Goal: Task Accomplishment & Management: Manage account settings

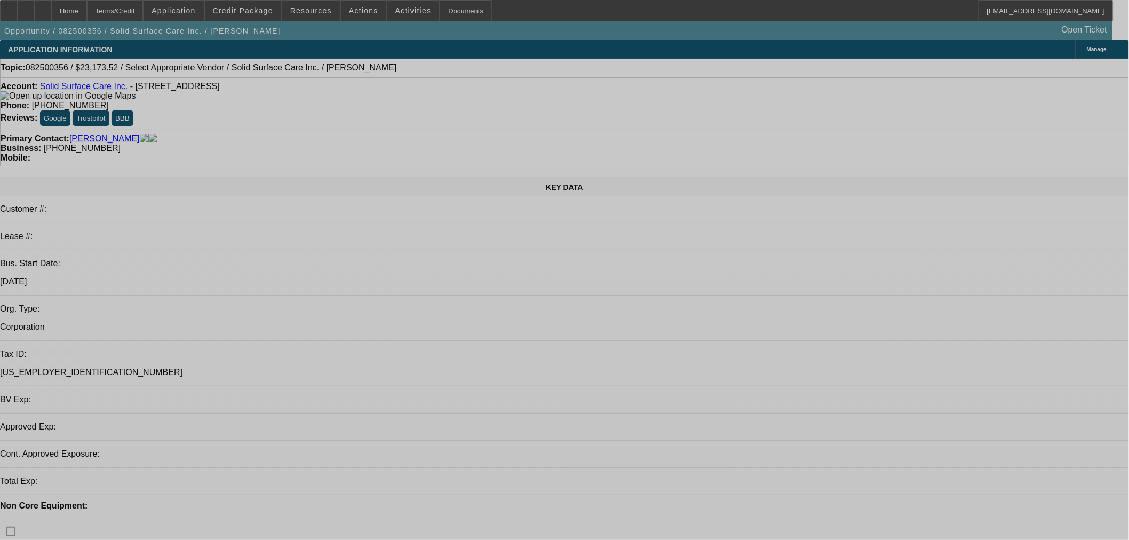
select select "0"
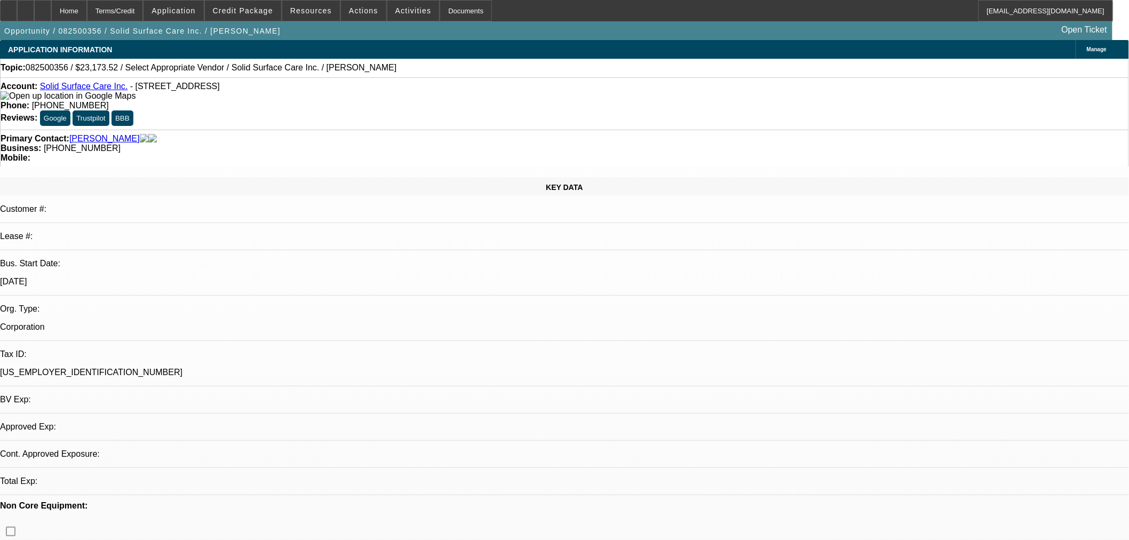
select select "2"
select select "0"
select select "6"
click at [26, 7] on icon at bounding box center [26, 7] width 0 height 0
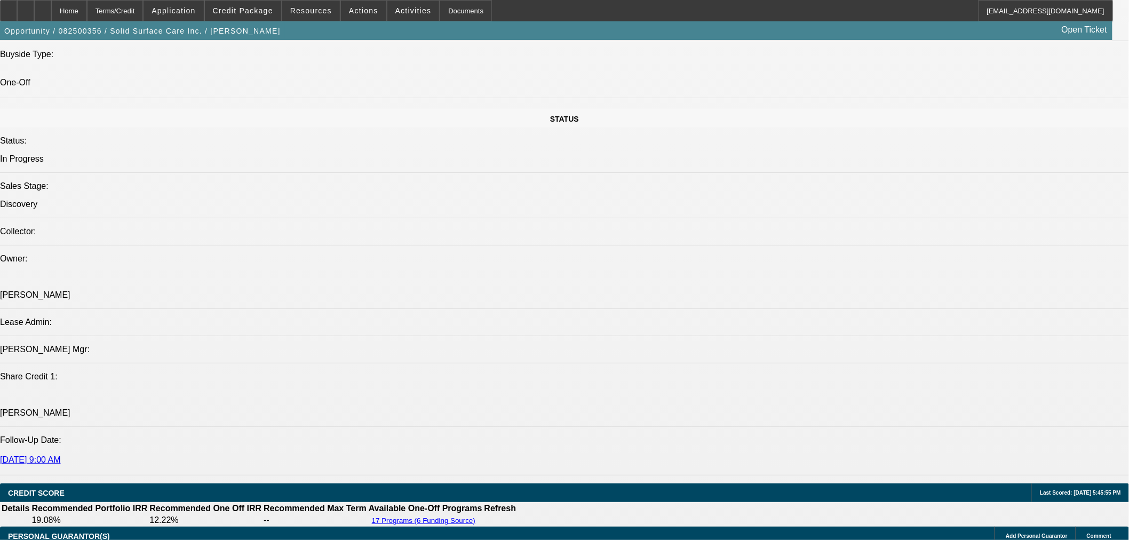
scroll to position [1086, 0]
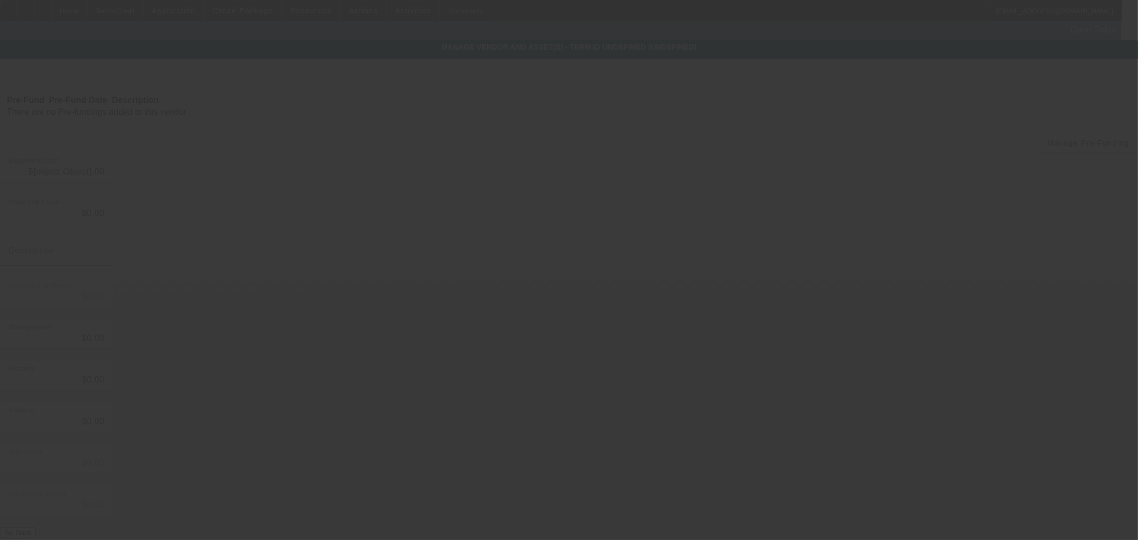
type input "$21,945.00"
type input "$1,228.52"
type input "Tax"
type input "$23,173.52"
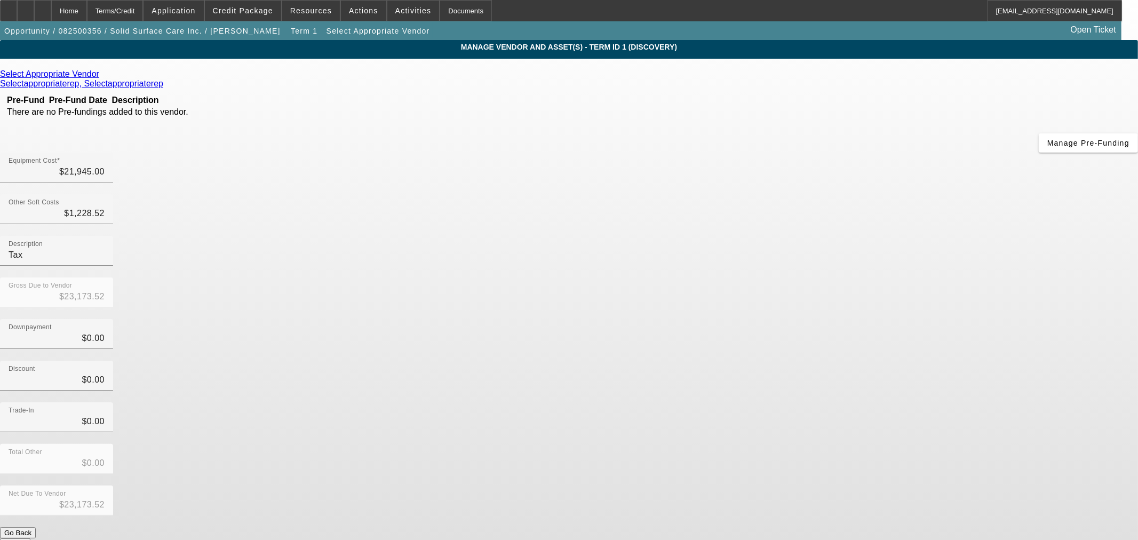
click at [102, 78] on icon at bounding box center [102, 73] width 0 height 9
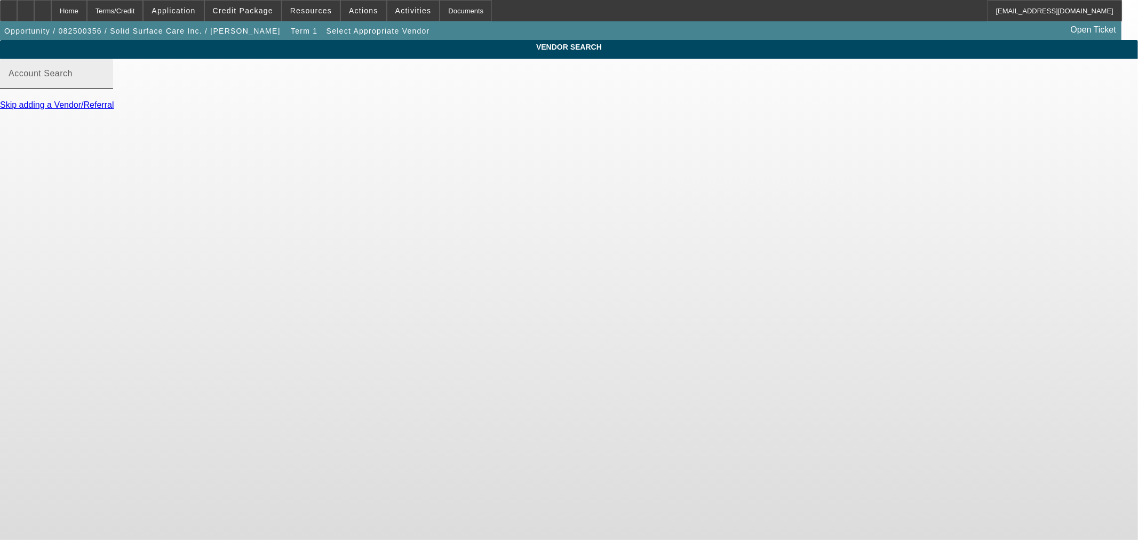
click at [105, 84] on input "Account Search" at bounding box center [57, 77] width 96 height 13
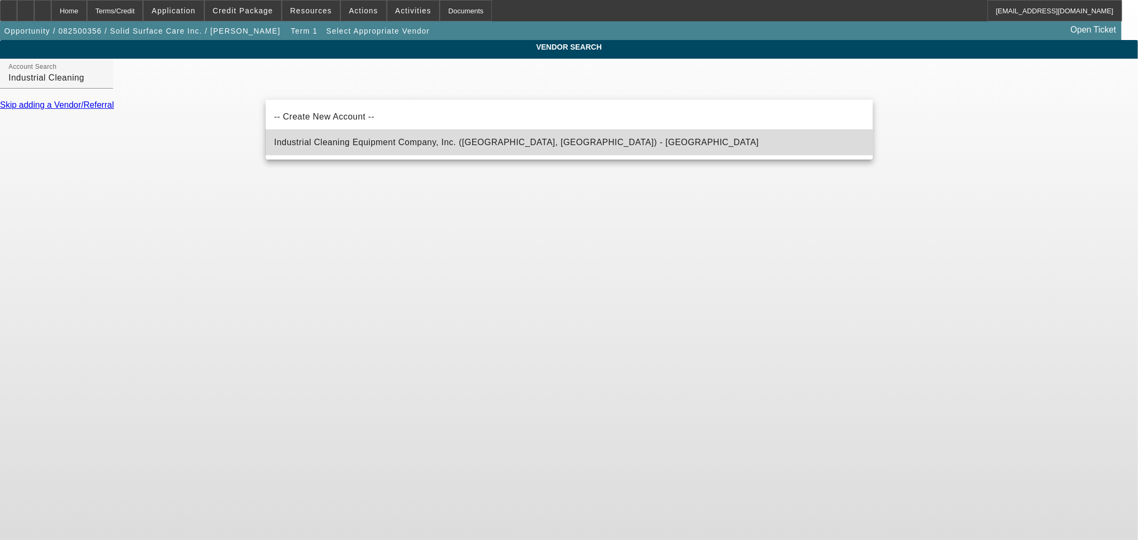
click at [348, 140] on span "Industrial Cleaning Equipment Company, Inc. ([GEOGRAPHIC_DATA], [GEOGRAPHIC_DAT…" at bounding box center [516, 142] width 485 height 9
type input "Industrial Cleaning Equipment Company, Inc. ([GEOGRAPHIC_DATA], [GEOGRAPHIC_DAT…"
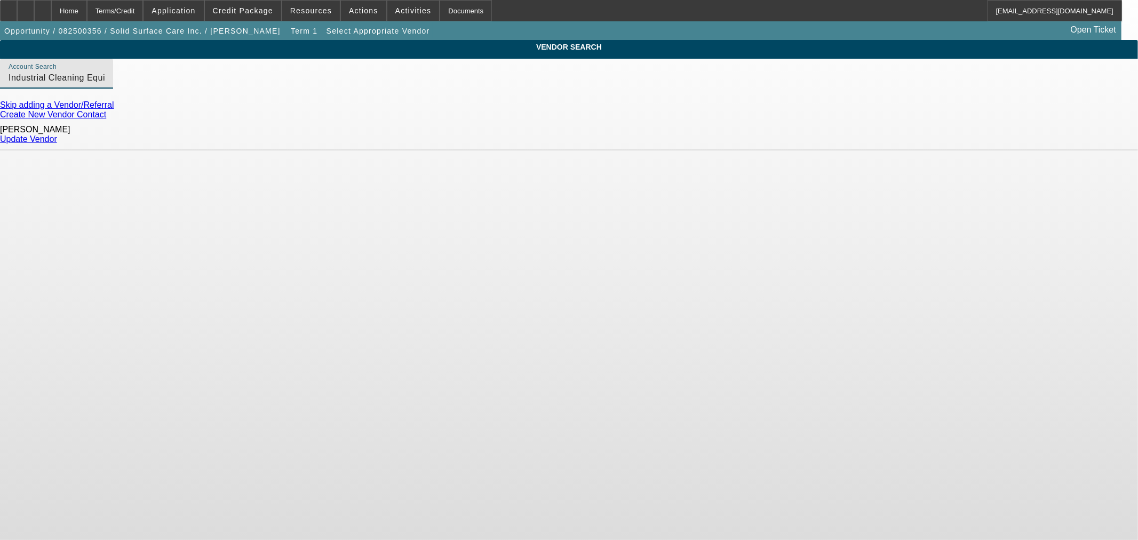
click at [106, 116] on link "Create New Vendor Contact" at bounding box center [53, 114] width 106 height 9
click at [43, 7] on icon at bounding box center [43, 7] width 0 height 0
click at [105, 84] on input "Account Search" at bounding box center [57, 77] width 96 height 13
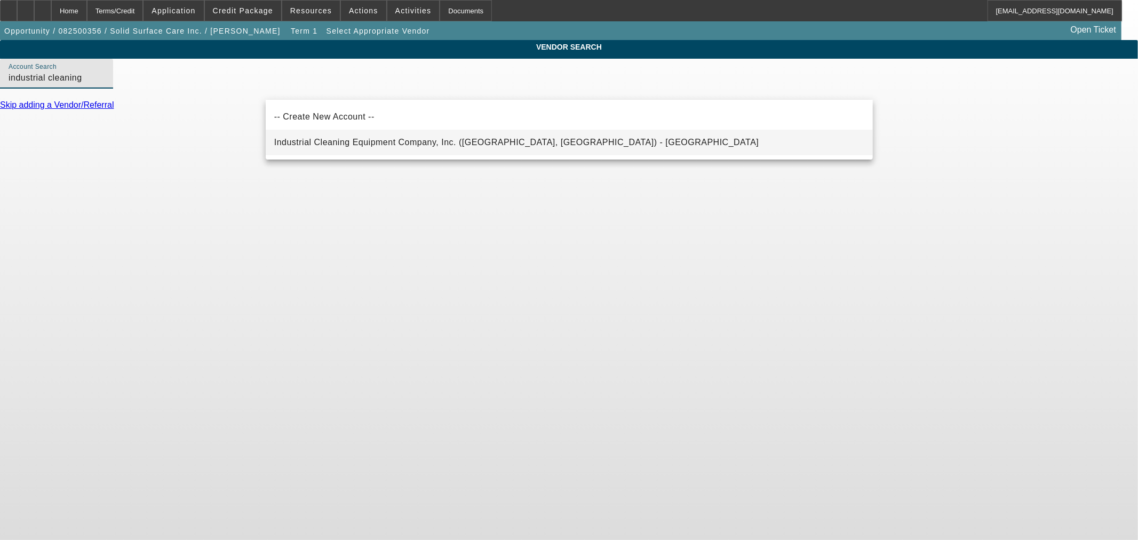
click at [302, 139] on span "Industrial Cleaning Equipment Company, Inc. ([GEOGRAPHIC_DATA], [GEOGRAPHIC_DAT…" at bounding box center [516, 142] width 485 height 9
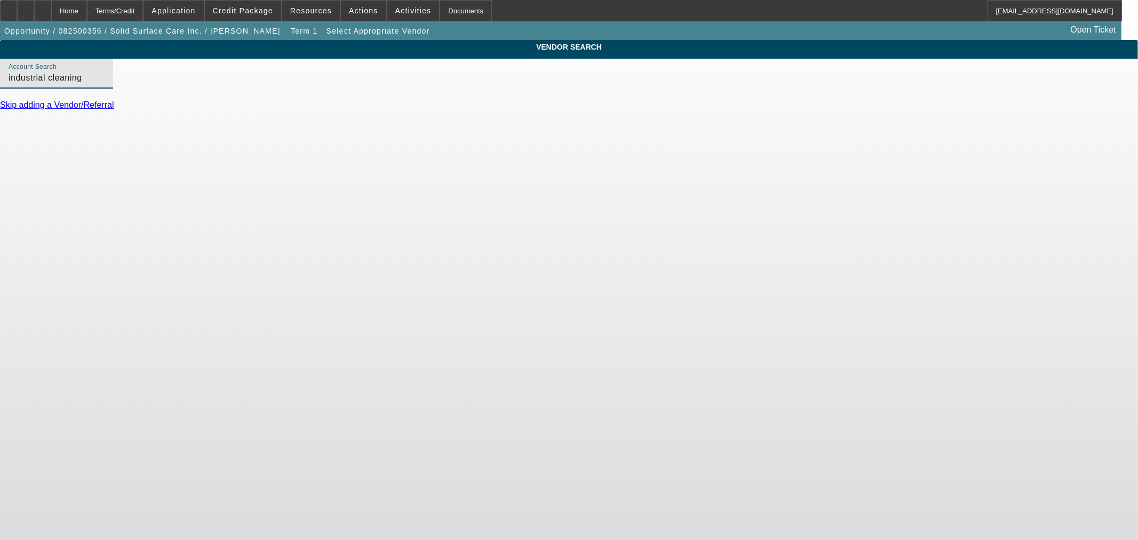
type input "Industrial Cleaning Equipment Company, Inc. ([GEOGRAPHIC_DATA], [GEOGRAPHIC_DAT…"
click at [439, 161] on div "[PERSON_NAME]" at bounding box center [569, 161] width 1138 height 10
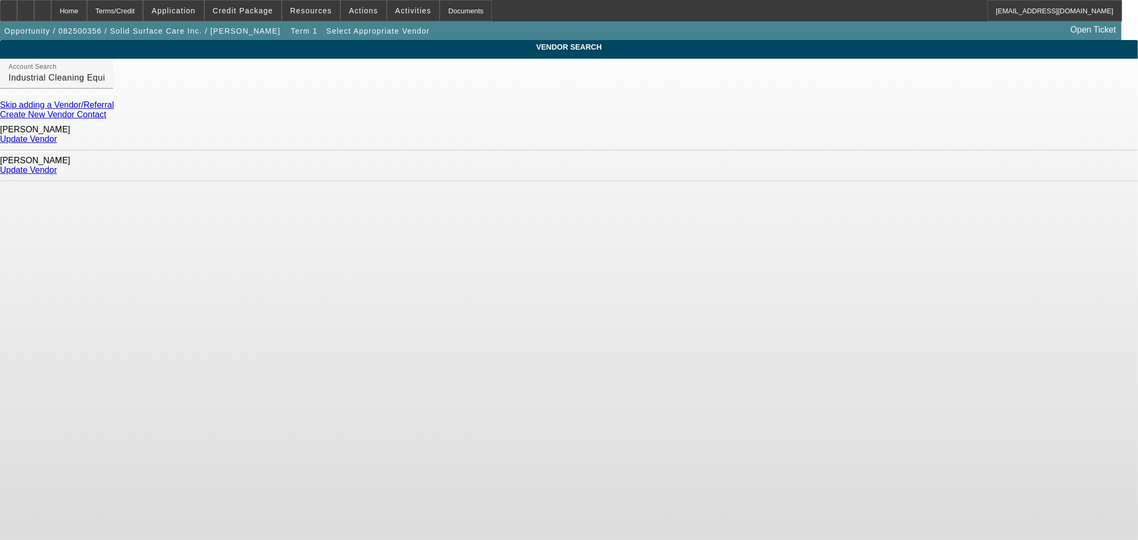
click at [57, 165] on link "Update Vendor" at bounding box center [28, 169] width 57 height 9
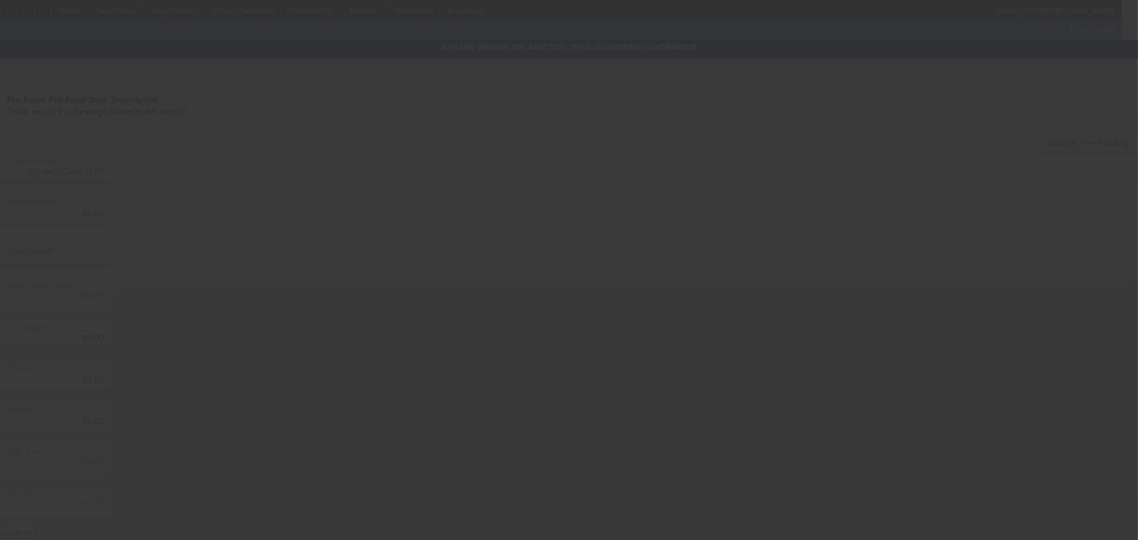
type input "$21,945.00"
type input "$1,228.52"
type input "Tax"
type input "$23,173.52"
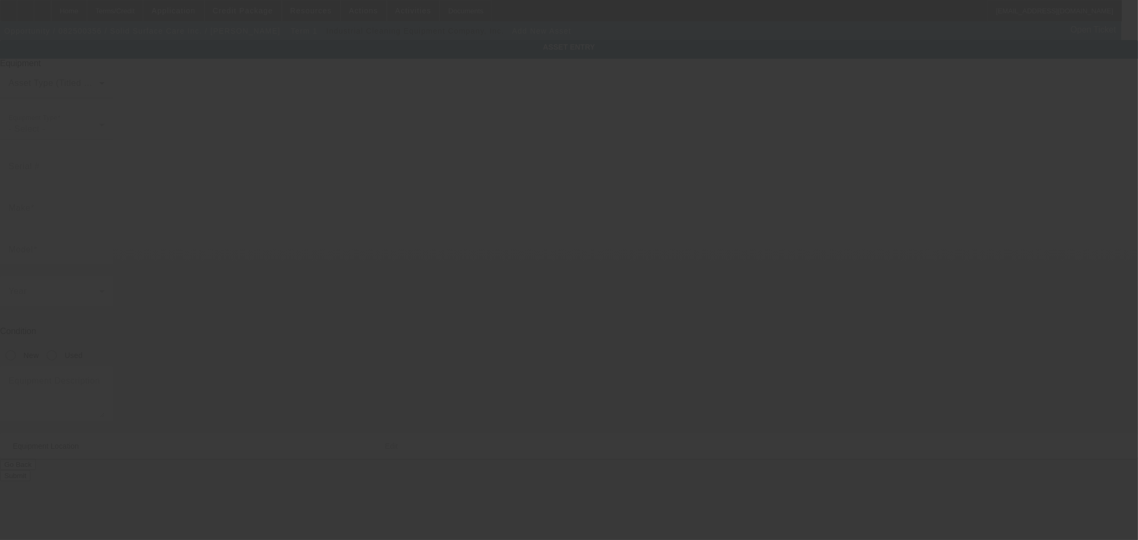
type input "[STREET_ADDRESS]"
type input "Charlotte"
type input "28217"
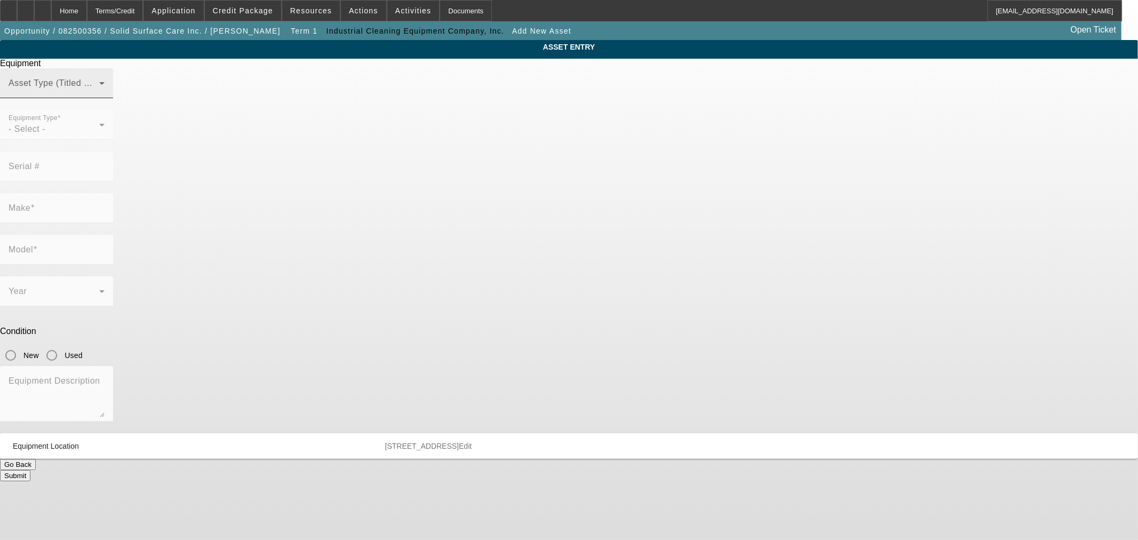
click at [139, 88] on mat-label "Asset Type (Titled or Non-Titled)" at bounding box center [74, 82] width 131 height 9
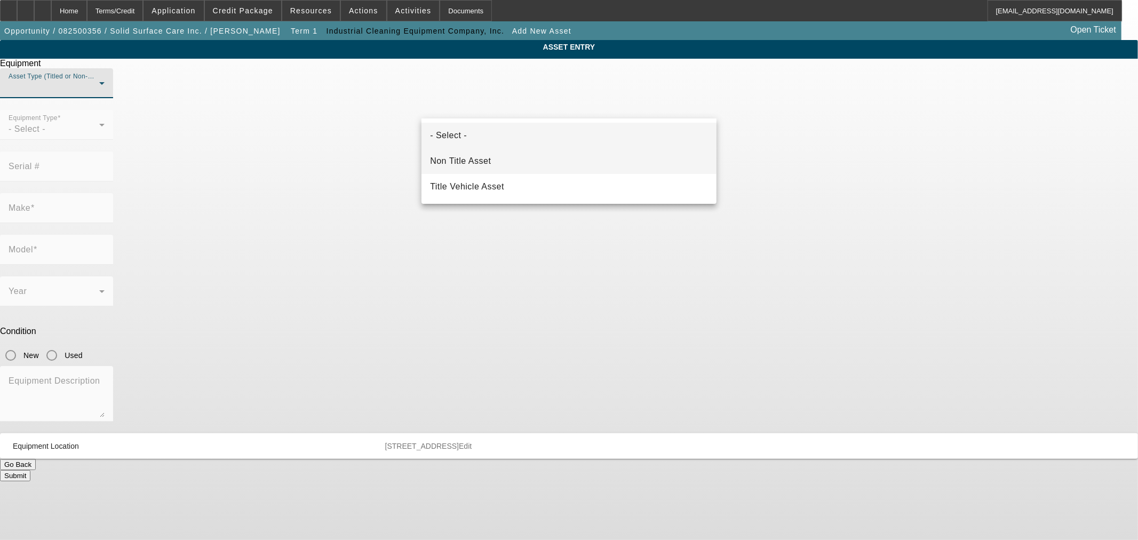
click at [486, 161] on span "Non Title Asset" at bounding box center [460, 161] width 61 height 13
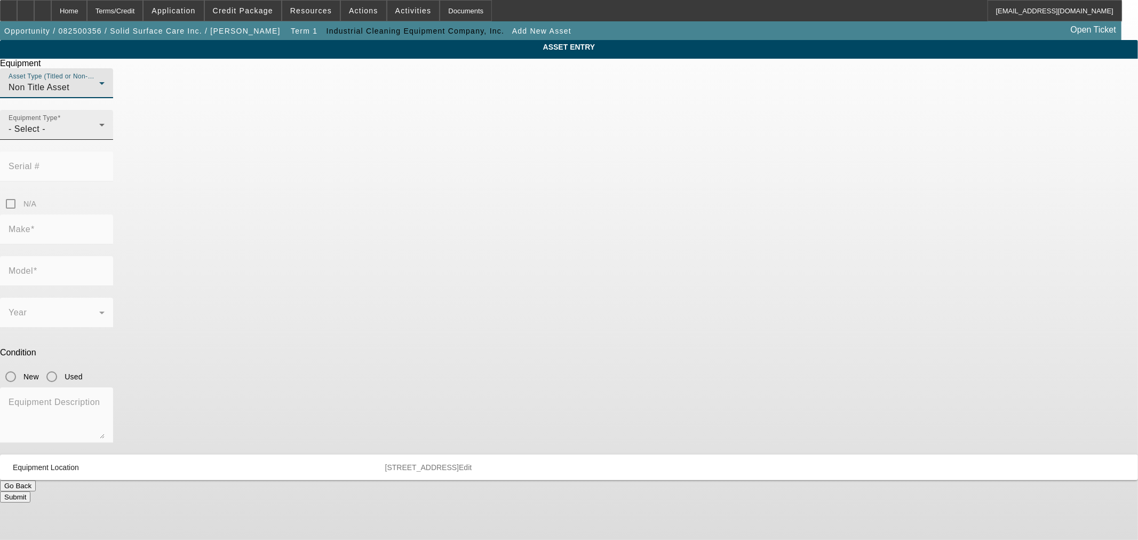
click at [99, 136] on div "- Select -" at bounding box center [54, 129] width 91 height 13
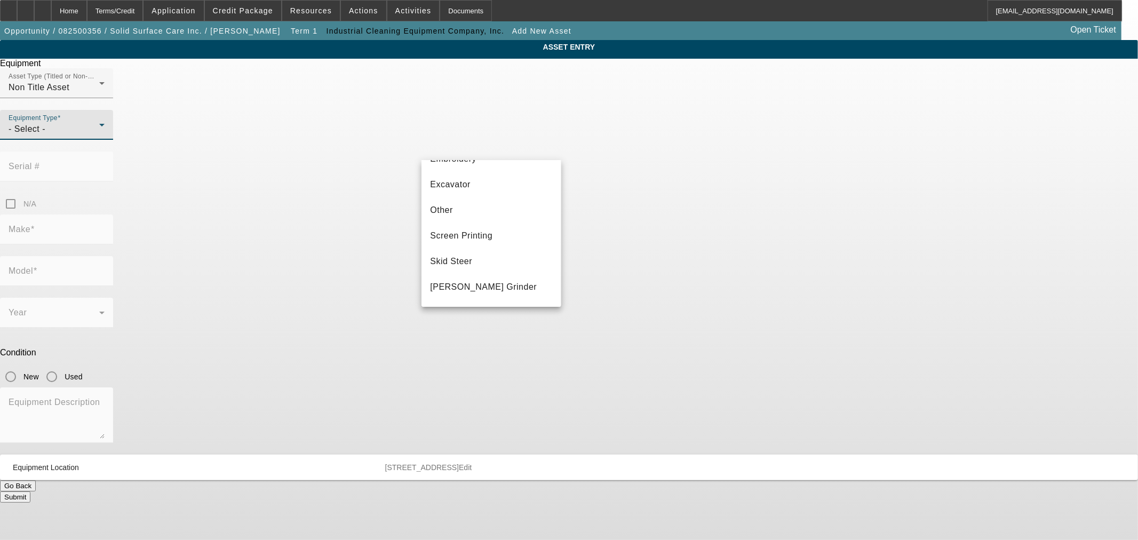
scroll to position [296, 0]
click at [491, 239] on mat-option "Trailer" at bounding box center [491, 240] width 139 height 26
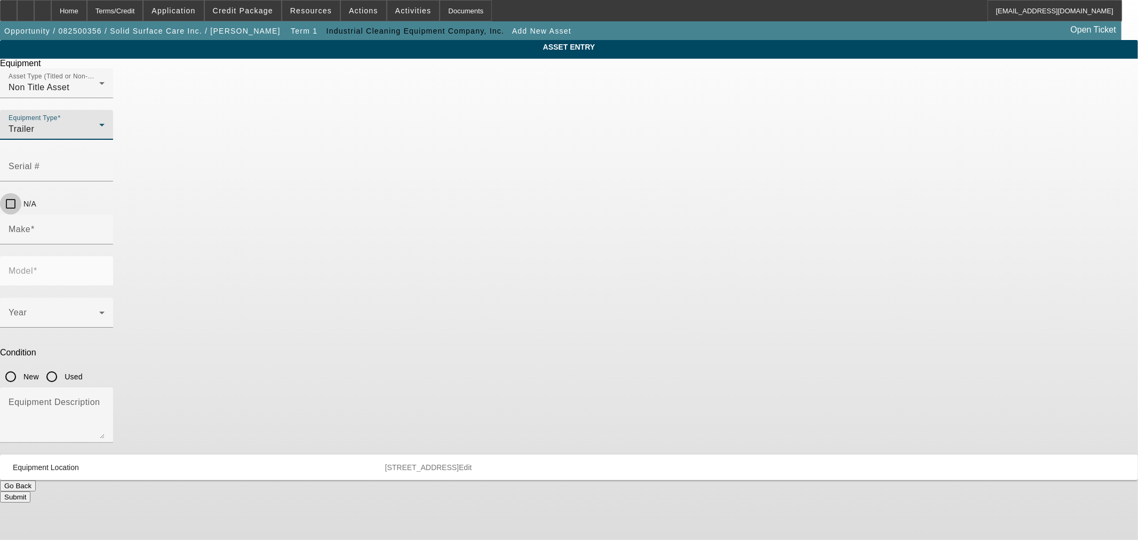
click at [21, 193] on input "N/A" at bounding box center [10, 203] width 21 height 21
checkbox input "true"
click at [105, 214] on div "Make" at bounding box center [57, 229] width 96 height 30
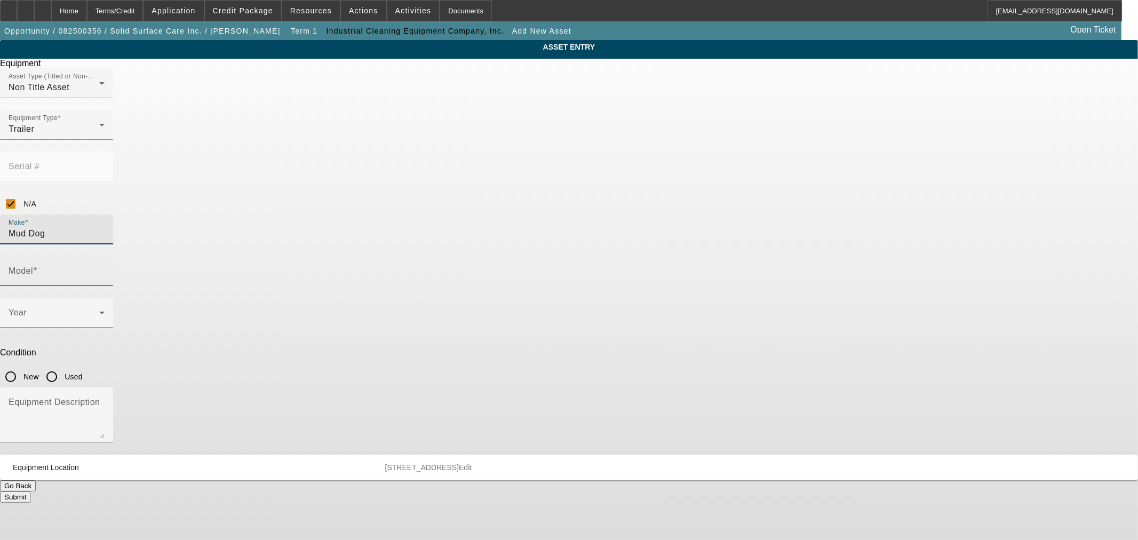
type input "Mud Dog"
click at [105, 269] on input "Model" at bounding box center [57, 275] width 96 height 13
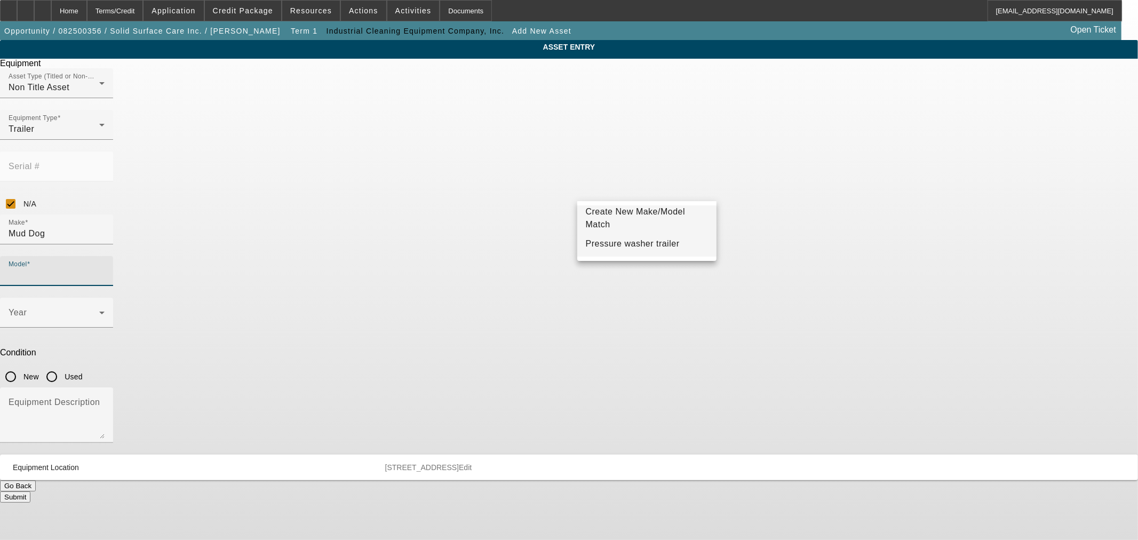
click at [652, 244] on span "Pressure washer trailer" at bounding box center [633, 243] width 94 height 9
type input "Pressure washer trailer"
click at [99, 311] on span at bounding box center [54, 317] width 91 height 13
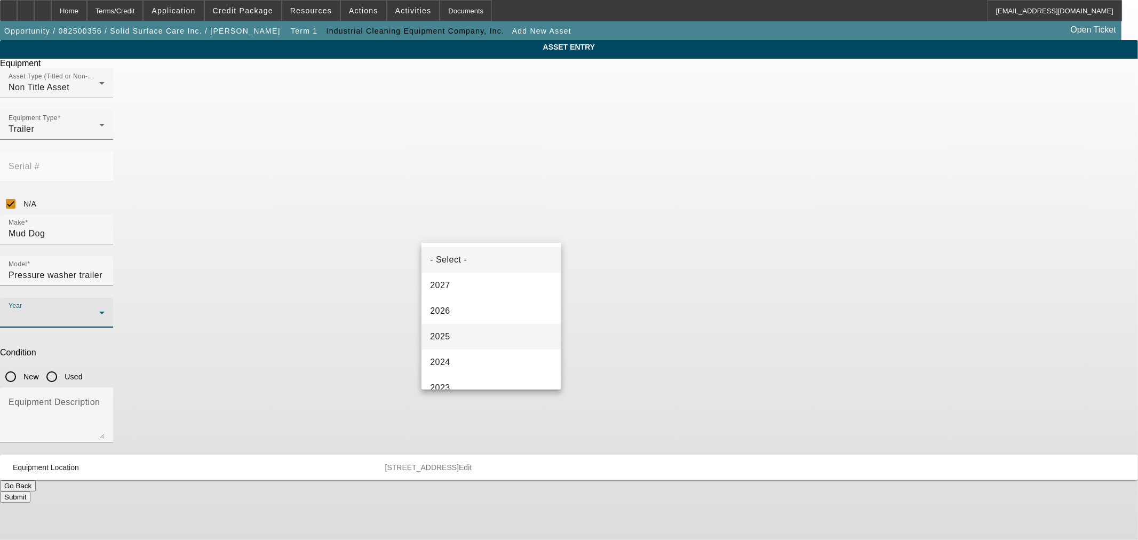
click at [463, 335] on mat-option "2025" at bounding box center [491, 337] width 139 height 26
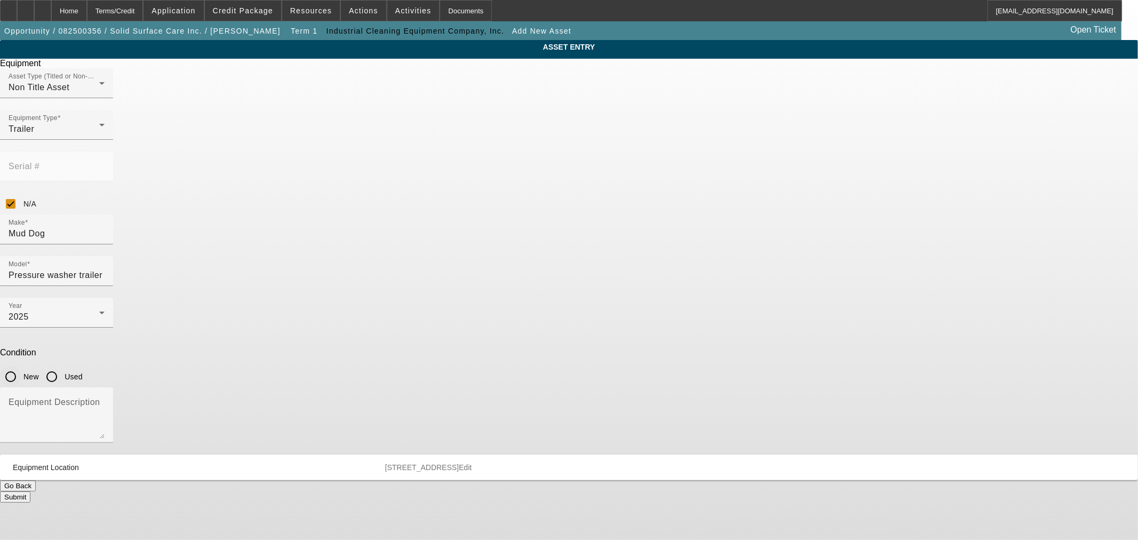
click at [21, 366] on input "New" at bounding box center [10, 376] width 21 height 21
radio input "true"
drag, startPoint x: 527, startPoint y: 267, endPoint x: 586, endPoint y: 280, distance: 60.1
click at [105, 400] on textarea "Equipment Description" at bounding box center [57, 419] width 96 height 38
type textarea "Pressure Washer Trailer w/ 24HP Honda Engine Hot/Cold Water"
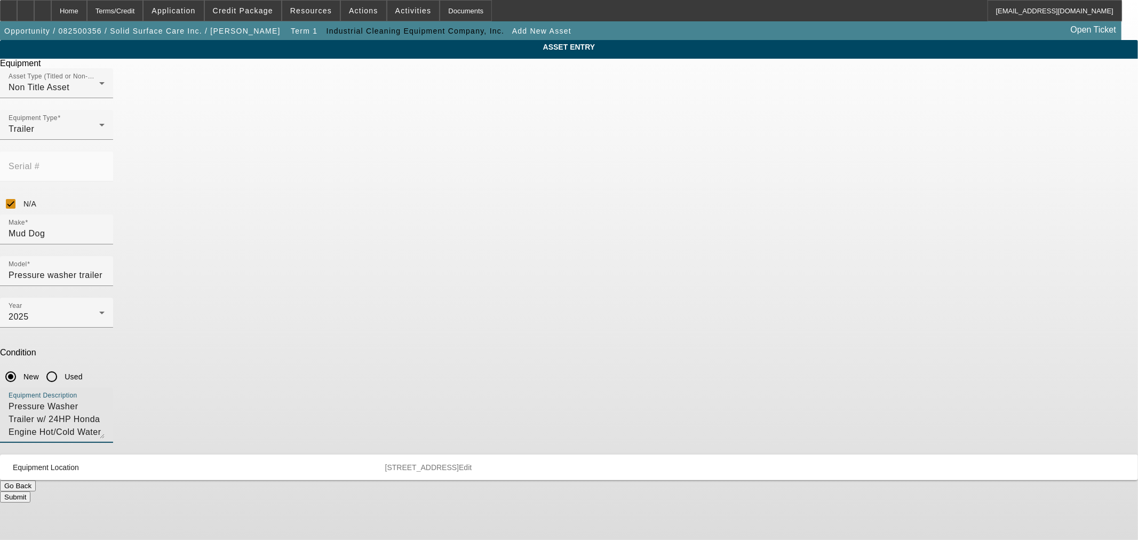
click at [30, 491] on button "Submit" at bounding box center [15, 496] width 30 height 11
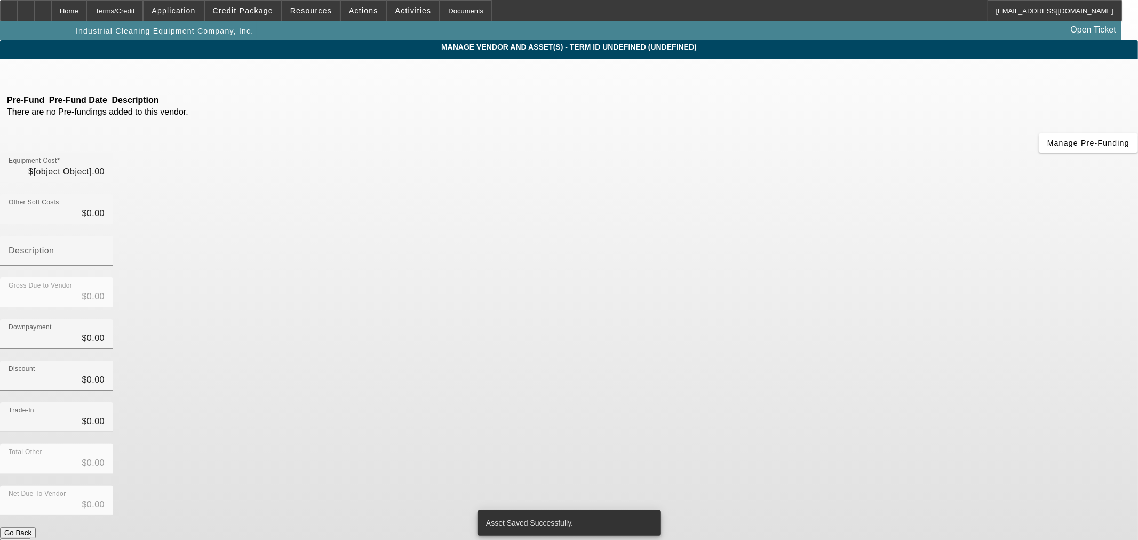
type input "$21,945.00"
type input "$1,228.52"
type input "Tax"
type input "$23,173.52"
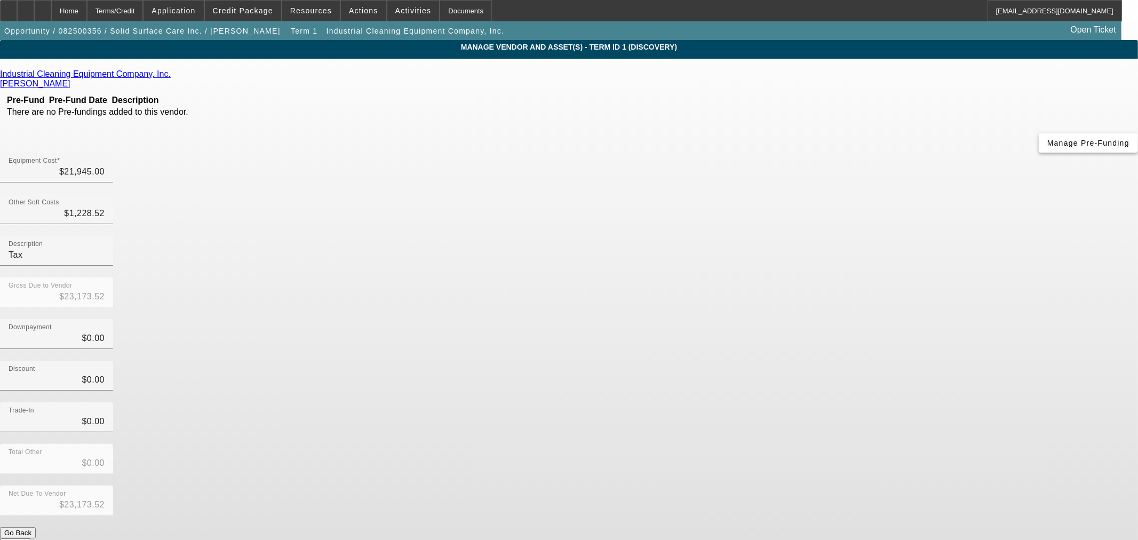
click at [1039, 156] on span "button" at bounding box center [1088, 143] width 99 height 26
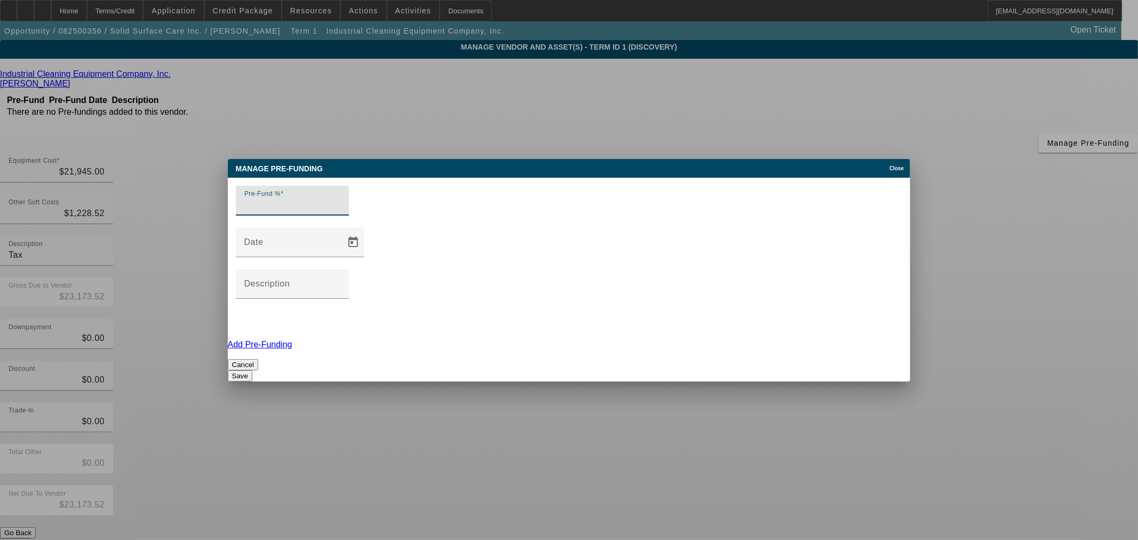
click at [339, 216] on div "Pre-Fund %" at bounding box center [292, 201] width 96 height 30
click at [339, 211] on input "Pre-Fund %" at bounding box center [292, 204] width 96 height 13
type input "100"
click at [252, 370] on button "Save" at bounding box center [240, 375] width 25 height 11
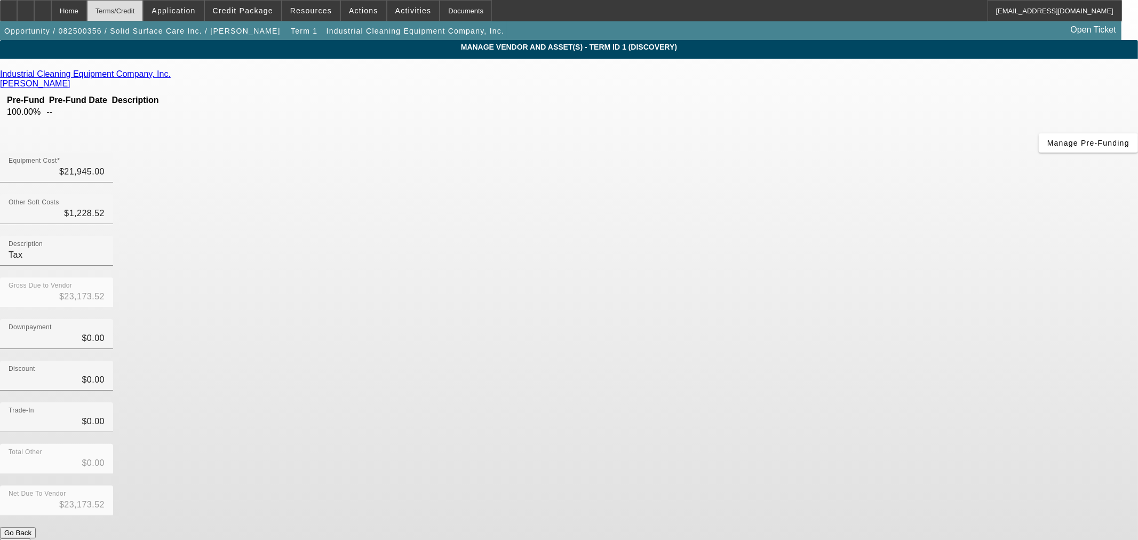
click at [144, 7] on div "Terms/Credit" at bounding box center [115, 10] width 57 height 21
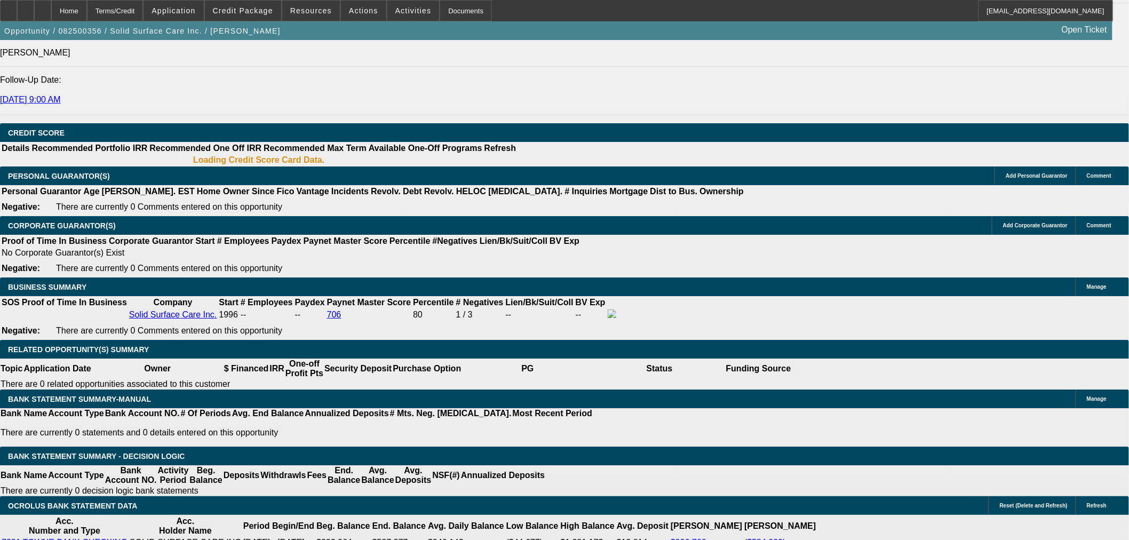
select select "0"
select select "2"
select select "0"
select select "6"
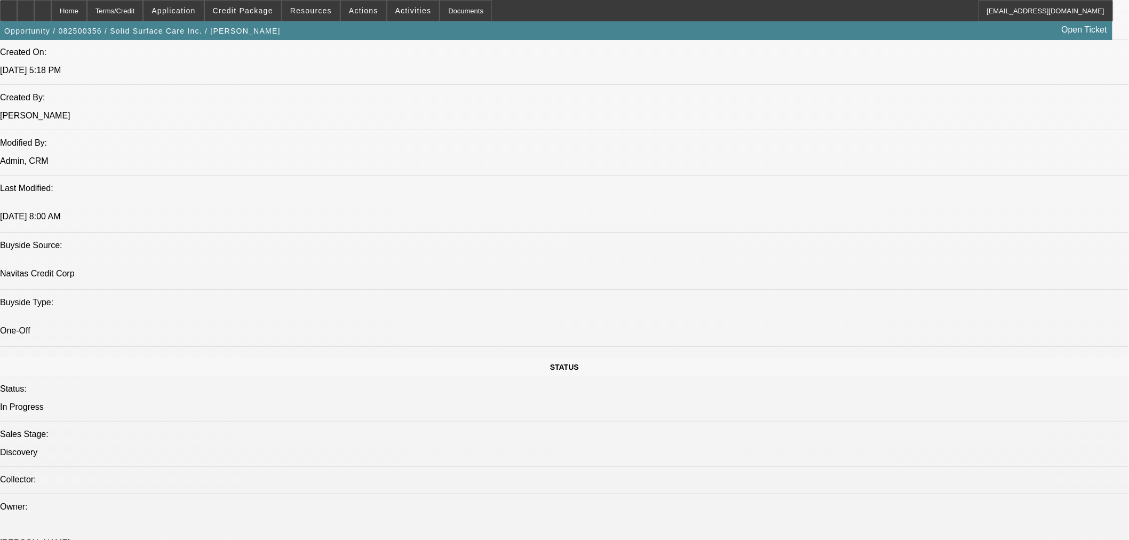
scroll to position [656, 0]
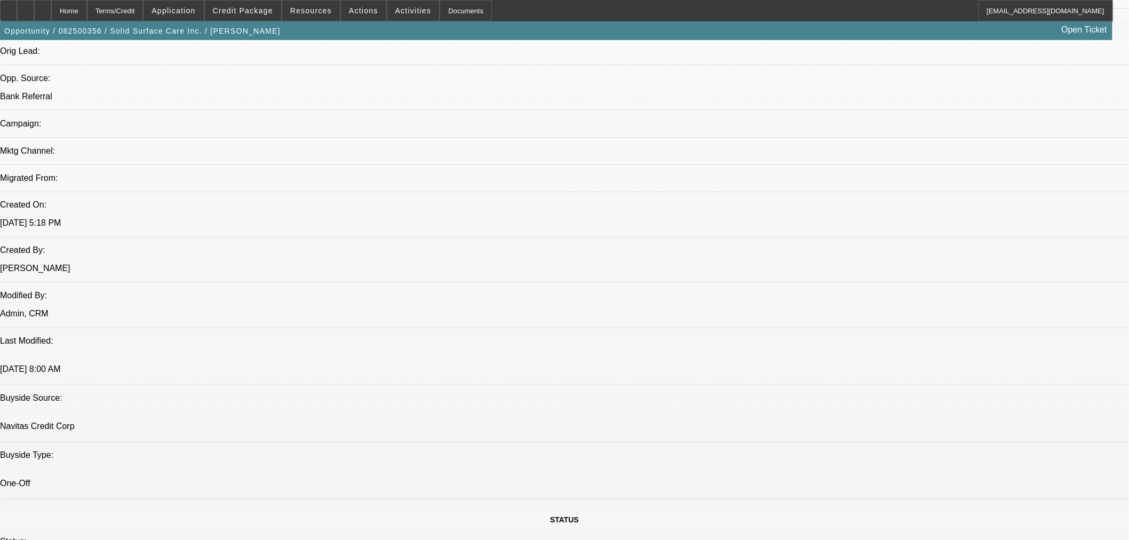
click at [43, 7] on icon at bounding box center [43, 7] width 0 height 0
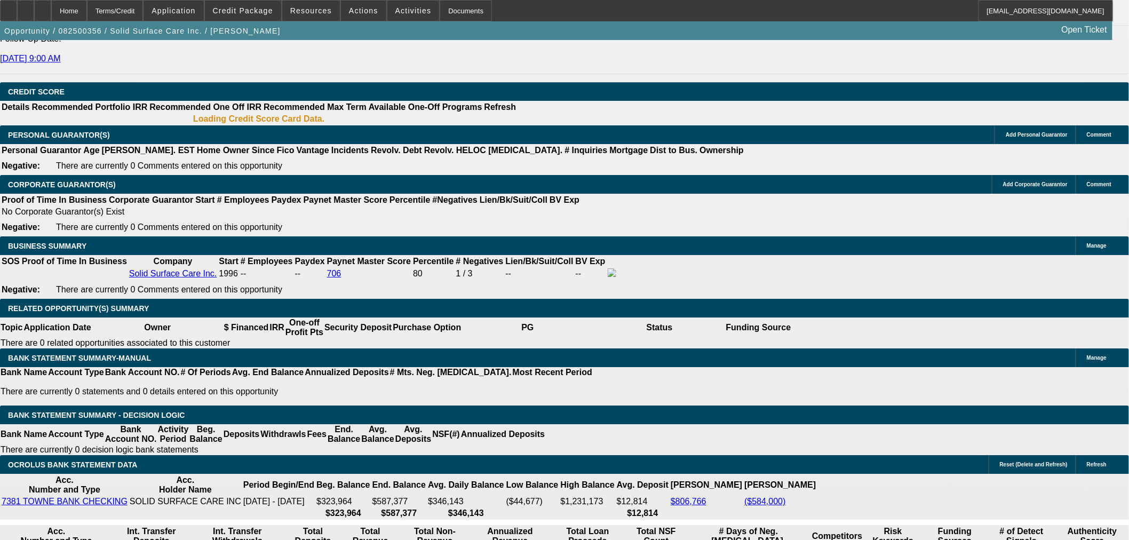
select select "0"
select select "2"
select select "0"
select select "6"
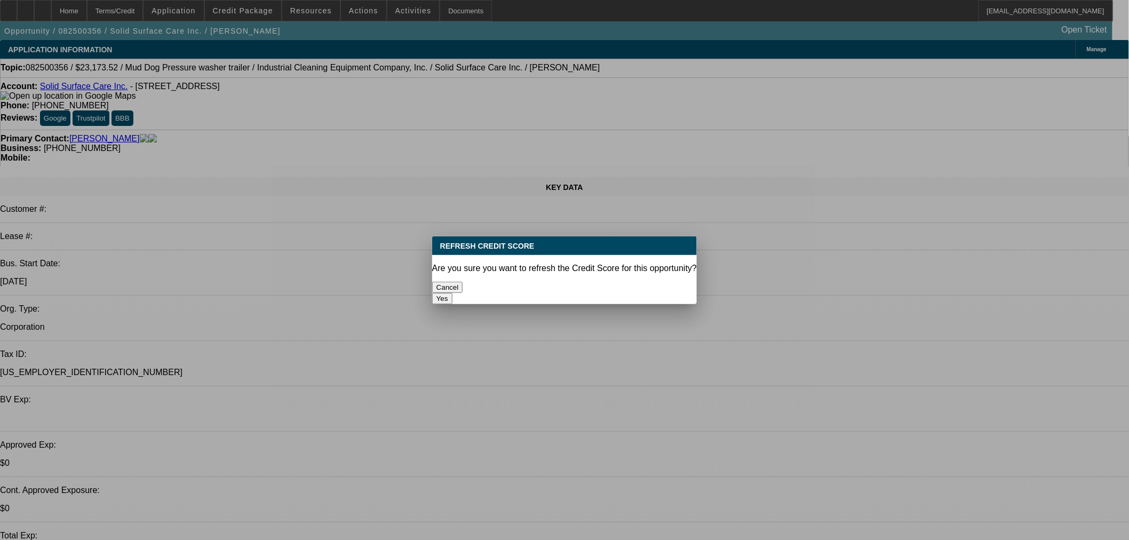
click at [452, 293] on button "Yes" at bounding box center [442, 298] width 20 height 11
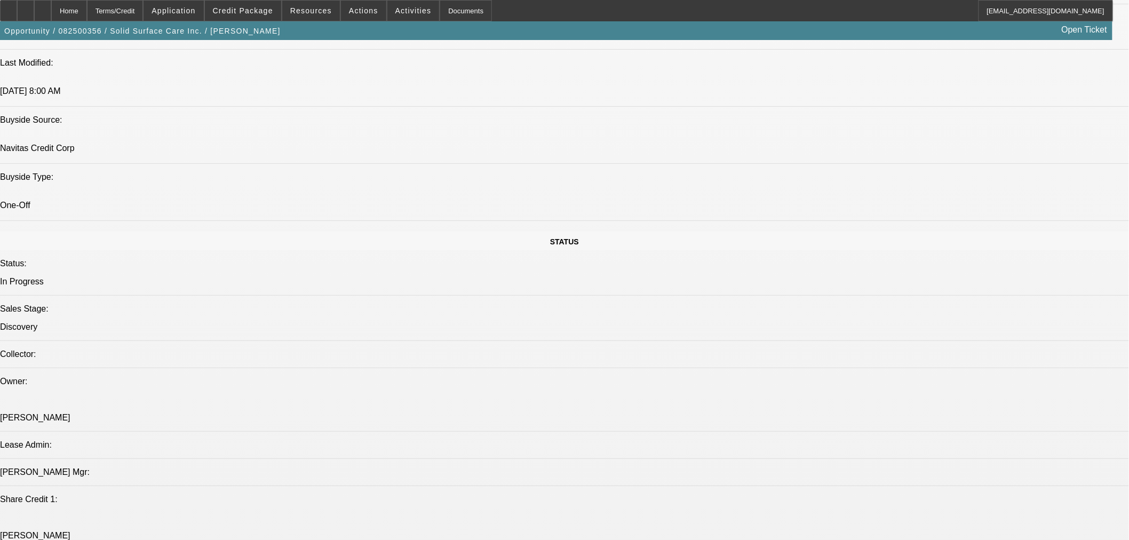
scroll to position [790, 0]
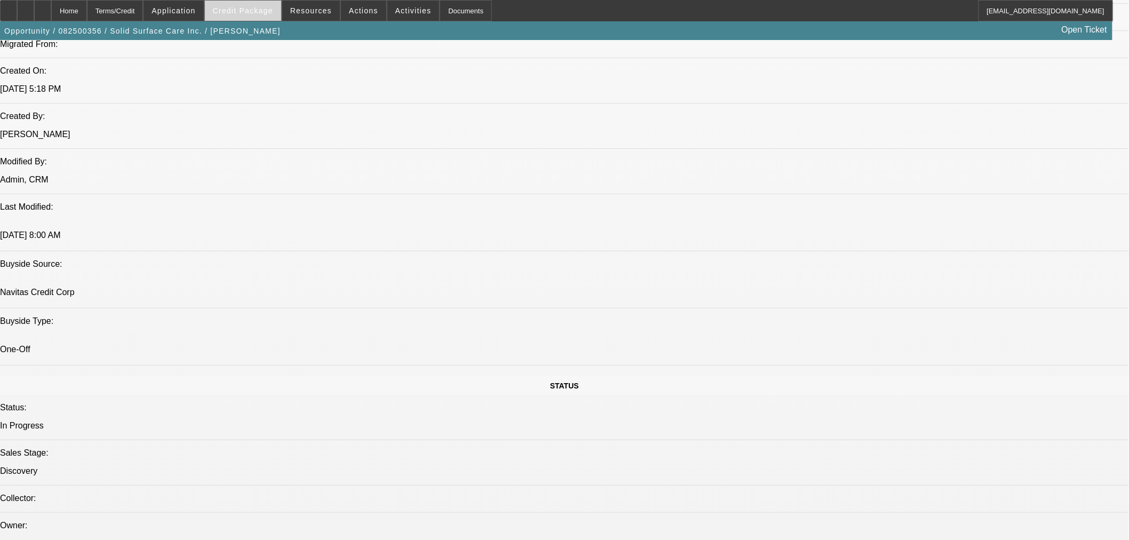
click at [264, 14] on span "Credit Package" at bounding box center [243, 10] width 60 height 9
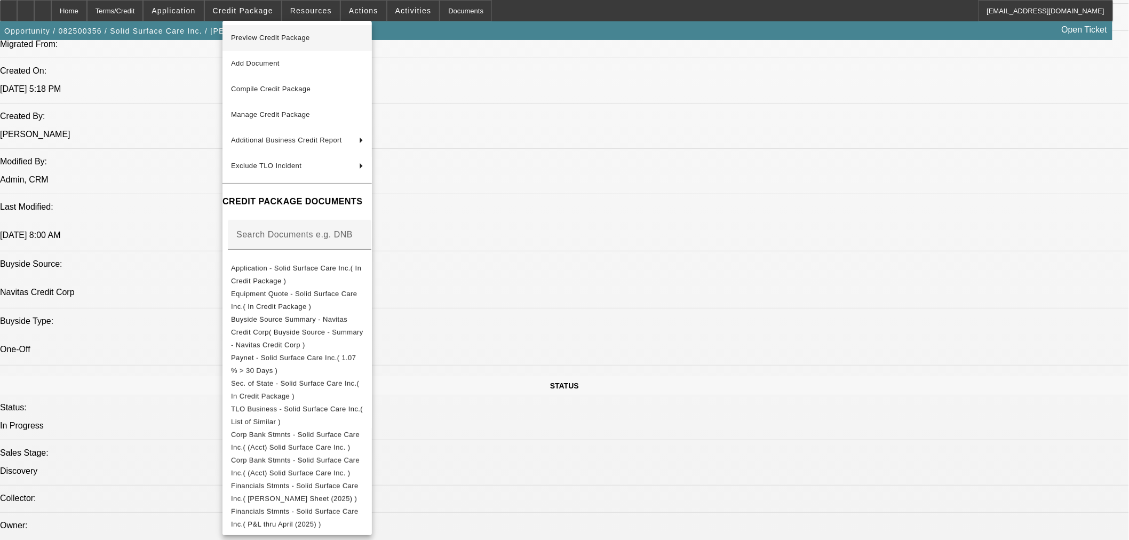
click at [268, 39] on span "Preview Credit Package" at bounding box center [270, 38] width 79 height 8
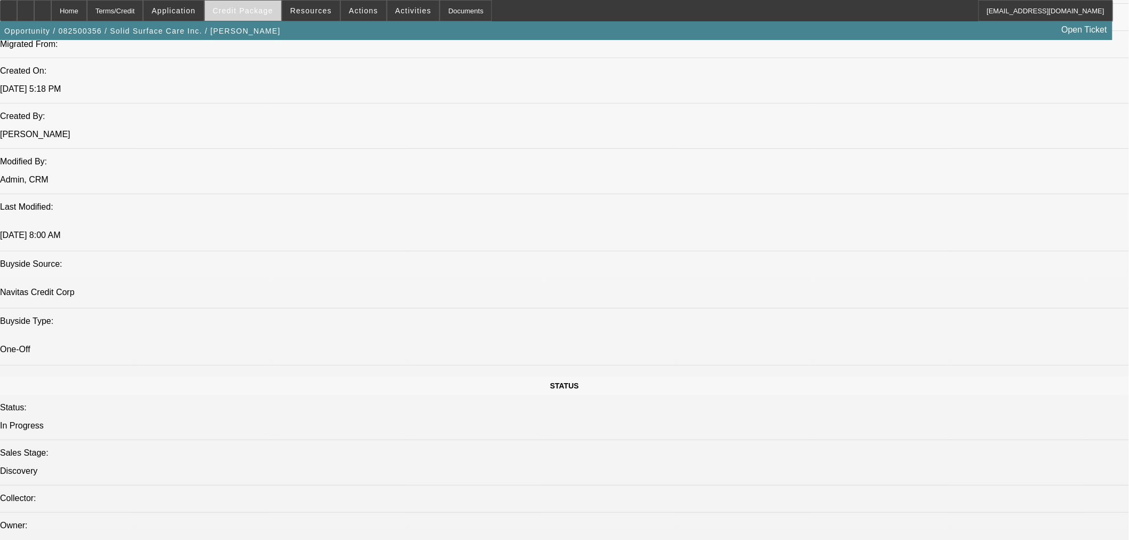
click at [246, 9] on span "Credit Package" at bounding box center [243, 10] width 60 height 9
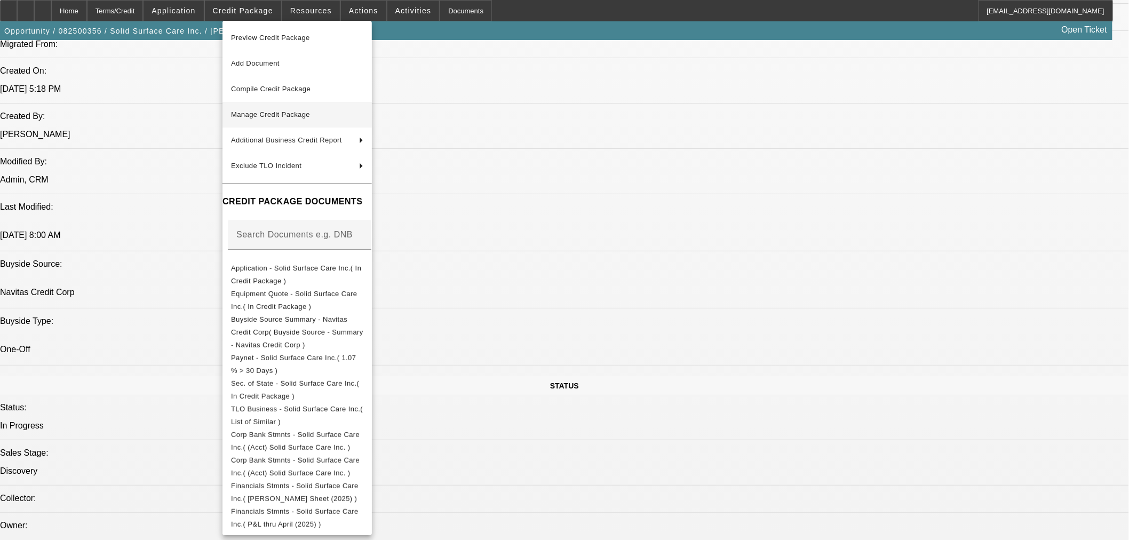
click at [297, 118] on span "Manage Credit Package" at bounding box center [297, 114] width 132 height 13
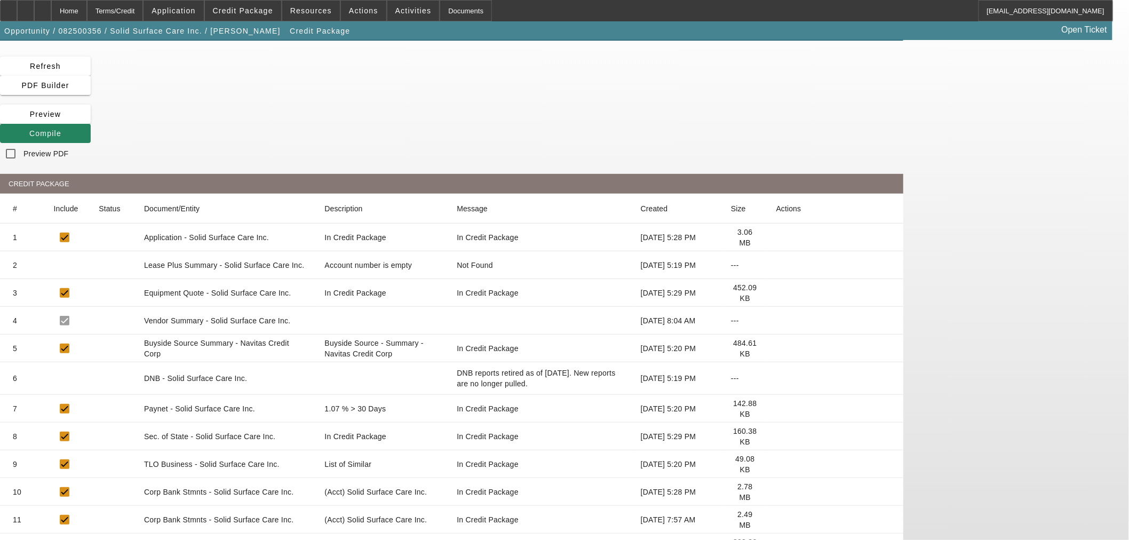
scroll to position [35, 0]
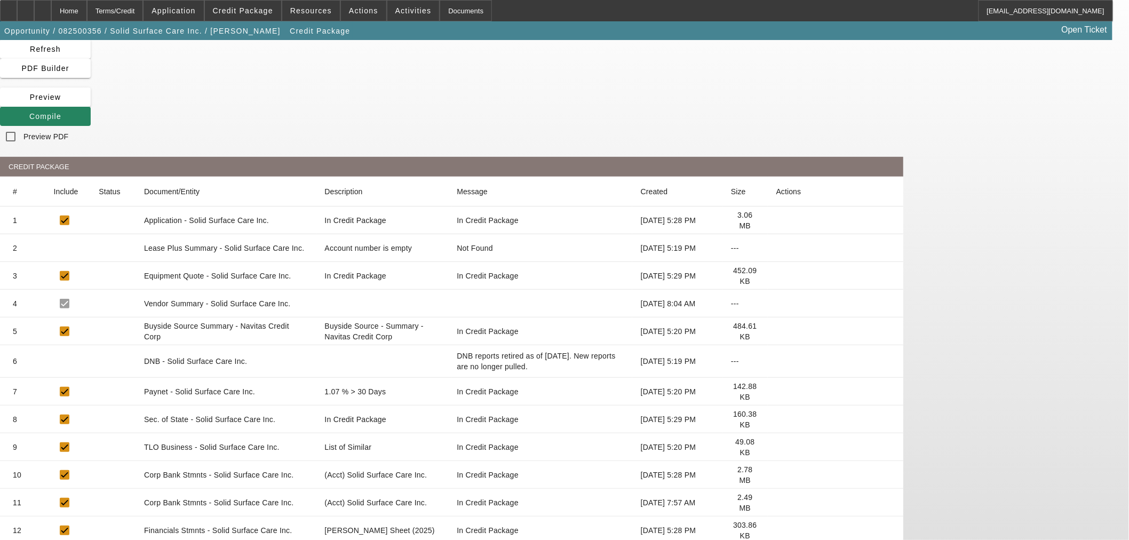
click at [776, 503] on icon at bounding box center [776, 503] width 0 height 0
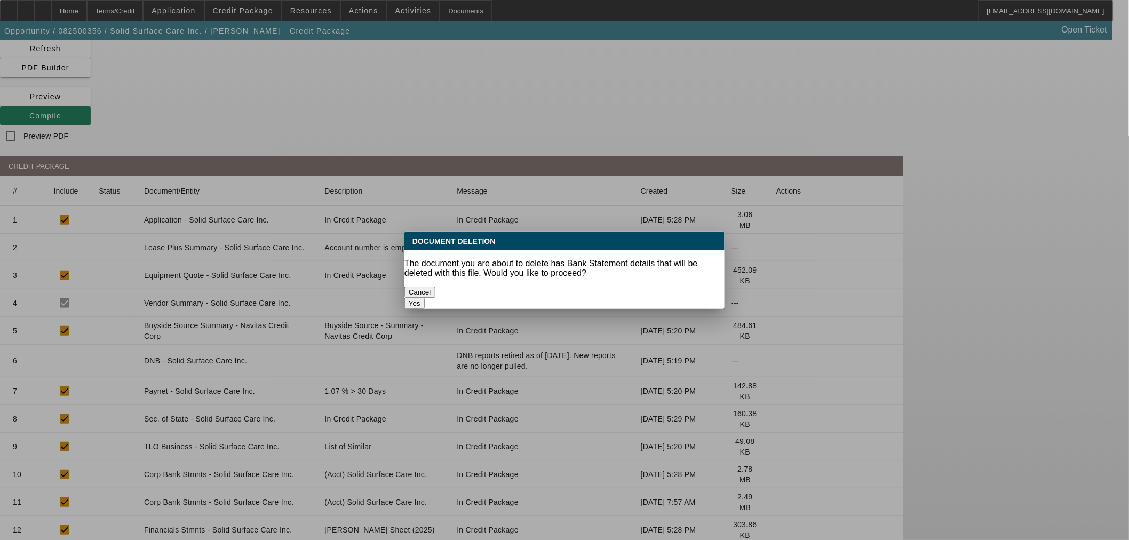
scroll to position [0, 0]
click at [425, 298] on button "Yes" at bounding box center [414, 303] width 20 height 11
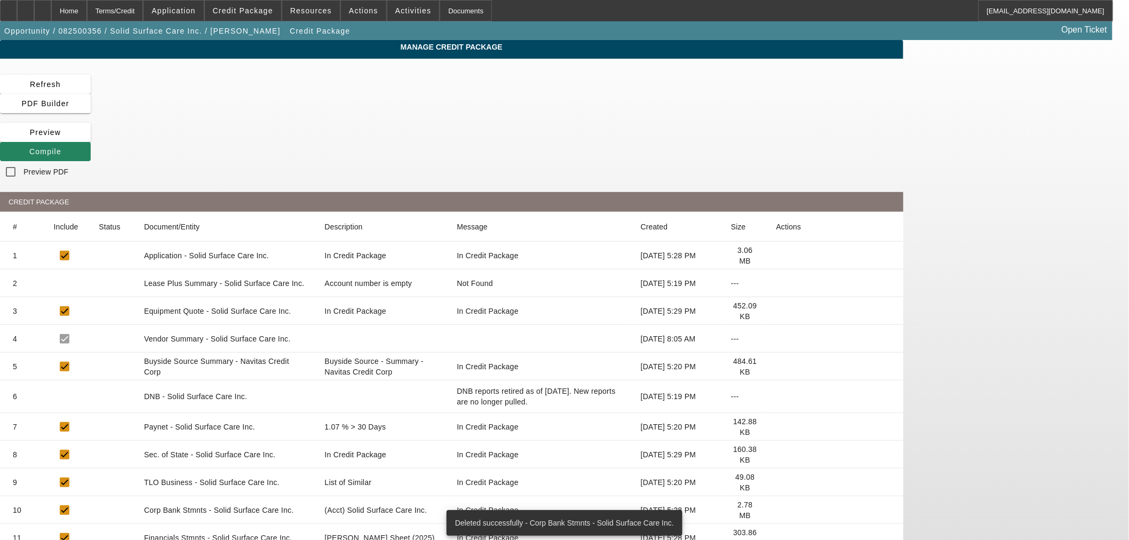
click at [776, 510] on icon at bounding box center [776, 510] width 0 height 0
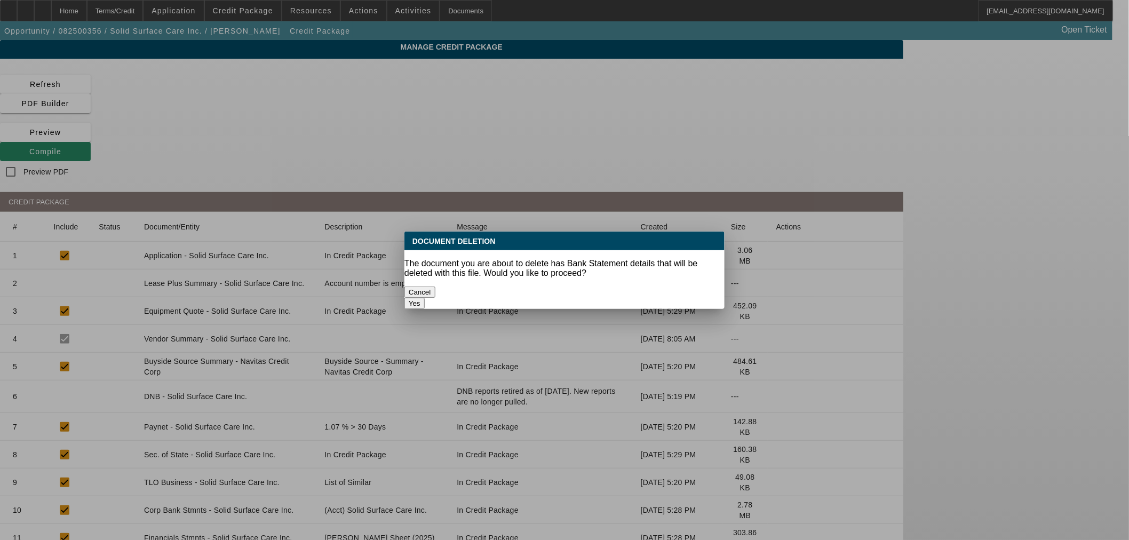
click at [425, 298] on button "Yes" at bounding box center [414, 303] width 20 height 11
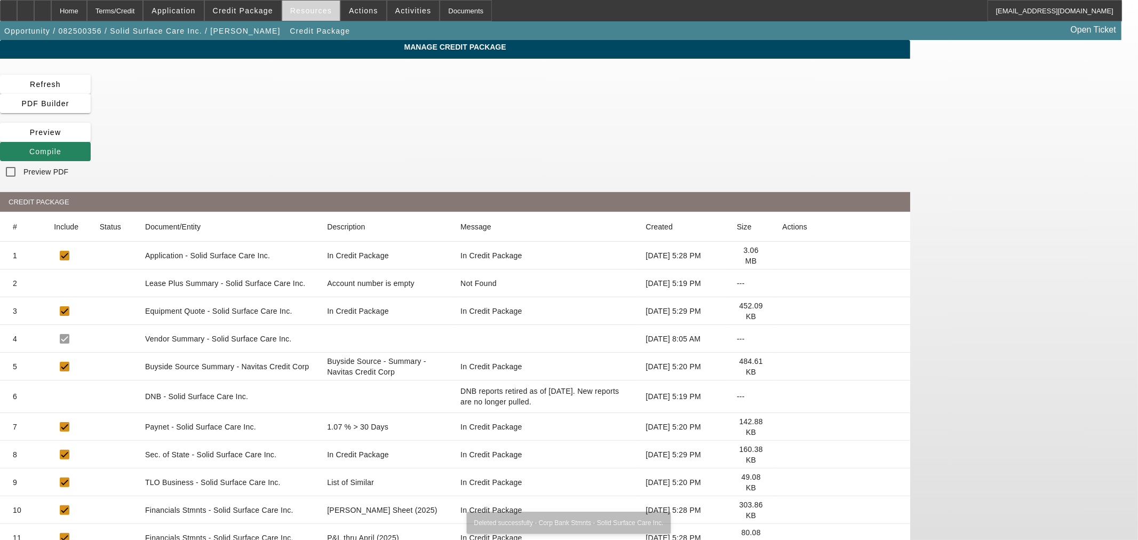
click at [296, 15] on span at bounding box center [311, 11] width 58 height 26
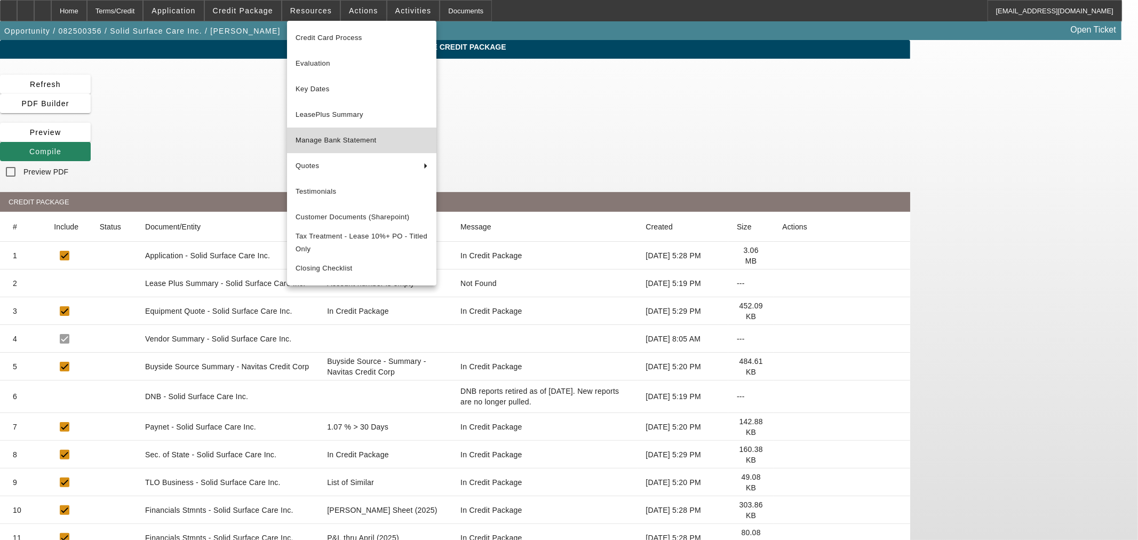
click at [335, 140] on span "Manage Bank Statement" at bounding box center [362, 140] width 132 height 13
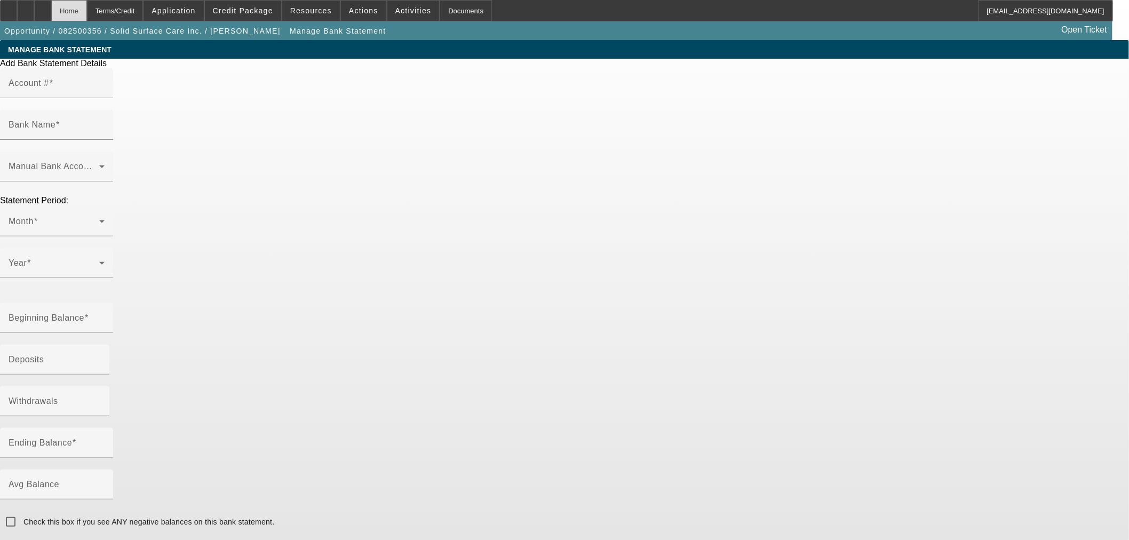
click at [87, 13] on div "Home" at bounding box center [69, 10] width 36 height 21
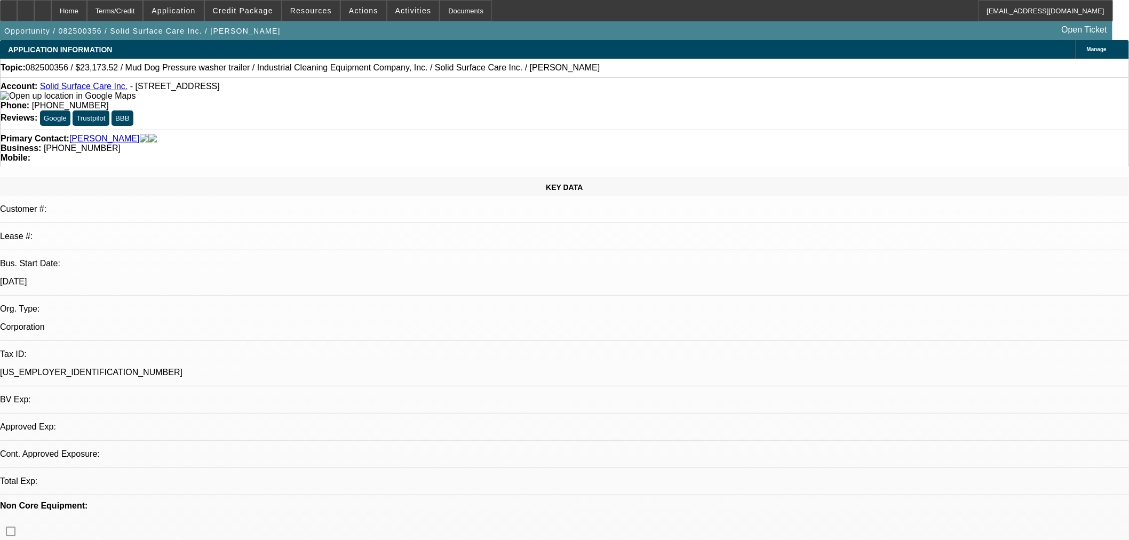
select select "0"
select select "2"
select select "0"
select select "6"
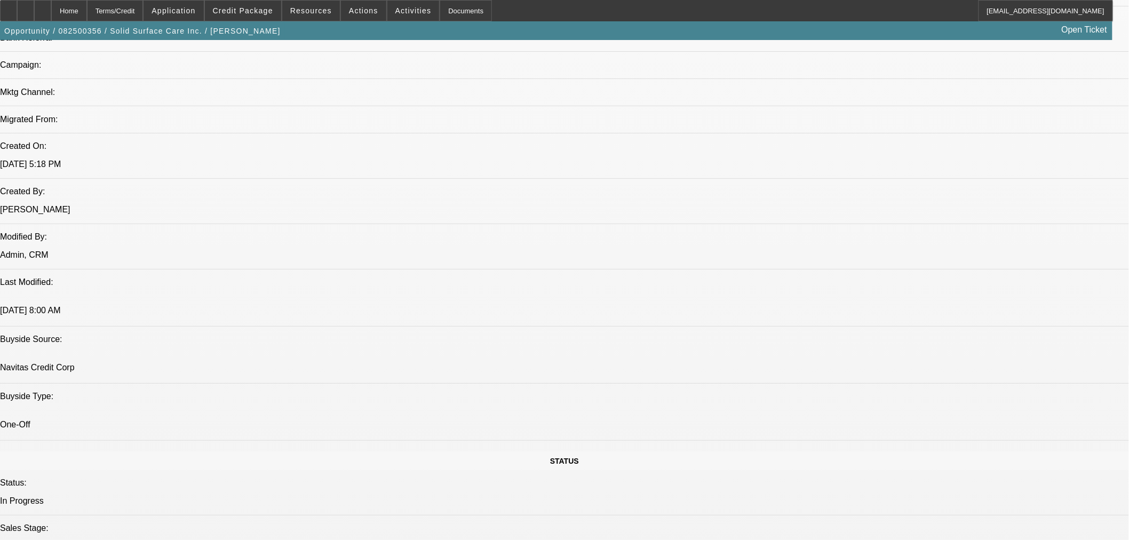
scroll to position [593, 0]
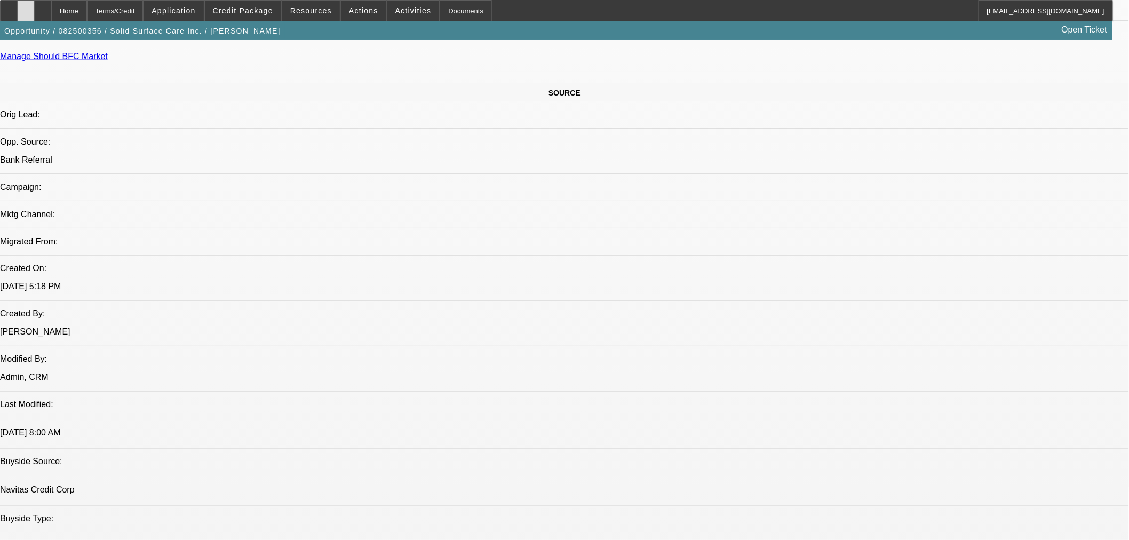
click at [34, 13] on div at bounding box center [25, 10] width 17 height 21
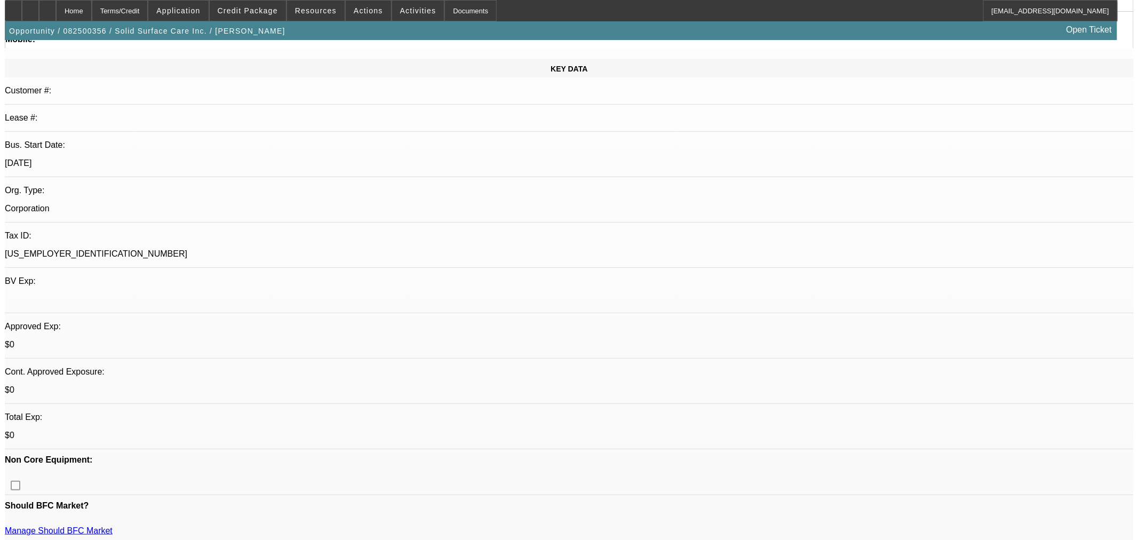
scroll to position [0, 0]
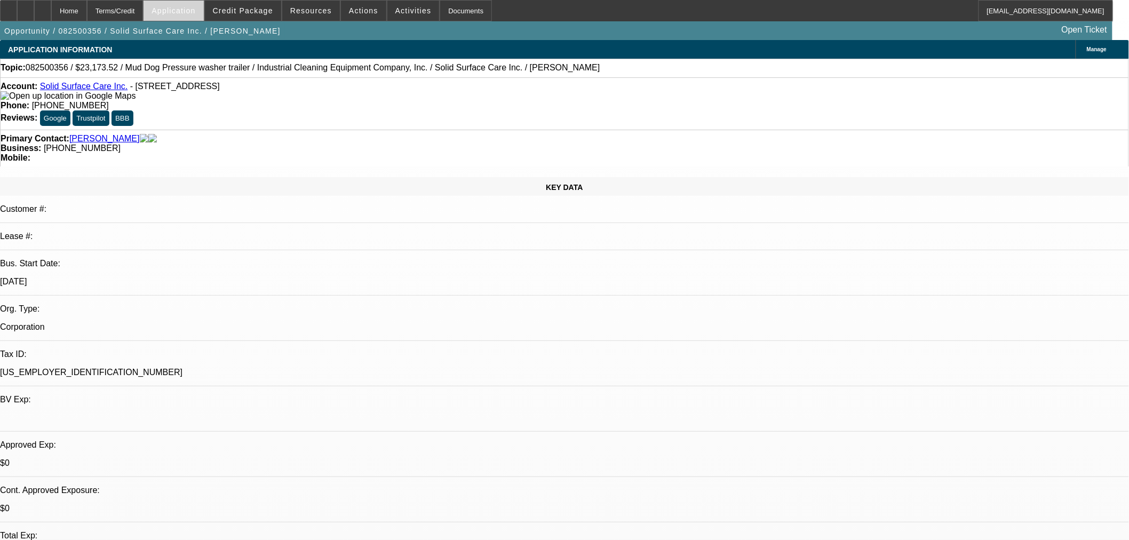
click at [195, 13] on span "Application" at bounding box center [174, 10] width 44 height 9
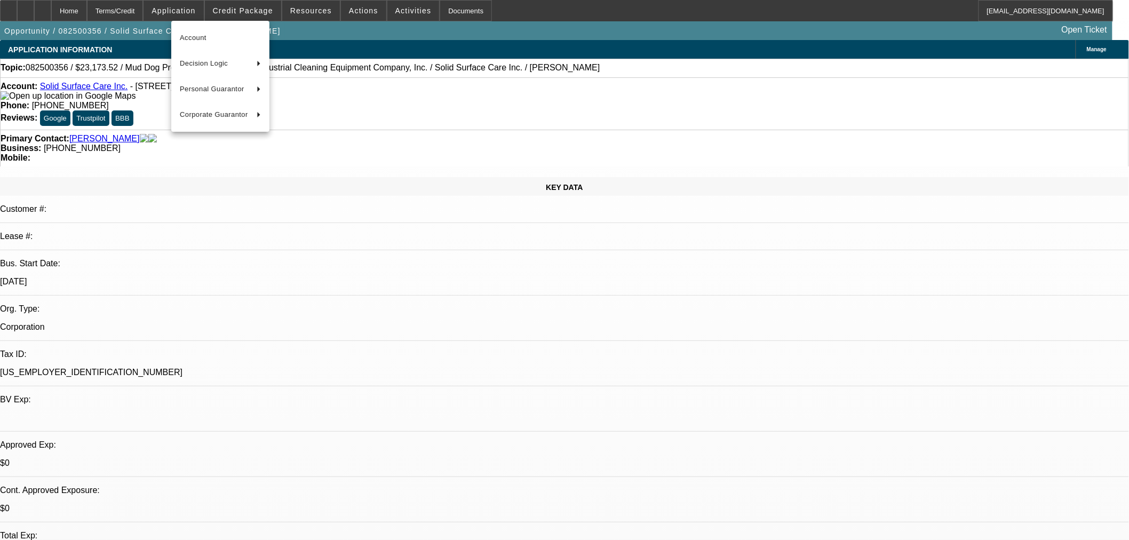
click at [228, 13] on div at bounding box center [564, 270] width 1129 height 540
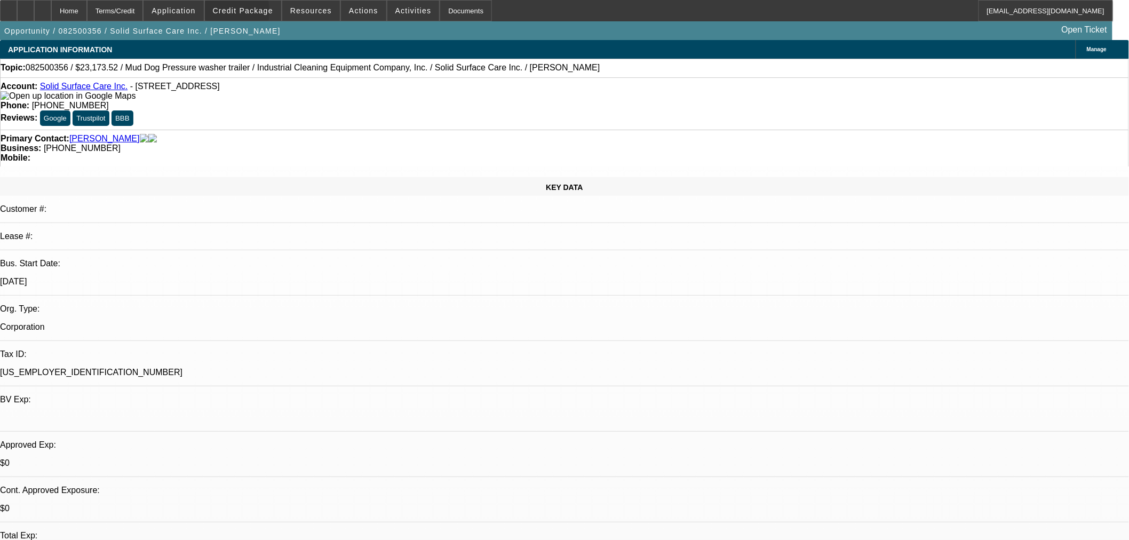
click at [237, 14] on span "Credit Package" at bounding box center [243, 10] width 60 height 9
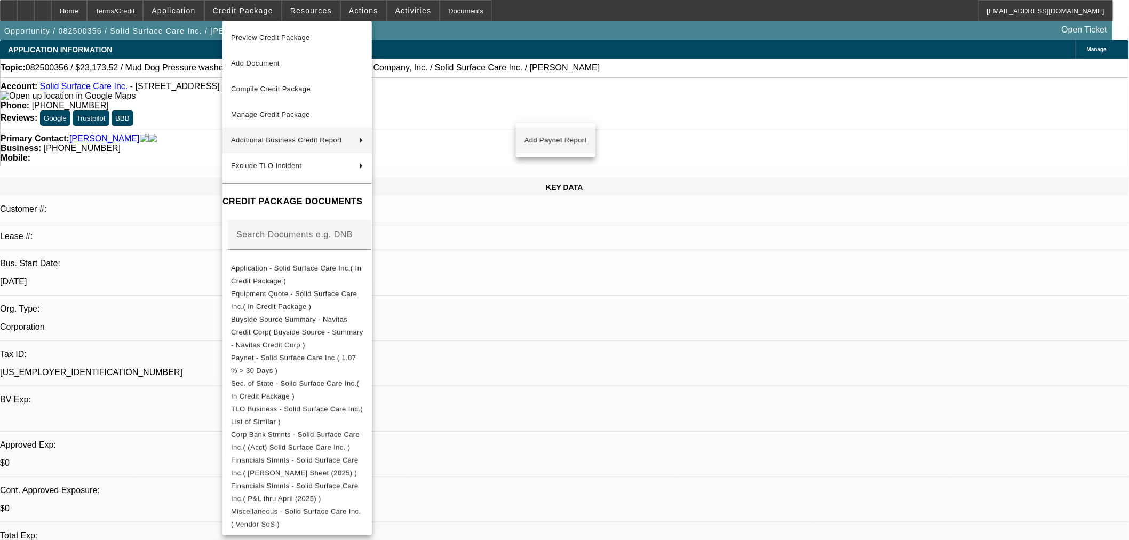
click at [567, 145] on span "Add Paynet Report" at bounding box center [555, 140] width 62 height 13
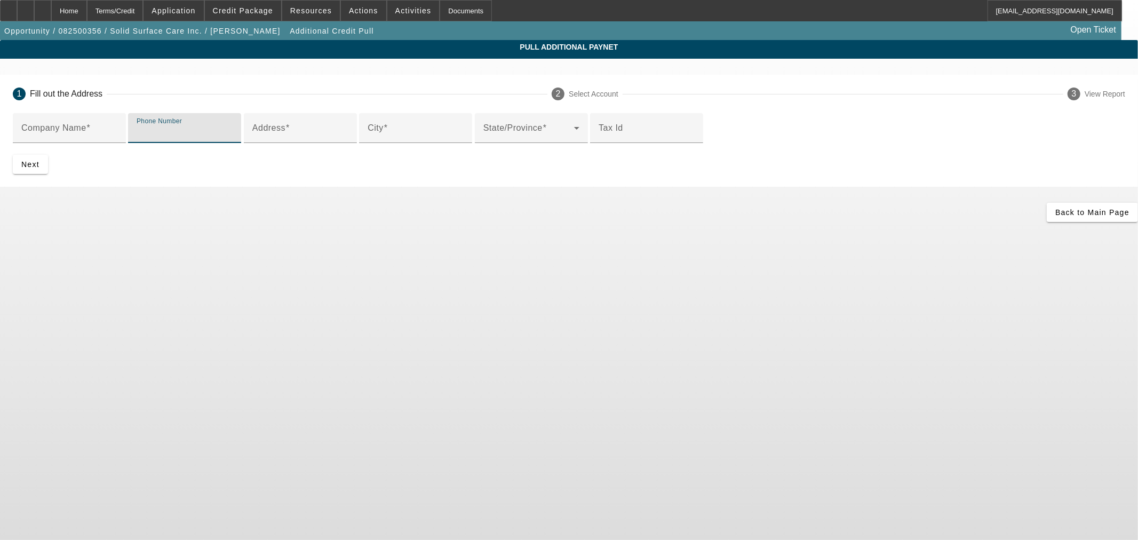
click at [233, 139] on input "Phone Number" at bounding box center [185, 132] width 96 height 13
paste input "Industrial Cleaning Equipment, Inc."
type input "Industrial Cleaning Equipment, Inc."
click at [348, 139] on input "Address" at bounding box center [300, 132] width 96 height 13
paste input "120 Back Forty Drive"
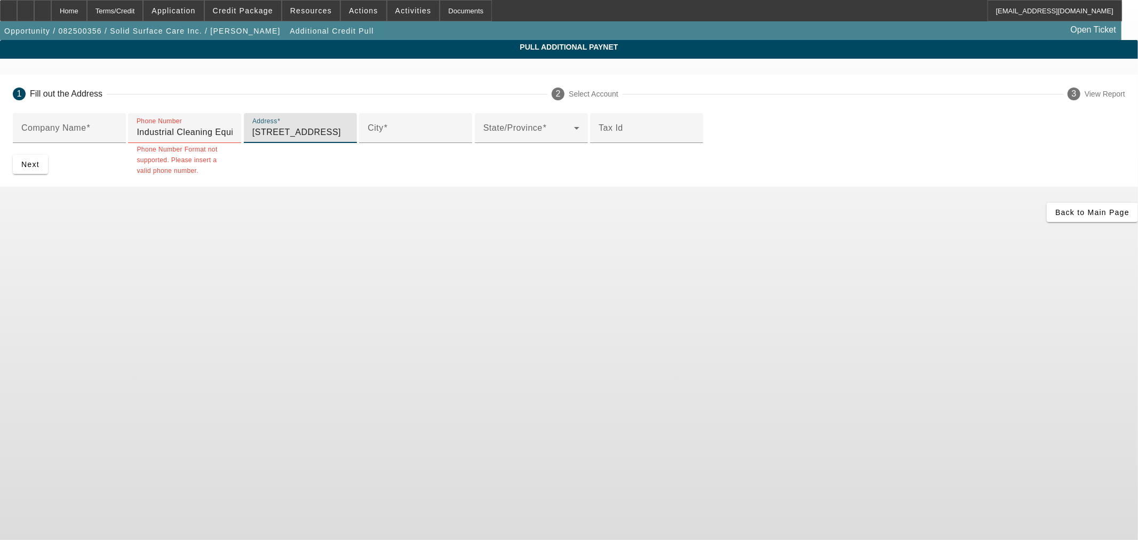
type input "120 Back Forty Drive"
click at [410, 139] on input "City" at bounding box center [416, 132] width 96 height 13
paste input "Winston-salem"
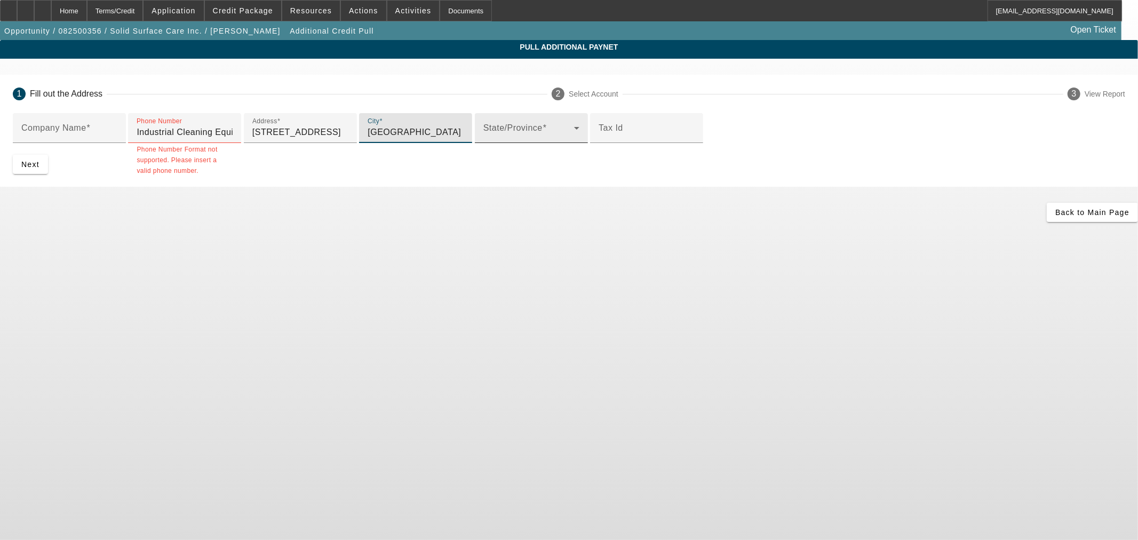
type input "Winston-salem"
click at [483, 139] on span at bounding box center [528, 132] width 91 height 13
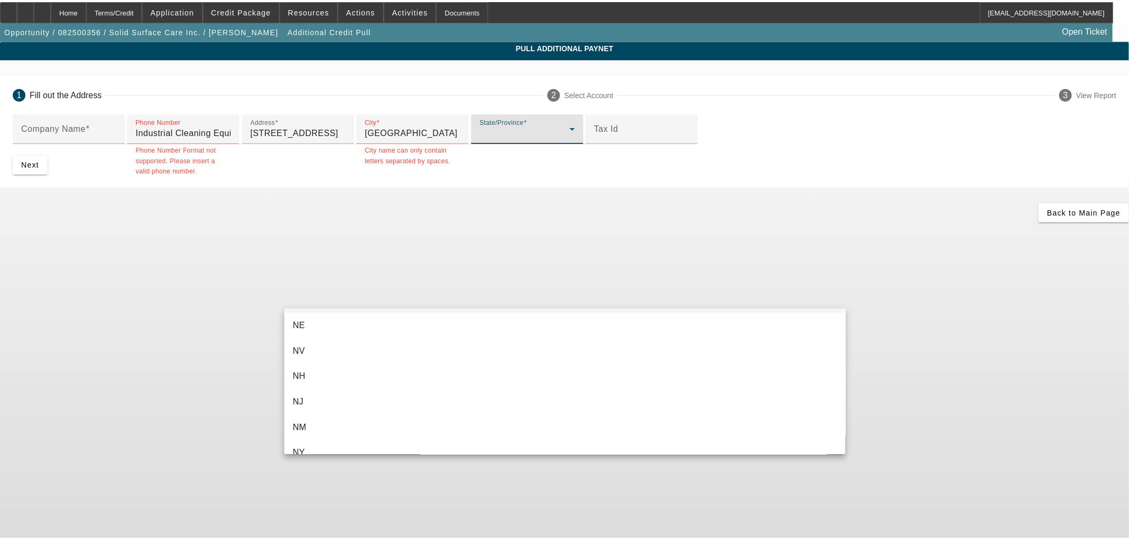
scroll to position [790, 0]
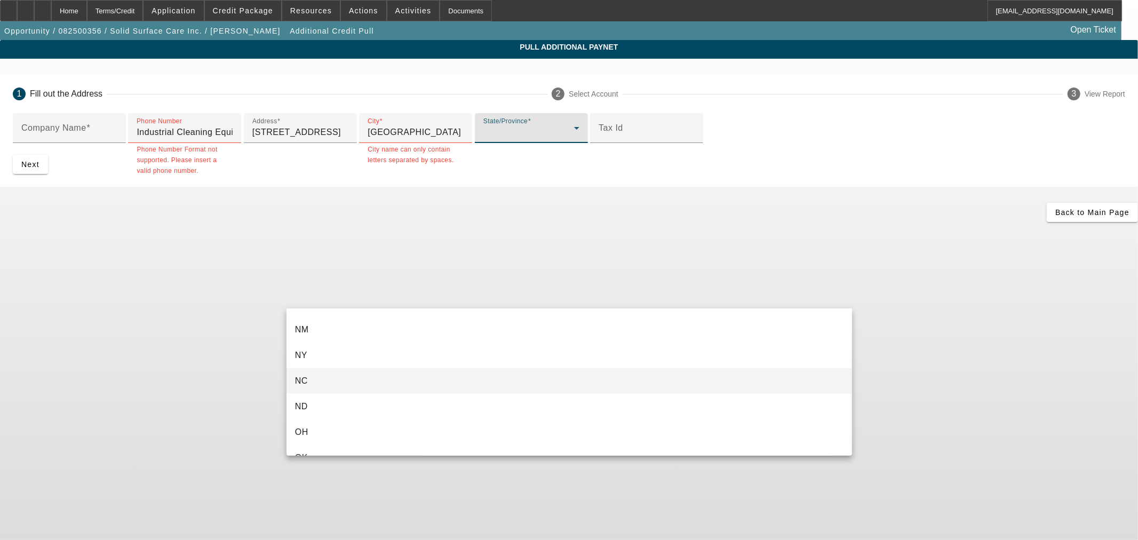
click at [337, 378] on mat-option "NC" at bounding box center [570, 381] width 566 height 26
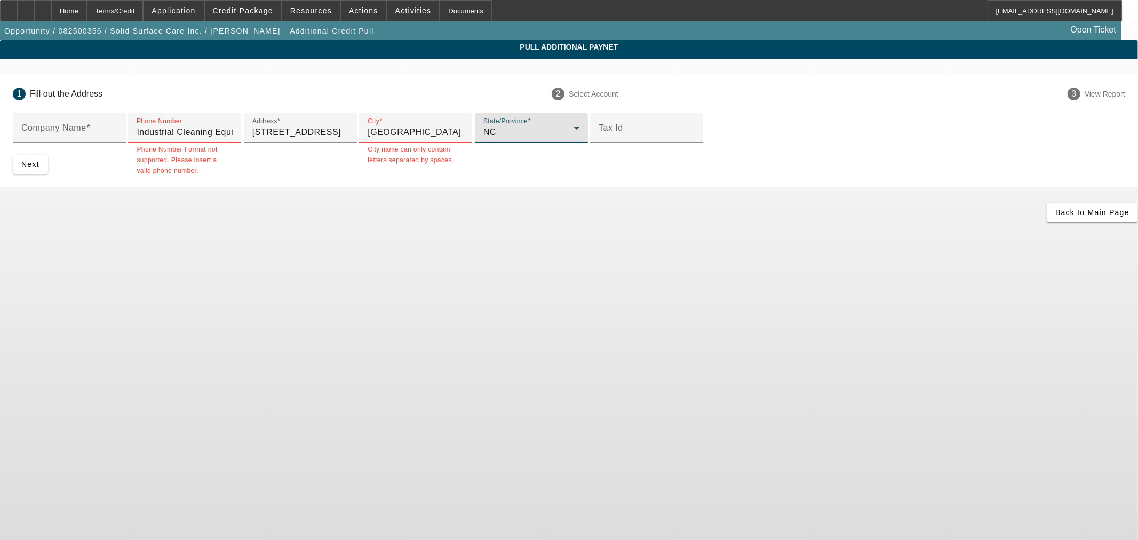
click at [256, 222] on app-additional-credit-pull "Pull Additional Paynet 1 Fill out the Address 2 Select Account 3 View Report Co…" at bounding box center [569, 131] width 1138 height 182
click at [48, 177] on span "submit" at bounding box center [30, 165] width 35 height 26
click at [233, 139] on input "Industrial Cleaning Equipment, Inc." at bounding box center [185, 132] width 96 height 13
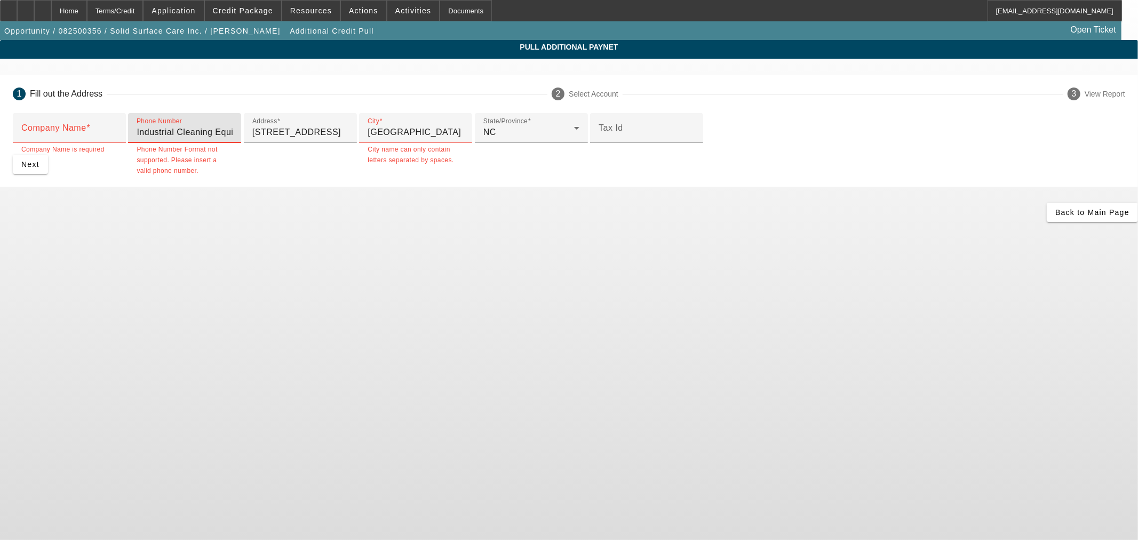
drag, startPoint x: 414, startPoint y: 178, endPoint x: 278, endPoint y: 179, distance: 136.1
click at [278, 179] on div "Company Name Company Name is required Phone Number Industrial Cleaning Equipmen…" at bounding box center [569, 150] width 1138 height 74
click at [117, 135] on input "Company Name" at bounding box center [69, 132] width 96 height 13
paste input "Industrial Cleaning Equipment, Inc."
type input "Industrial Cleaning Equipment, Inc."
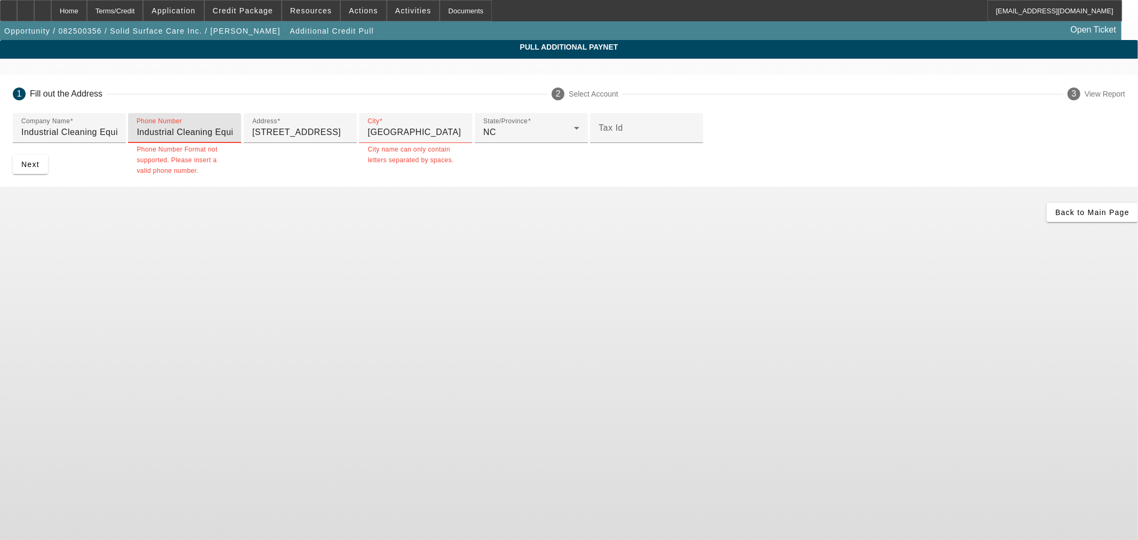
click at [233, 139] on input "Industrial Cleaning Equipment, Inc." at bounding box center [185, 132] width 96 height 13
drag, startPoint x: 424, startPoint y: 173, endPoint x: 257, endPoint y: 173, distance: 167.0
click at [257, 173] on div "Pull Additional Paynet 1 Fill out the Address 2 Select Account 3 View Report Co…" at bounding box center [569, 131] width 1138 height 182
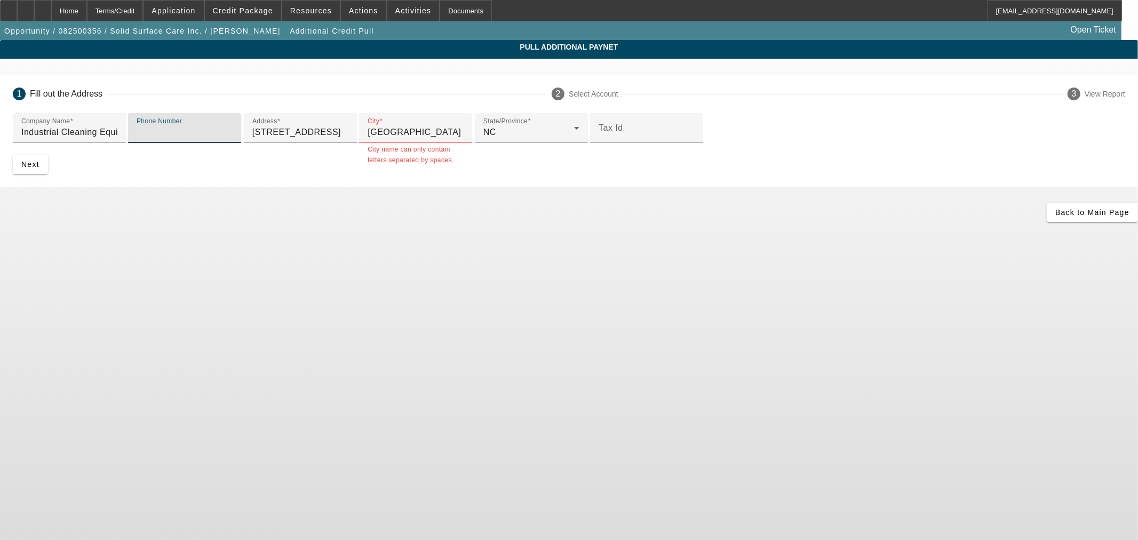
click at [241, 220] on app-additional-credit-pull "Pull Additional Paynet 1 Fill out the Address 2 Select Account 3 View Report Co…" at bounding box center [569, 131] width 1138 height 182
click at [368, 139] on input "Winston-salem" at bounding box center [416, 132] width 96 height 13
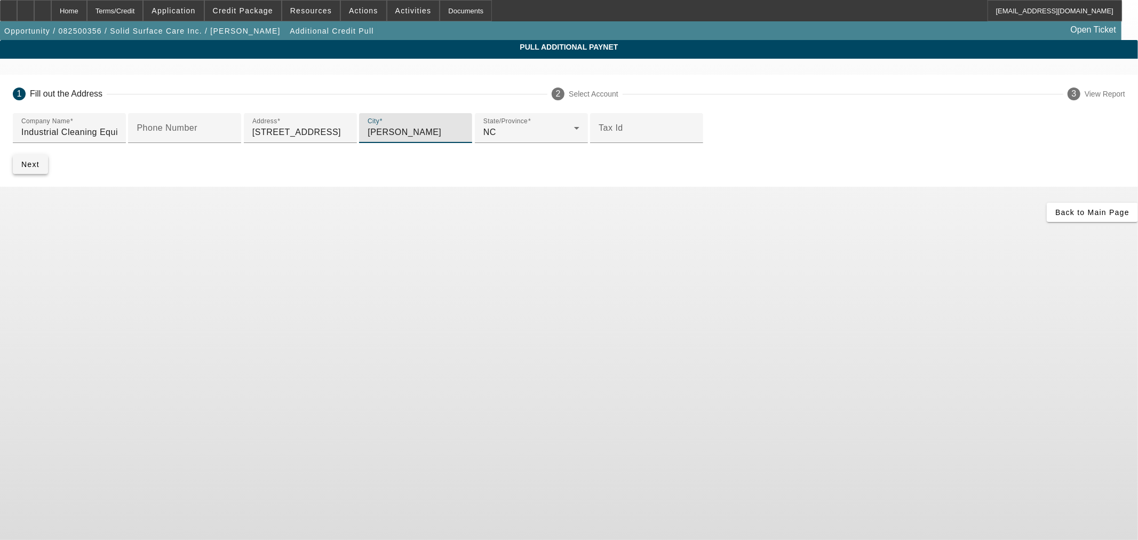
type input "Winston salem"
click at [39, 169] on span "Next" at bounding box center [30, 164] width 18 height 9
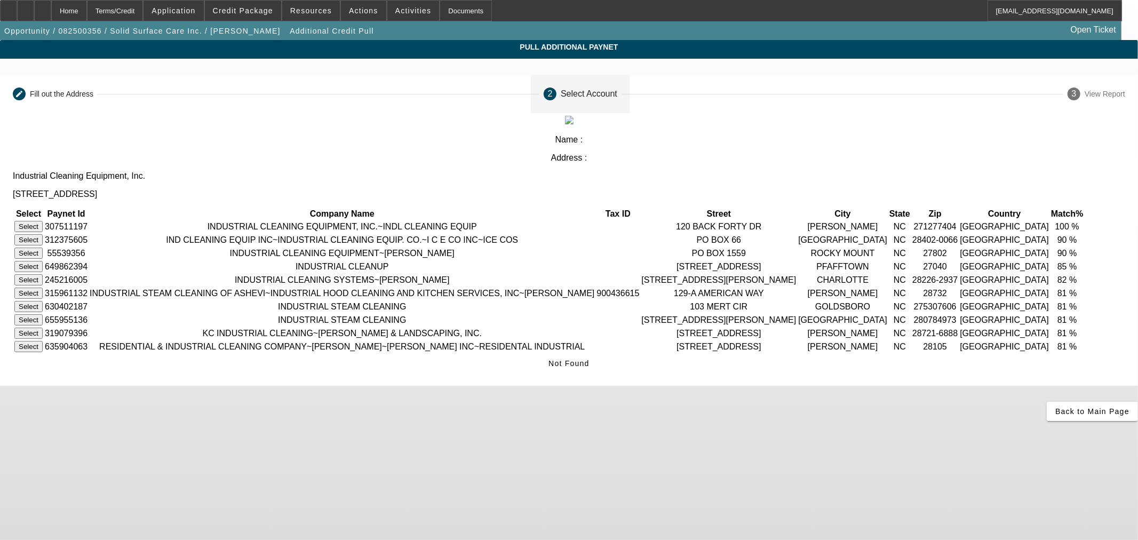
click at [43, 221] on button "Select" at bounding box center [28, 226] width 28 height 11
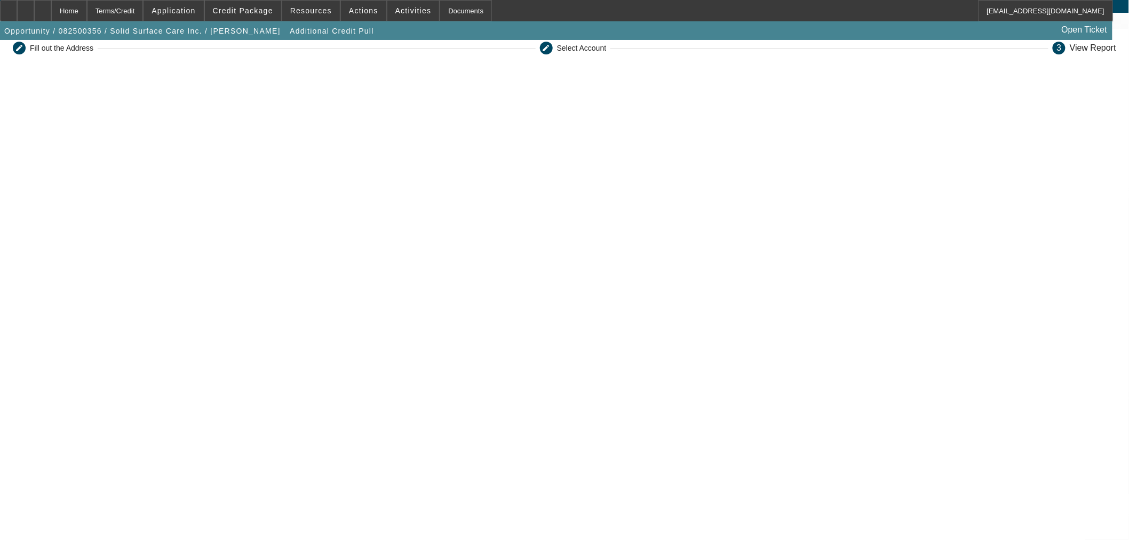
scroll to position [184, 0]
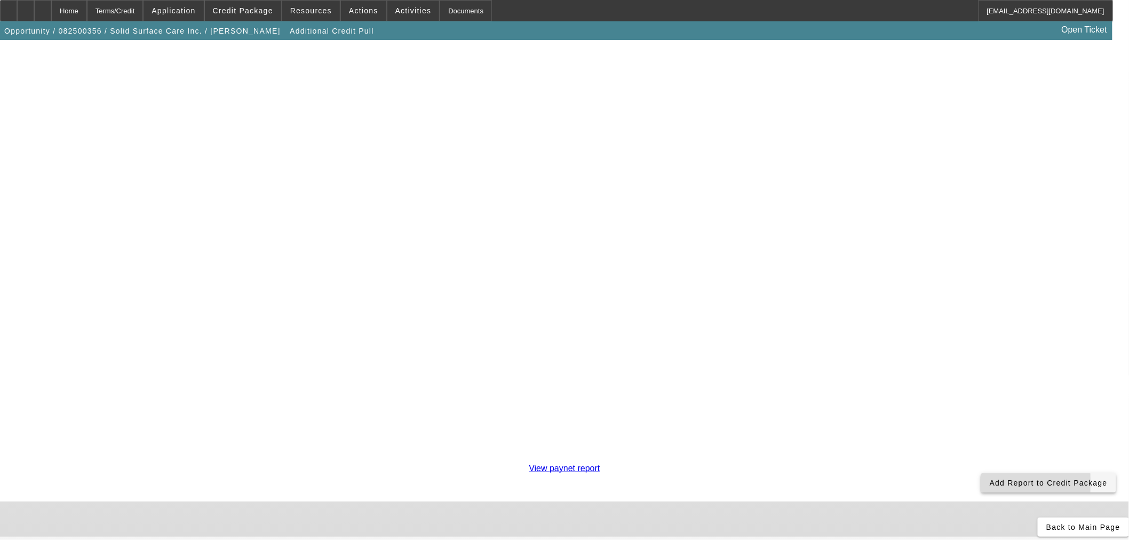
click at [990, 479] on span "Add Report to Credit Package" at bounding box center [1049, 483] width 118 height 9
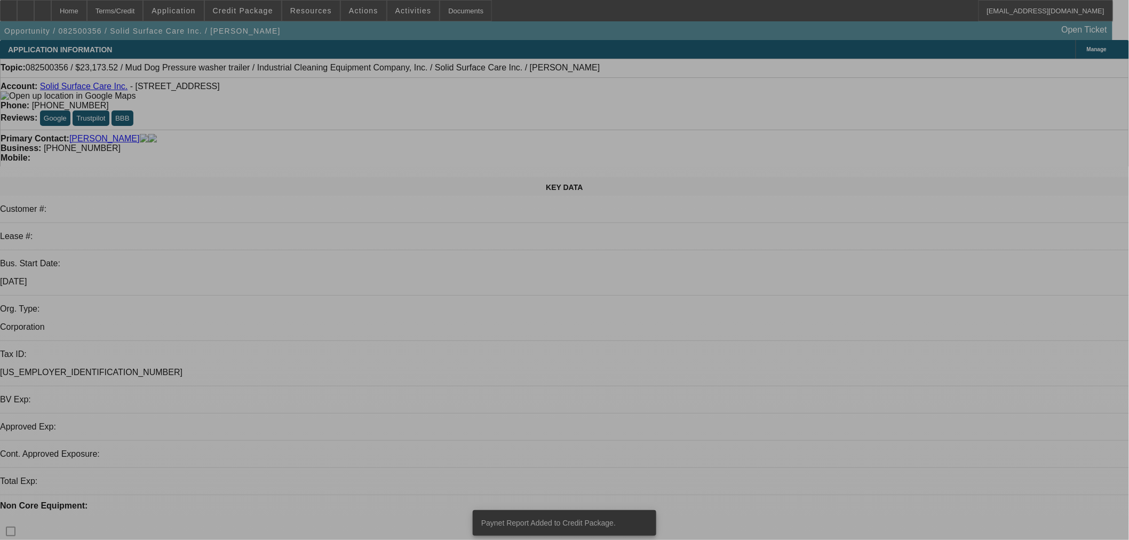
select select "0"
select select "2"
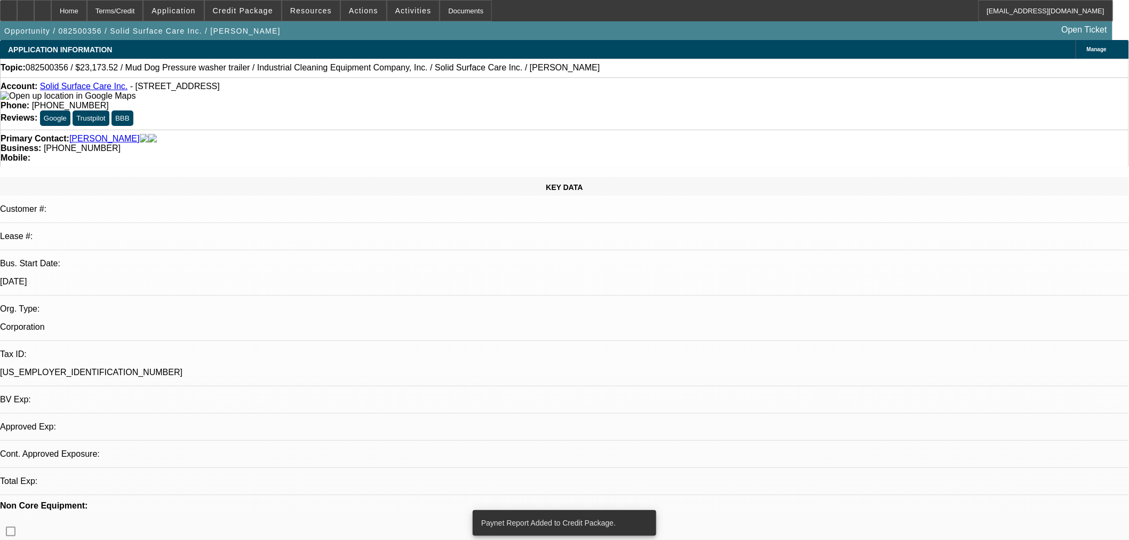
select select "0"
select select "6"
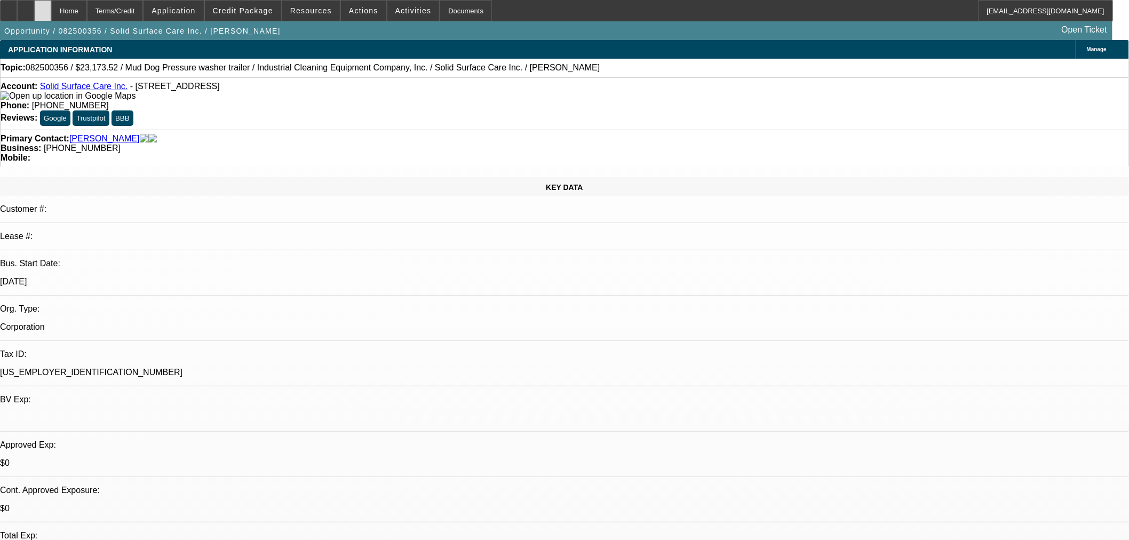
click at [43, 7] on icon at bounding box center [43, 7] width 0 height 0
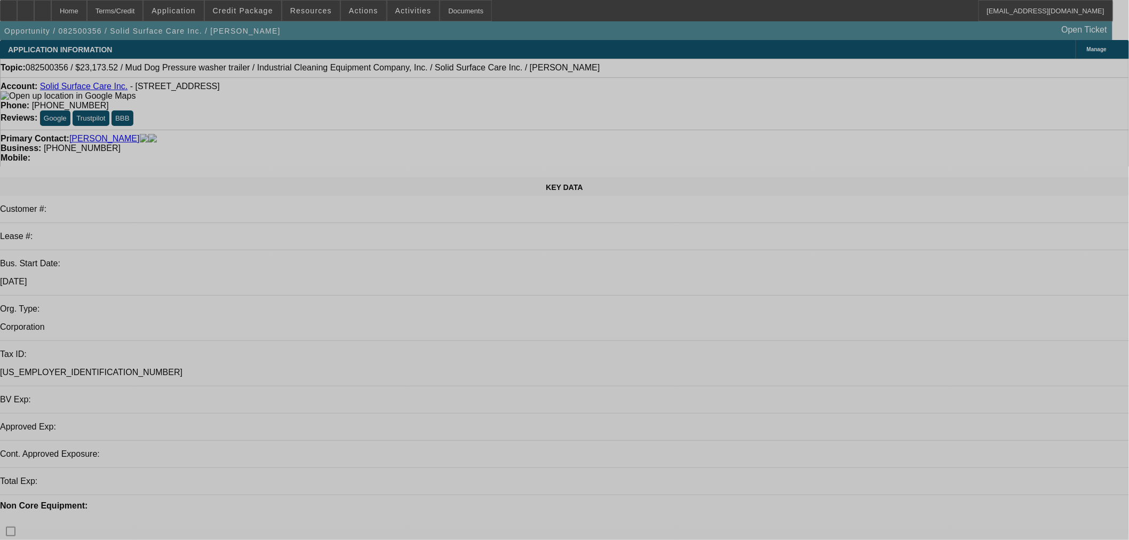
select select "0"
select select "2"
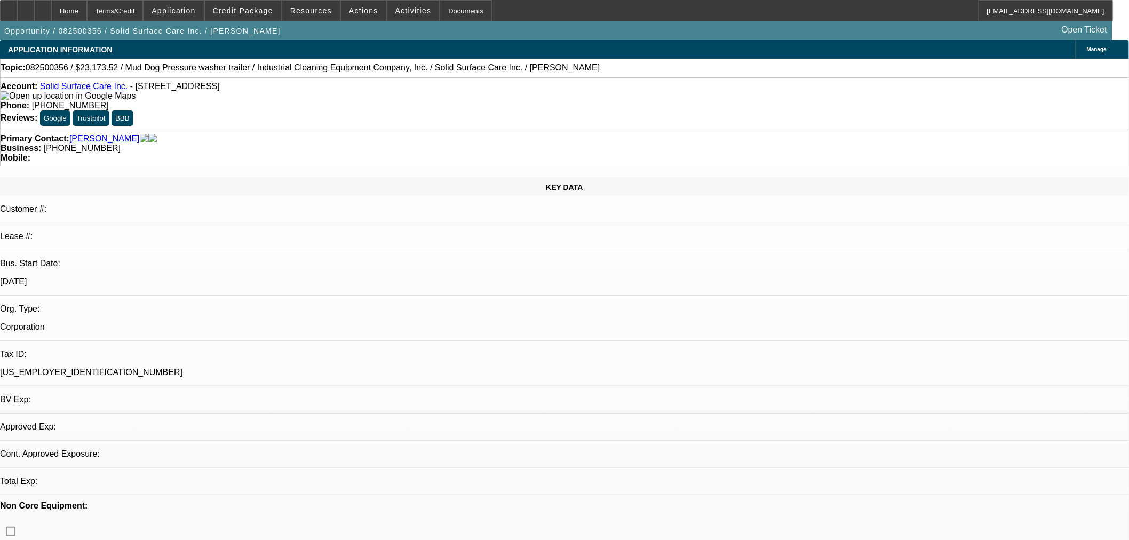
select select "0"
select select "6"
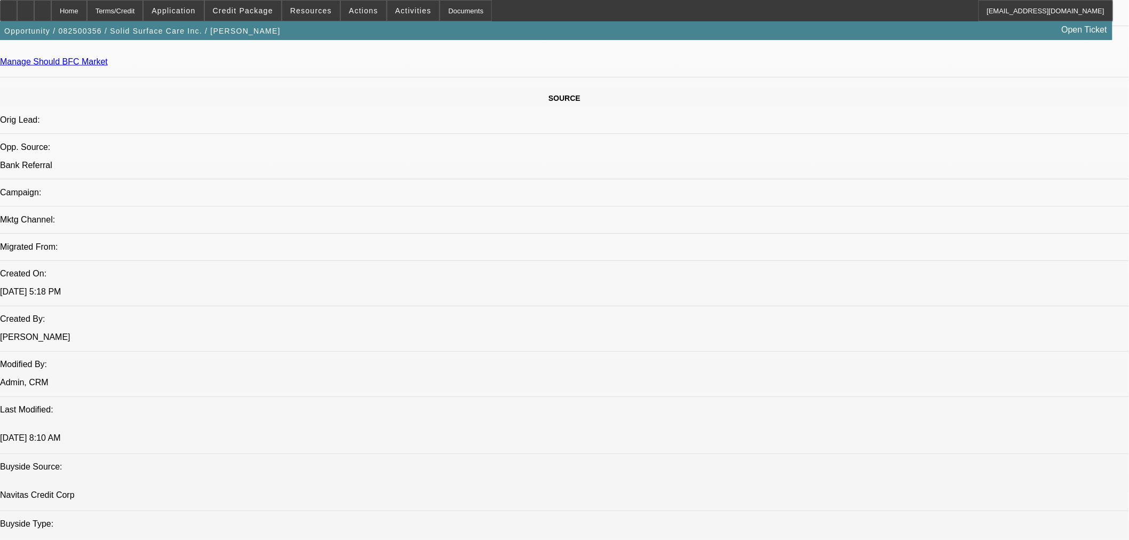
scroll to position [593, 0]
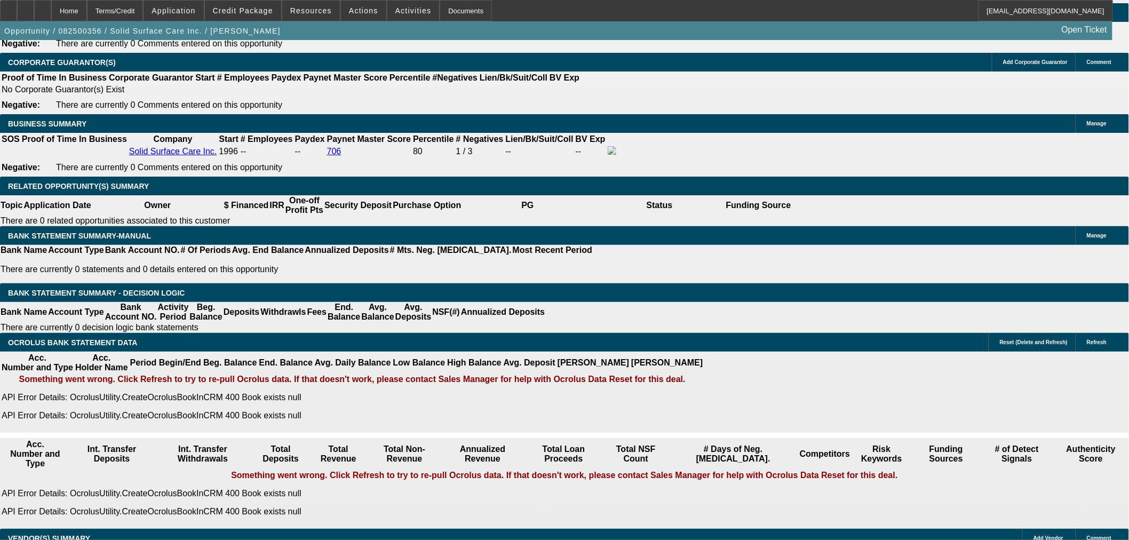
scroll to position [1482, 0]
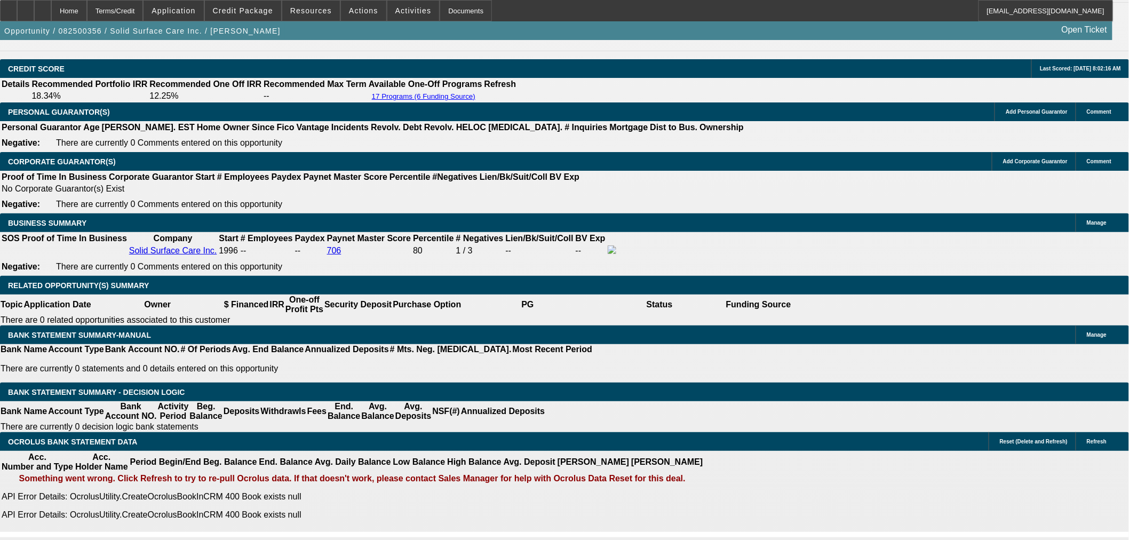
type input "36"
type input "$778.68"
type input "36"
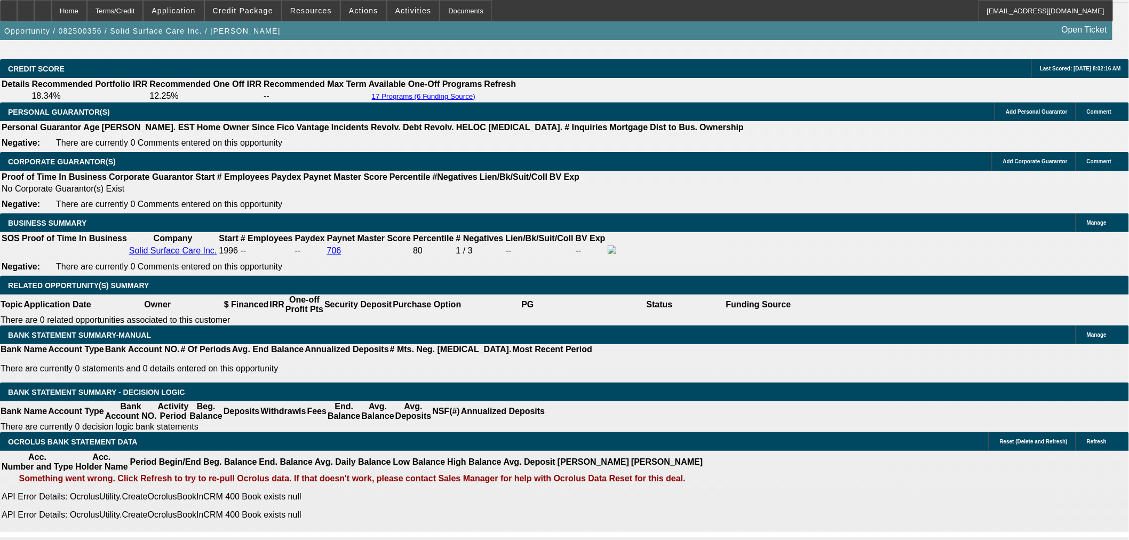
drag, startPoint x: 192, startPoint y: 334, endPoint x: 233, endPoint y: 335, distance: 41.1
type input "78"
type input "780"
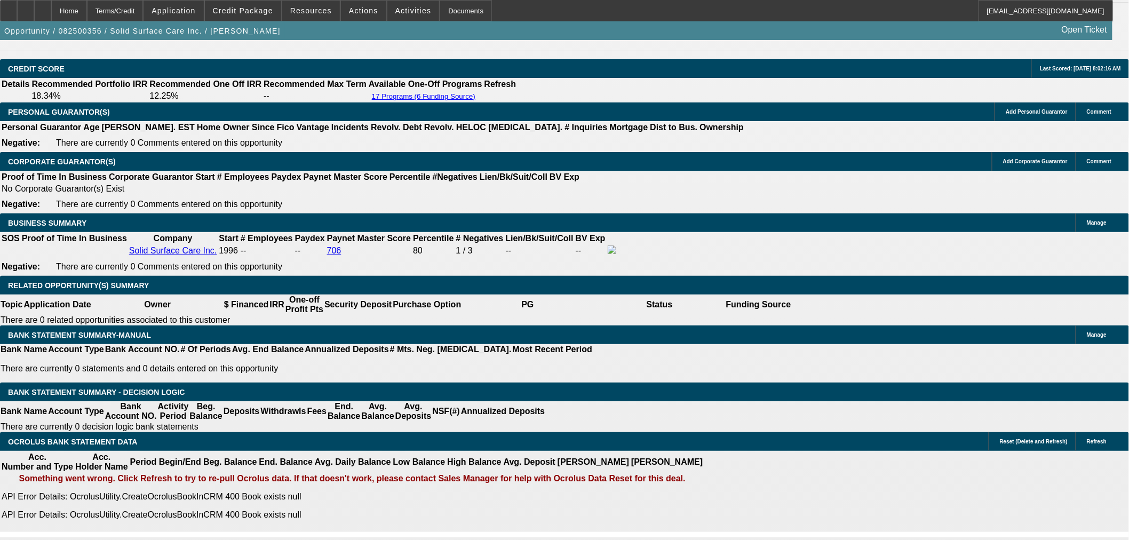
type input "12.9"
type input "$780.00"
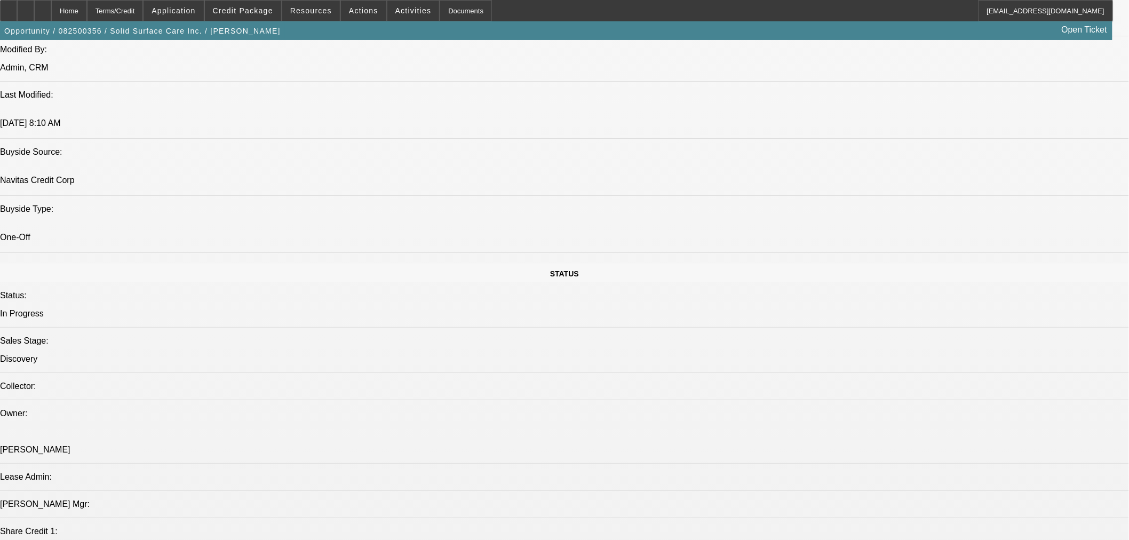
scroll to position [790, 0]
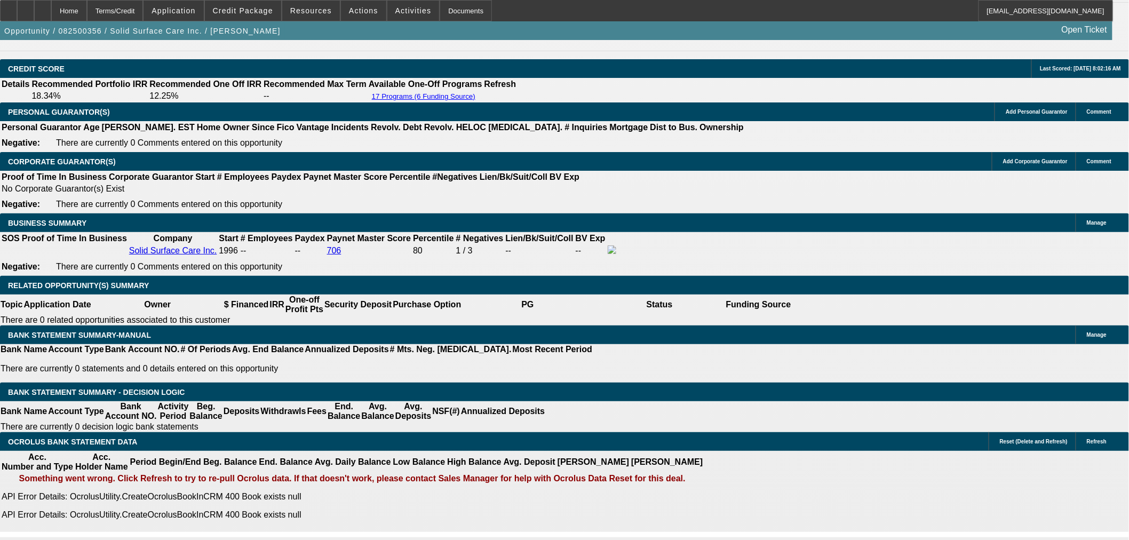
scroll to position [1581, 0]
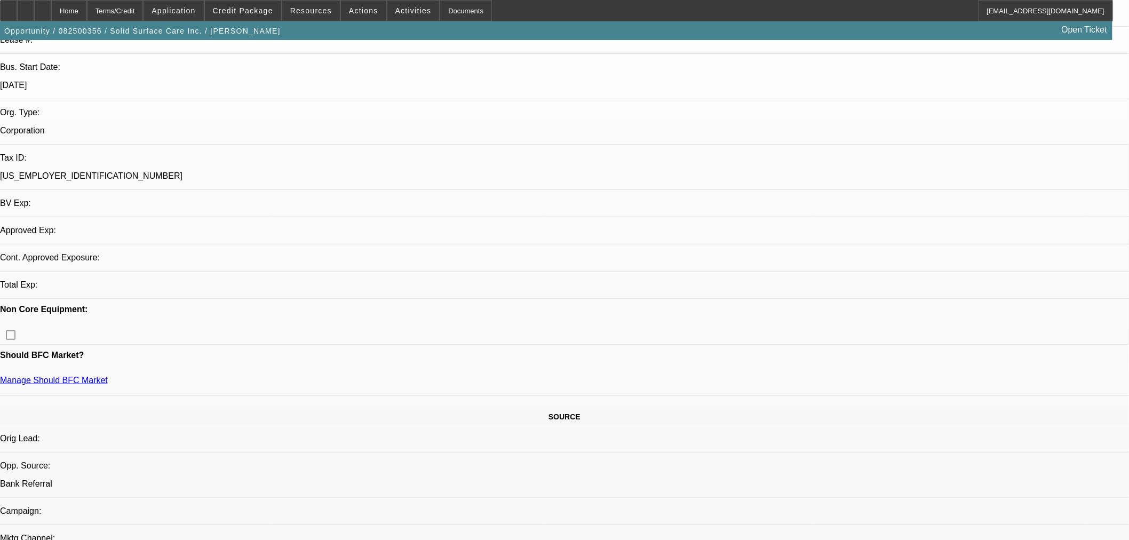
select select "0"
select select "2"
select select "0"
select select "6"
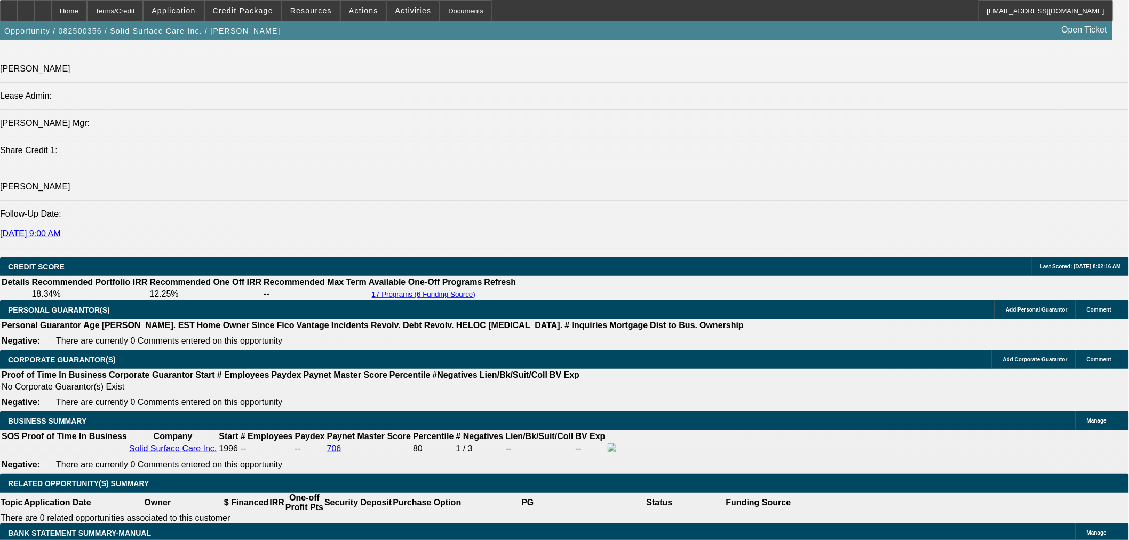
scroll to position [1284, 0]
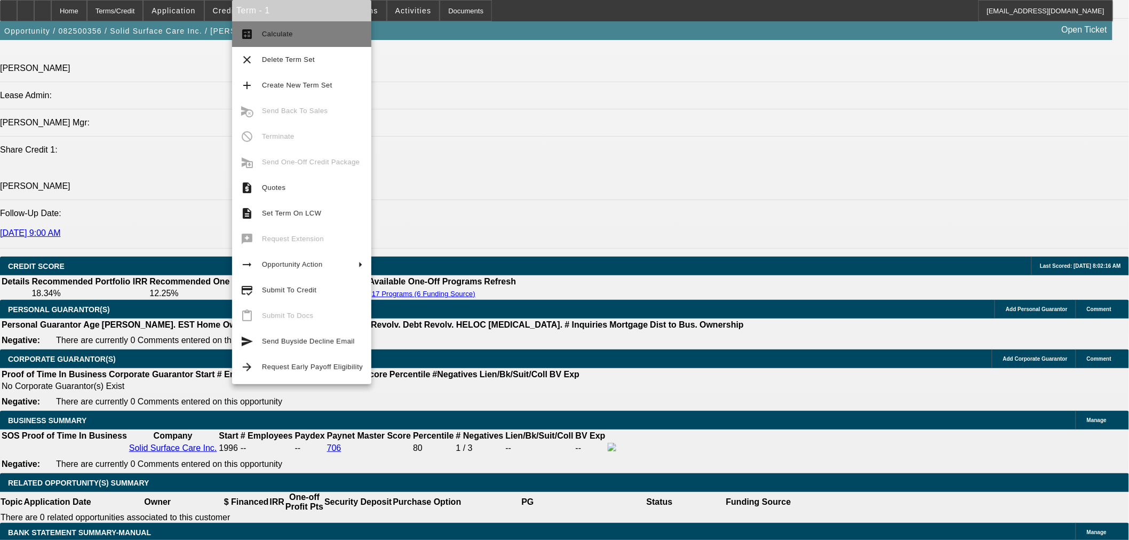
click at [287, 42] on button "calculate Calculate" at bounding box center [301, 34] width 139 height 26
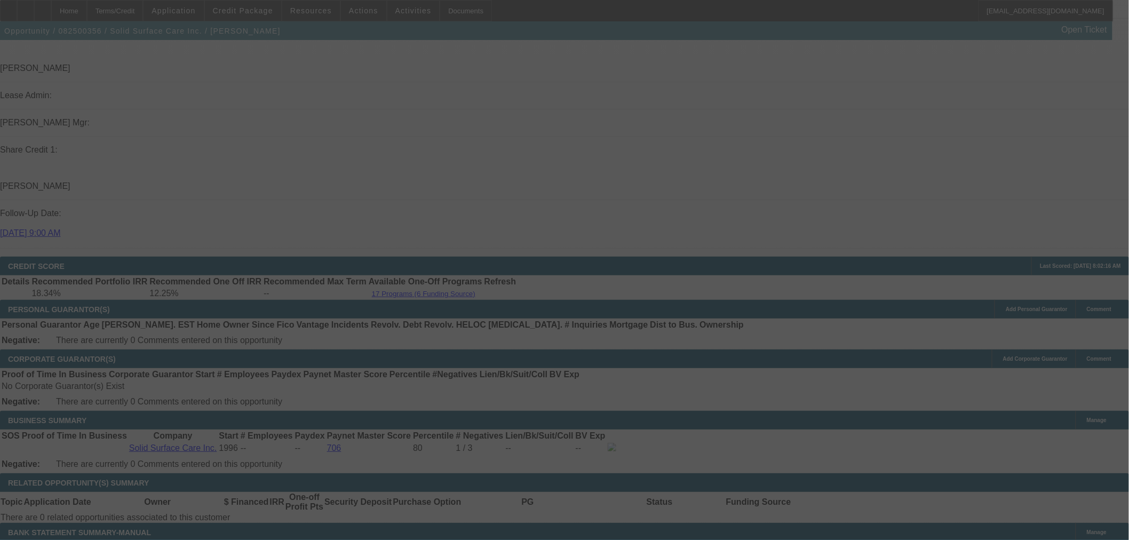
select select "0"
select select "2"
select select "0"
select select "6"
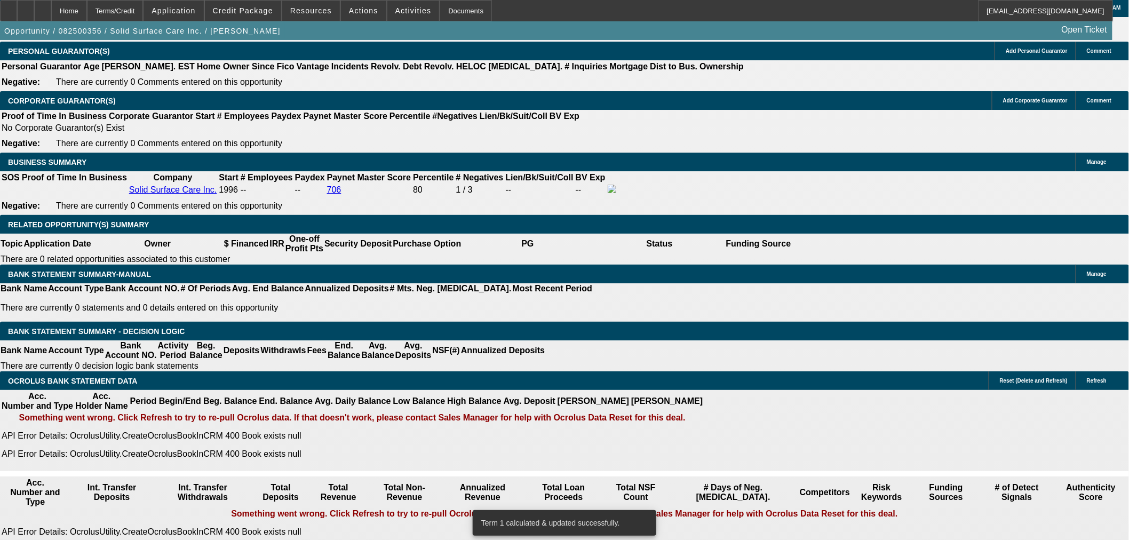
scroll to position [1581, 0]
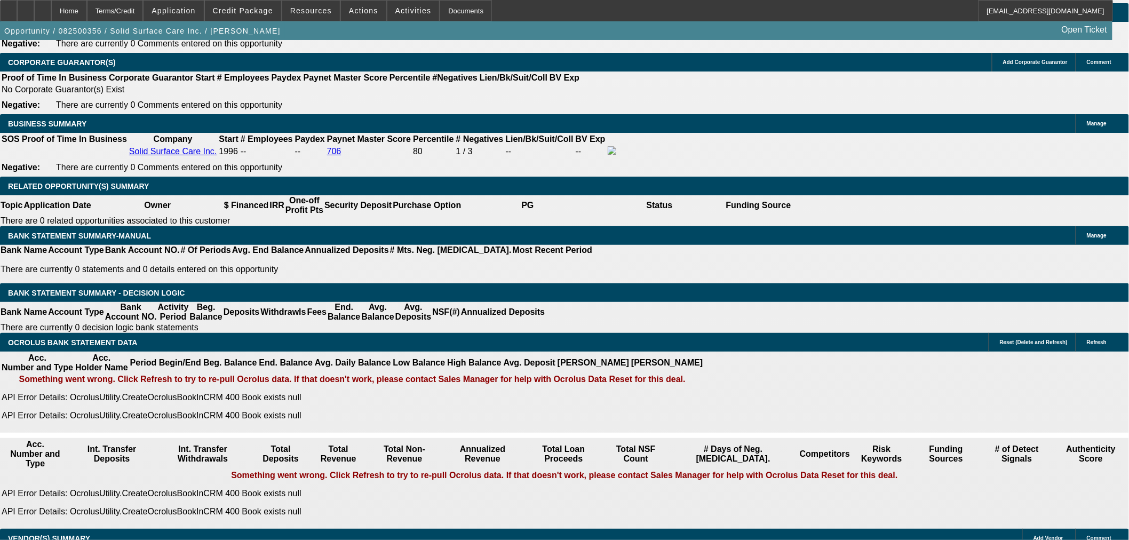
type input "$525.01"
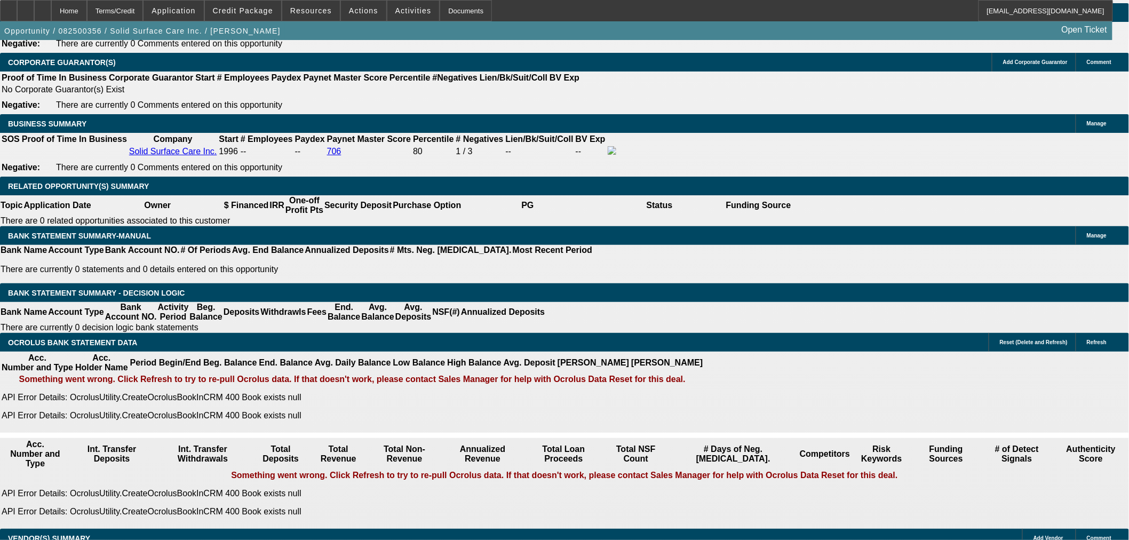
type input "UNKNOWN"
type input "3"
type input "$15,780.00"
type input "$7,890.00"
type input "36"
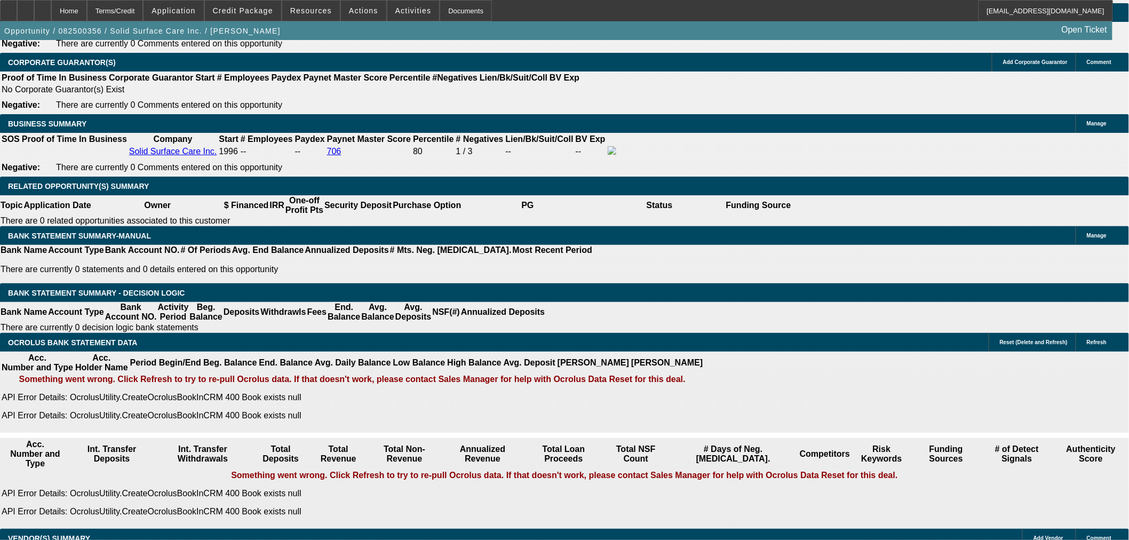
type input "$1,557.36"
type input "$778.68"
type input "36"
drag, startPoint x: 190, startPoint y: 235, endPoint x: 371, endPoint y: 245, distance: 181.2
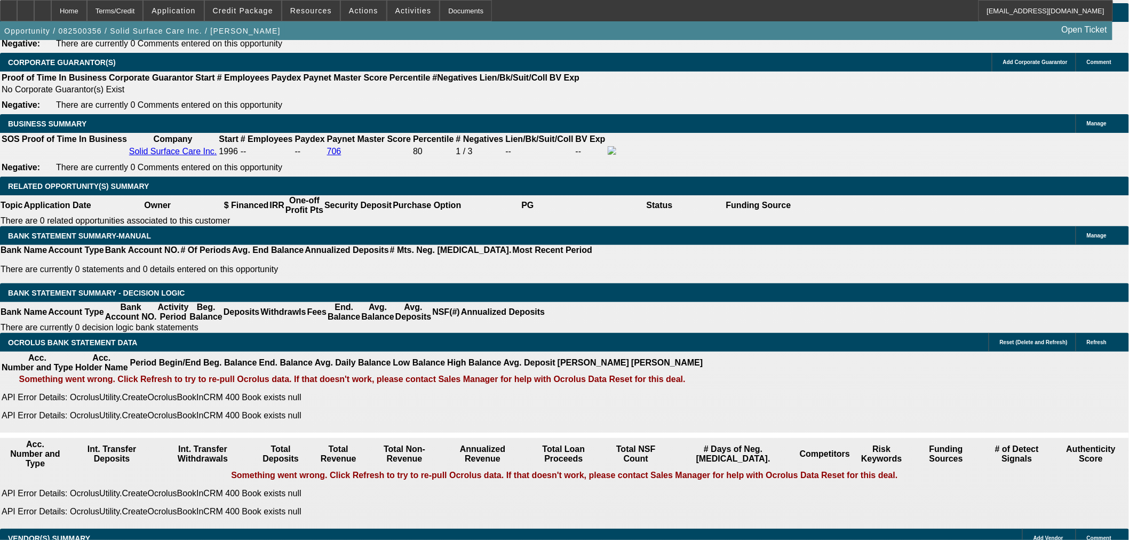
type input "78"
type input "$156.00"
type input "780"
type input "$1,560.00"
type input "12.9"
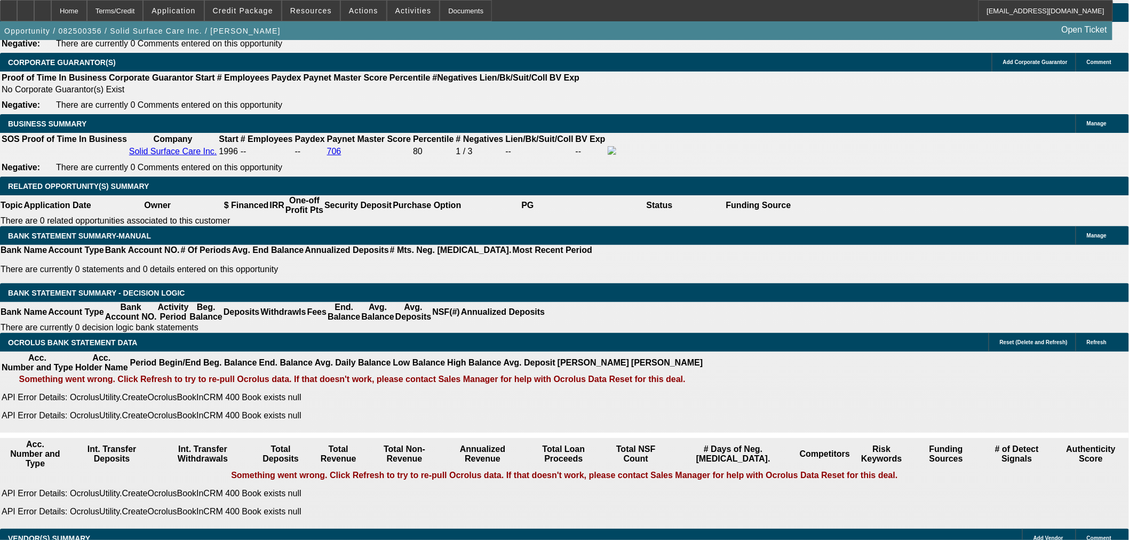
type input "$780.00"
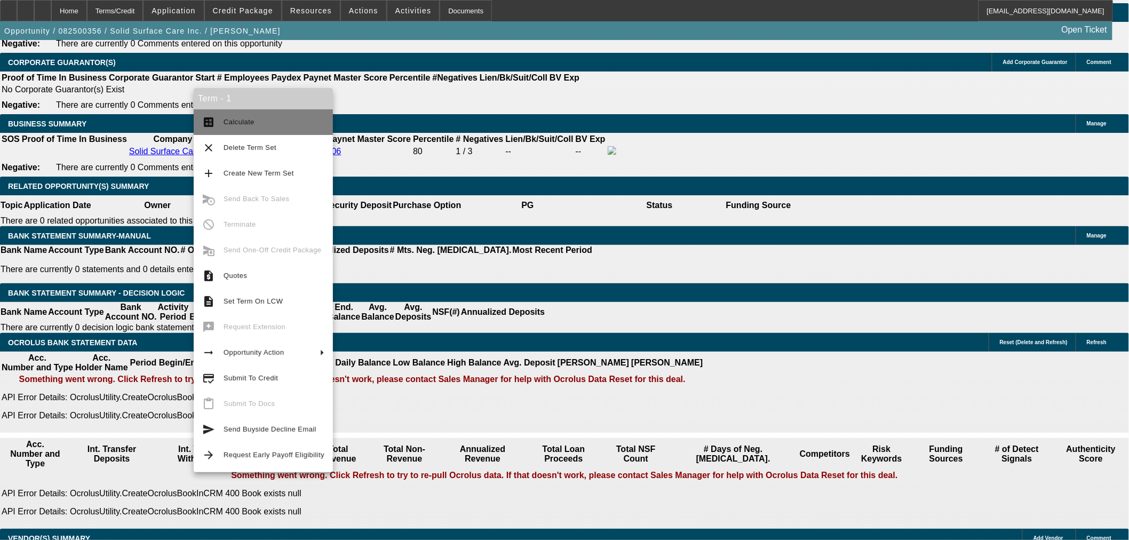
click at [227, 116] on span "Calculate" at bounding box center [274, 122] width 101 height 13
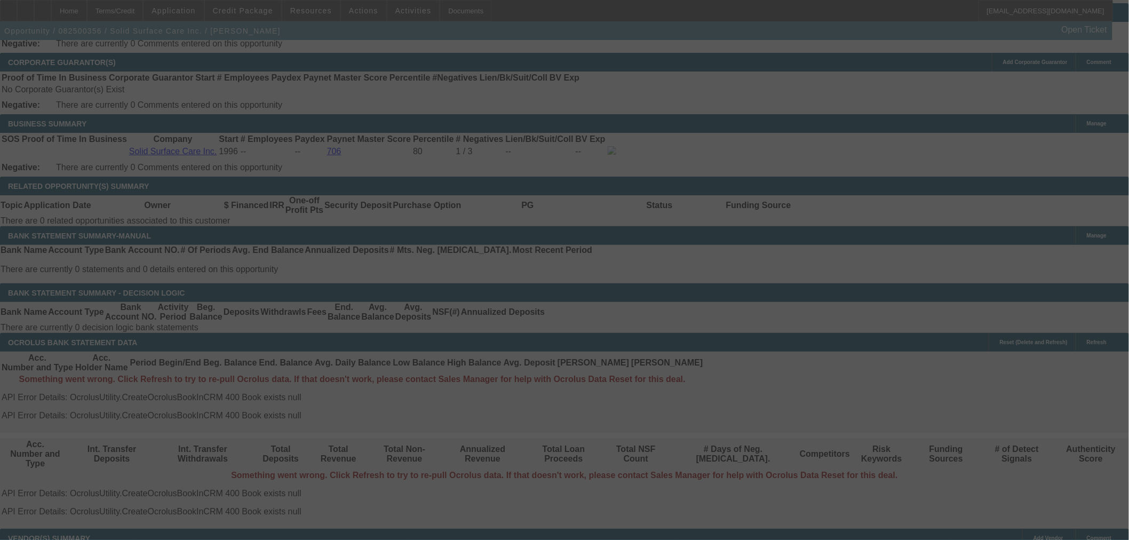
select select "0"
select select "2"
select select "0"
select select "6"
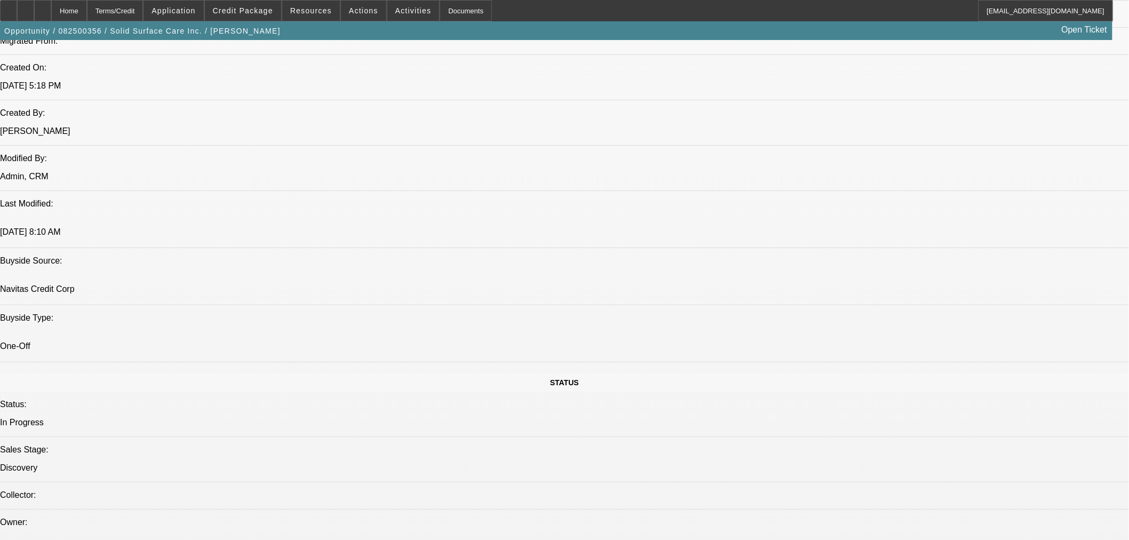
scroll to position [790, 0]
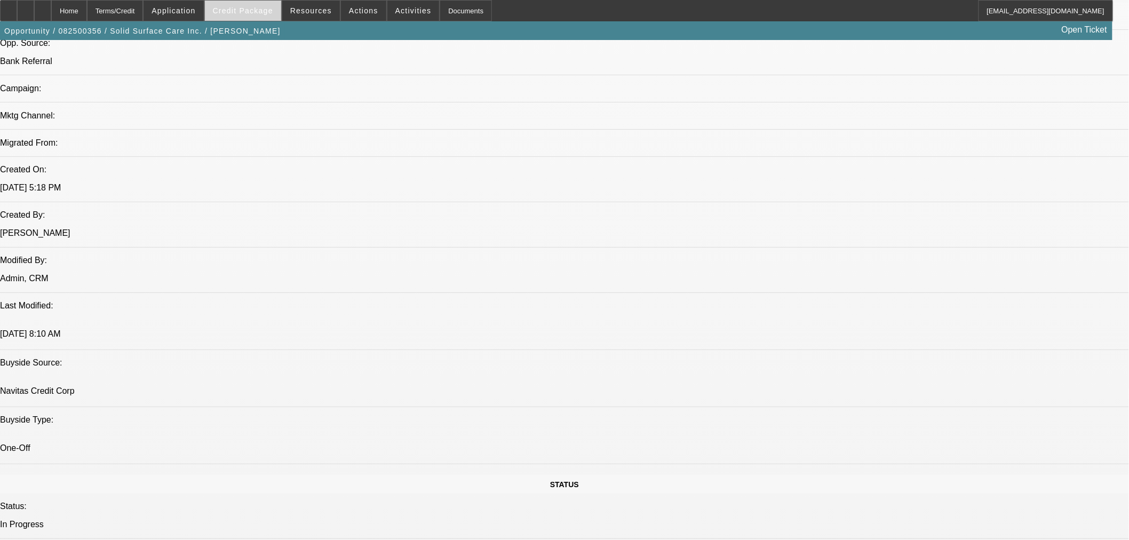
click at [243, 8] on span "Credit Package" at bounding box center [243, 10] width 60 height 9
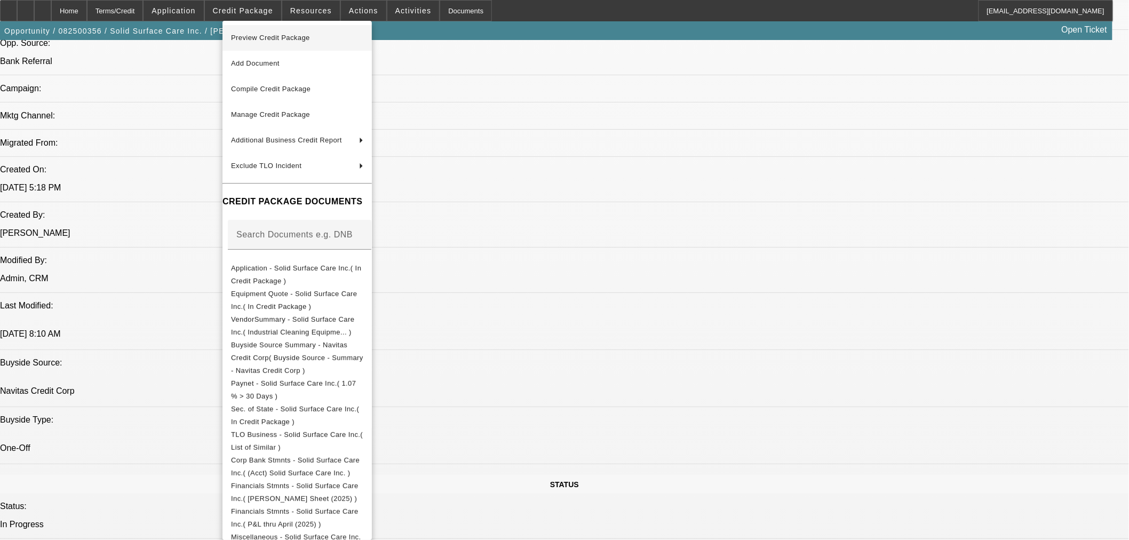
click at [268, 33] on span "Preview Credit Package" at bounding box center [297, 37] width 132 height 13
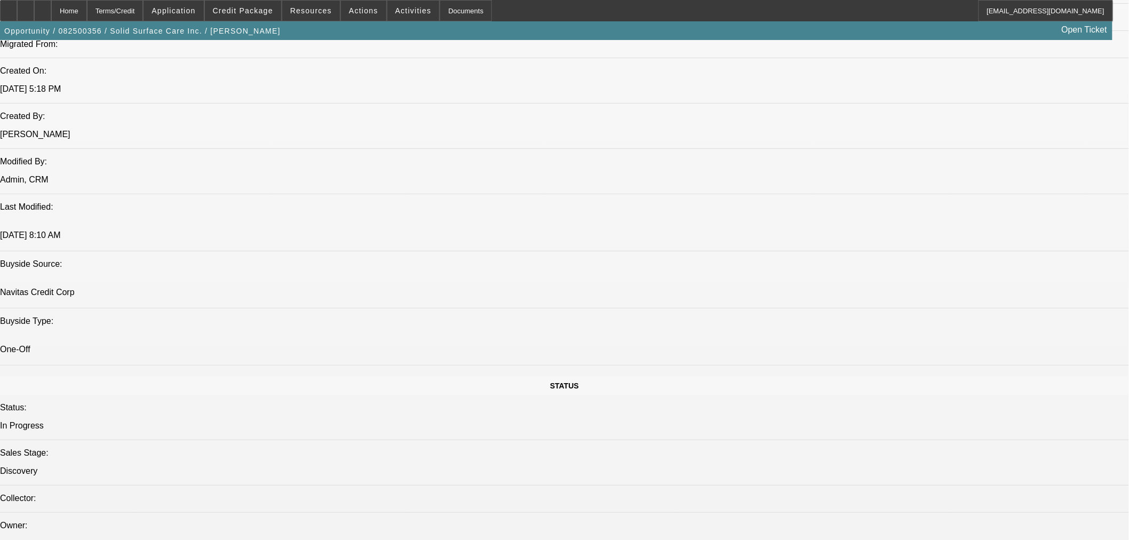
scroll to position [988, 0]
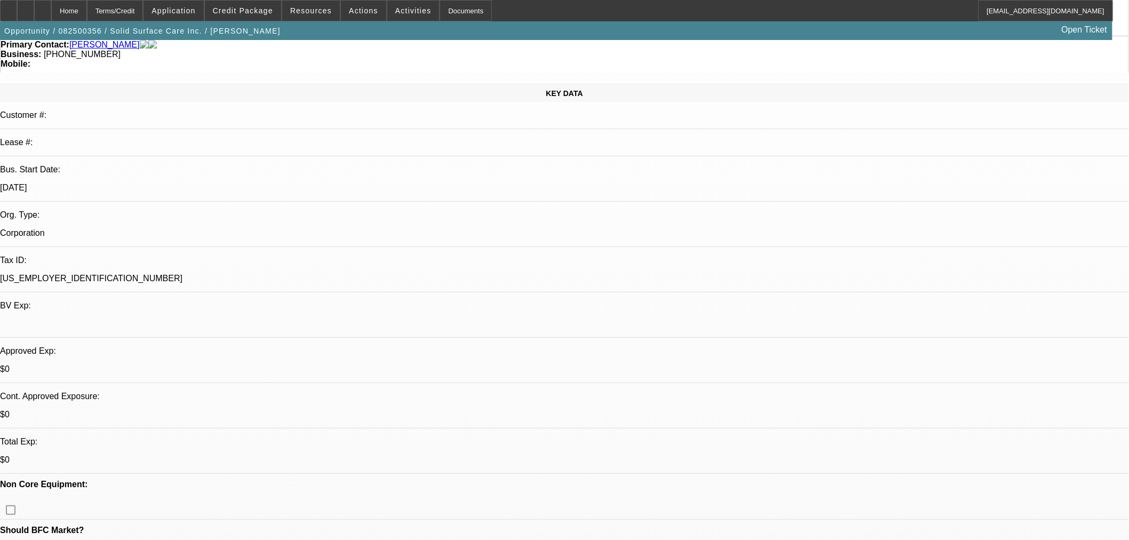
scroll to position [0, 0]
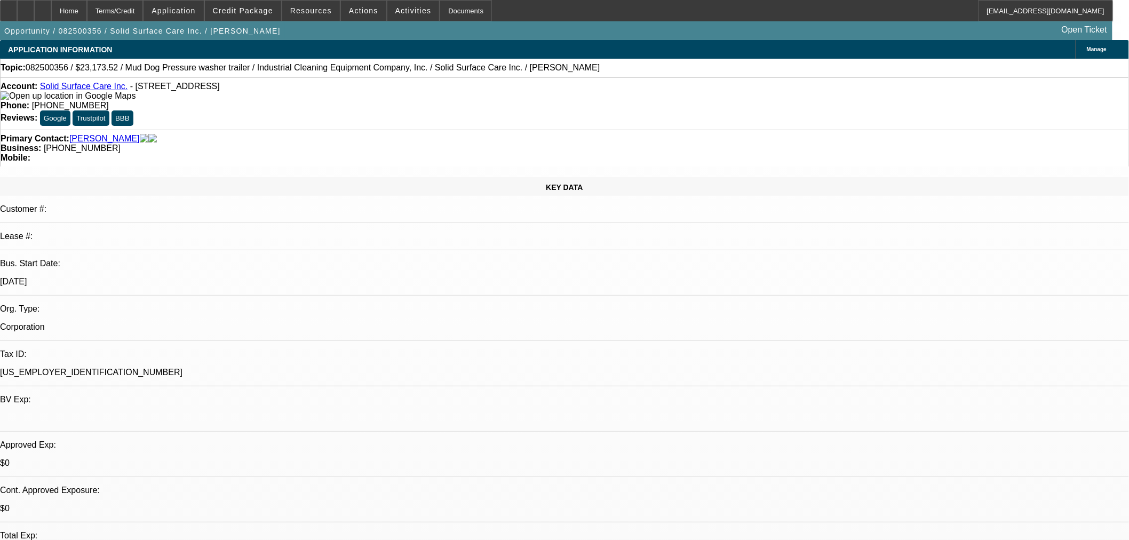
click at [95, 90] on link "Solid Surface Care Inc." at bounding box center [84, 86] width 88 height 9
click at [43, 7] on icon at bounding box center [43, 7] width 0 height 0
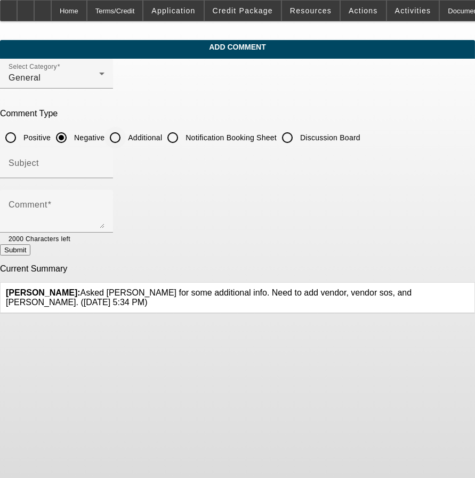
click at [126, 134] on input "Additional" at bounding box center [115, 137] width 21 height 21
radio input "true"
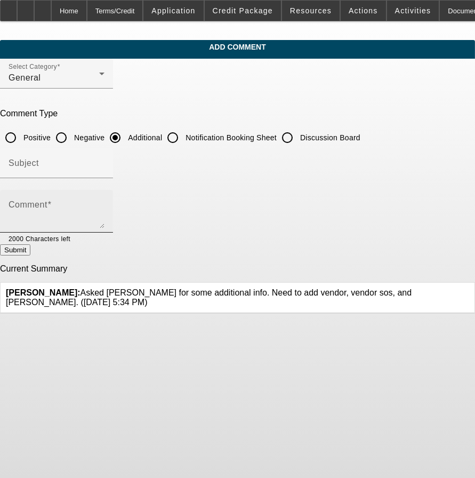
click at [105, 195] on div "Comment" at bounding box center [57, 211] width 96 height 43
paste textarea "Solid Surface Care (please see website link above) is the nation’s largest self…"
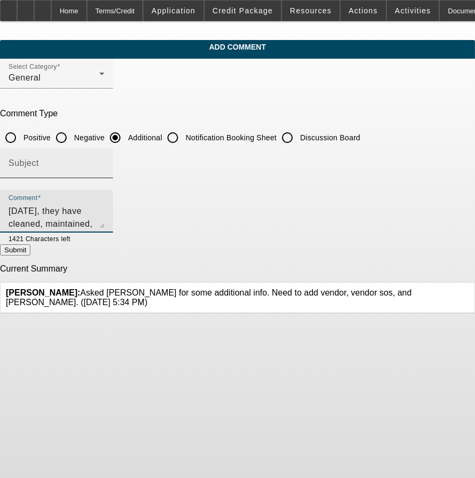
type textarea "Solid Surface Care (please see website link above) is the nation’s largest self…"
click at [105, 161] on input "Subject" at bounding box center [57, 167] width 96 height 13
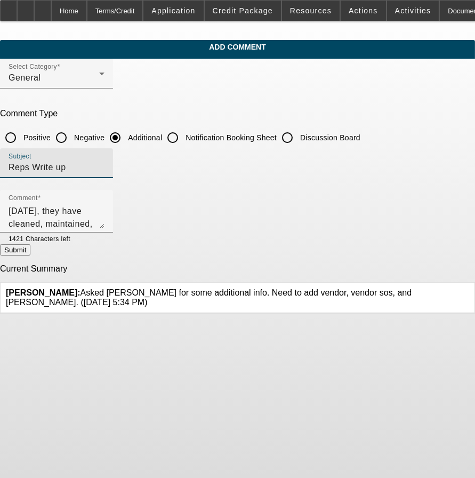
type input "Reps Write up"
click at [30, 252] on button "Submit" at bounding box center [15, 249] width 30 height 11
radio input "true"
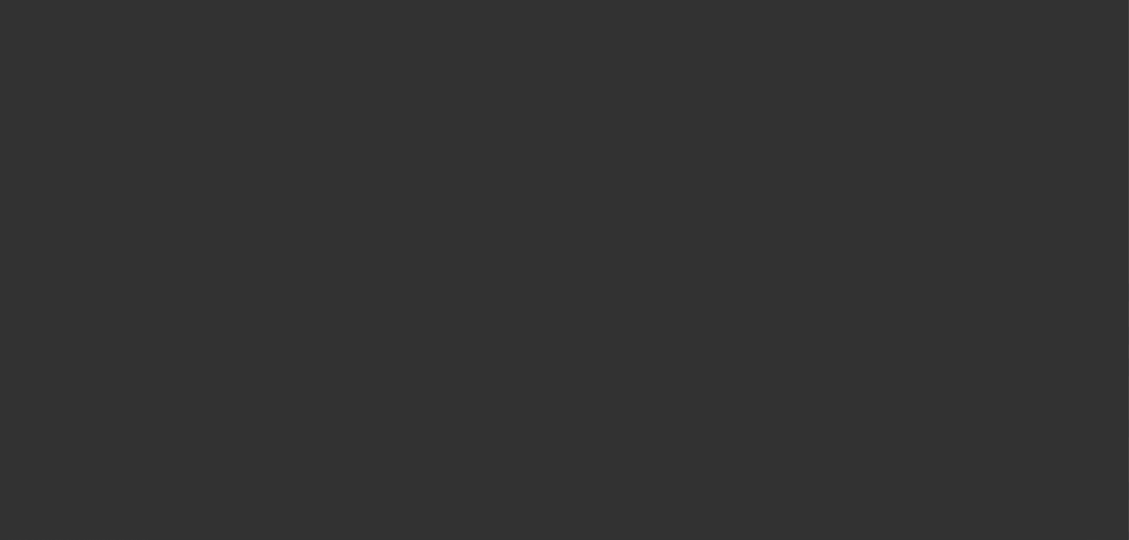
scroll to position [7, 0]
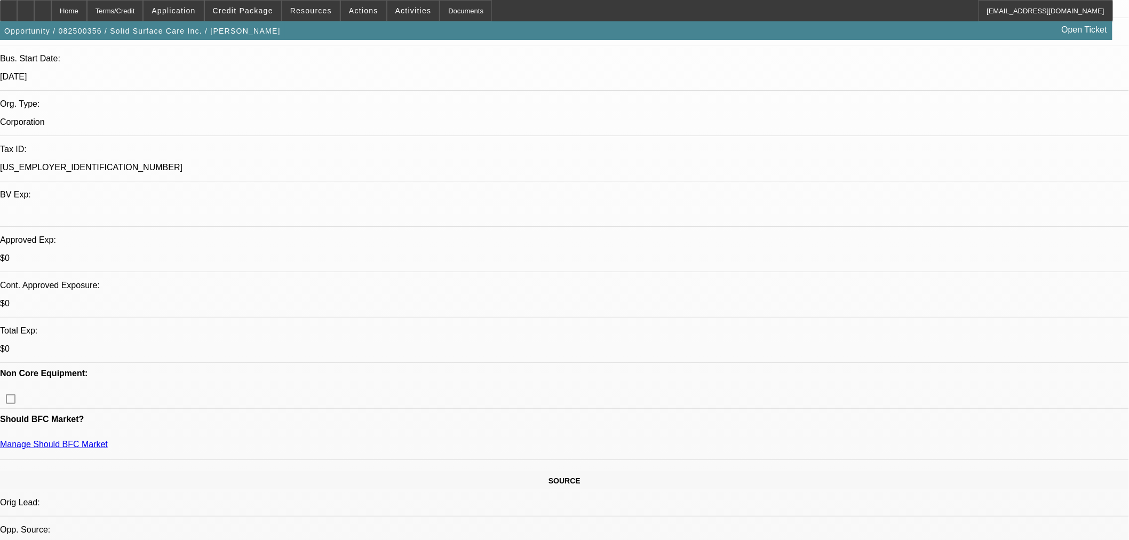
select select "0"
select select "2"
select select "0"
select select "6"
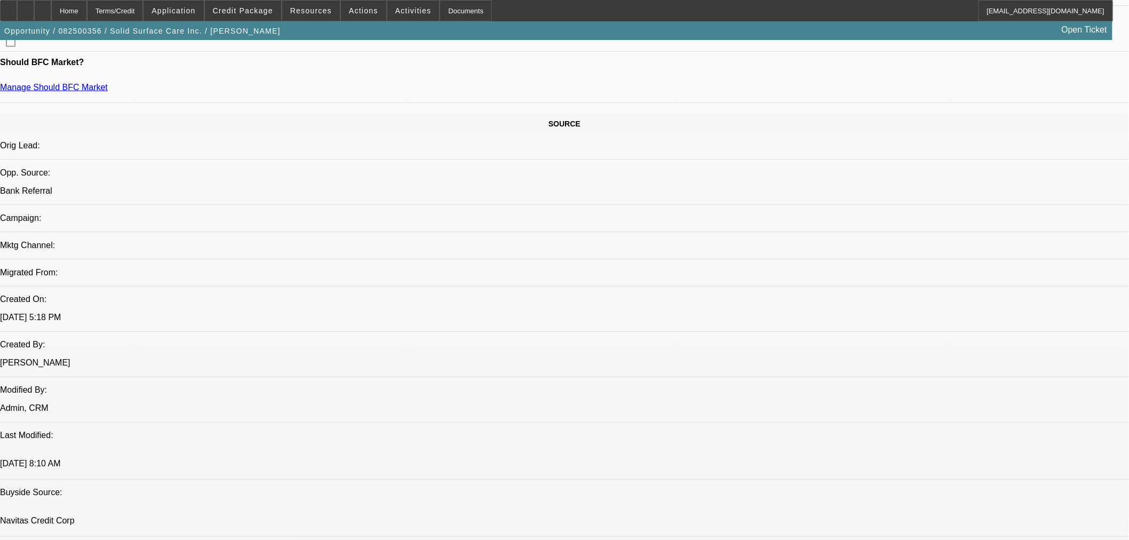
scroll to position [600, 0]
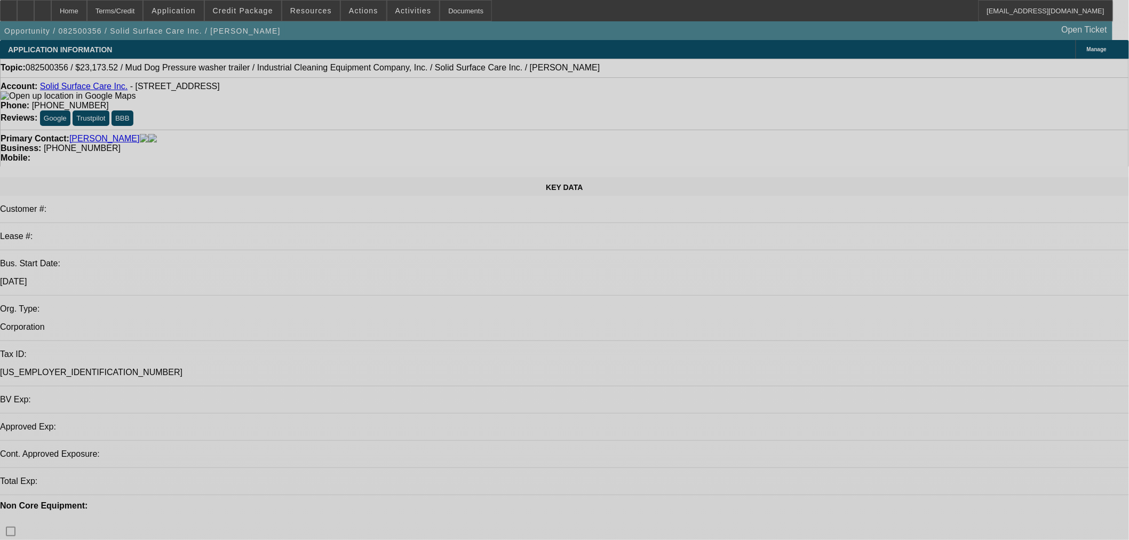
select select "0"
select select "2"
select select "0"
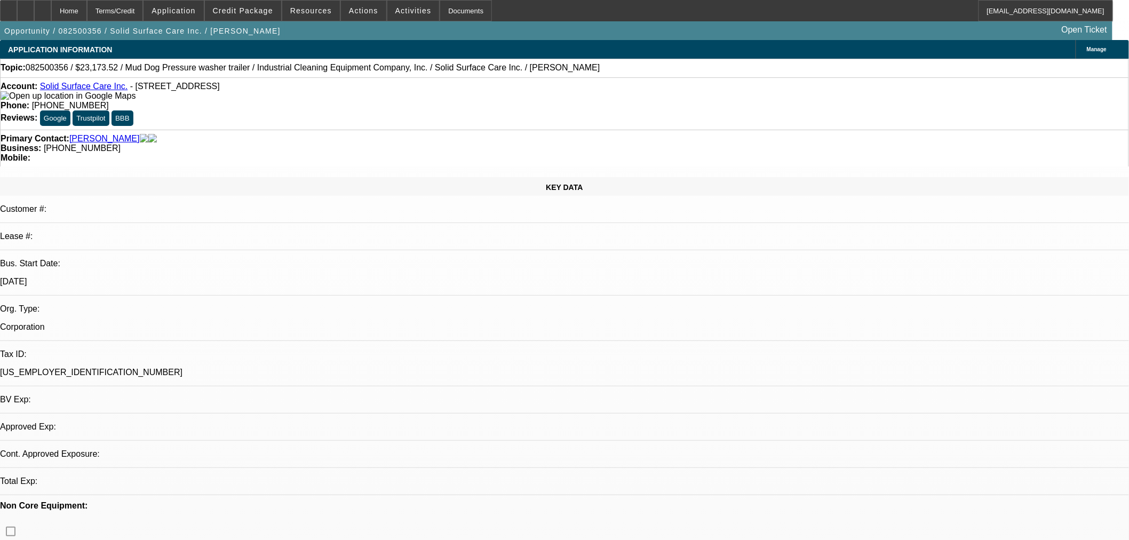
select select "6"
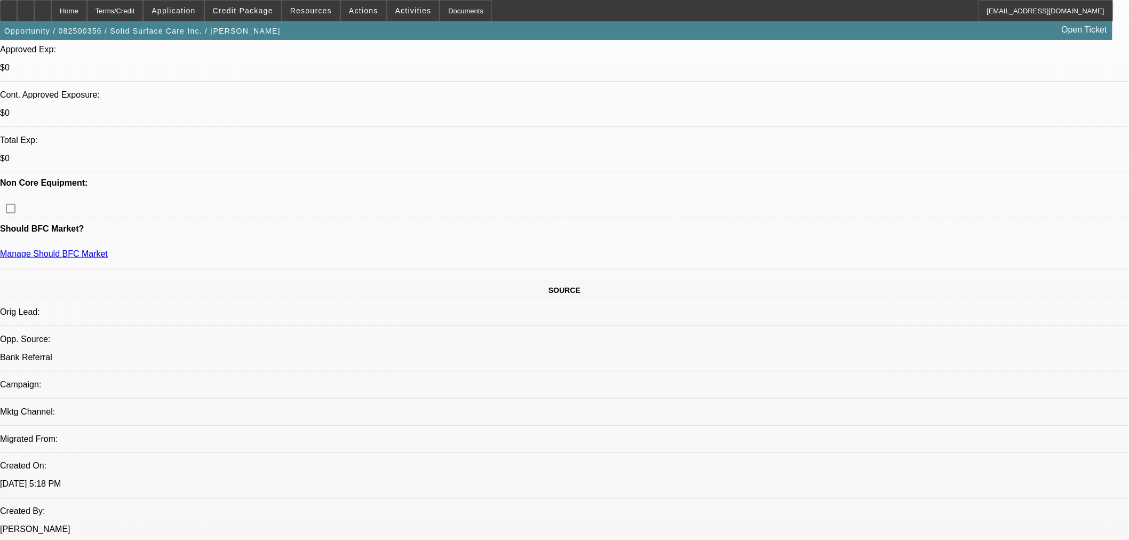
scroll to position [494, 0]
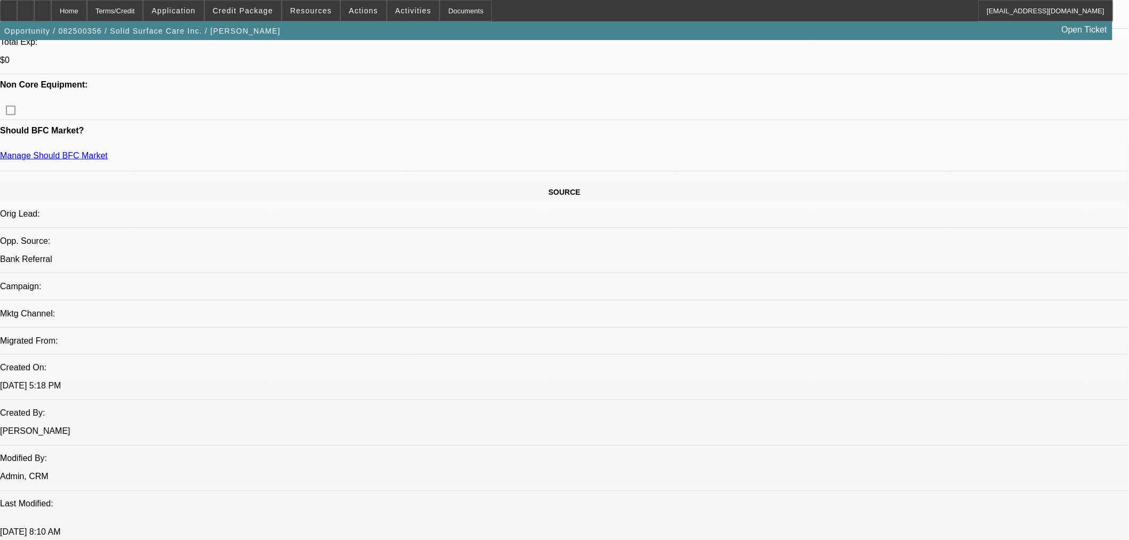
click at [248, 15] on span at bounding box center [243, 11] width 76 height 26
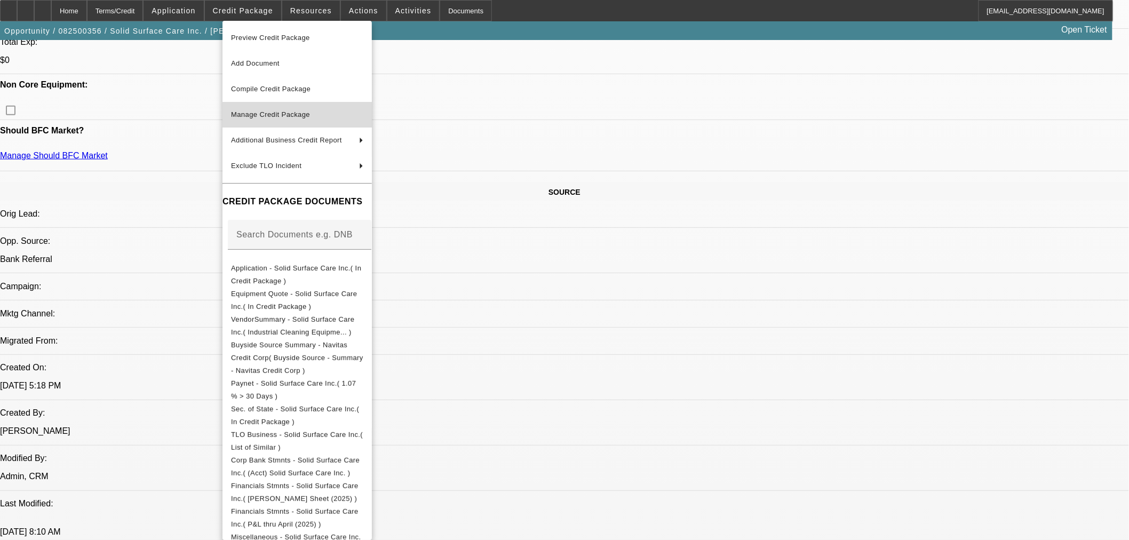
click at [273, 121] on span "Manage Credit Package" at bounding box center [297, 114] width 132 height 13
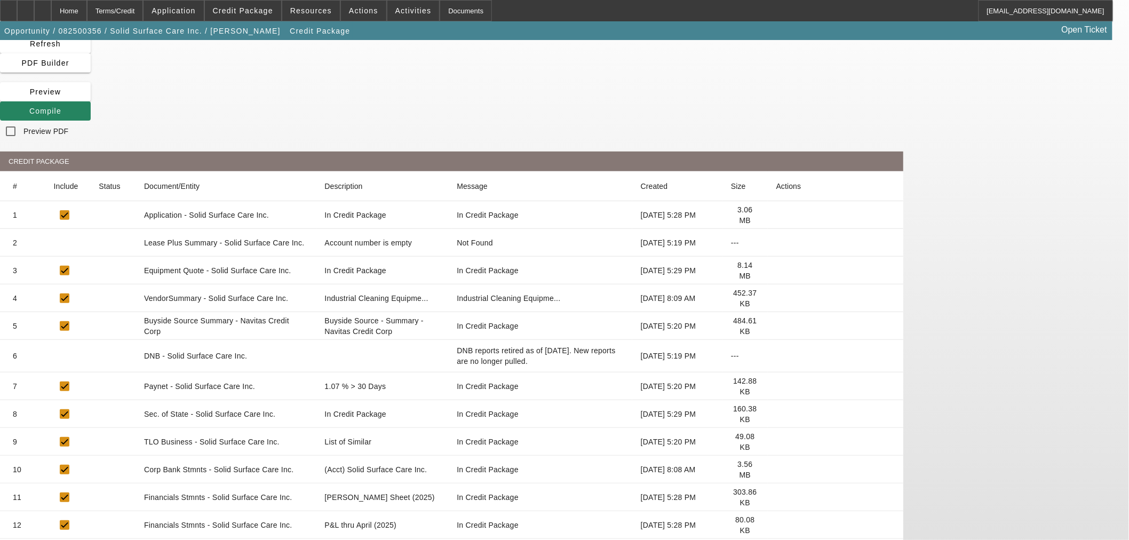
scroll to position [63, 0]
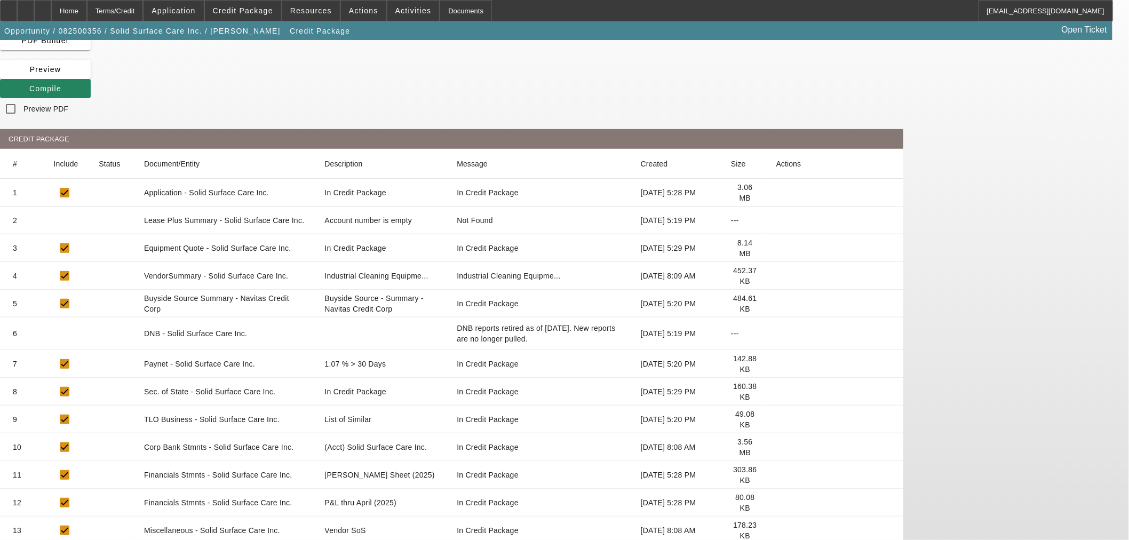
click at [776, 447] on icon at bounding box center [776, 447] width 0 height 0
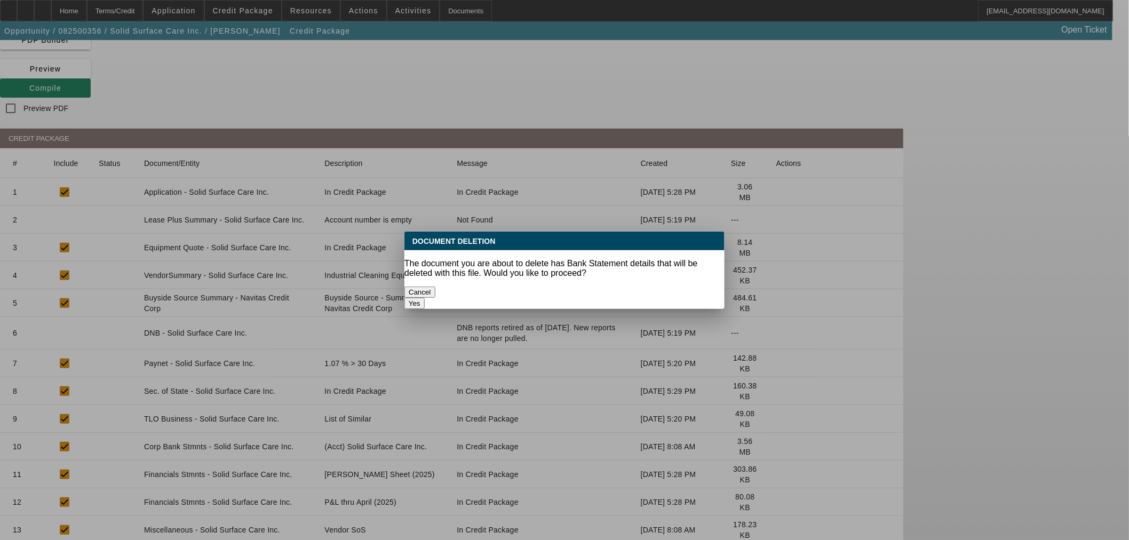
click at [425, 298] on button "Yes" at bounding box center [414, 303] width 20 height 11
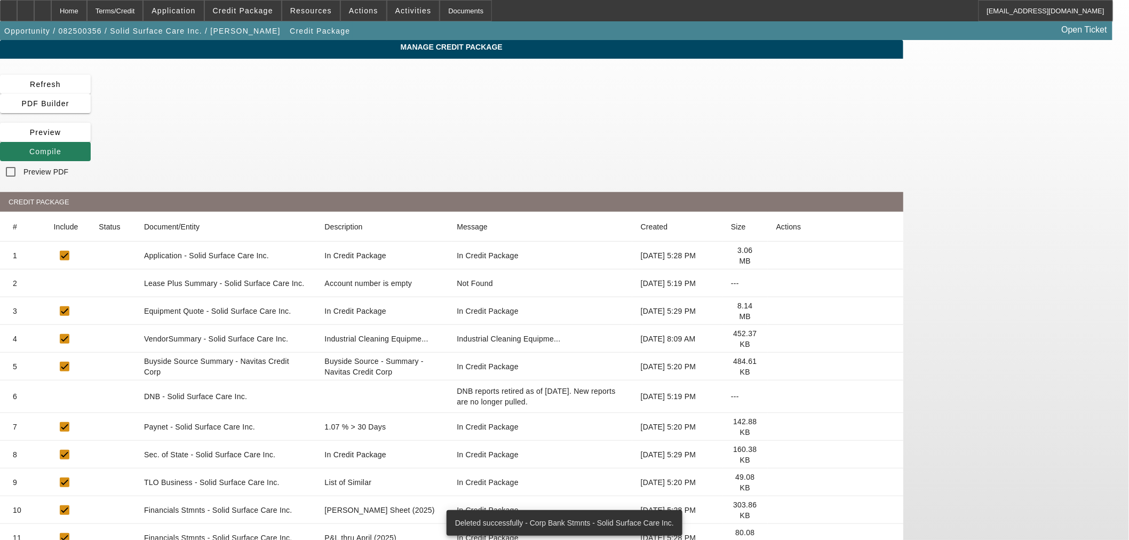
click at [61, 147] on span "Compile" at bounding box center [45, 151] width 32 height 9
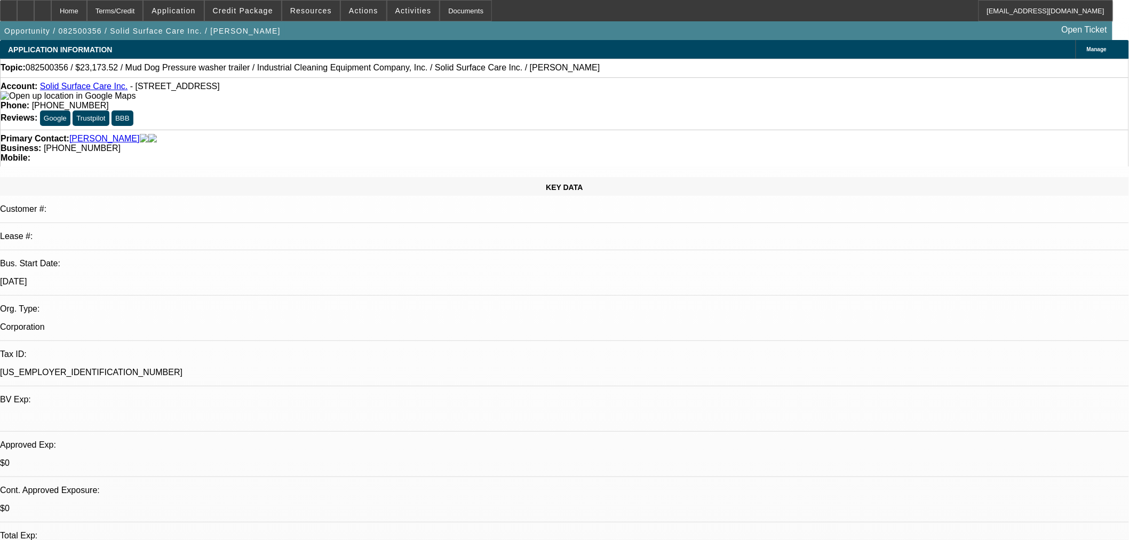
select select "0"
select select "2"
select select "0"
select select "6"
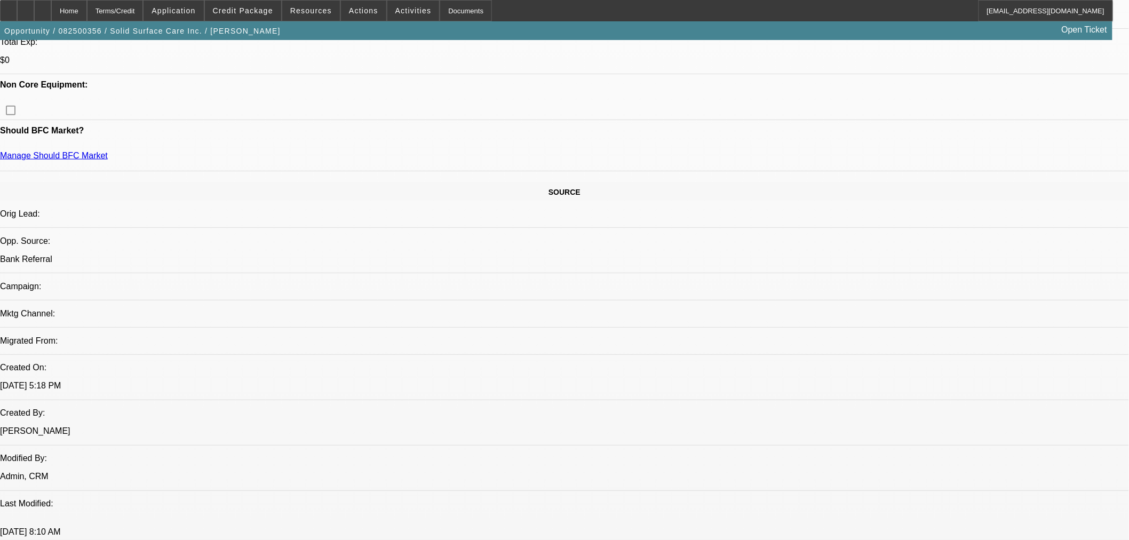
scroll to position [515, 0]
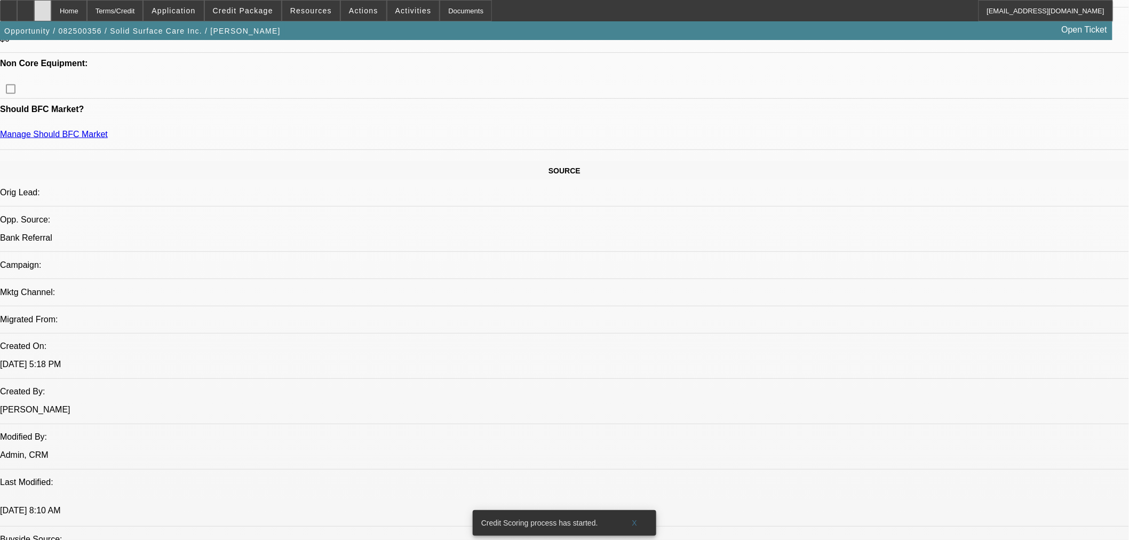
click at [51, 7] on div at bounding box center [42, 10] width 17 height 21
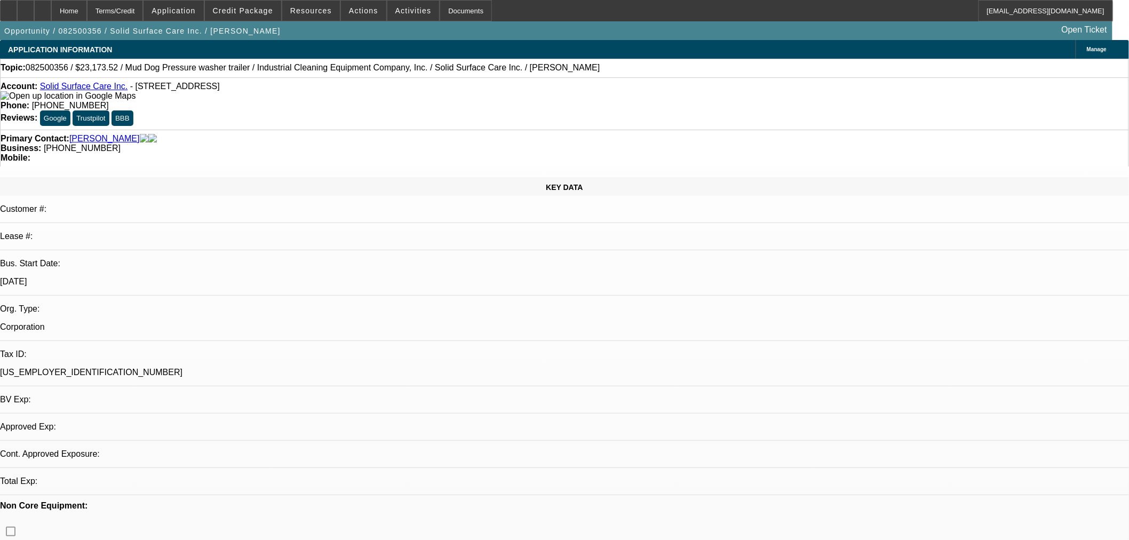
select select "0"
select select "2"
select select "0"
select select "6"
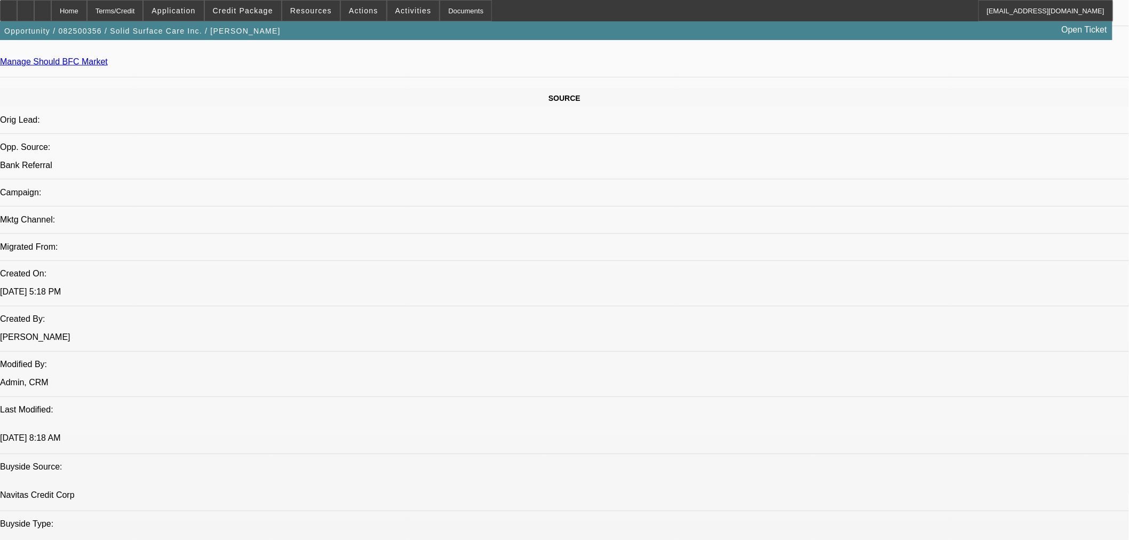
scroll to position [593, 0]
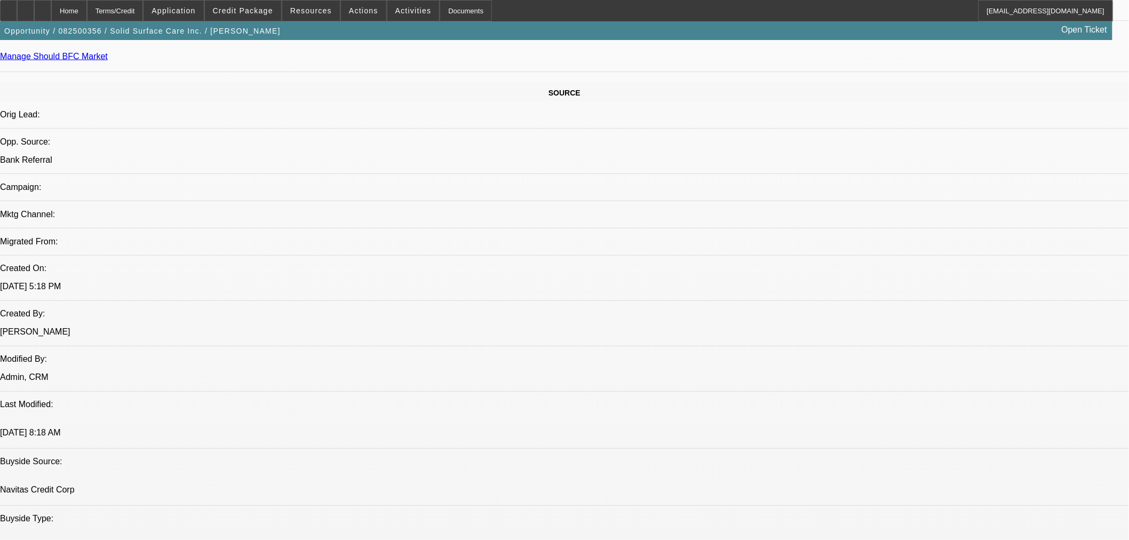
click at [43, 7] on icon at bounding box center [43, 7] width 0 height 0
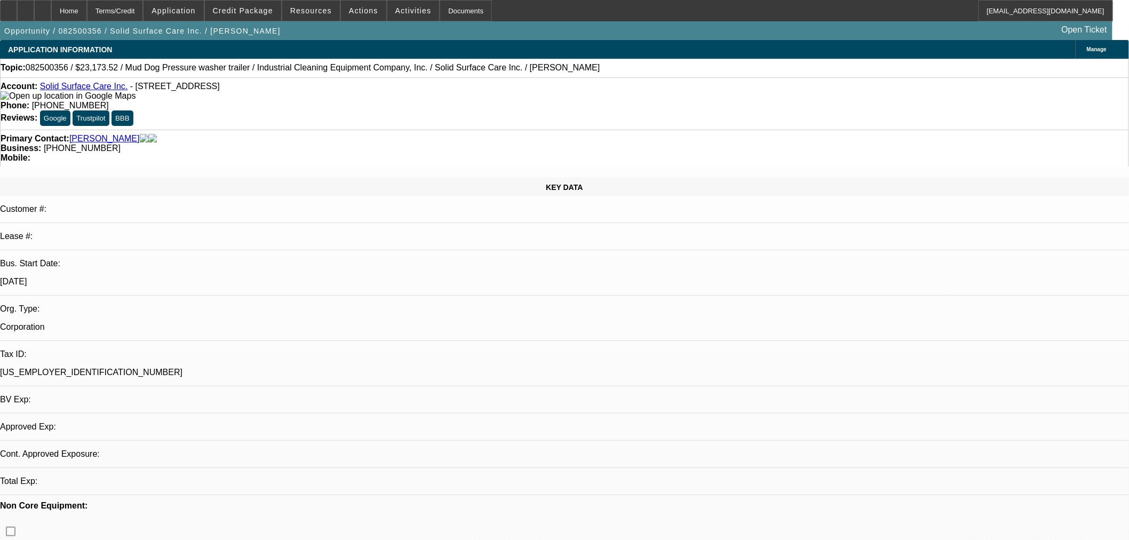
select select "0"
select select "2"
select select "0"
select select "6"
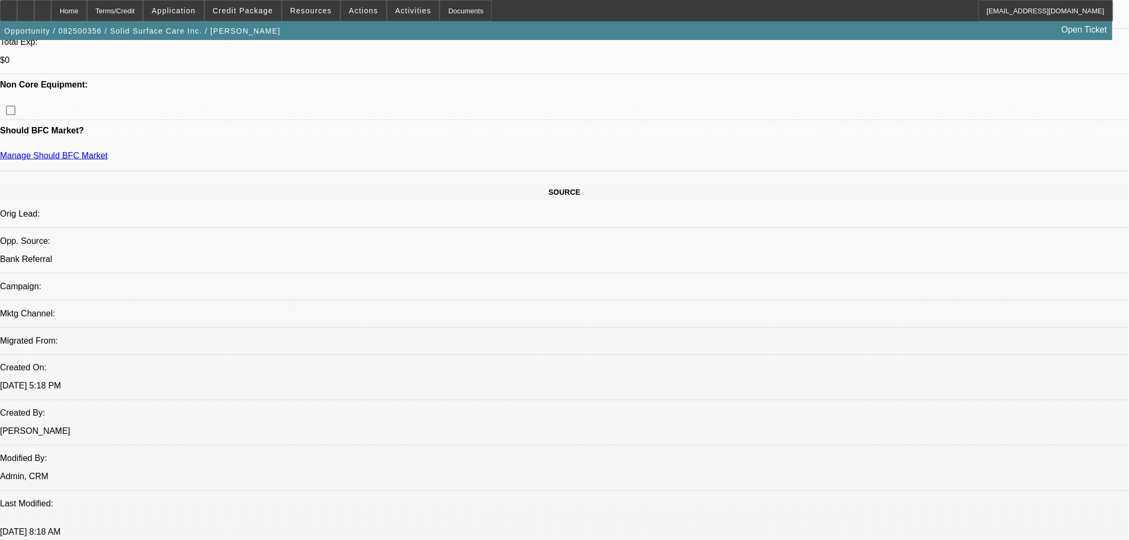
scroll to position [593, 0]
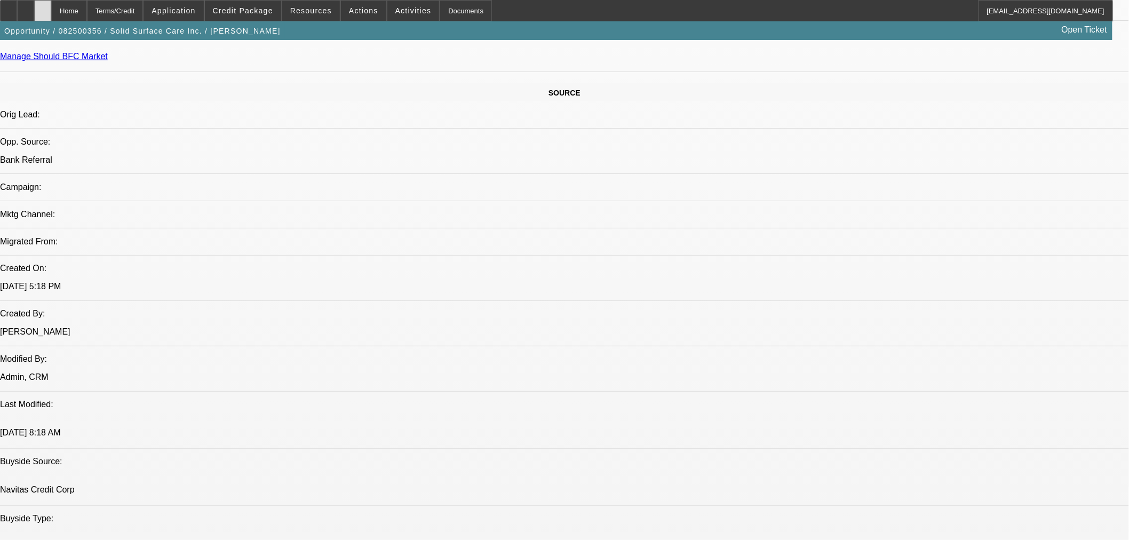
click at [51, 6] on div at bounding box center [42, 10] width 17 height 21
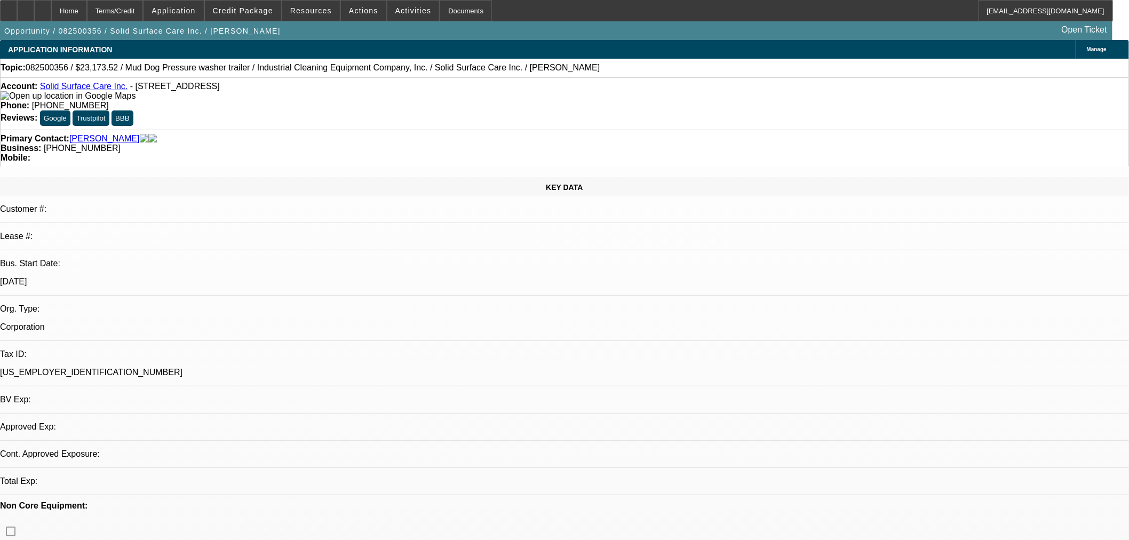
select select "0"
select select "2"
select select "0"
select select "6"
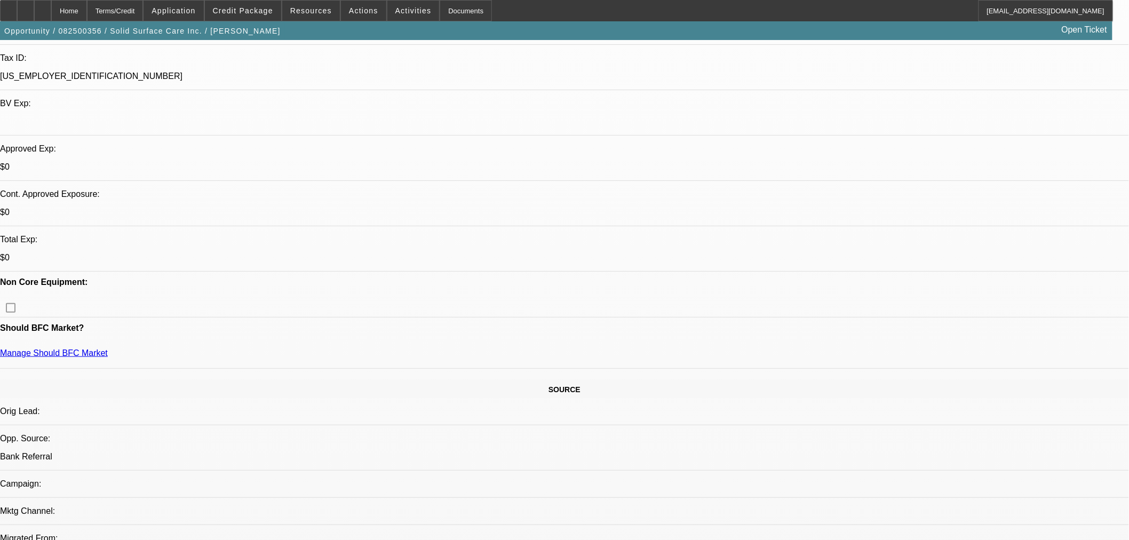
scroll to position [395, 0]
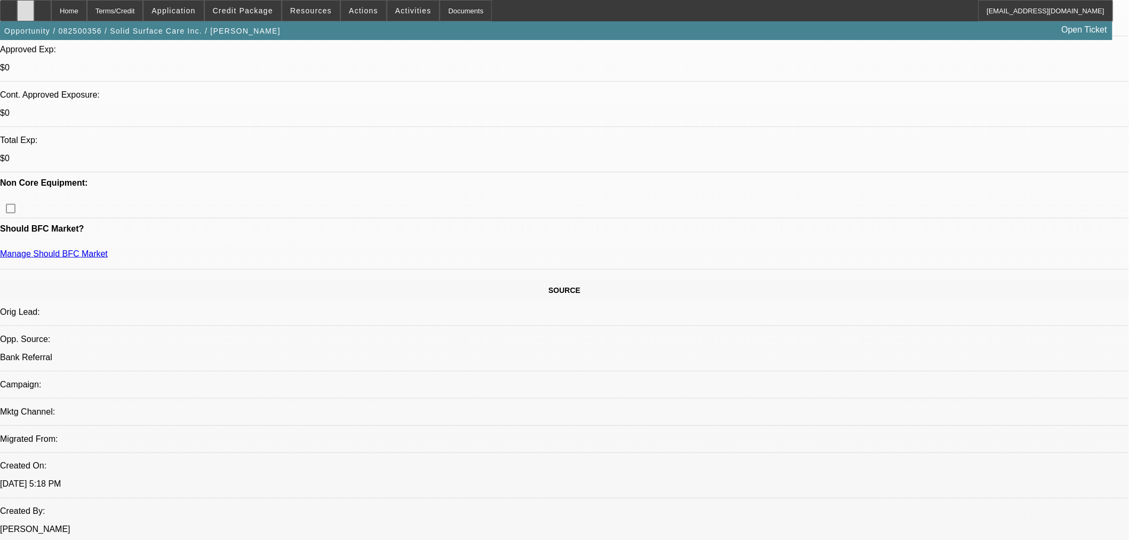
click at [34, 14] on div at bounding box center [25, 10] width 17 height 21
click at [239, 13] on span "Credit Package" at bounding box center [243, 10] width 60 height 9
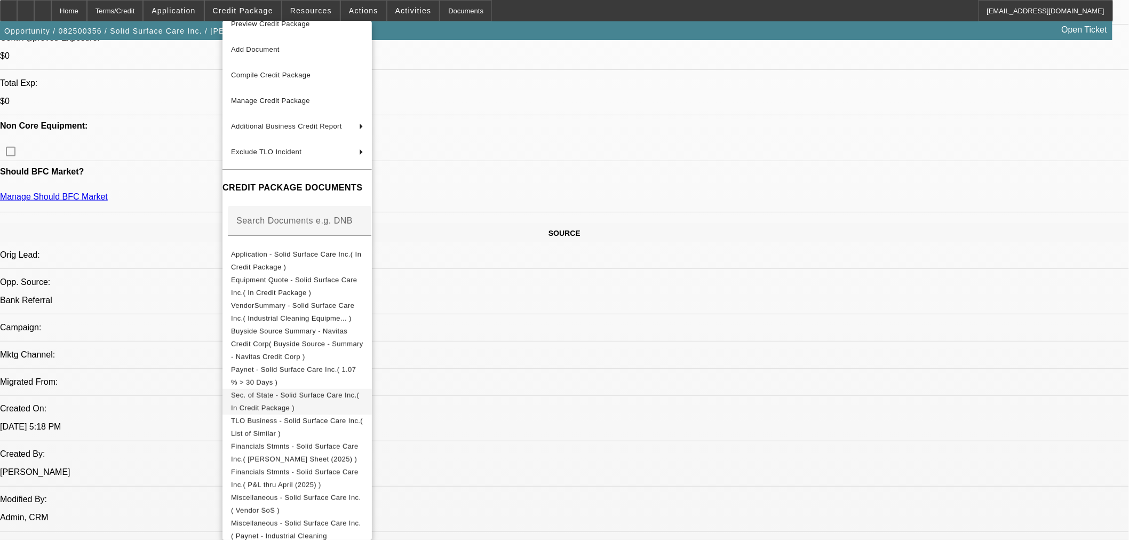
scroll to position [494, 0]
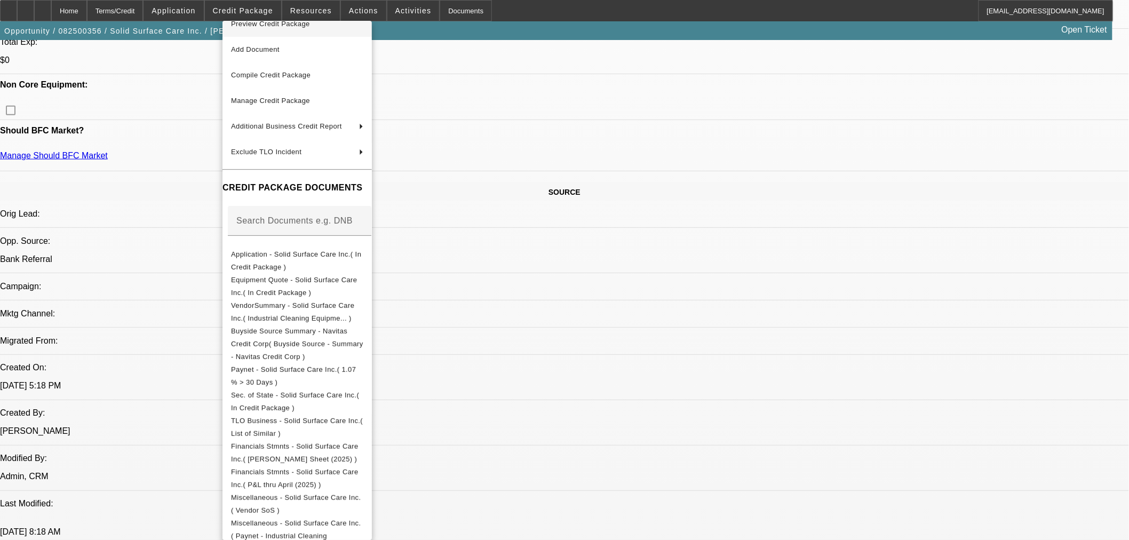
click at [292, 28] on span "Preview Credit Package" at bounding box center [297, 24] width 132 height 13
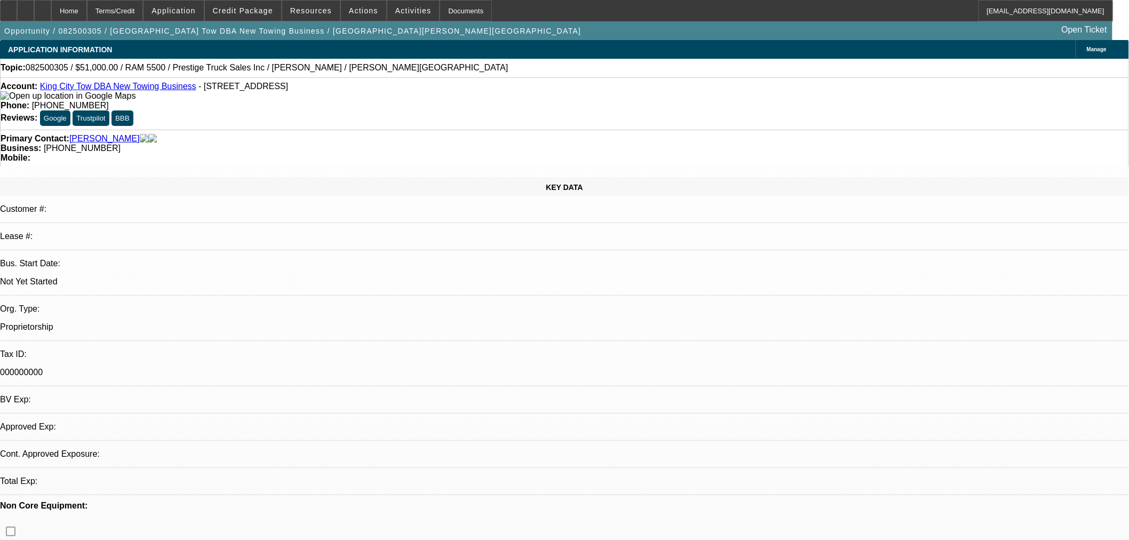
select select "0"
select select "2"
select select "0"
select select "4"
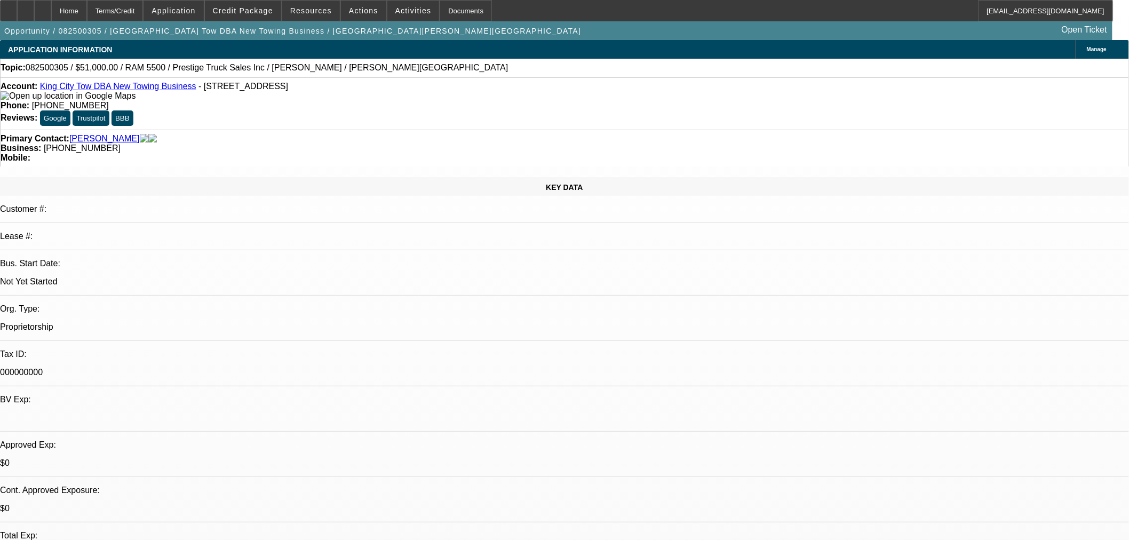
click at [129, 91] on link "King City Tow DBA New Towing Business" at bounding box center [118, 86] width 156 height 9
click at [17, 11] on div at bounding box center [8, 10] width 17 height 21
select select "0.1"
select select "2"
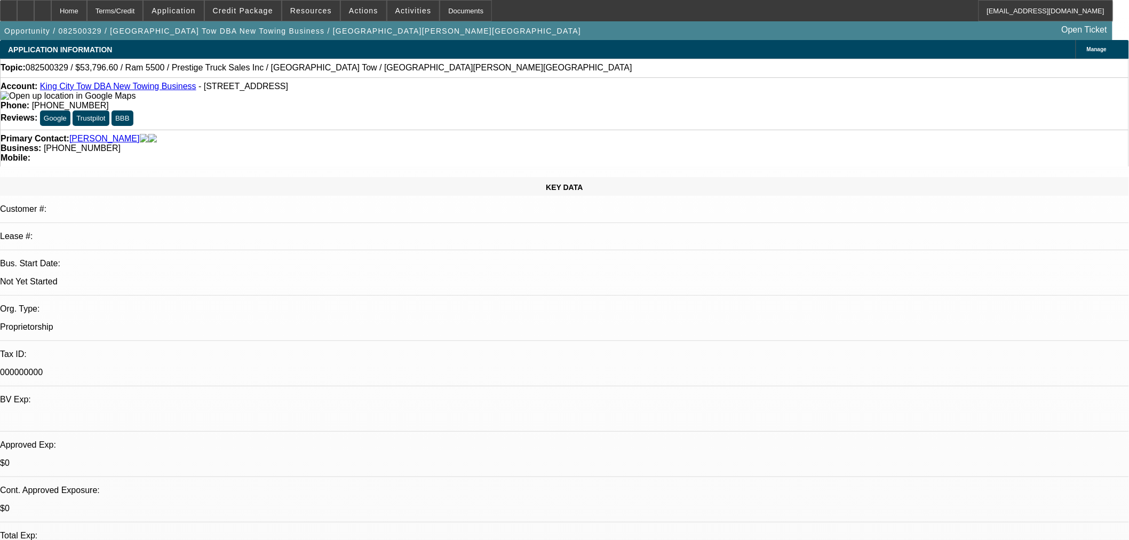
select select "0.1"
select select "4"
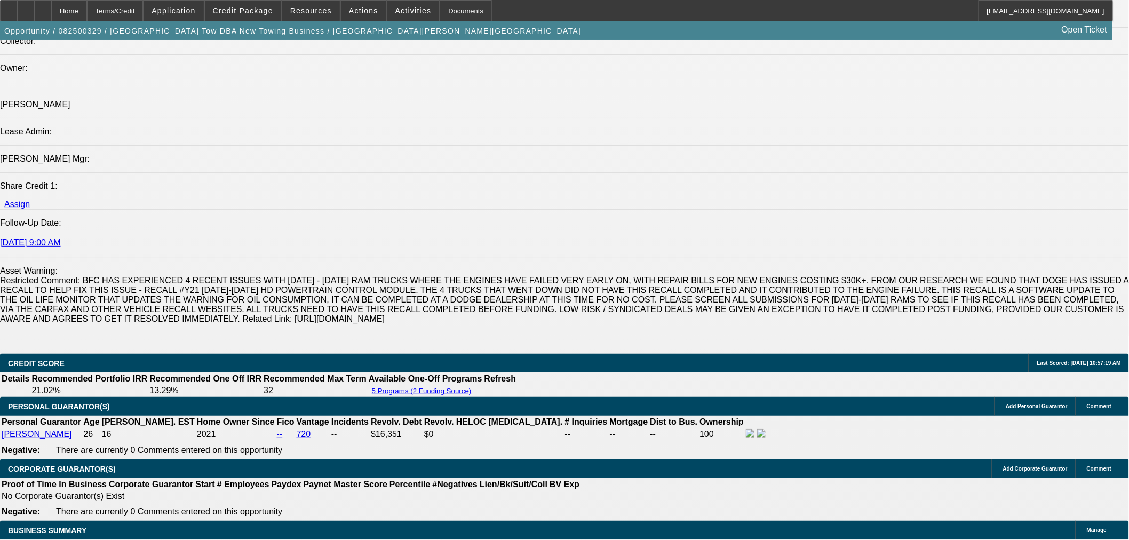
scroll to position [1383, 0]
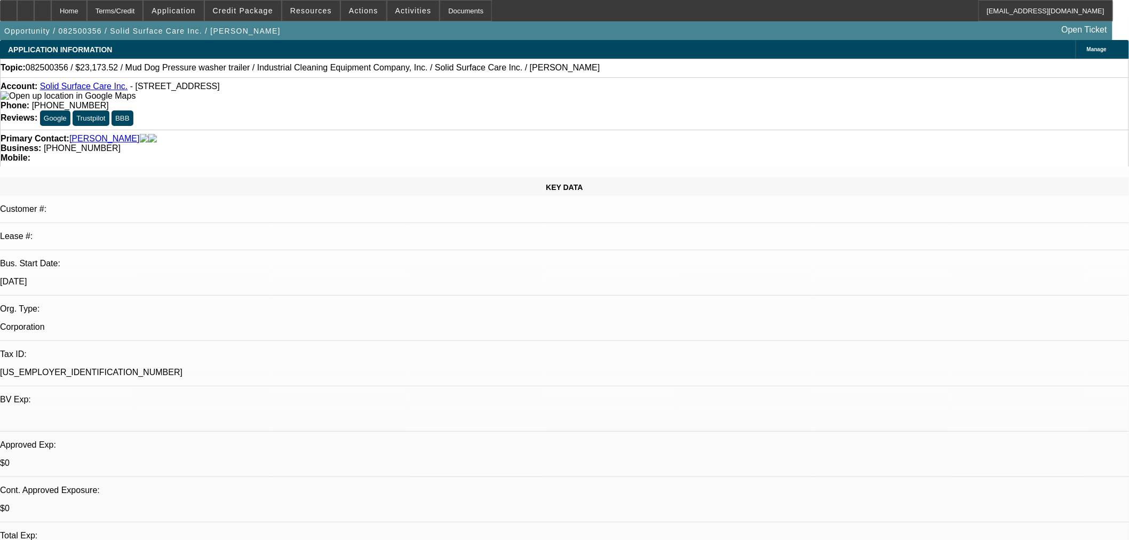
select select "0"
select select "2"
select select "0"
select select "6"
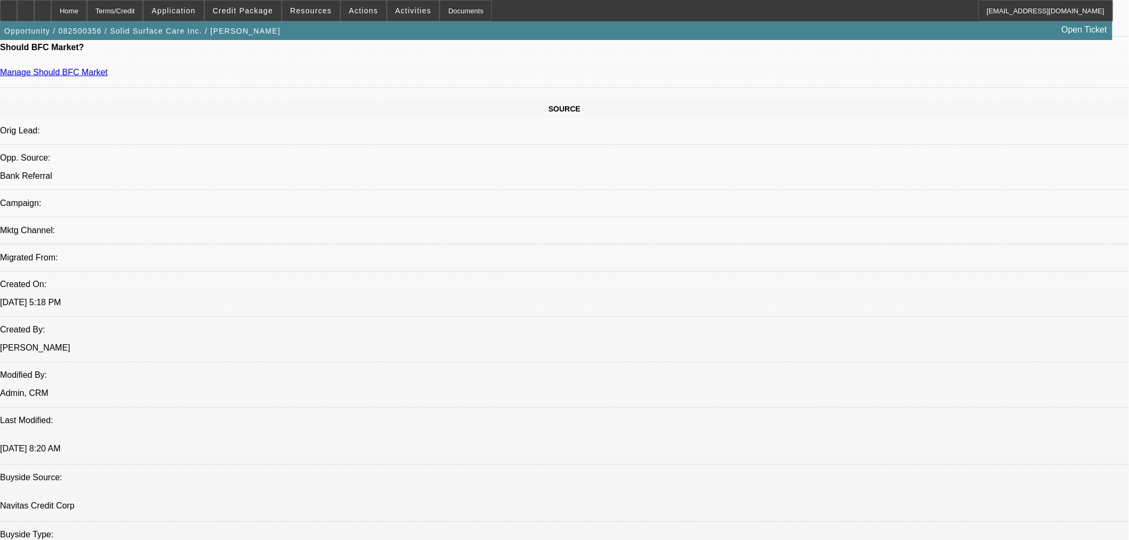
scroll to position [593, 0]
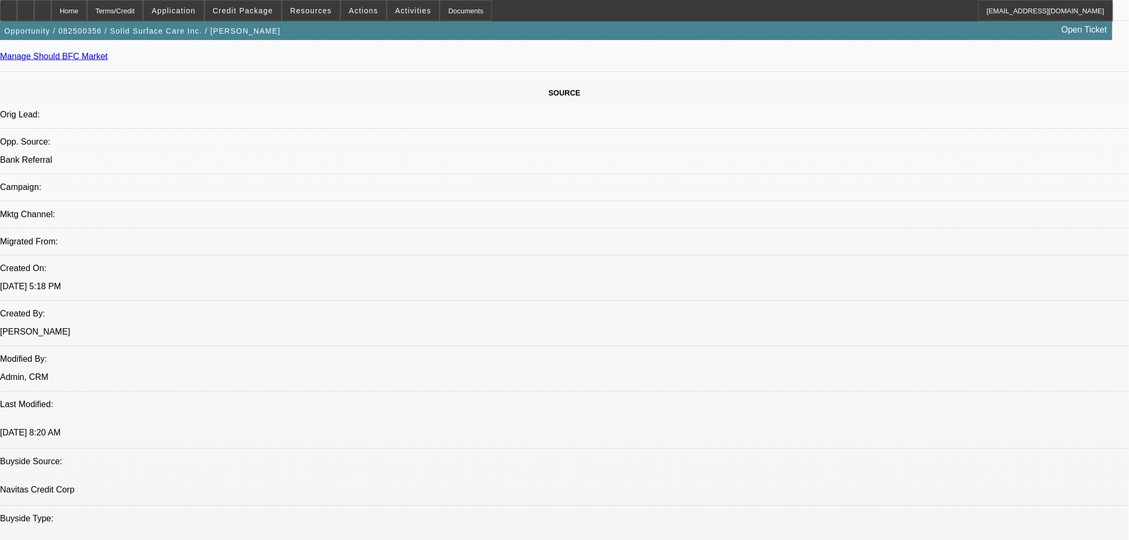
click at [51, 11] on div at bounding box center [42, 10] width 17 height 21
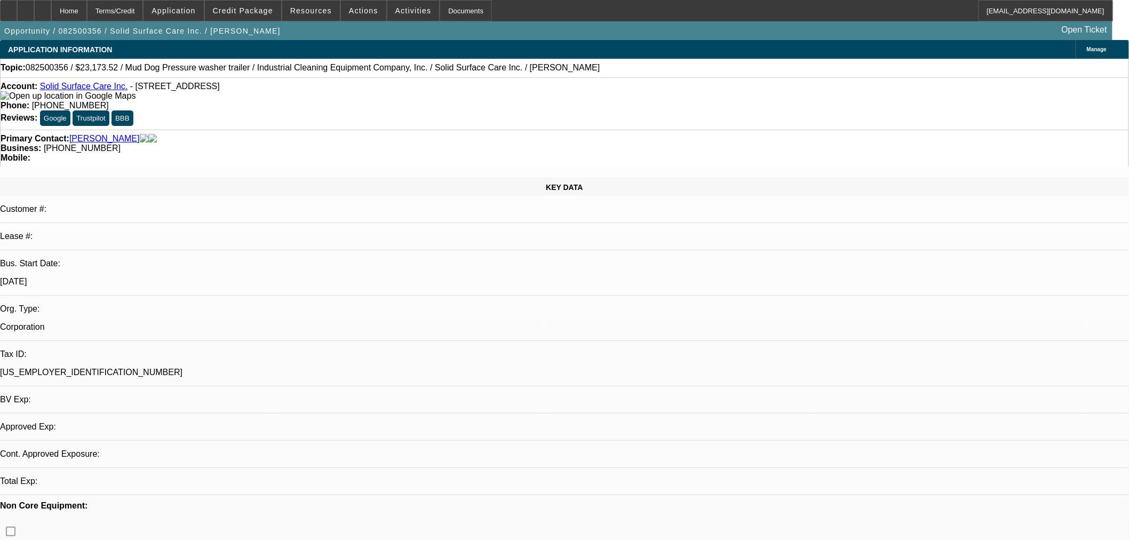
select select "0"
select select "2"
select select "0"
select select "6"
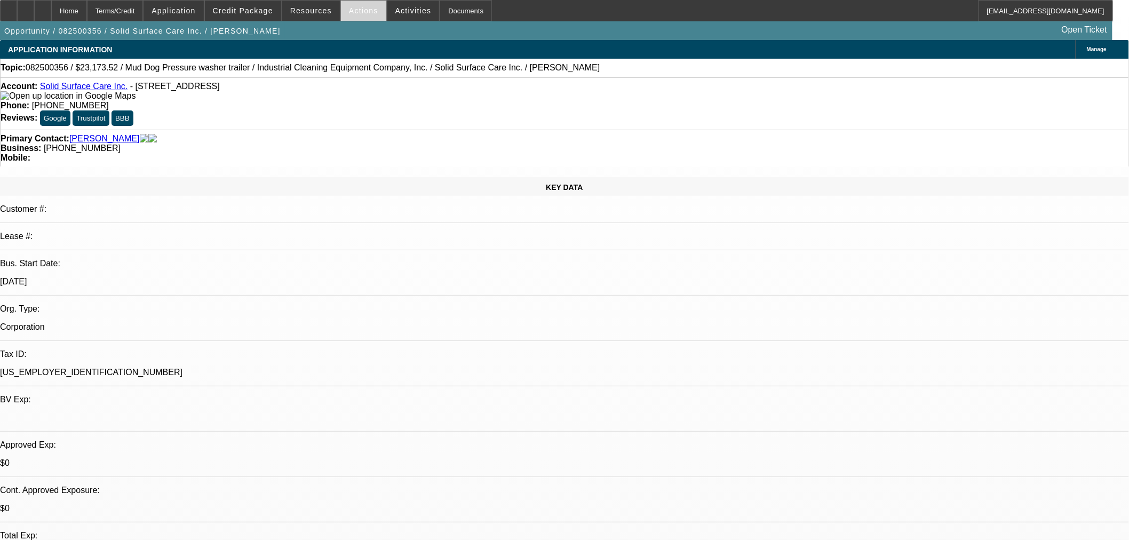
click at [366, 13] on span "Actions" at bounding box center [363, 10] width 29 height 9
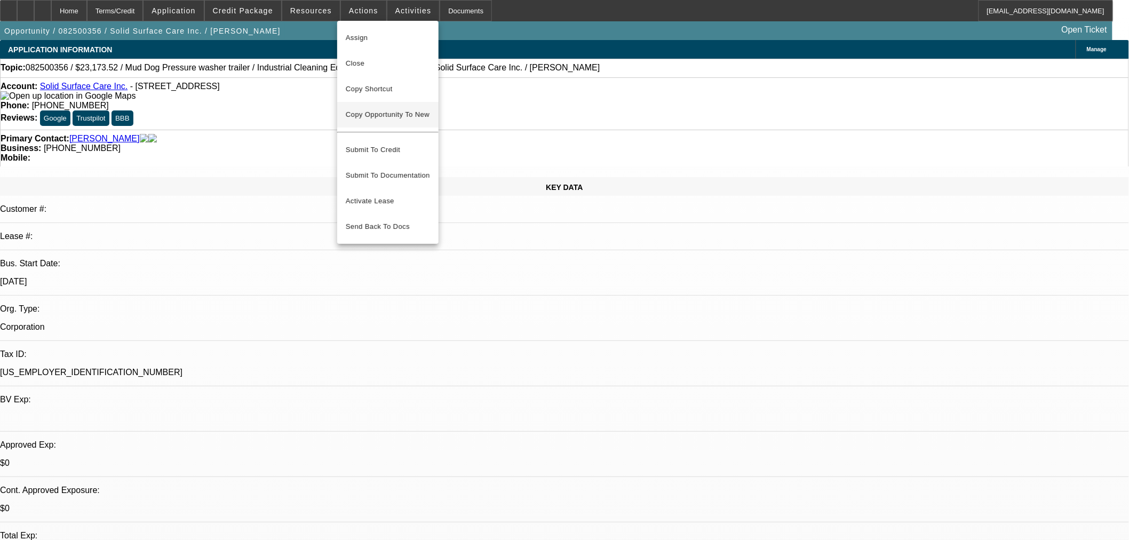
click at [407, 115] on span "Copy Opportunity To New" at bounding box center [388, 114] width 84 height 8
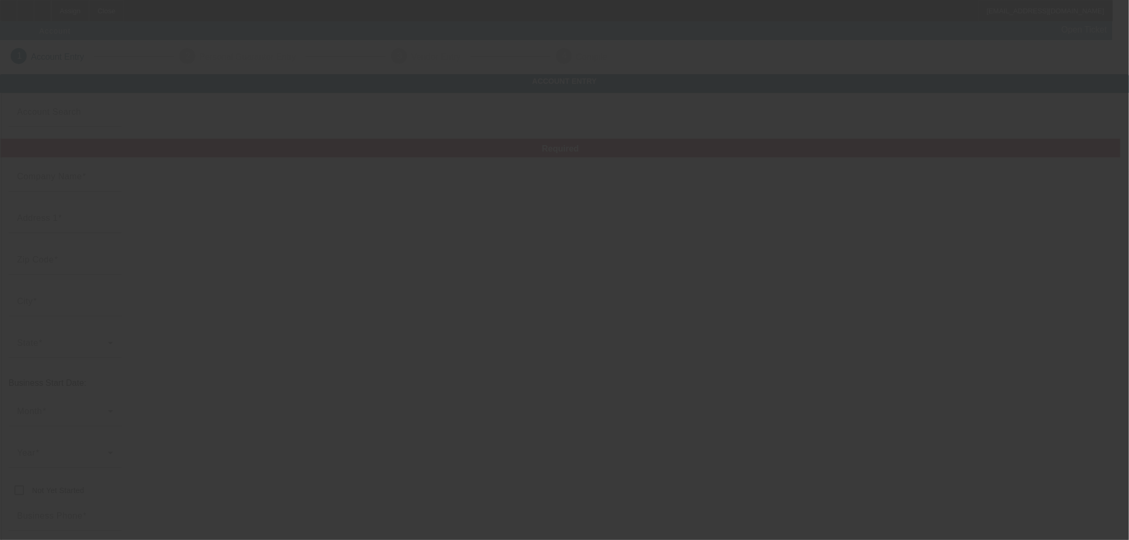
type input "Solid Surface Care Inc."
type input "3820 Rose Lake Dr"
type input "28217"
type input "Charlotte"
type input "[PHONE_NUMBER]"
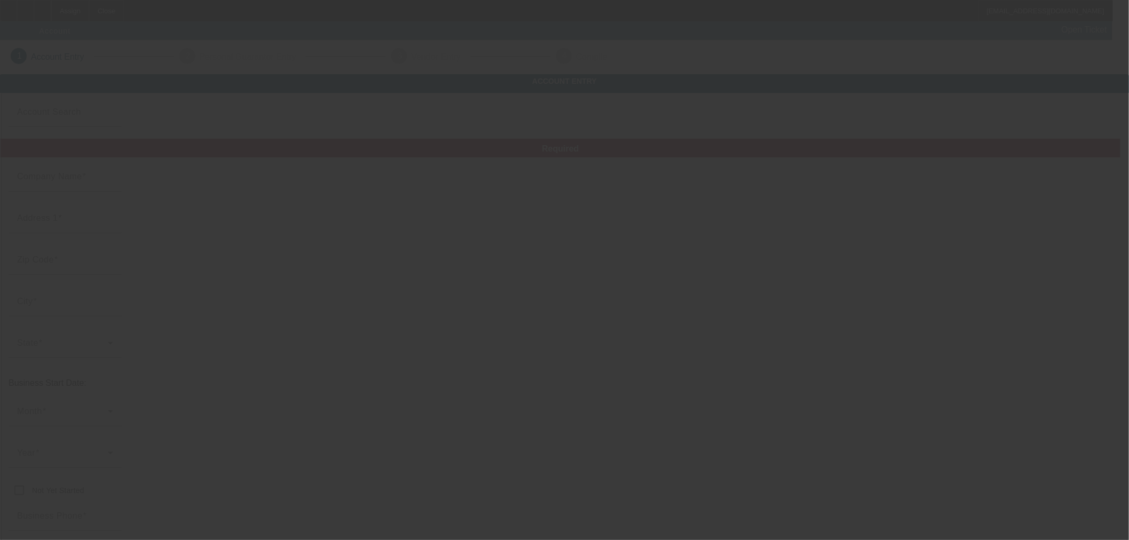
type input "[US_EMPLOYER_IDENTIFICATION_NUMBER]"
type input "https://www.solidcare.com/"
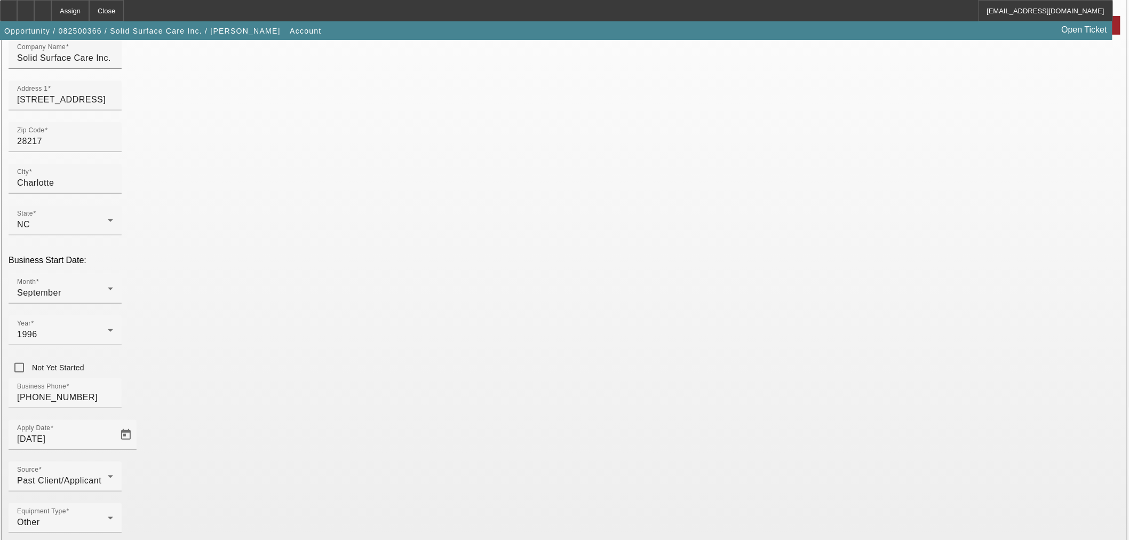
scroll to position [133, 0]
type input "Navitas Credit Corp"
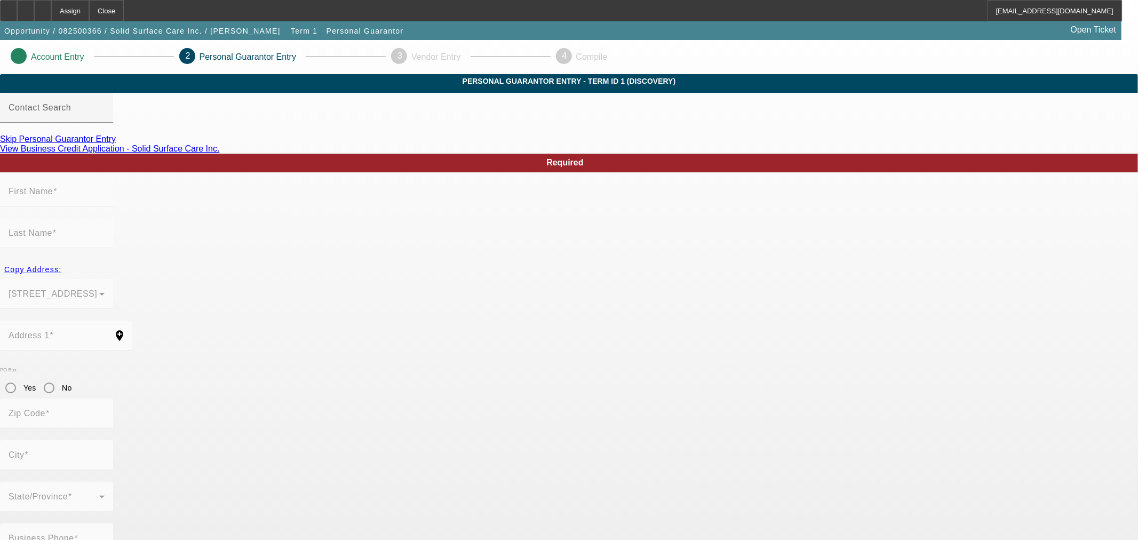
drag, startPoint x: 305, startPoint y: 161, endPoint x: 398, endPoint y: 165, distance: 93.0
click at [116, 144] on link "Skip Personal Guarantor Entry" at bounding box center [58, 138] width 116 height 9
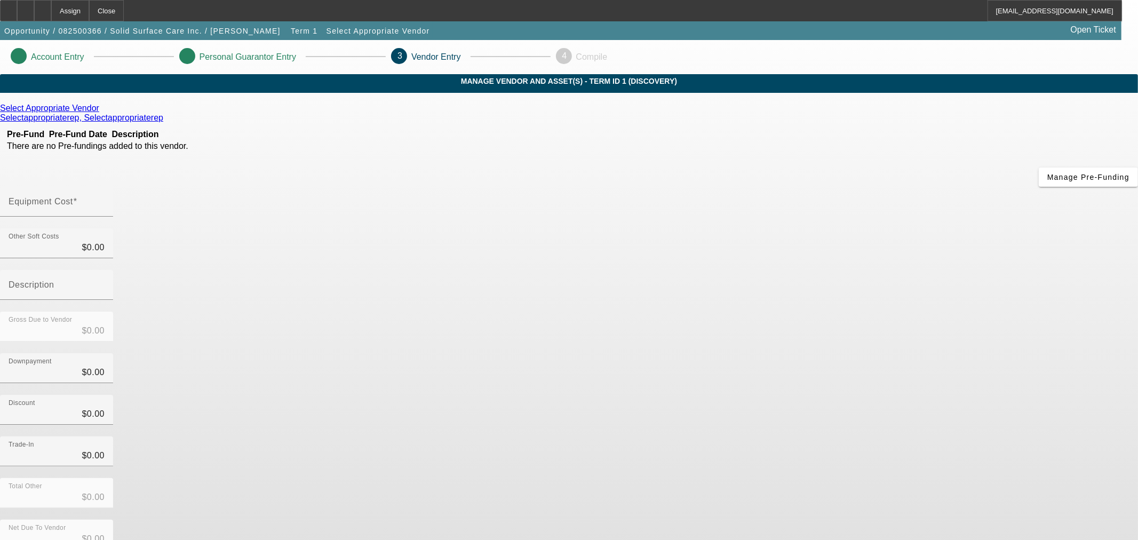
click at [102, 113] on icon at bounding box center [102, 108] width 0 height 9
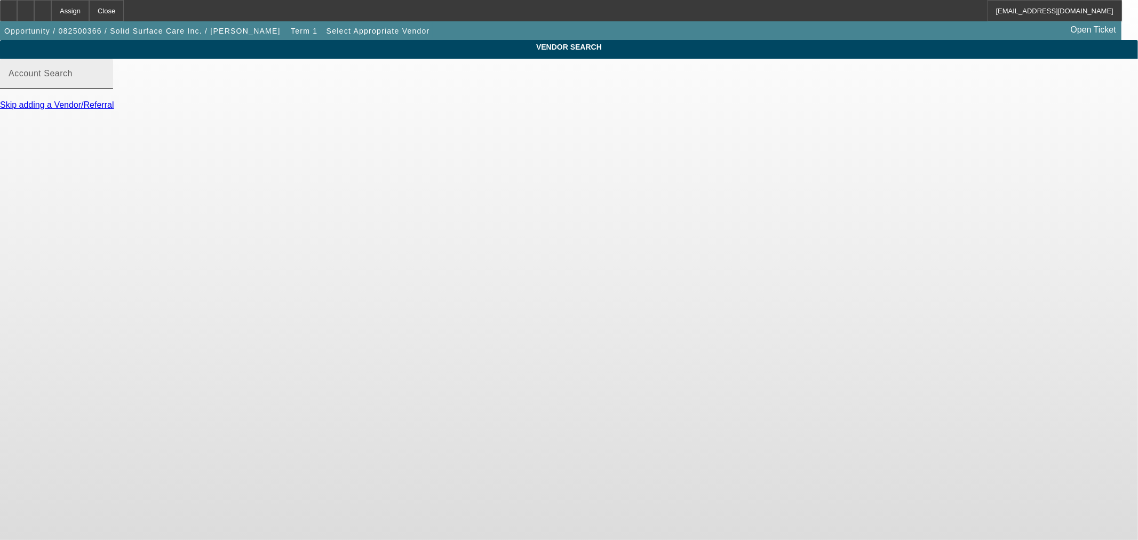
click at [105, 84] on input "Account Search" at bounding box center [57, 77] width 96 height 13
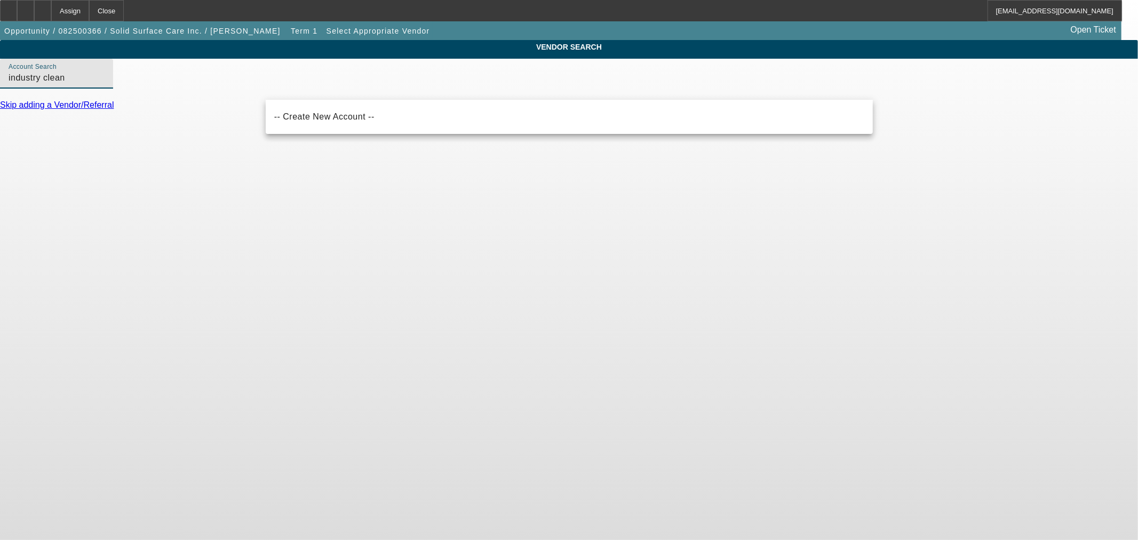
drag, startPoint x: 355, startPoint y: 89, endPoint x: 295, endPoint y: 86, distance: 60.9
click at [105, 84] on input "industry clean" at bounding box center [57, 77] width 96 height 13
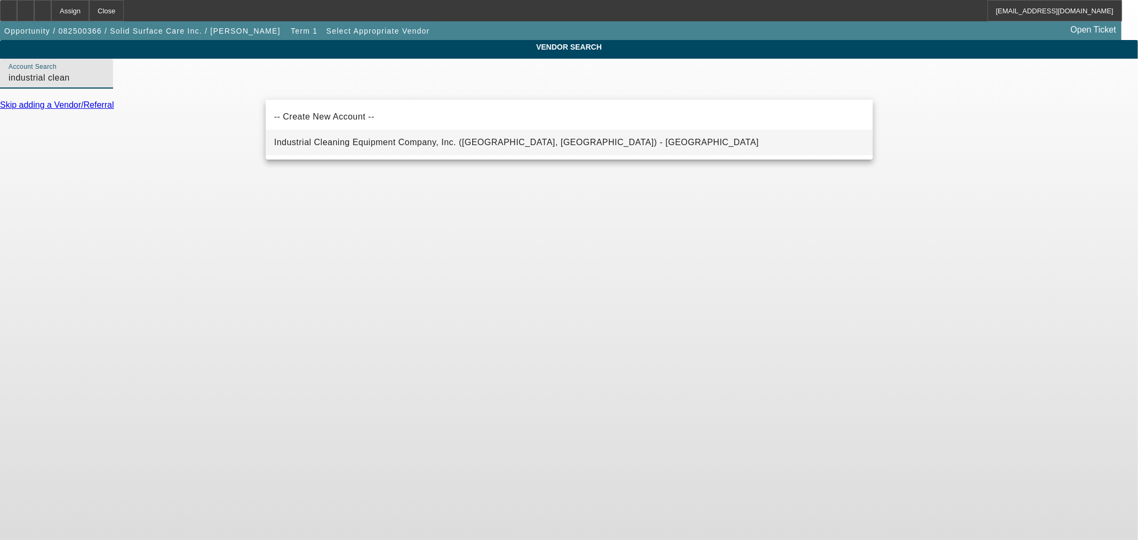
click at [324, 136] on span "Industrial Cleaning Equipment Company, Inc. (Wilmington, NC) - Bridgette" at bounding box center [516, 142] width 485 height 13
type input "Industrial Cleaning Equipment Company, Inc. (Wilmington, NC) - Bridgette"
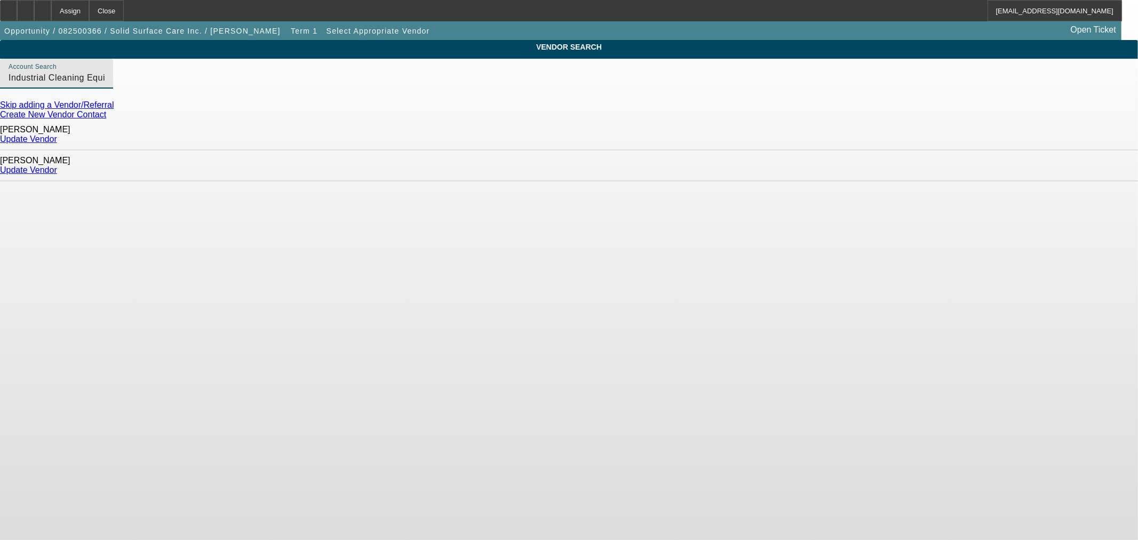
click at [57, 165] on link "Update Vendor" at bounding box center [28, 169] width 57 height 9
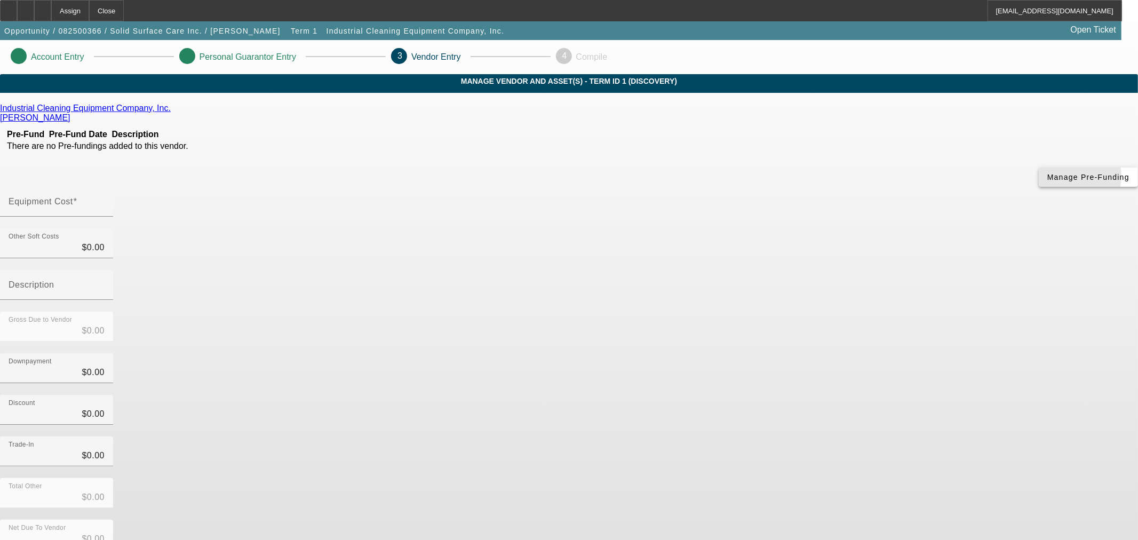
click at [1047, 181] on span "Manage Pre-Funding" at bounding box center [1088, 177] width 82 height 9
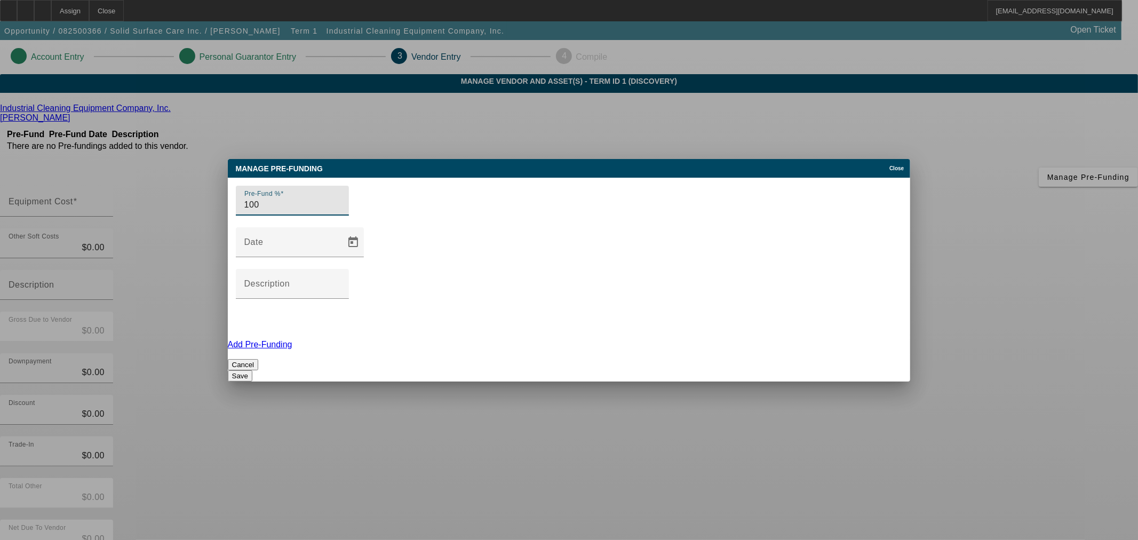
type input "100"
click at [252, 370] on button "Save" at bounding box center [240, 375] width 25 height 11
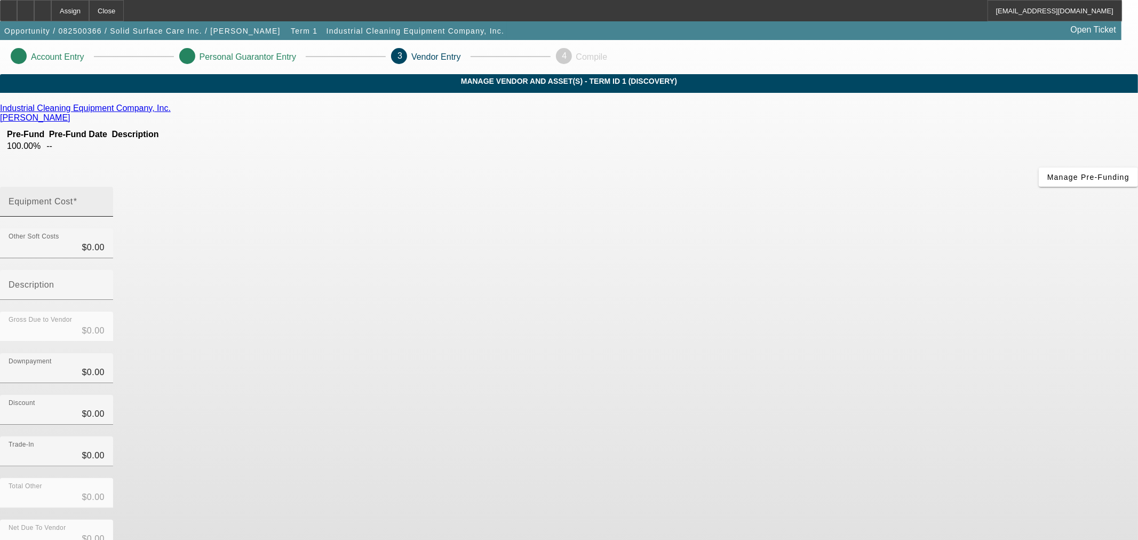
click at [73, 197] on mat-label "Equipment Cost" at bounding box center [41, 201] width 65 height 9
click at [105, 200] on input "Equipment Cost" at bounding box center [57, 206] width 96 height 13
type input "2"
type input "$2.00"
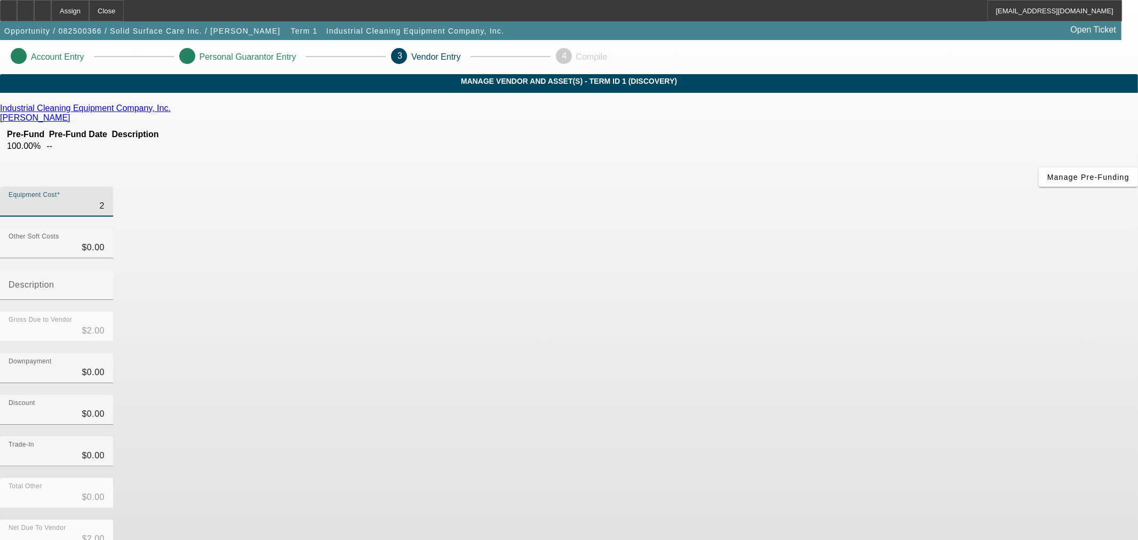
type input "21"
type input "$21.00"
type input "219"
type input "$219.00"
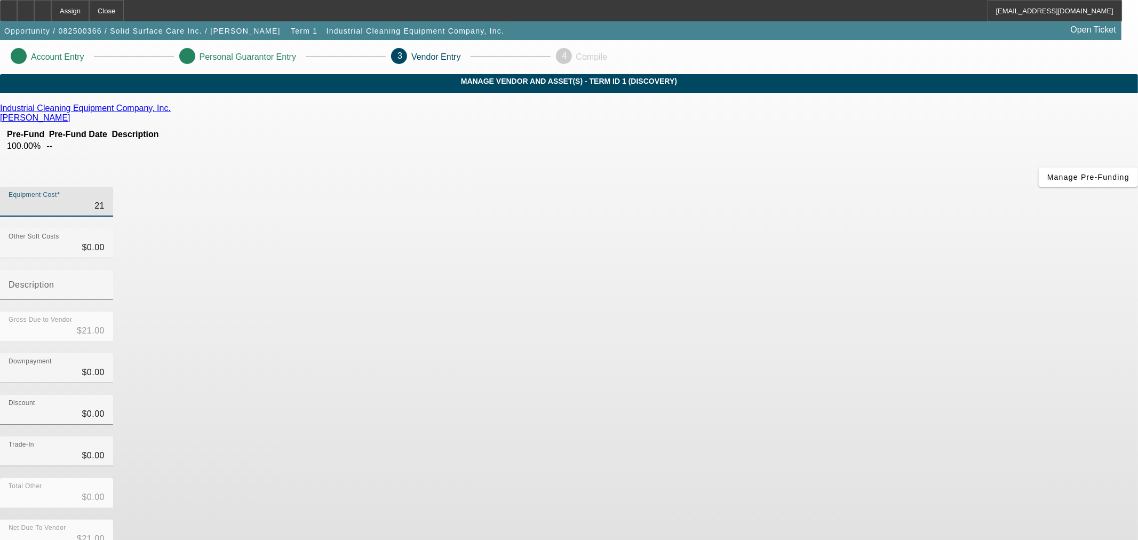
type input "$219.00"
type input "2194"
type input "$2,194.00"
type input "21945"
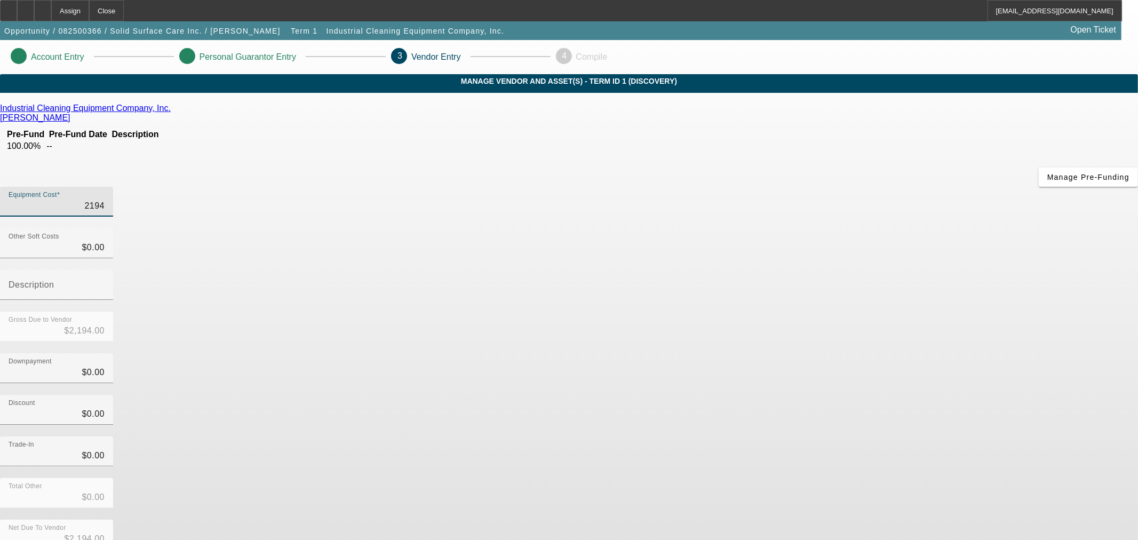
type input "$21,945.00"
type input "01"
type input "$21,946.00"
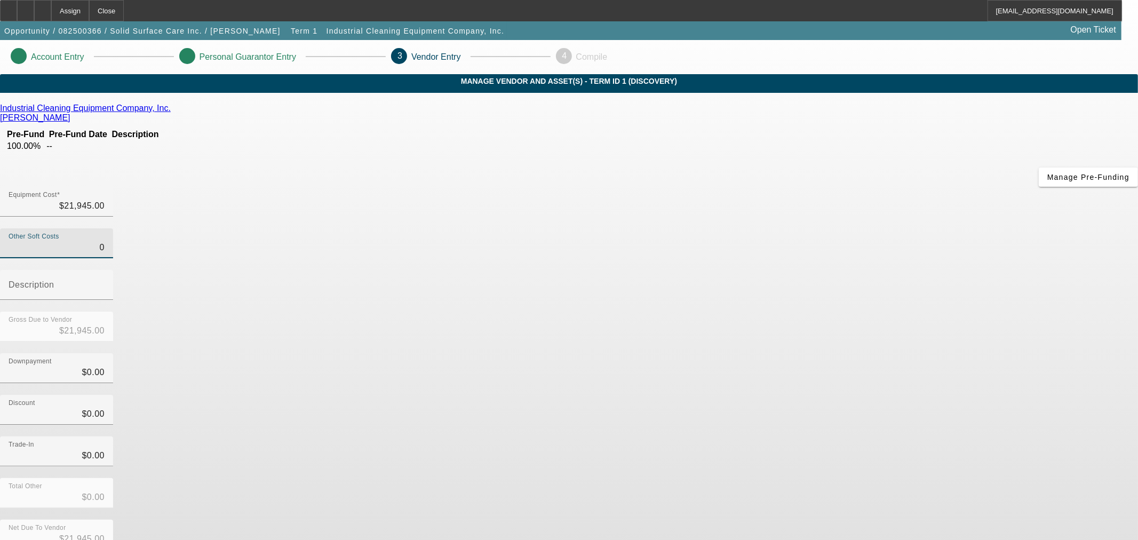
type input "$21,946.00"
type input "012"
type input "$21,957.00"
type input "0122"
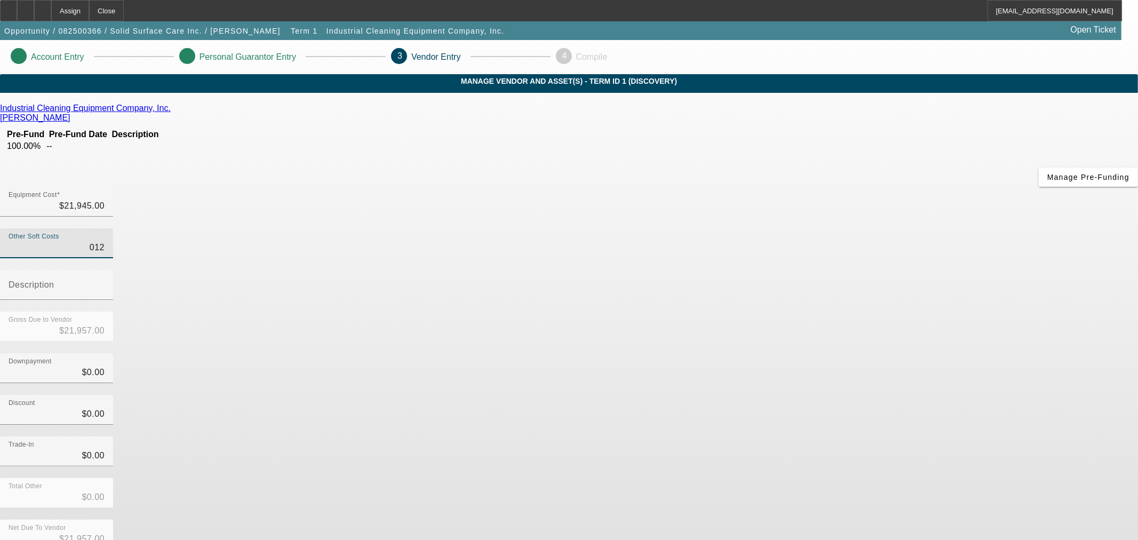
type input "$22,067.00"
type input "01228"
type input "$23,173.00"
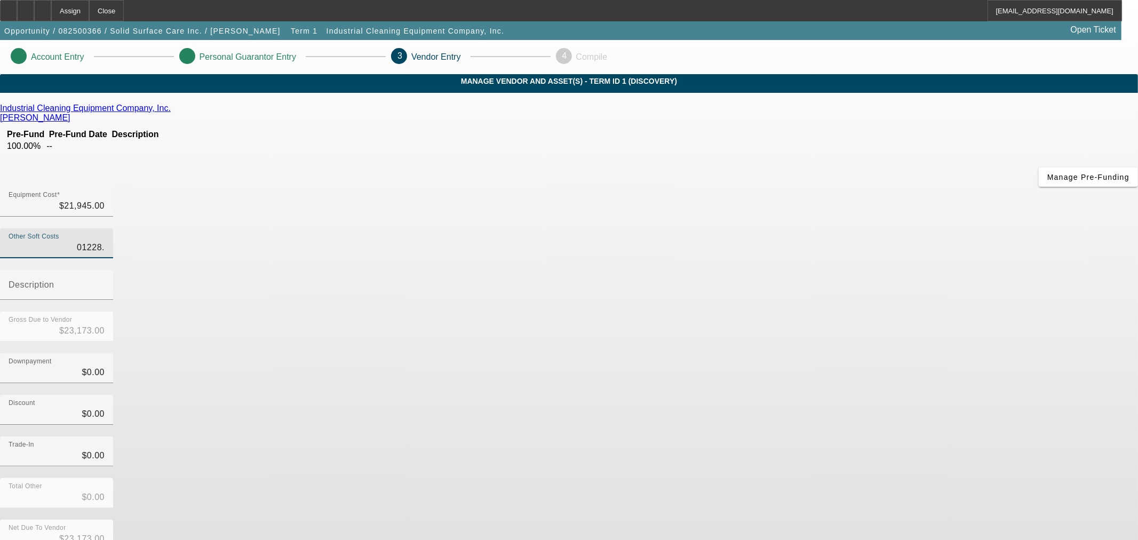
type input "01228.5"
type input "$23,173.50"
type input "01228.52"
type input "$23,173.52"
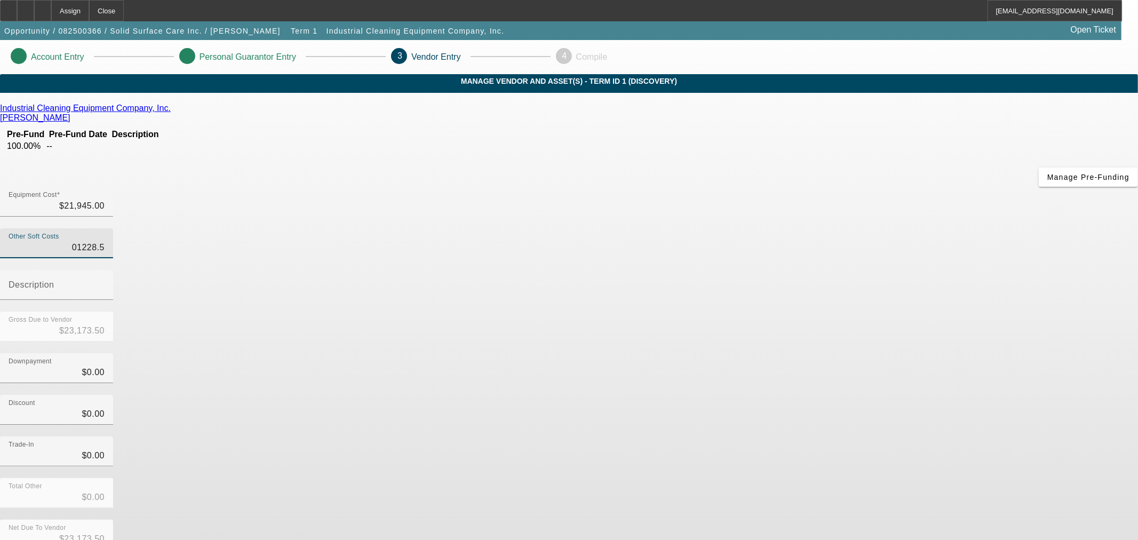
type input "$23,173.52"
click at [769, 395] on div "Discount $0.00" at bounding box center [569, 416] width 1138 height 42
click at [105, 241] on input "01228.52" at bounding box center [57, 247] width 96 height 13
type input "$1,228.52"
drag, startPoint x: 800, startPoint y: 262, endPoint x: 805, endPoint y: 271, distance: 9.5
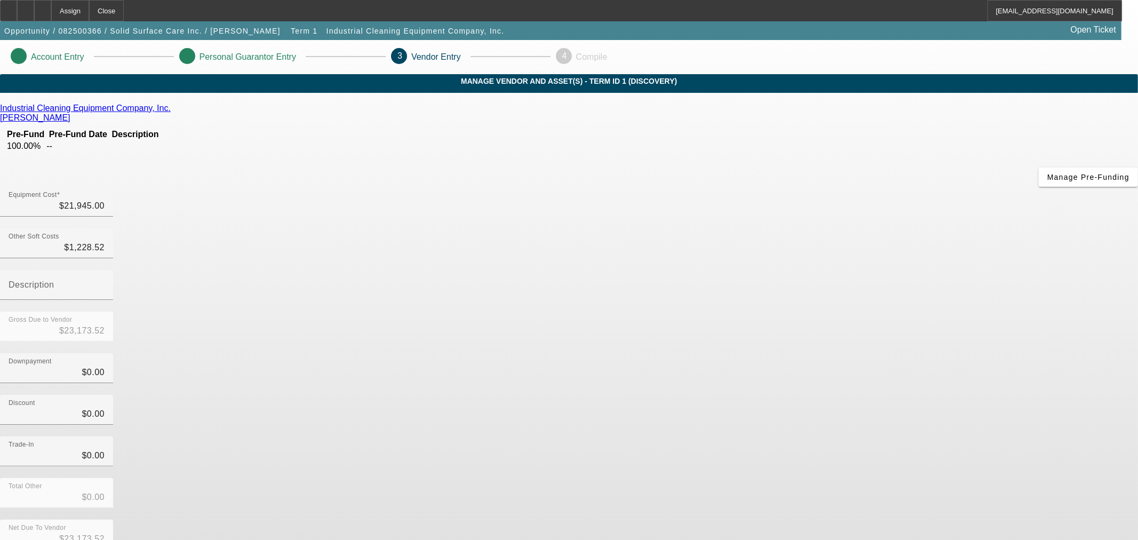
click at [800, 353] on div "Downpayment $0.00" at bounding box center [569, 374] width 1138 height 42
click at [105, 200] on input "21945" at bounding box center [57, 206] width 96 height 13
type input "2945"
type input "$4,173.52"
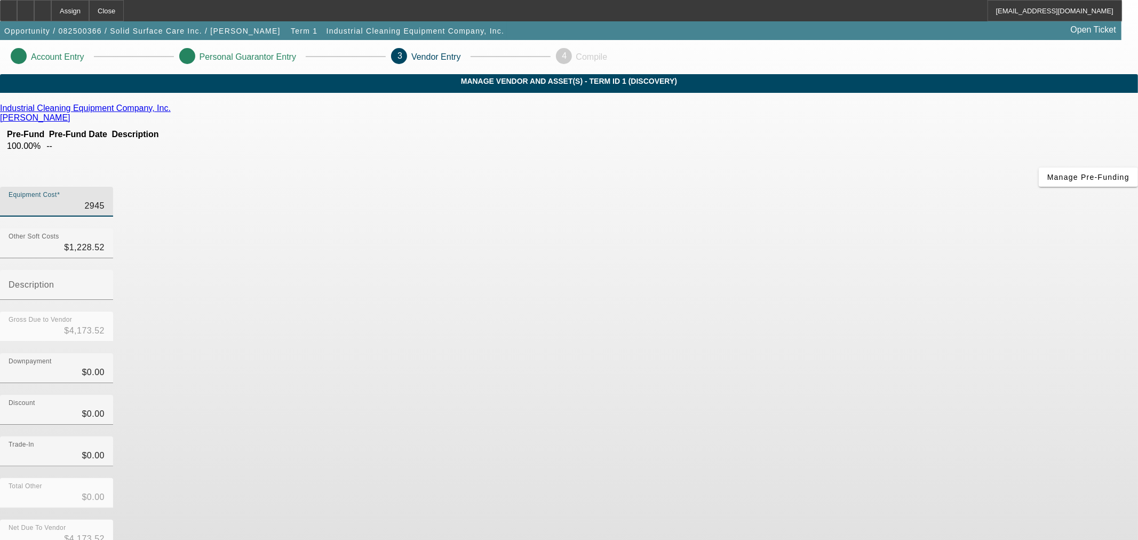
type input "23945"
type input "$25,173.52"
type input "$23,945.00"
click at [105, 408] on input "0" at bounding box center [57, 414] width 96 height 13
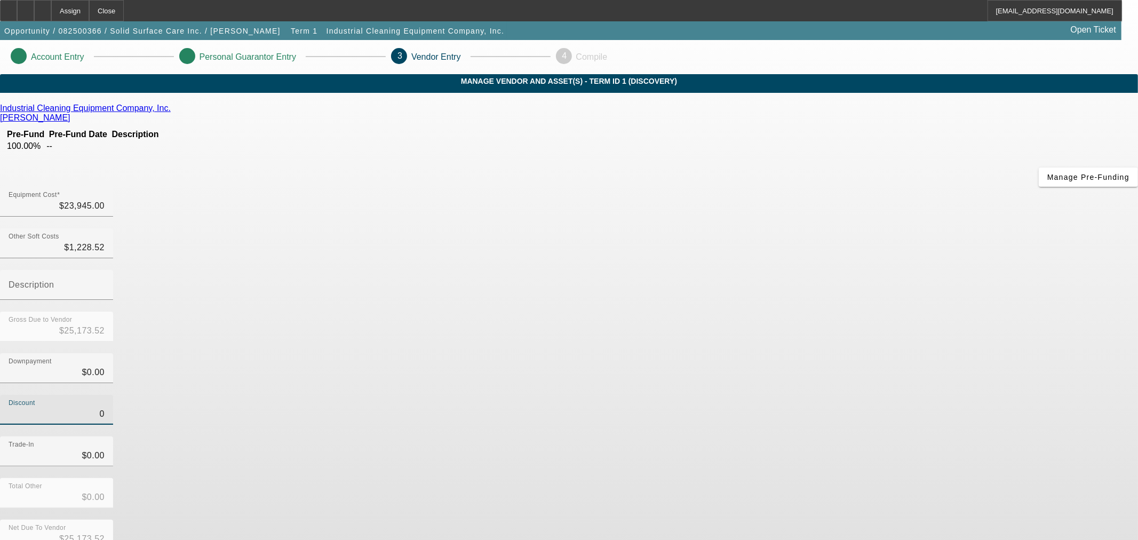
type input "20"
type input "$20.00"
type input "$25,153.52"
type input "200"
type input "$200.00"
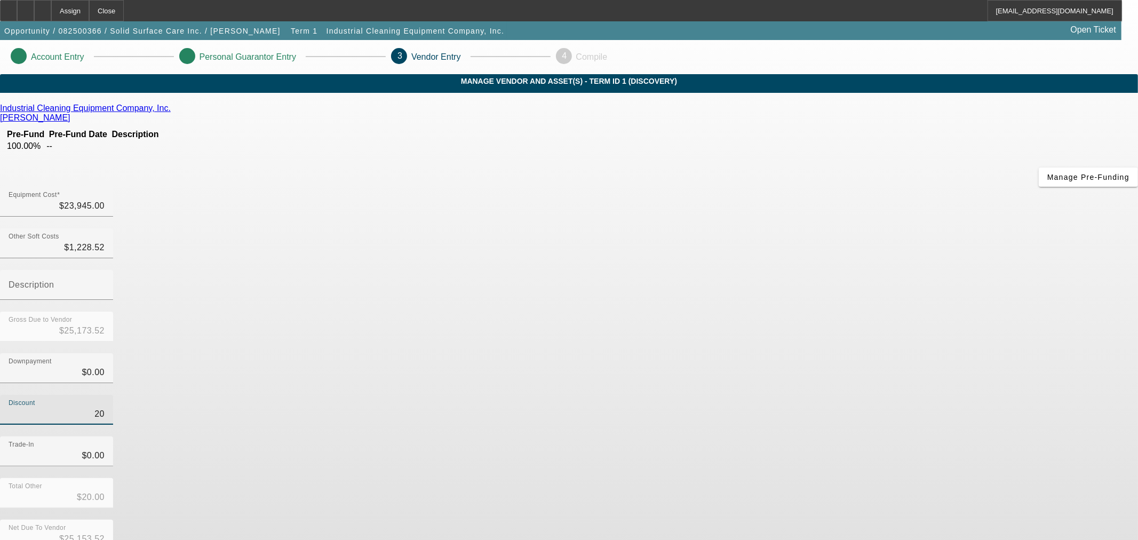
type input "$24,973.52"
type input "2000"
type input "$2,000.00"
type input "$23,173.52"
type input "$2,000.00"
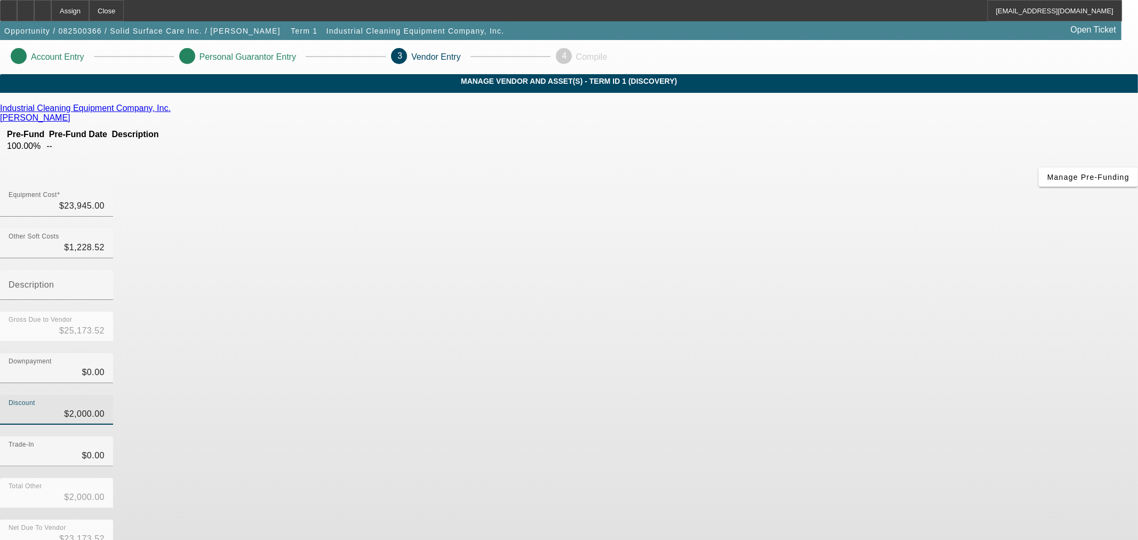
click at [809, 395] on div "Discount $2,000.00" at bounding box center [569, 416] width 1138 height 42
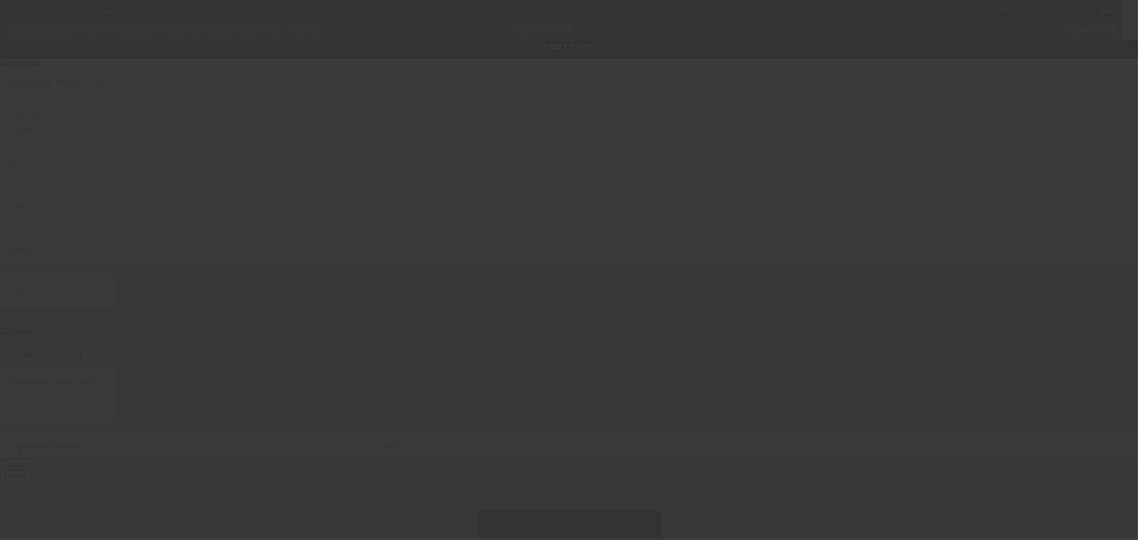
type input "3820 Rose Lake Dr"
type input "Charlotte"
type input "28217"
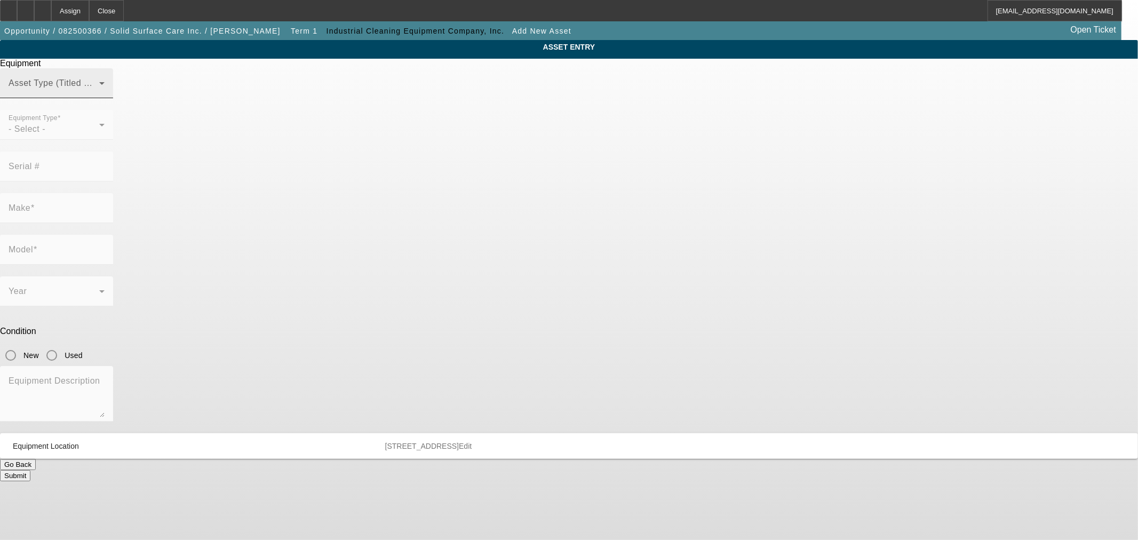
click at [99, 94] on span at bounding box center [54, 87] width 91 height 13
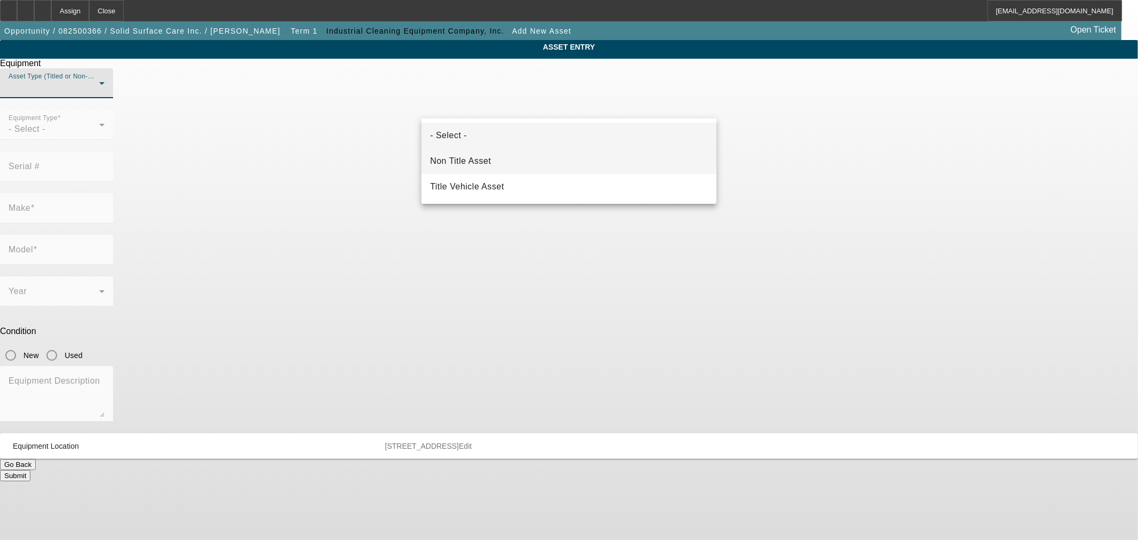
click at [486, 162] on span "Non Title Asset" at bounding box center [460, 161] width 61 height 13
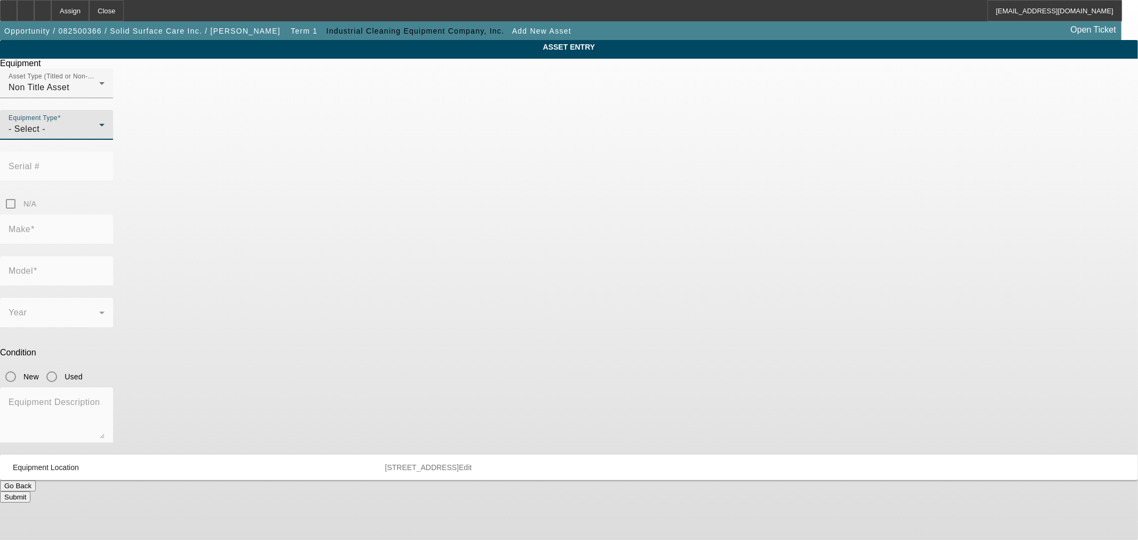
click at [99, 136] on div "- Select -" at bounding box center [54, 129] width 91 height 13
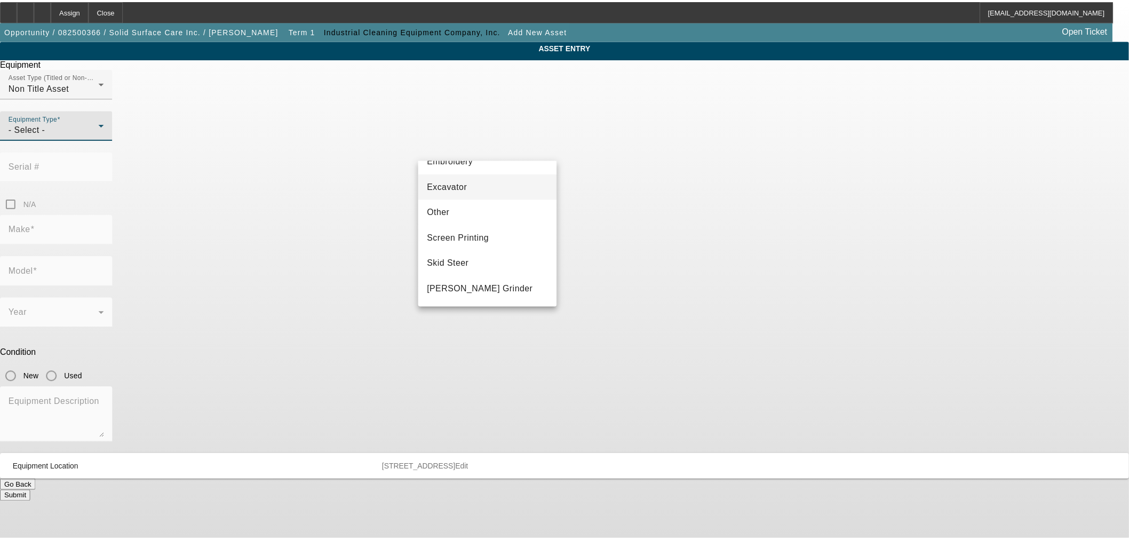
scroll to position [296, 0]
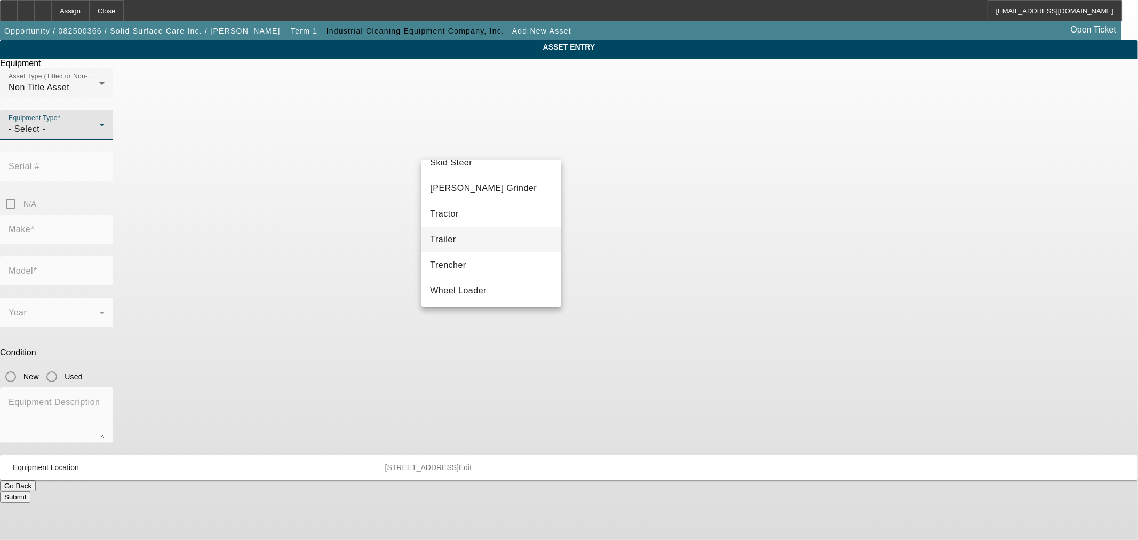
click at [477, 235] on mat-option "Trailer" at bounding box center [491, 240] width 139 height 26
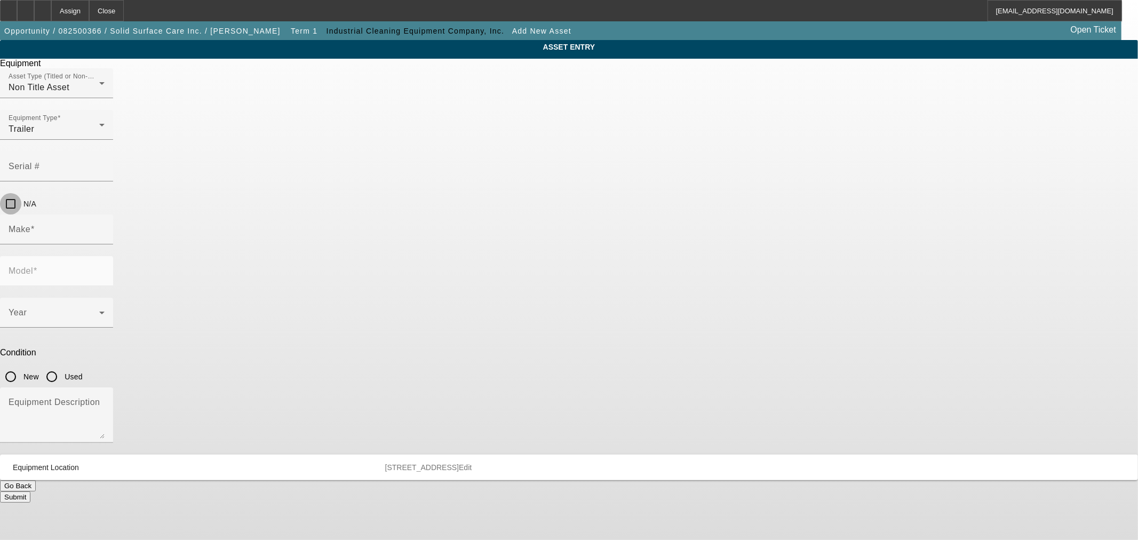
click at [21, 193] on input "N/A" at bounding box center [10, 203] width 21 height 21
checkbox input "true"
click at [105, 227] on input "Make" at bounding box center [57, 233] width 96 height 13
type input "N"
type input "Mud Dog"
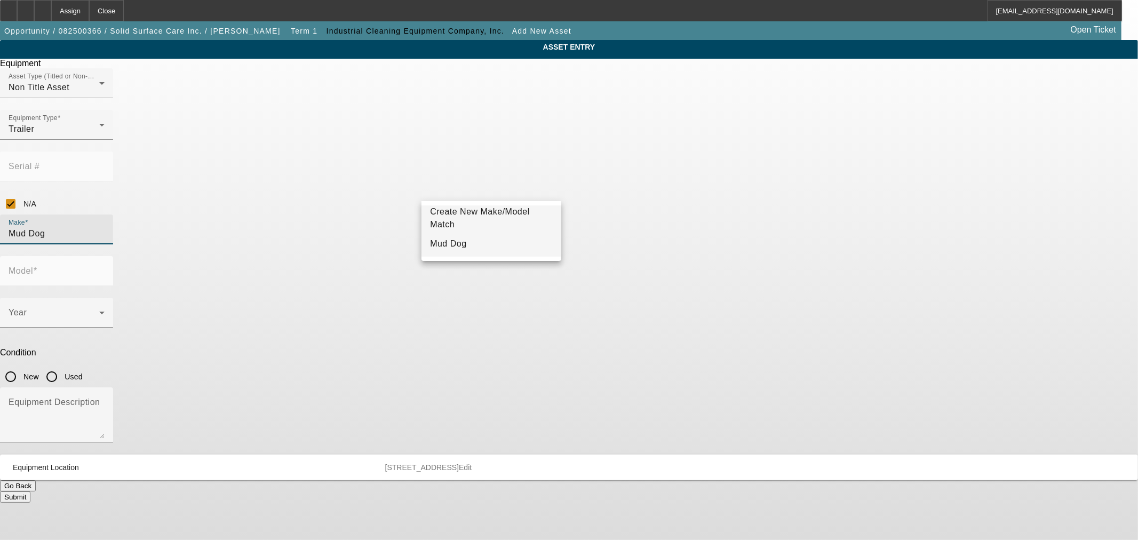
click at [503, 248] on mat-option "Mud Dog" at bounding box center [491, 244] width 139 height 26
click at [105, 269] on input "Model" at bounding box center [57, 275] width 96 height 13
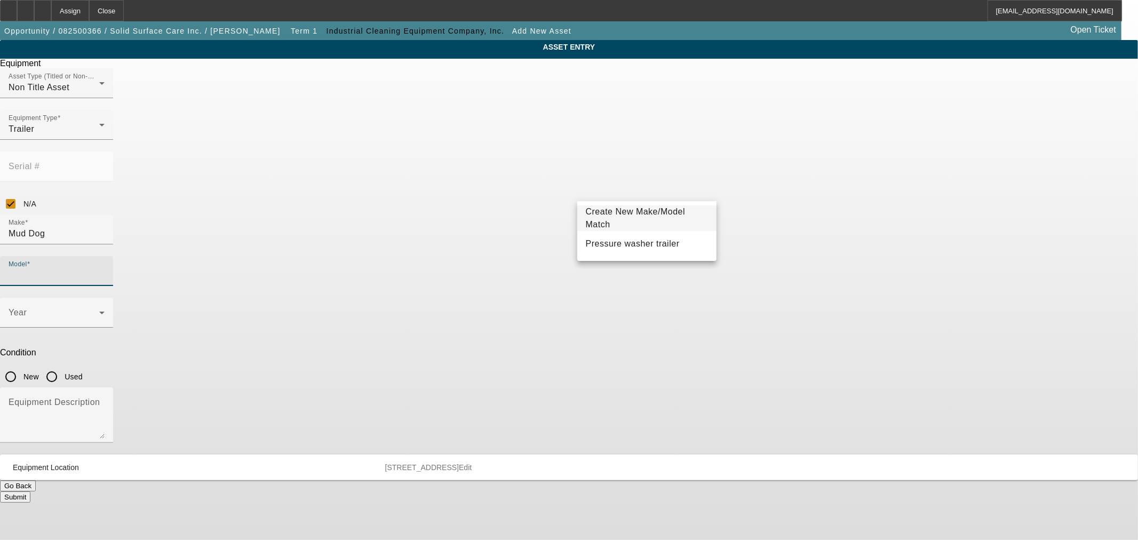
click at [105, 269] on input "Model" at bounding box center [57, 275] width 96 height 13
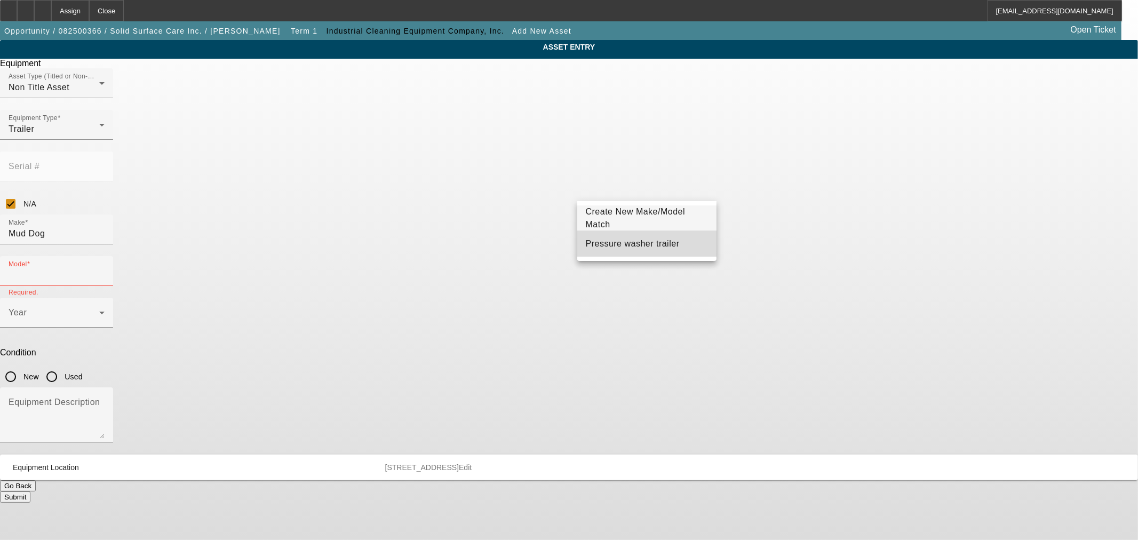
drag, startPoint x: 606, startPoint y: 242, endPoint x: 556, endPoint y: 226, distance: 52.3
click at [603, 243] on span "Pressure washer trailer" at bounding box center [633, 243] width 94 height 9
type input "Pressure washer trailer"
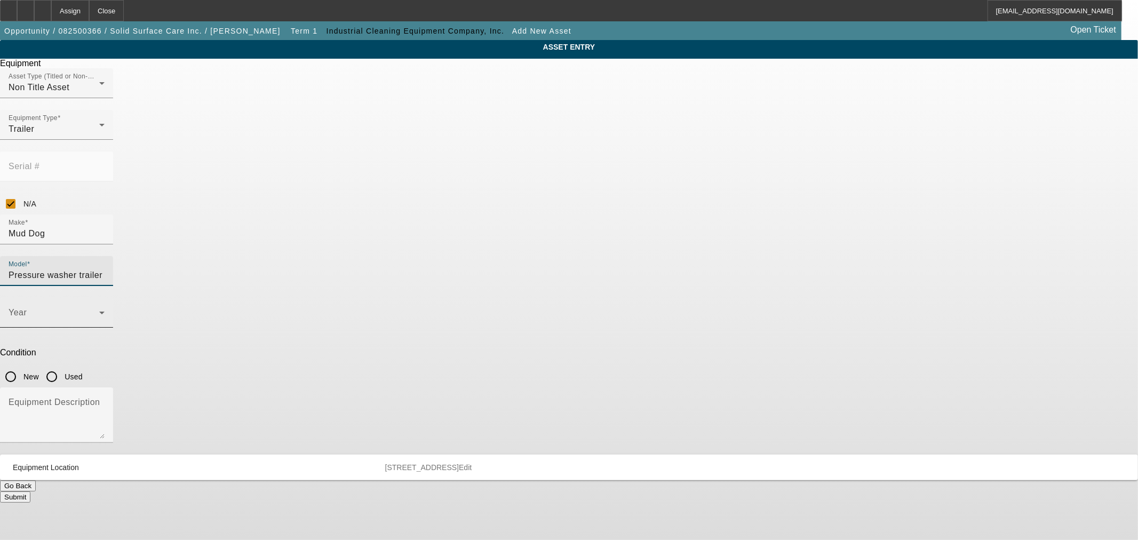
click at [105, 298] on div "Year" at bounding box center [57, 313] width 96 height 30
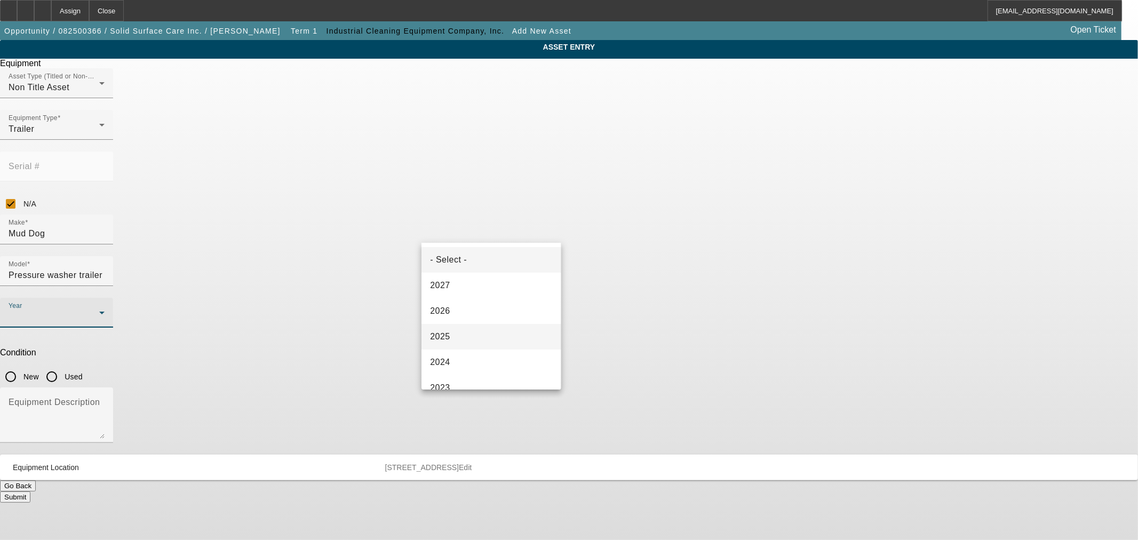
click at [470, 338] on mat-option "2025" at bounding box center [491, 337] width 139 height 26
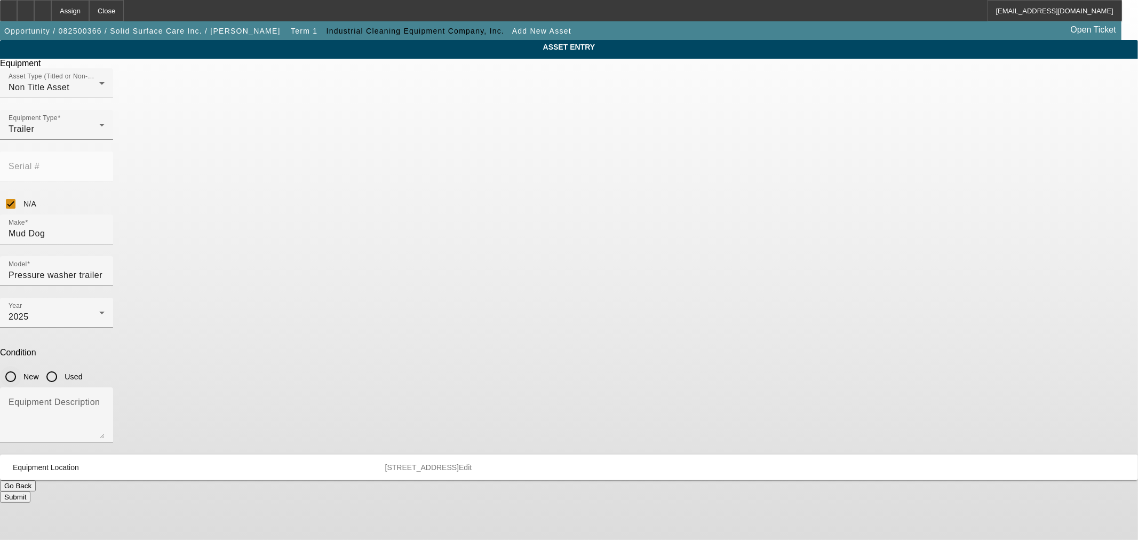
click at [21, 366] on input "New" at bounding box center [10, 376] width 21 height 21
radio input "true"
click at [105, 400] on textarea "Equipment Description" at bounding box center [57, 419] width 96 height 38
type textarea "Pressure Washer Trailer w/ 24HP Honda Engine Hot/Cold Water 525 gal Tank"
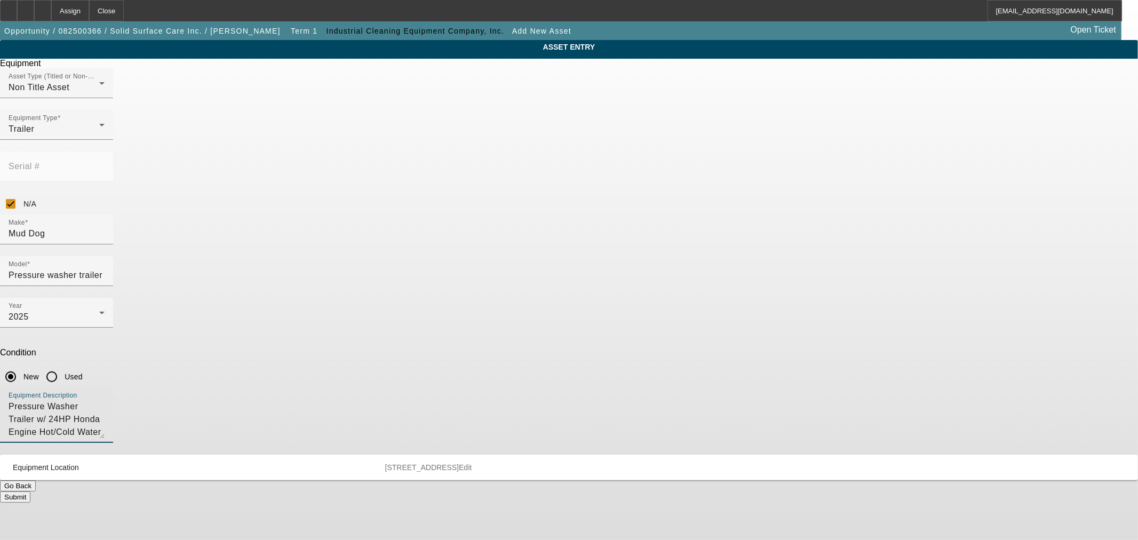
click at [30, 491] on button "Submit" at bounding box center [15, 496] width 30 height 11
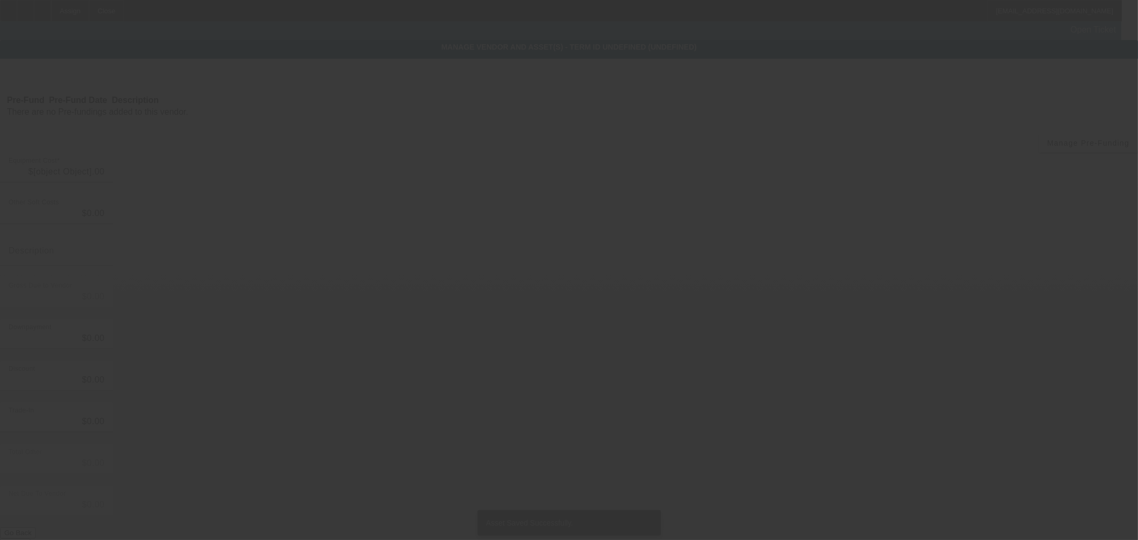
type input "$23,945.00"
type input "$1,228.52"
type input "$25,173.52"
type input "$2,000.00"
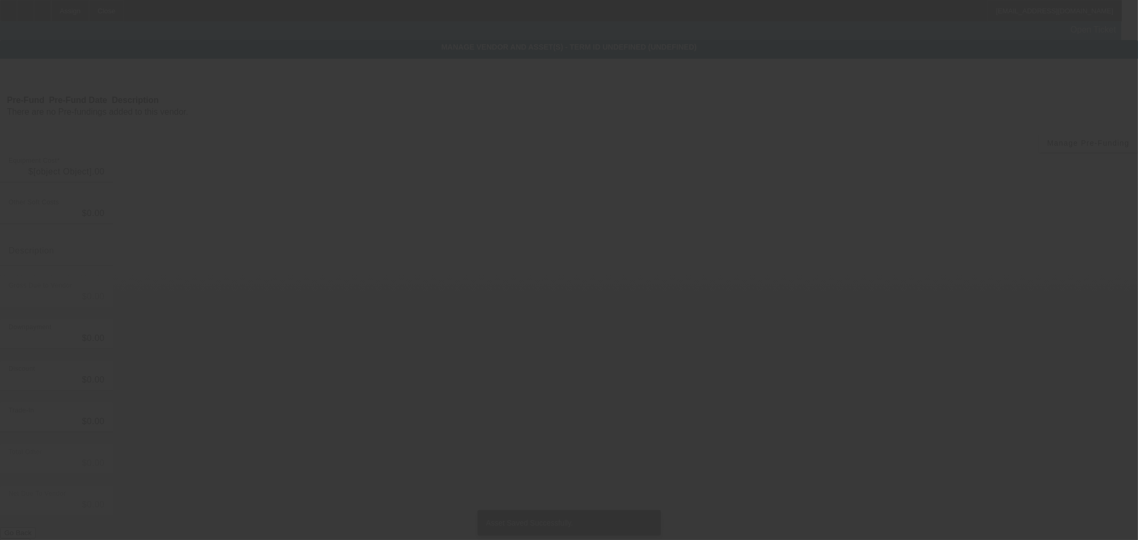
type input "$23,173.52"
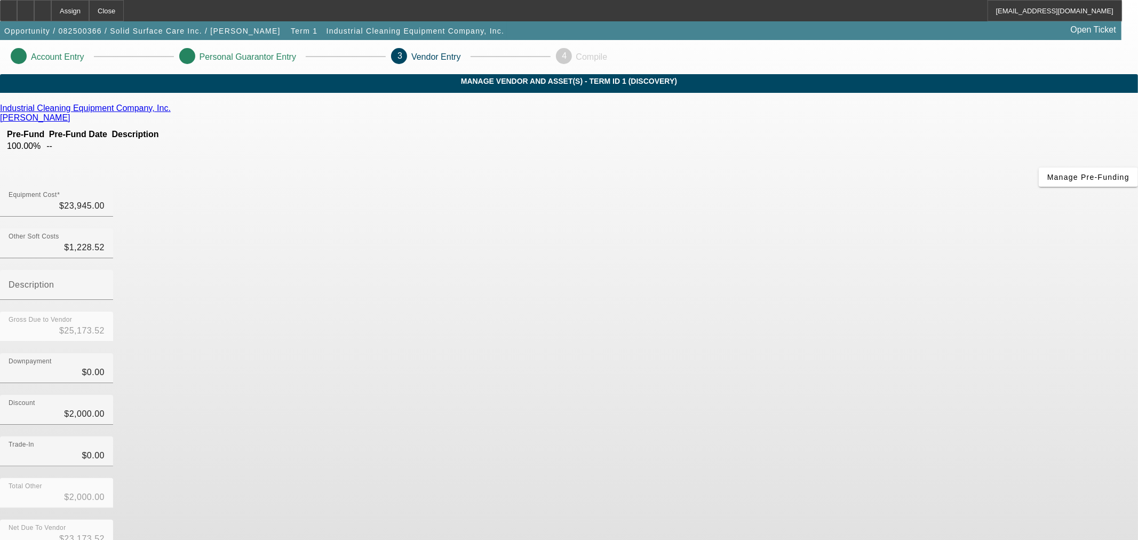
drag, startPoint x: 820, startPoint y: 455, endPoint x: 835, endPoint y: 449, distance: 16.3
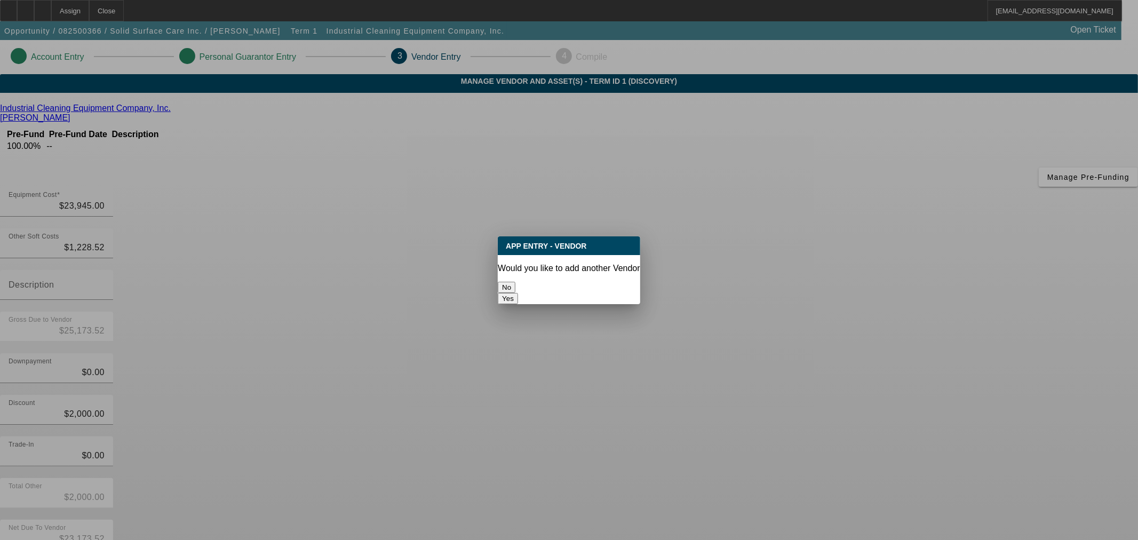
click at [515, 282] on button "No" at bounding box center [507, 287] width 18 height 11
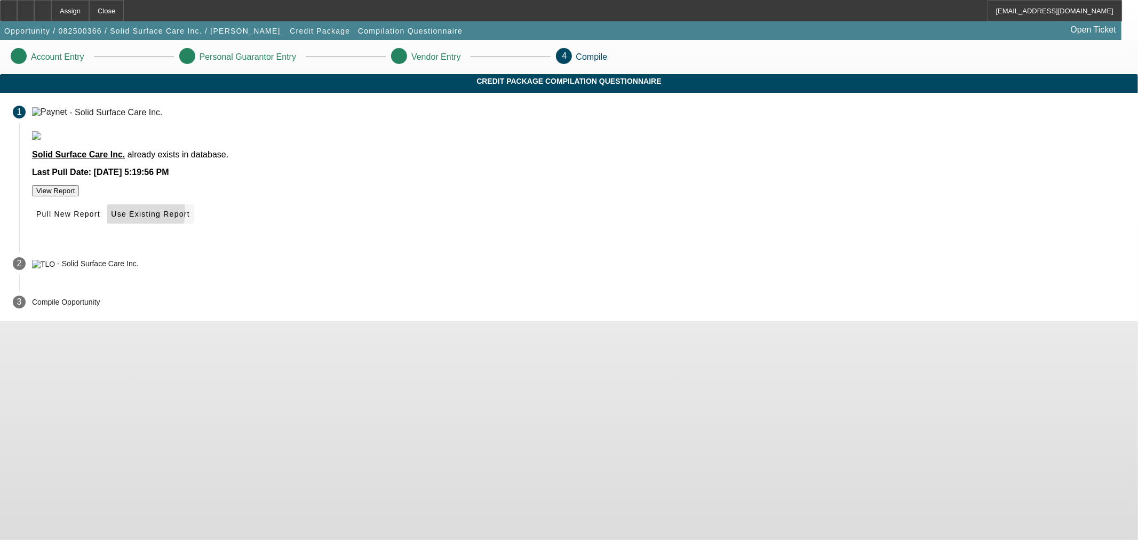
click at [189, 218] on span "Use Existing Report" at bounding box center [150, 214] width 78 height 9
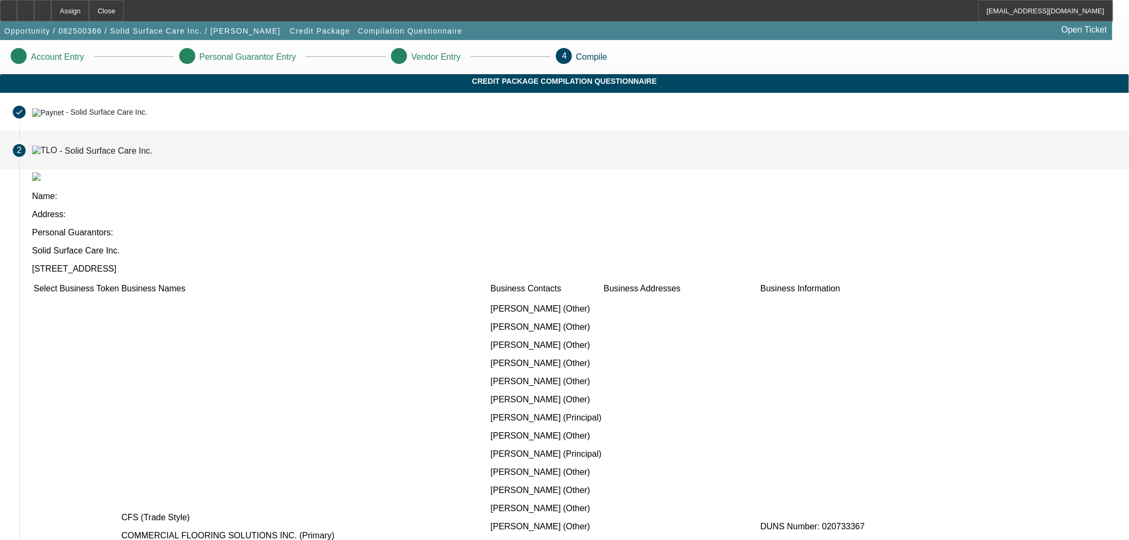
click at [43, 539] on input "checkbox" at bounding box center [39, 544] width 7 height 7
checkbox input "true"
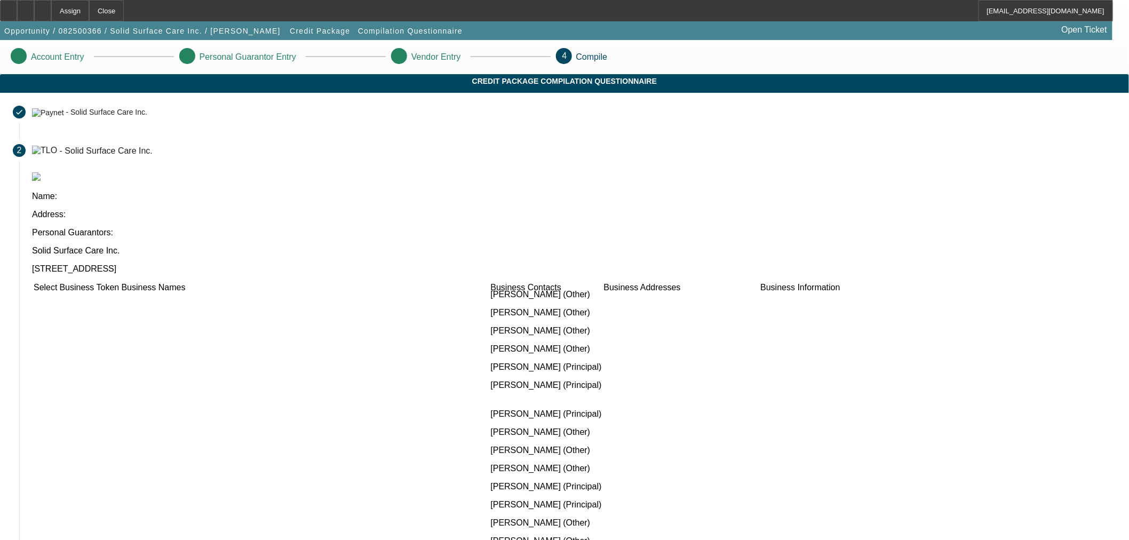
checkbox input "true"
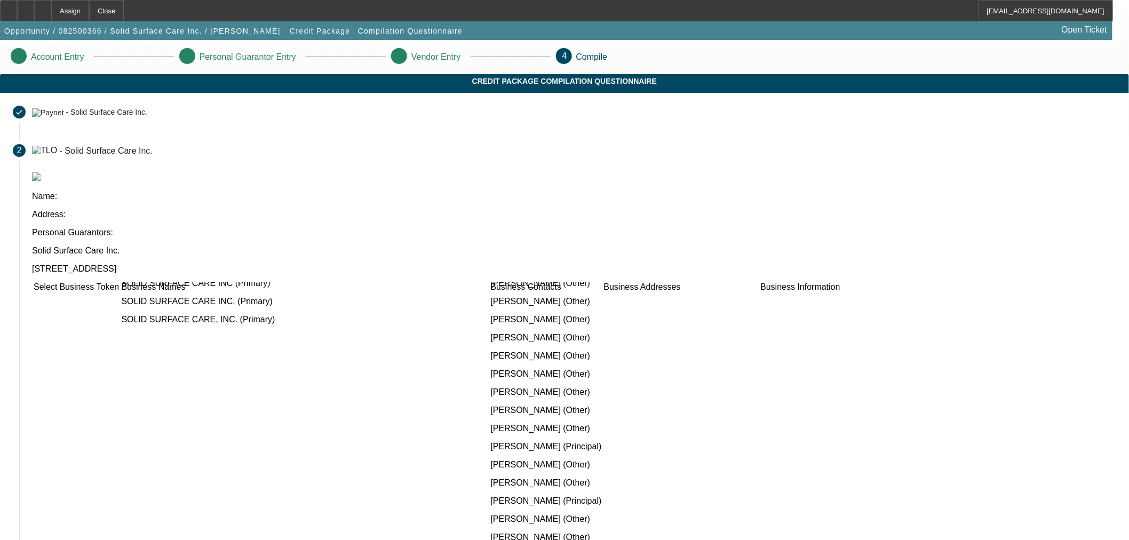
checkbox input "true"
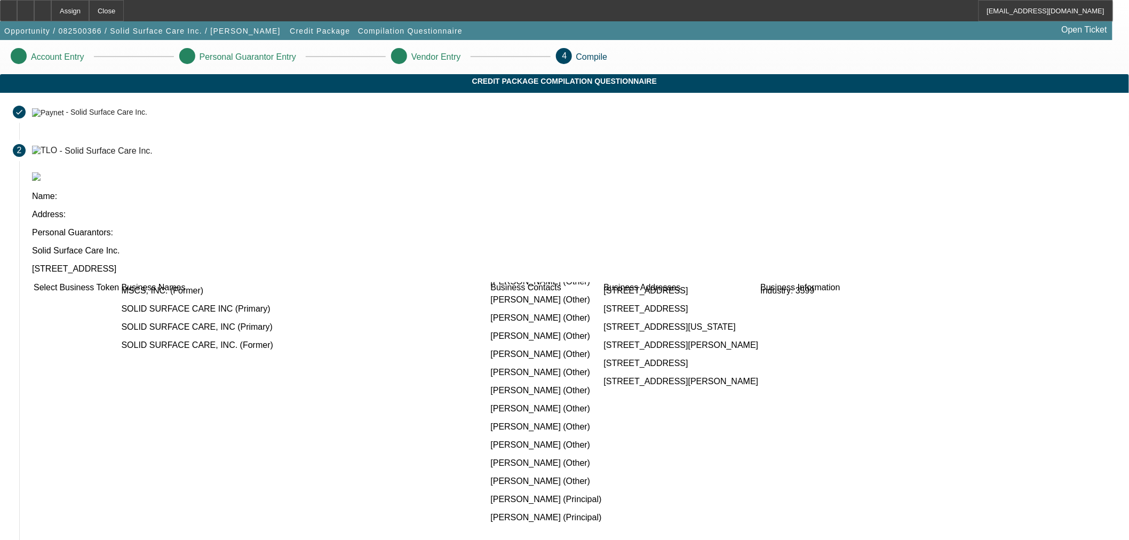
scroll to position [1383, 0]
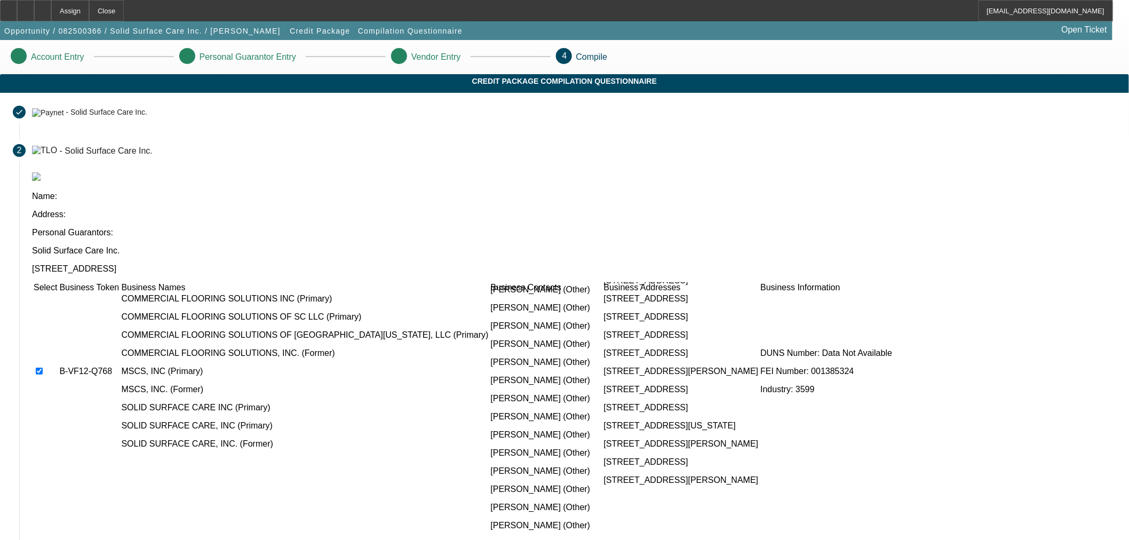
checkbox input "true"
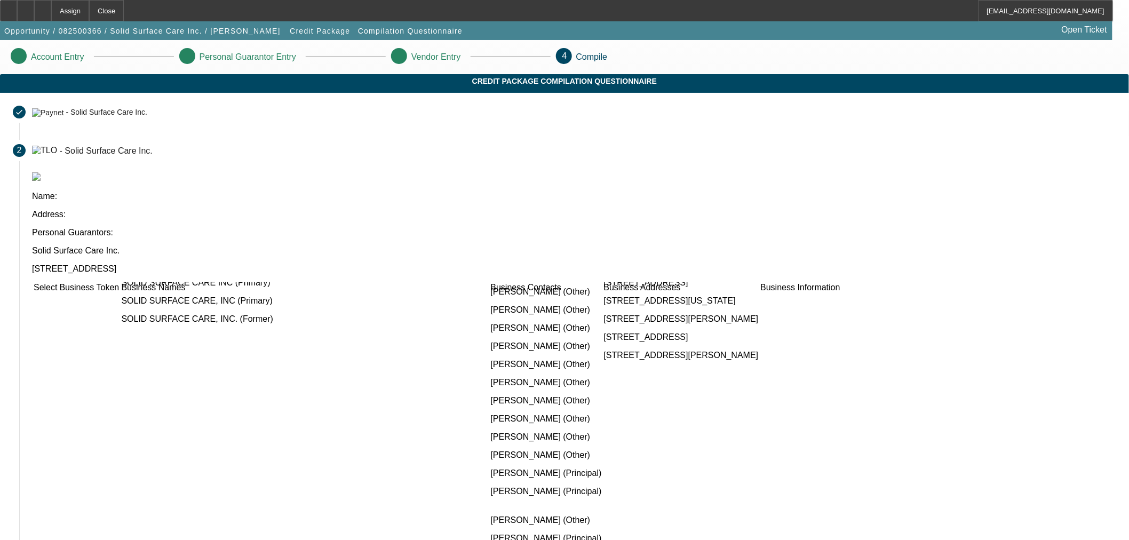
scroll to position [1581, 0]
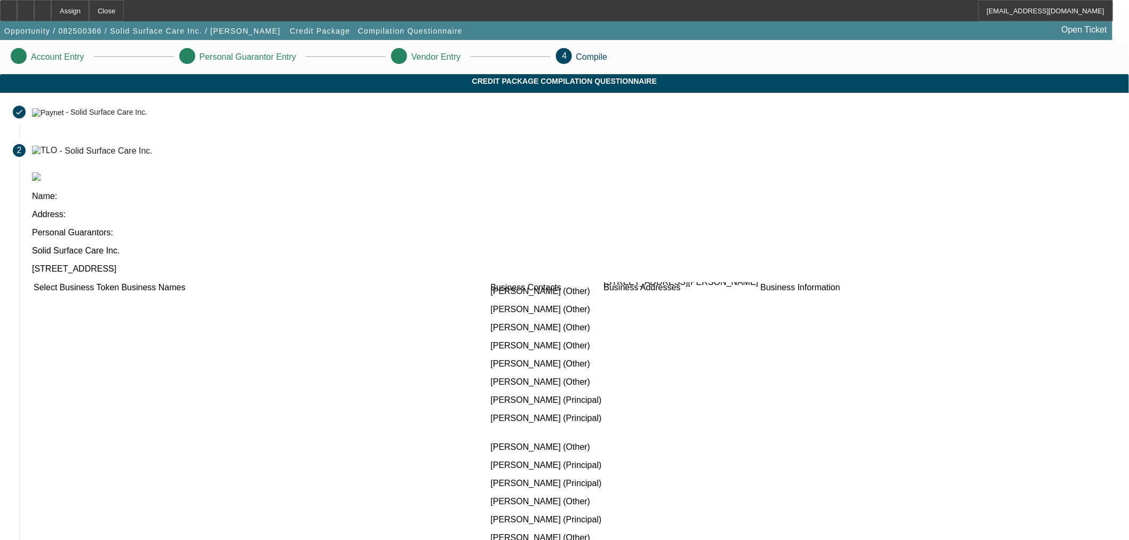
checkbox input "true"
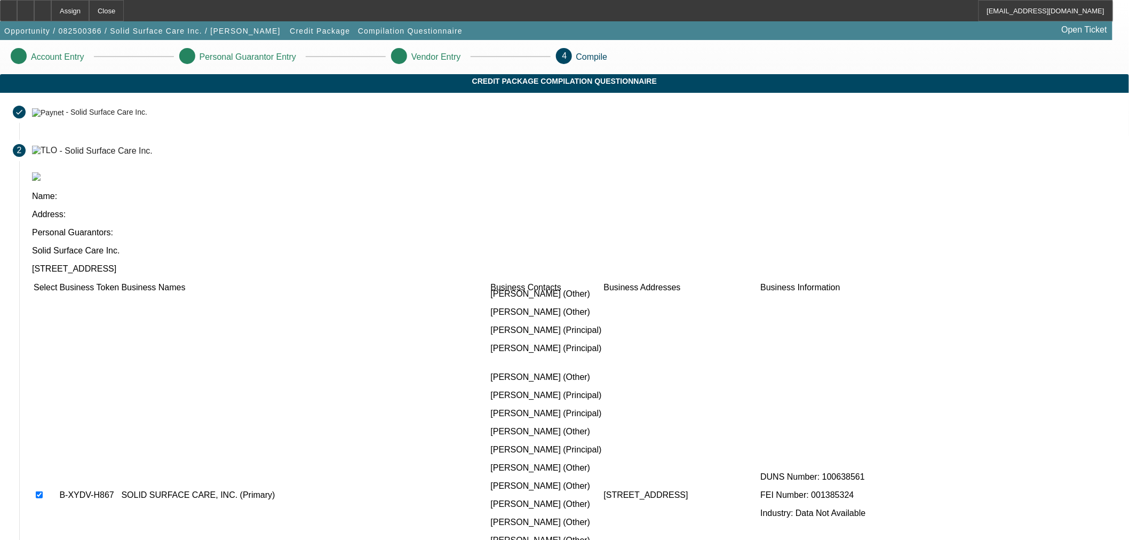
scroll to position [1679, 0]
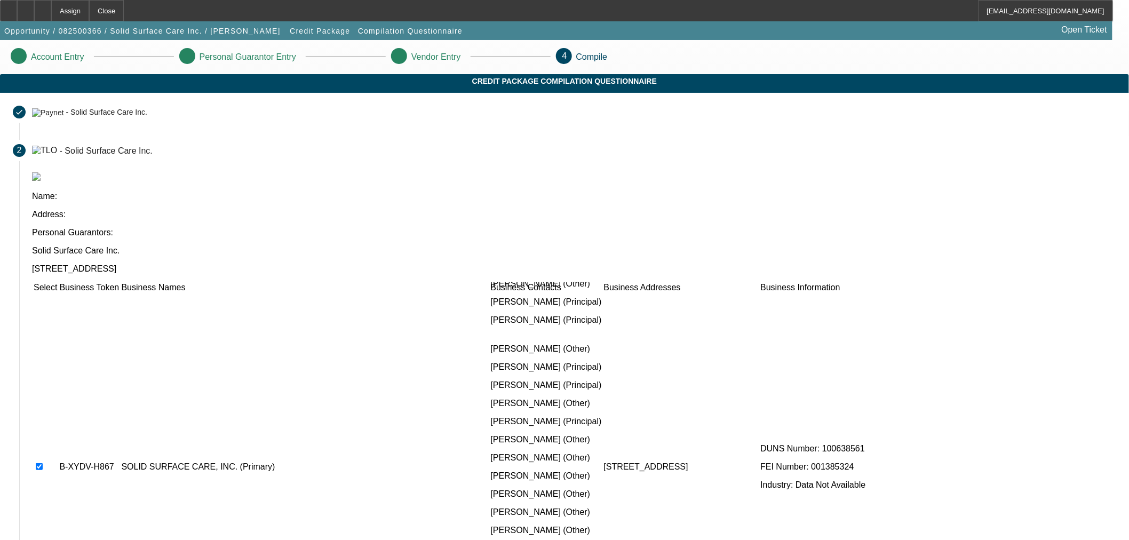
checkbox input "true"
drag, startPoint x: 289, startPoint y: 457, endPoint x: 322, endPoint y: 422, distance: 49.1
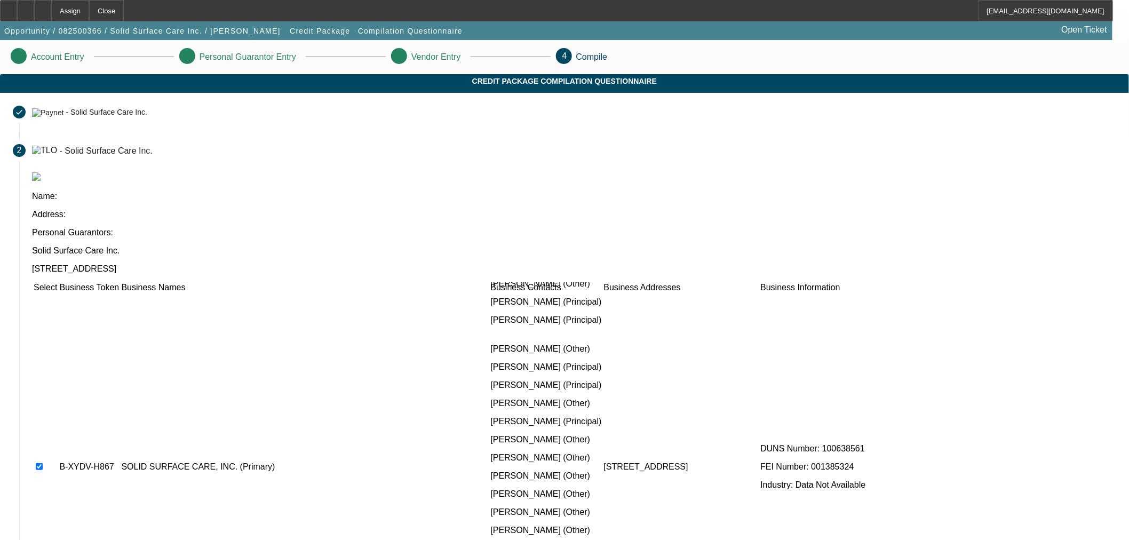
checkbox input "true"
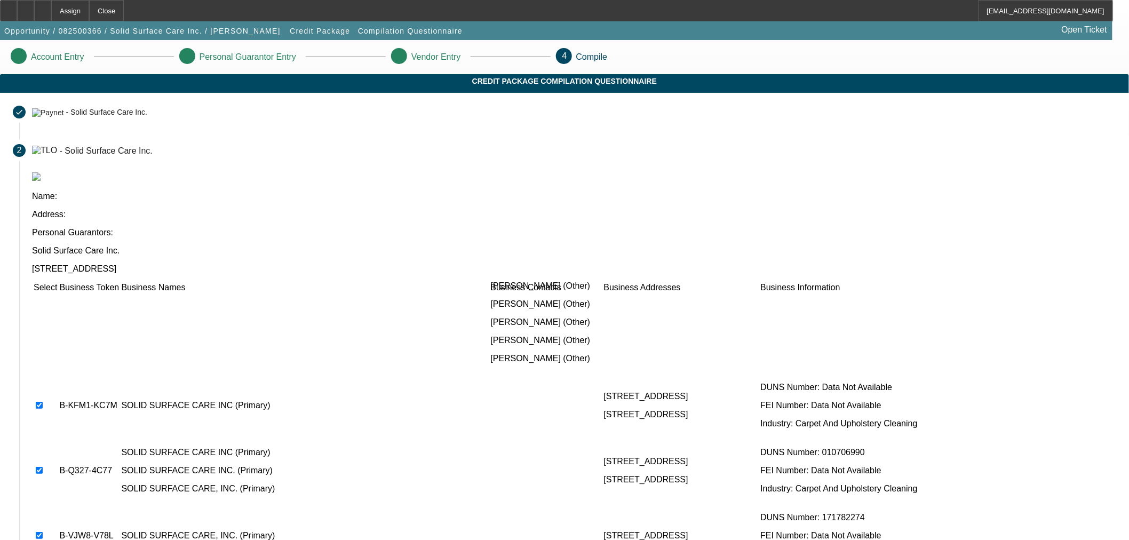
scroll to position [1929, 0]
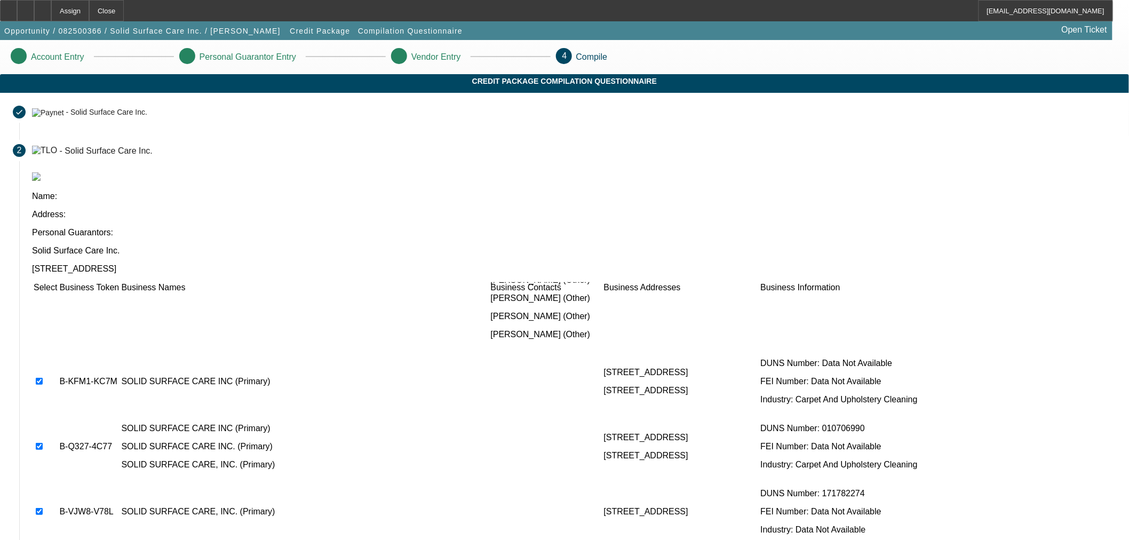
checkbox input "true"
drag, startPoint x: 287, startPoint y: 401, endPoint x: 286, endPoint y: 424, distance: 22.9
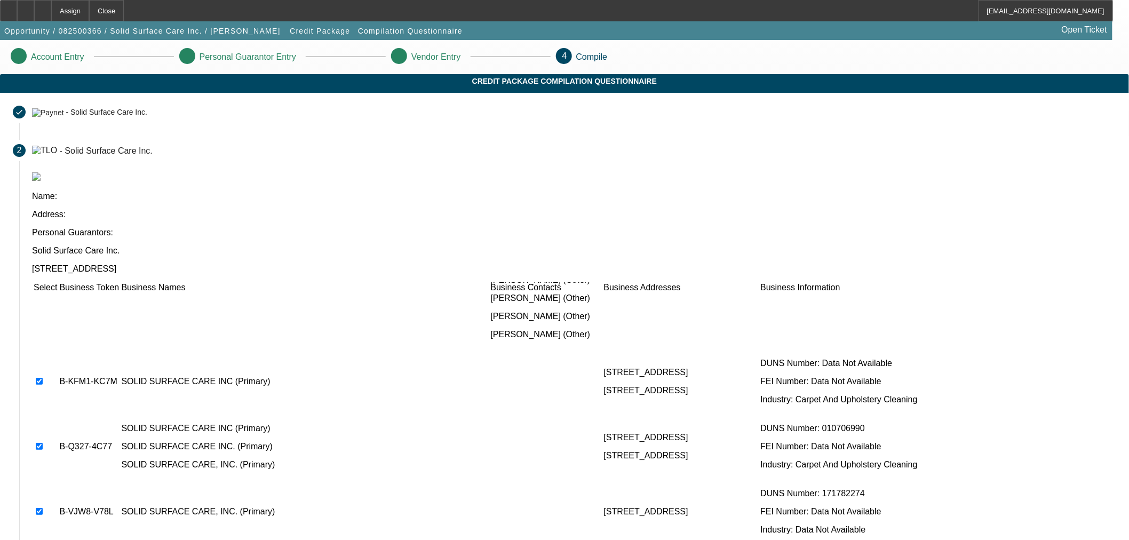
checkbox input "true"
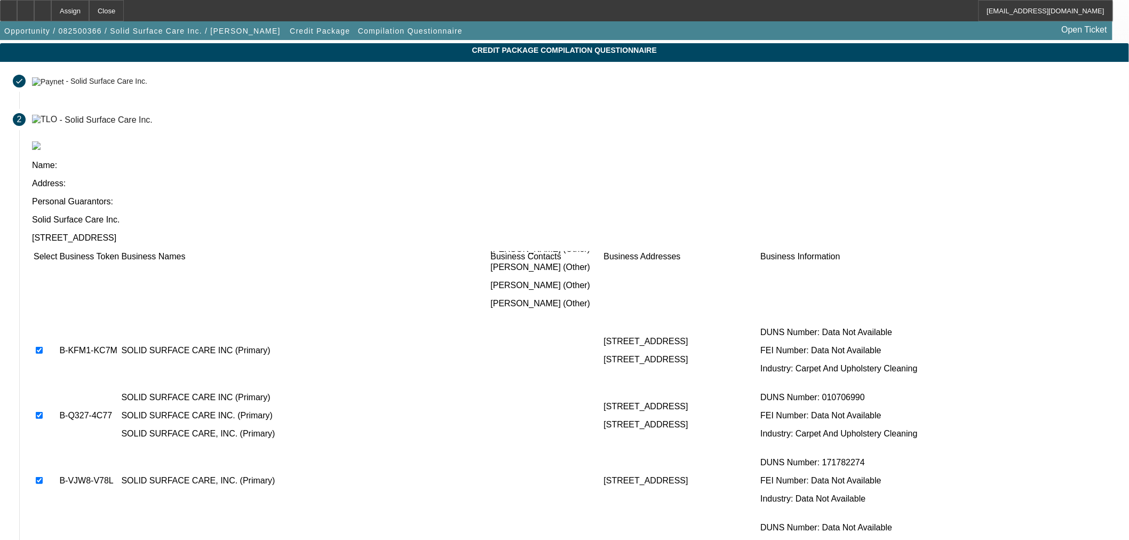
scroll to position [49, 0]
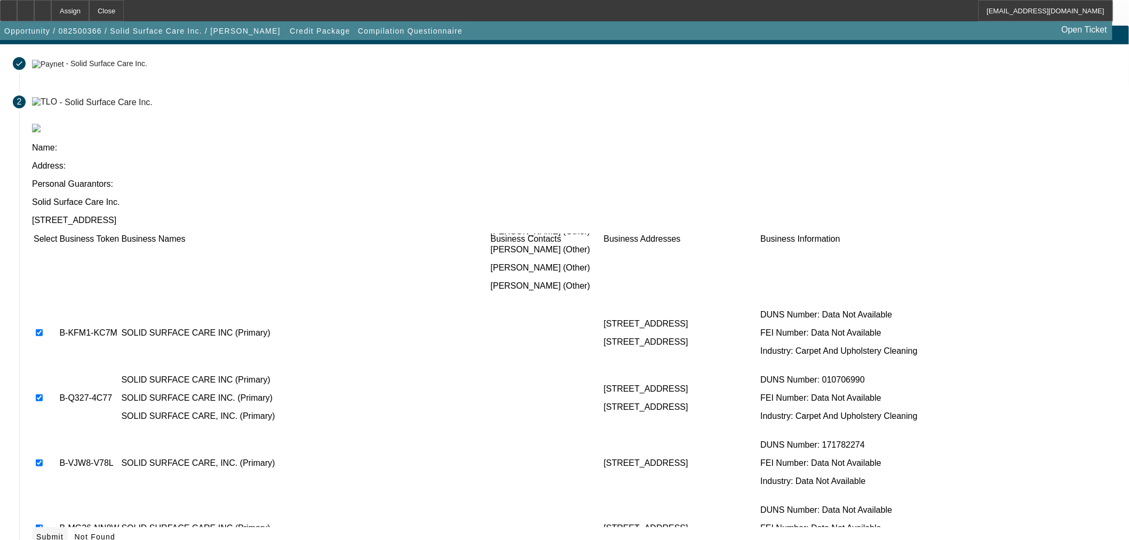
click at [36, 532] on icon at bounding box center [36, 536] width 0 height 9
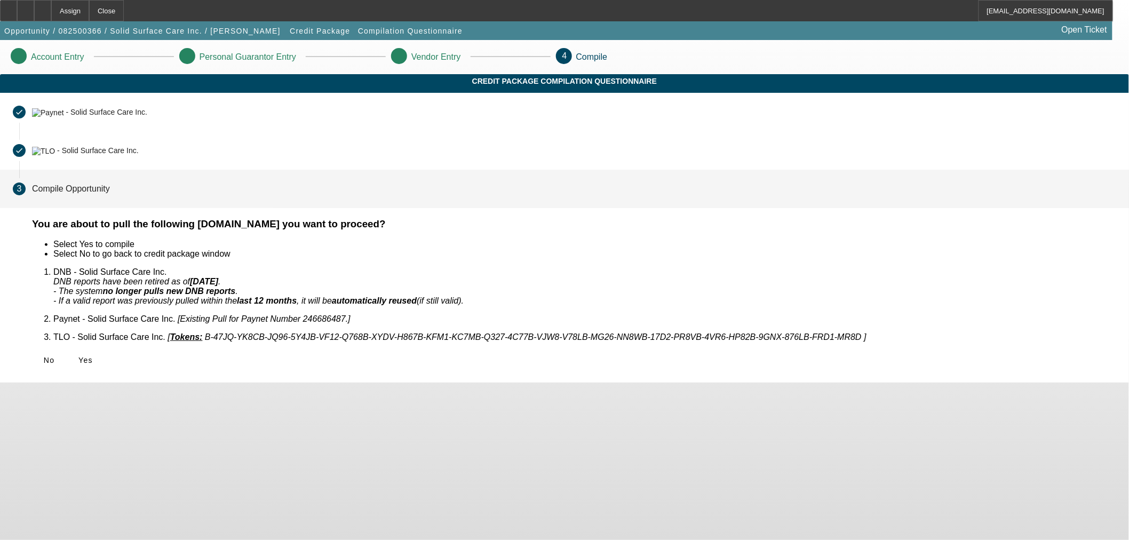
scroll to position [0, 0]
click at [78, 356] on icon at bounding box center [78, 360] width 0 height 9
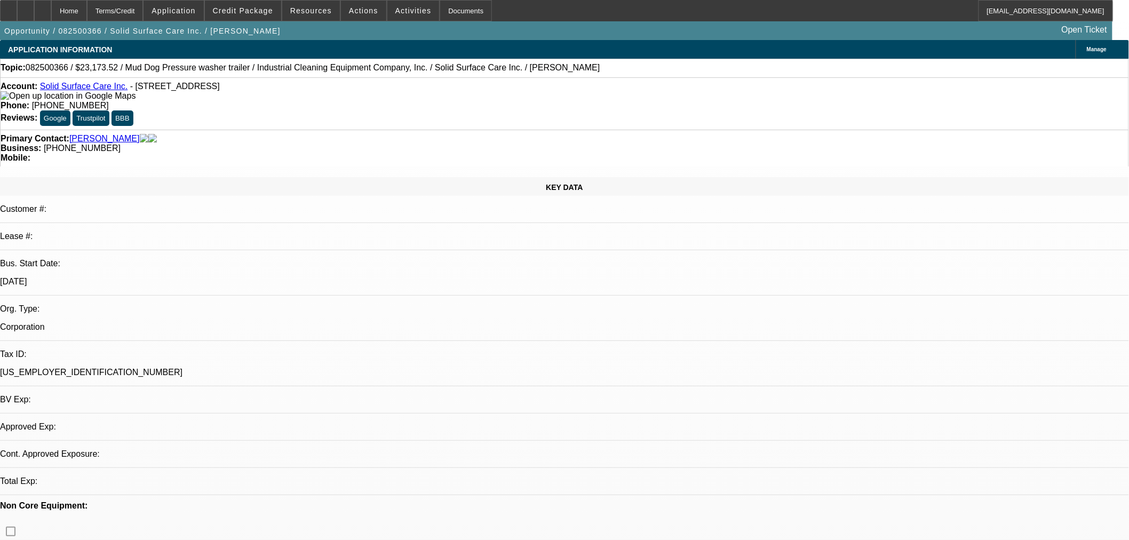
select select "0"
select select "2"
select select "0.1"
select select "4"
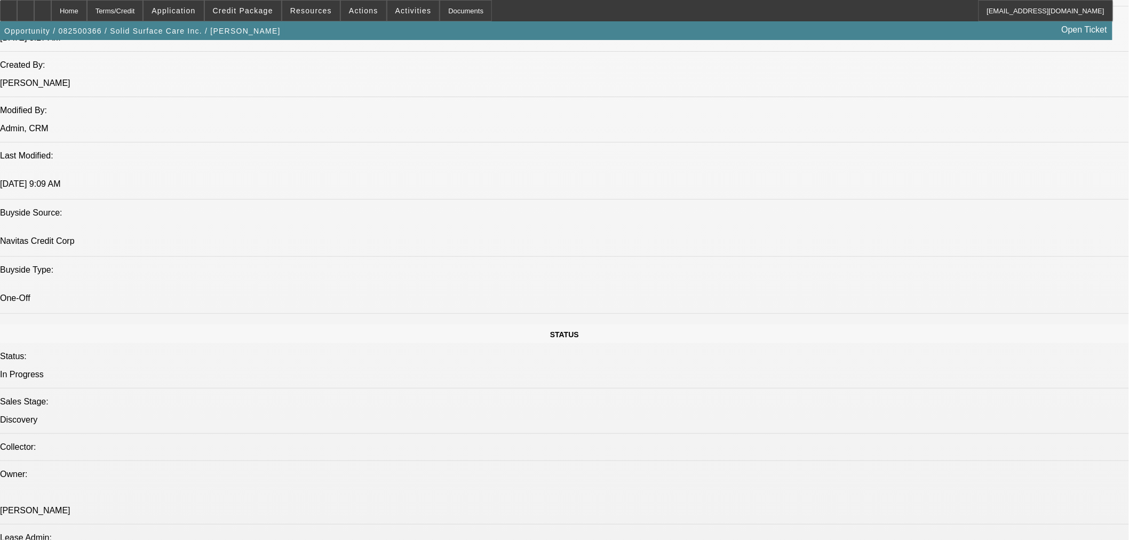
scroll to position [889, 0]
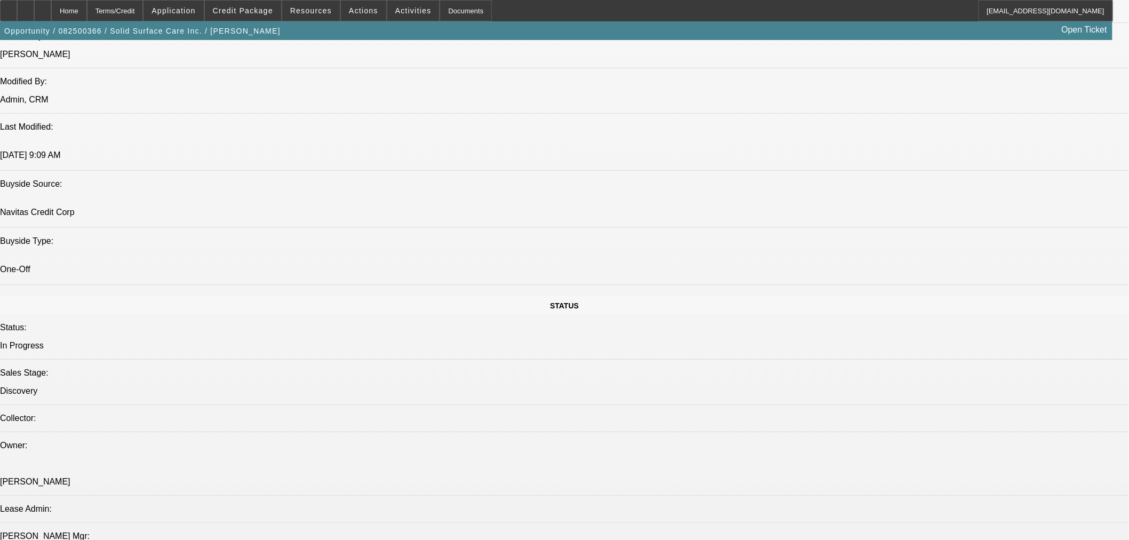
click at [26, 7] on icon at bounding box center [26, 7] width 0 height 0
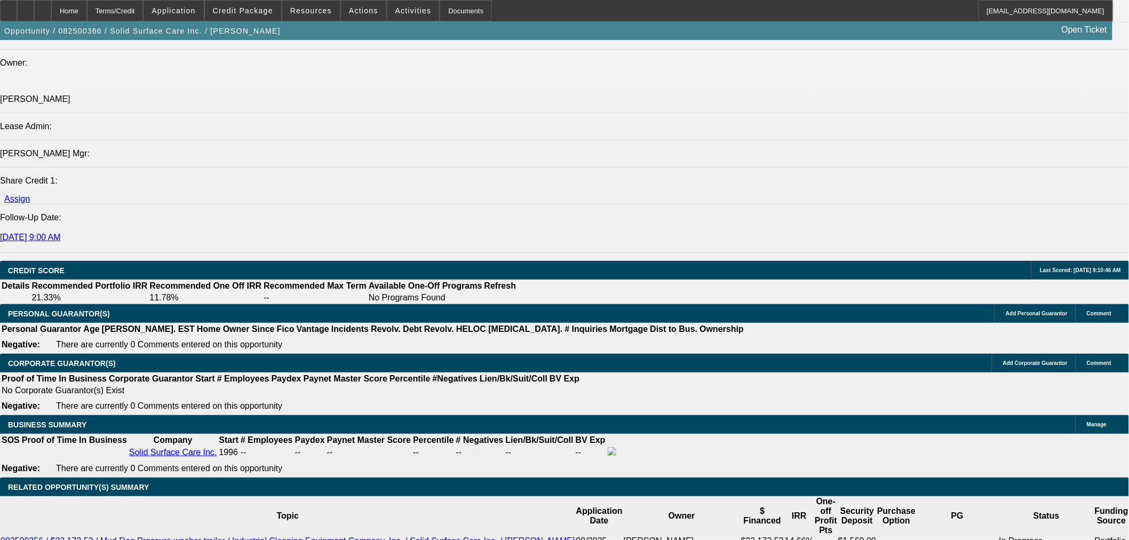
scroll to position [1300, 0]
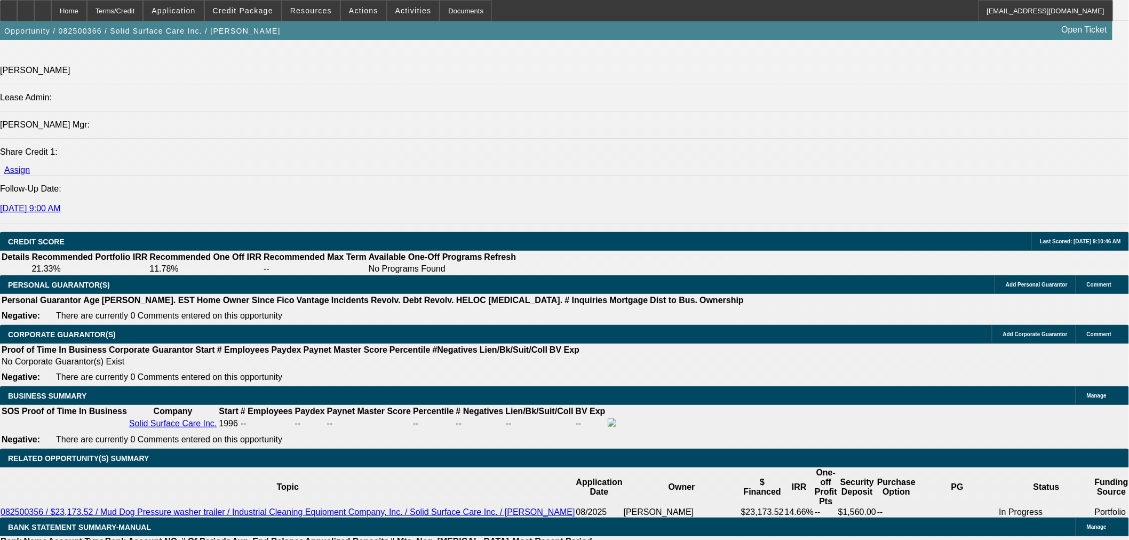
type input "$0.00"
type input "36"
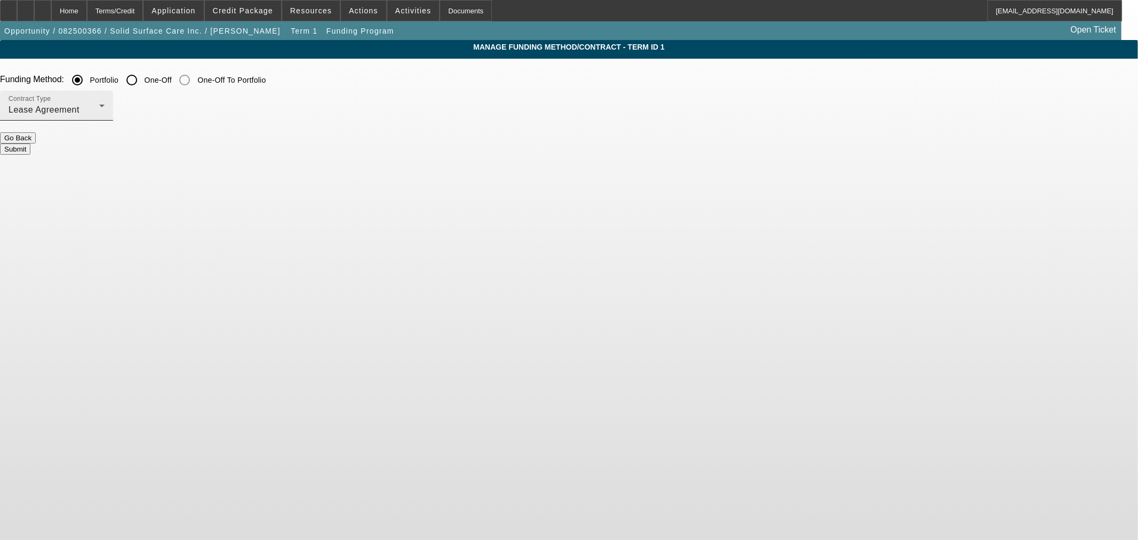
click at [99, 105] on div "Lease Agreement" at bounding box center [54, 110] width 91 height 13
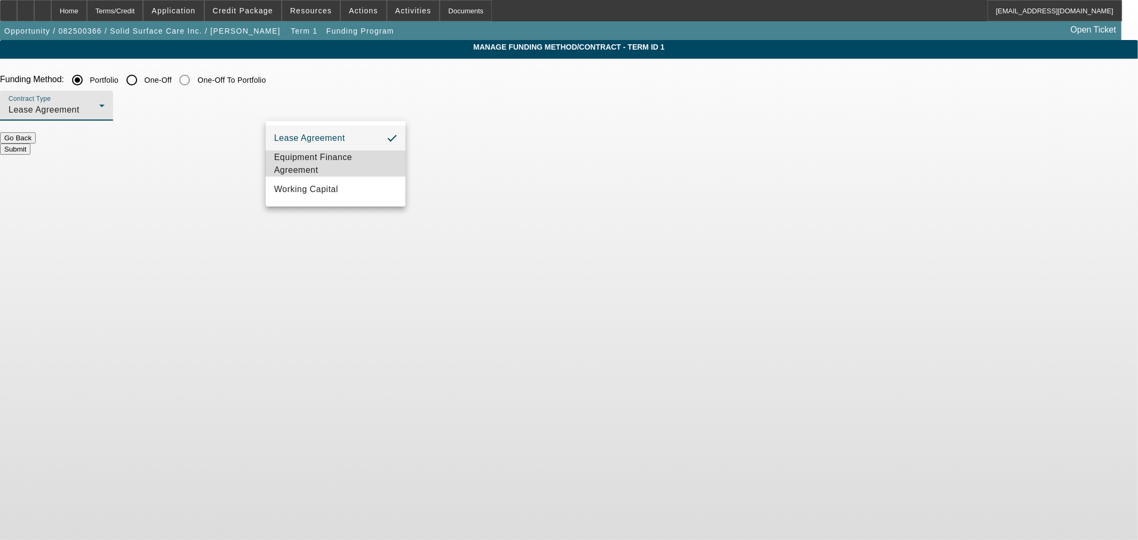
click at [335, 165] on span "Equipment Finance Agreement" at bounding box center [335, 164] width 123 height 26
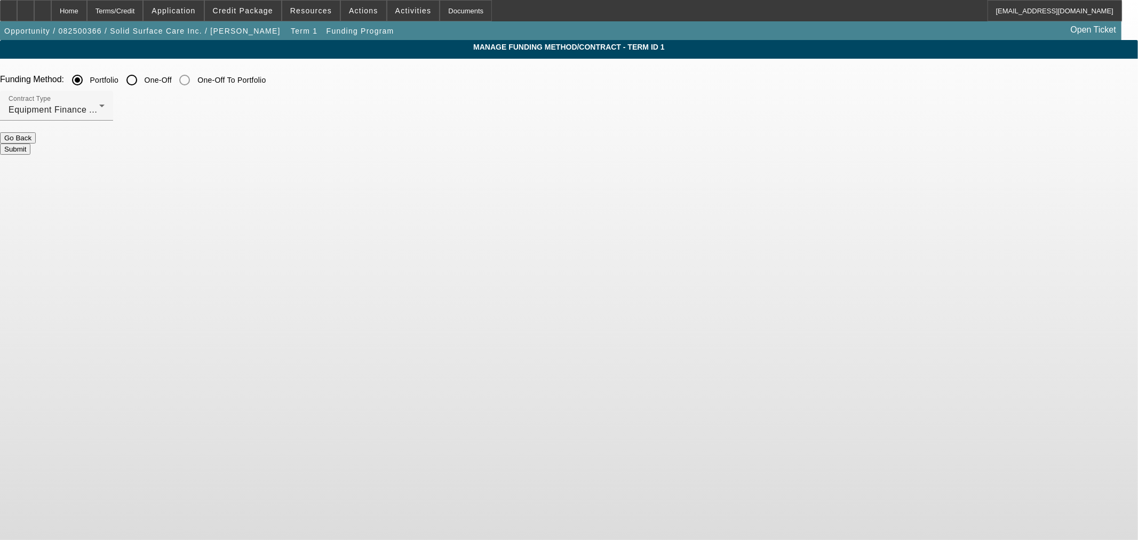
click at [30, 144] on button "Submit" at bounding box center [15, 149] width 30 height 11
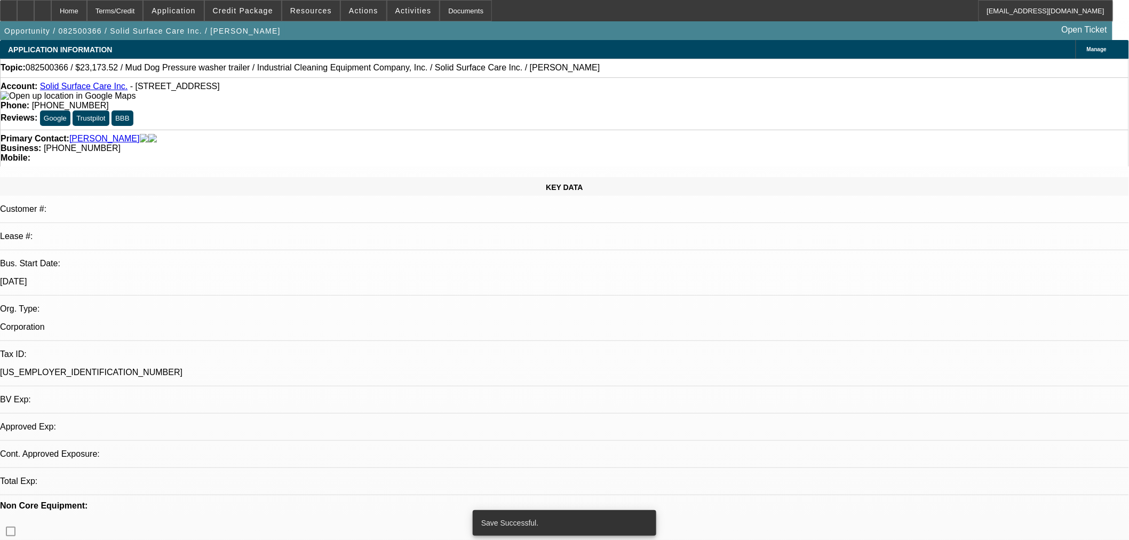
select select "0"
select select "2"
select select "0"
select select "6"
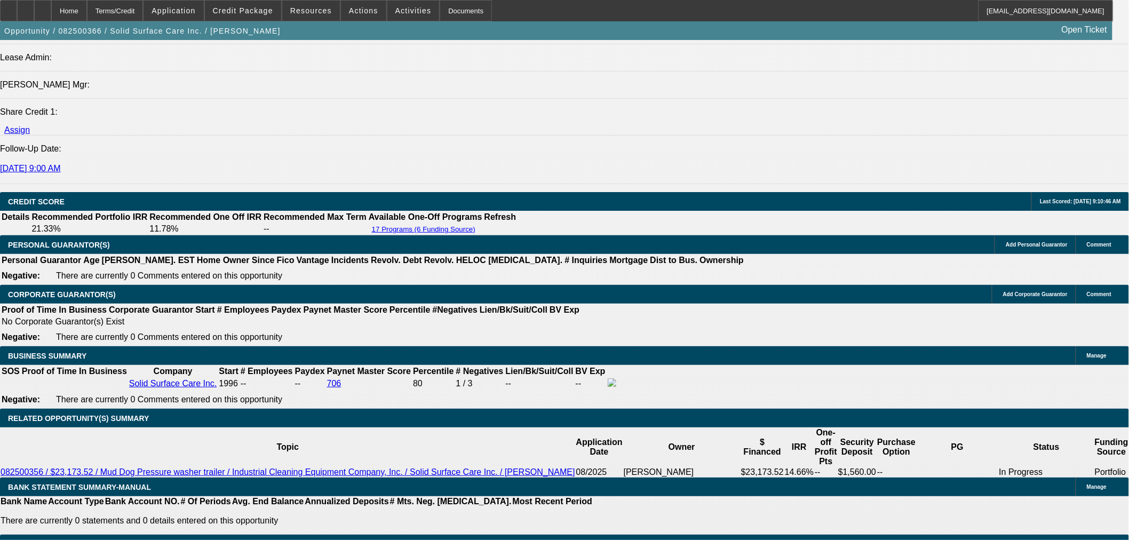
scroll to position [1383, 0]
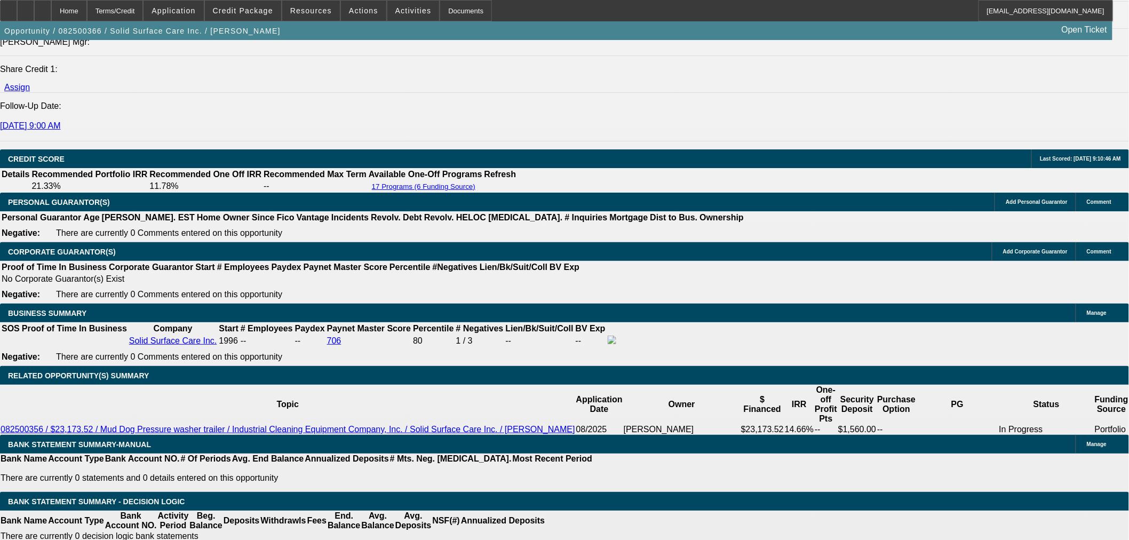
type input "1"
type input "$1,307.36"
type input "$653.68"
type input "14"
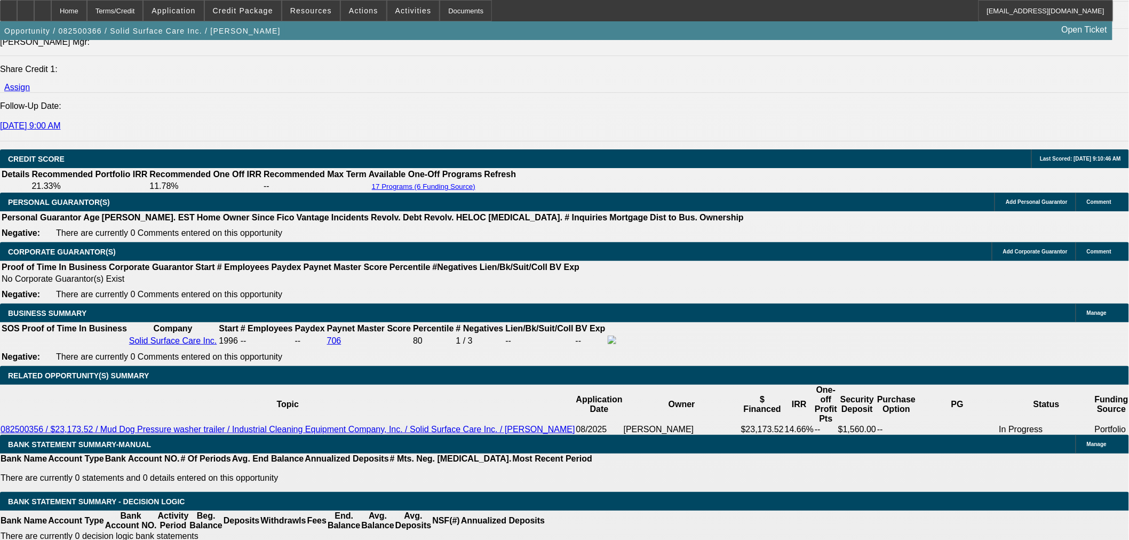
type input "$1,584.04"
type input "$792.02"
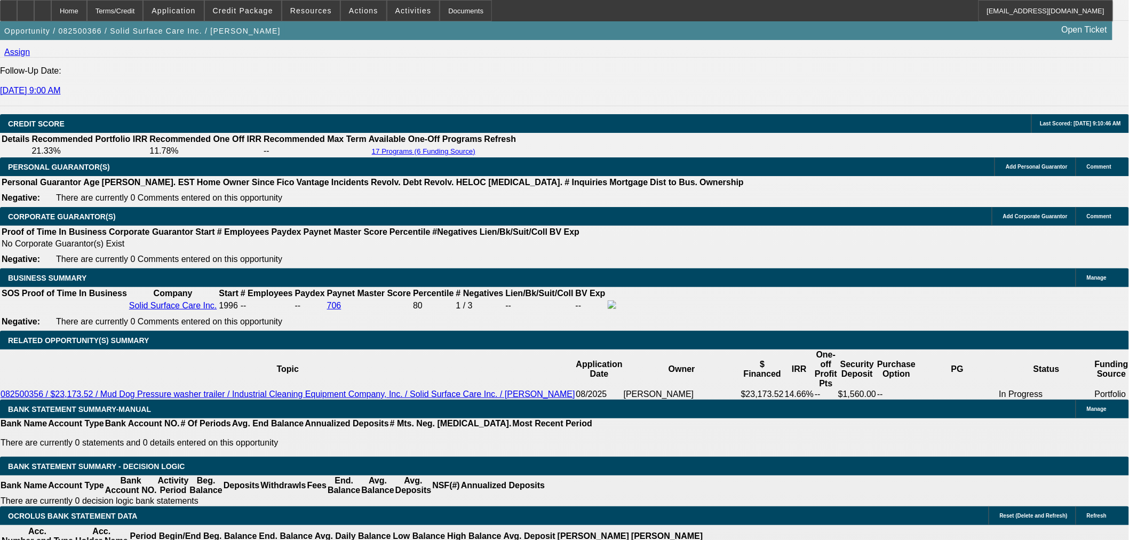
type input "14"
drag, startPoint x: 191, startPoint y: 360, endPoint x: 238, endPoint y: 360, distance: 47.0
type input "78"
type input "$156.00"
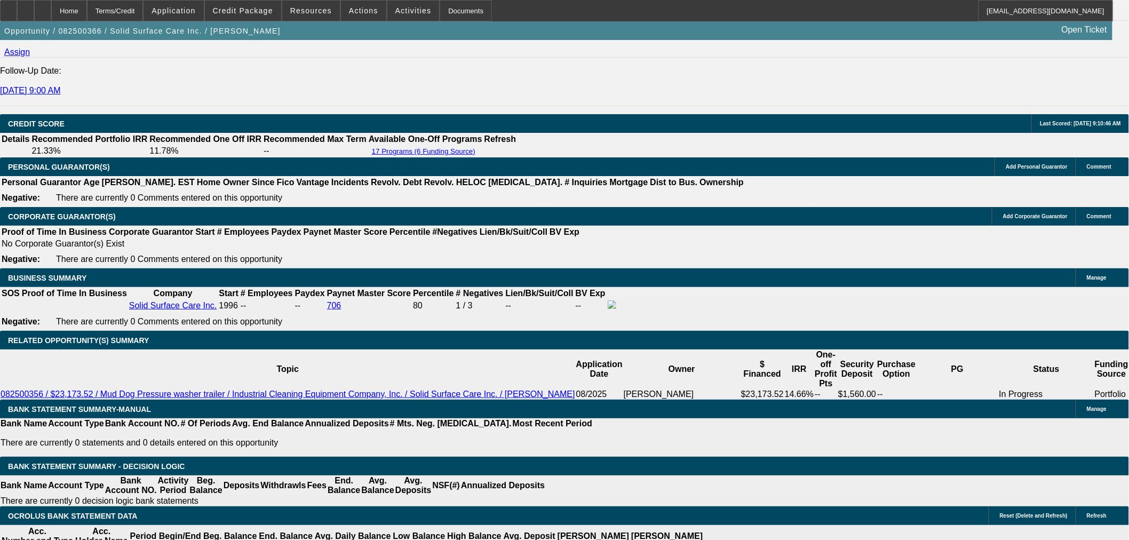
type input "780"
type input "$1,560.00"
type input "12.9"
type input "$780.00"
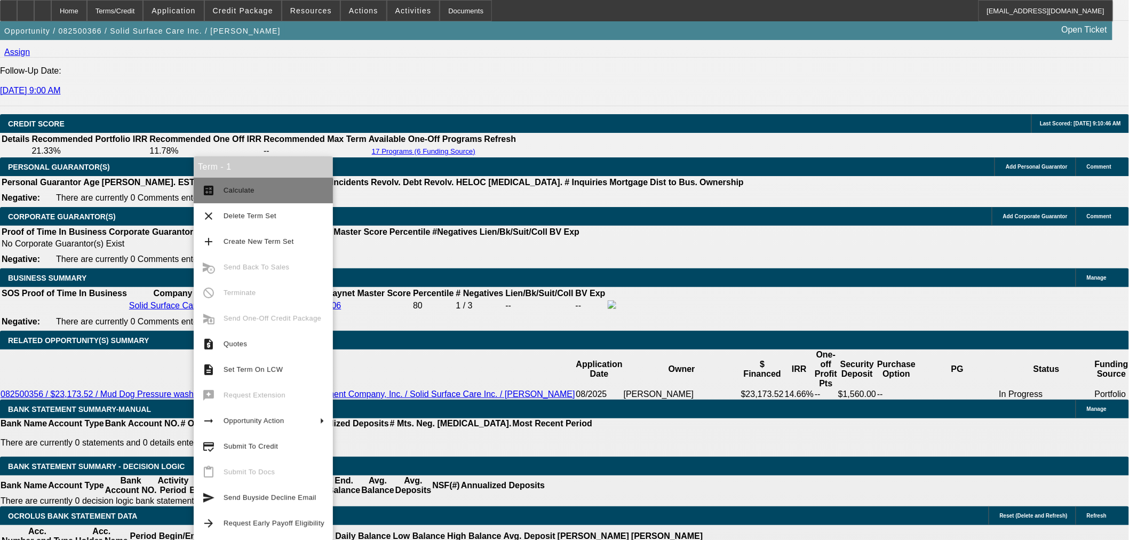
click at [230, 198] on button "calculate Calculate" at bounding box center [263, 191] width 139 height 26
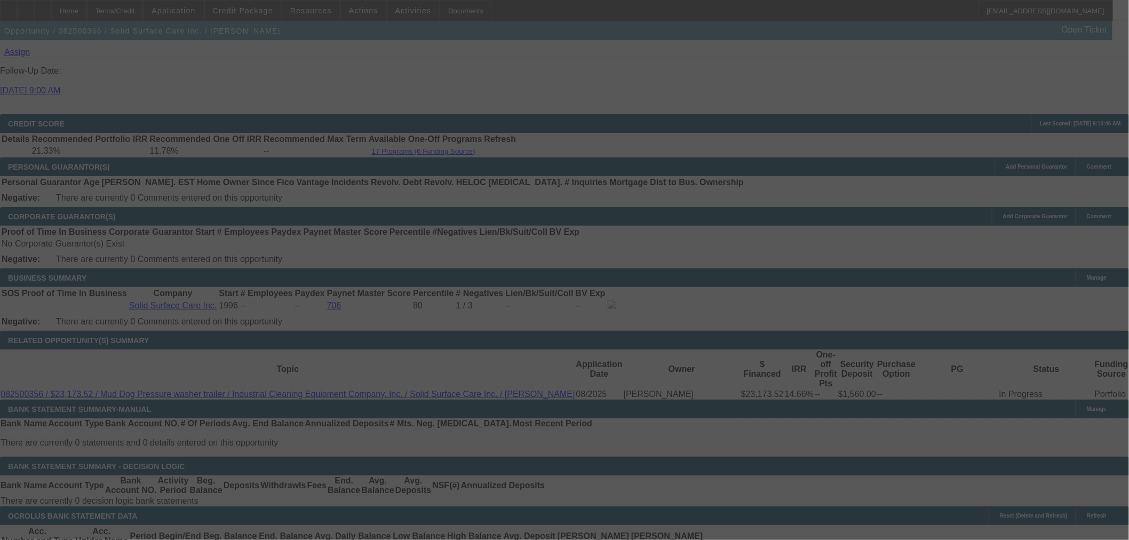
select select "0"
select select "2"
select select "0"
select select "6"
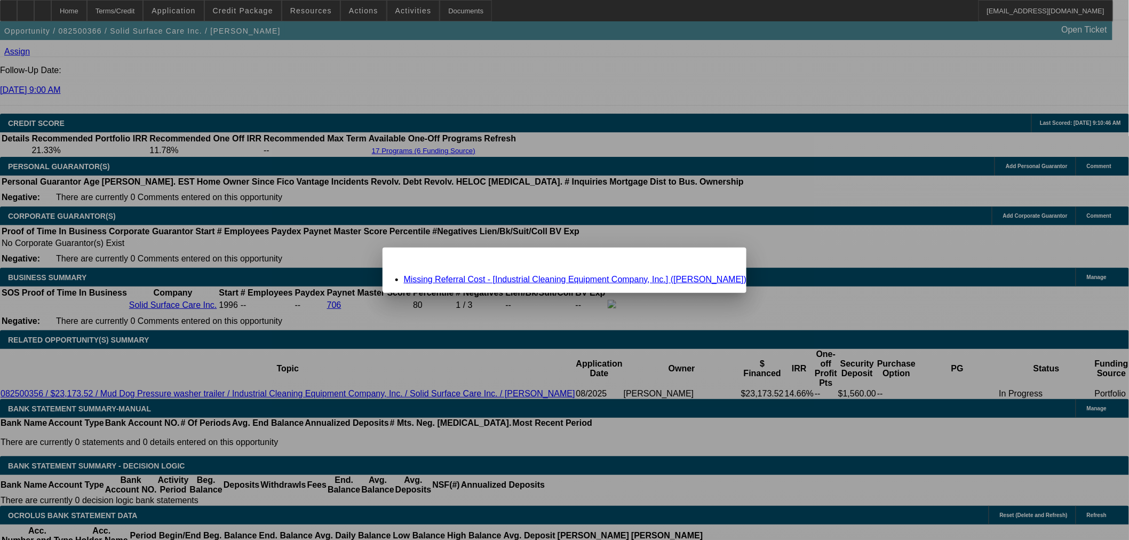
scroll to position [0, 0]
click at [520, 281] on link "Missing Referral Cost - [Industrial Cleaning Equipment Company, Inc.] (Sales, P…" at bounding box center [575, 279] width 343 height 9
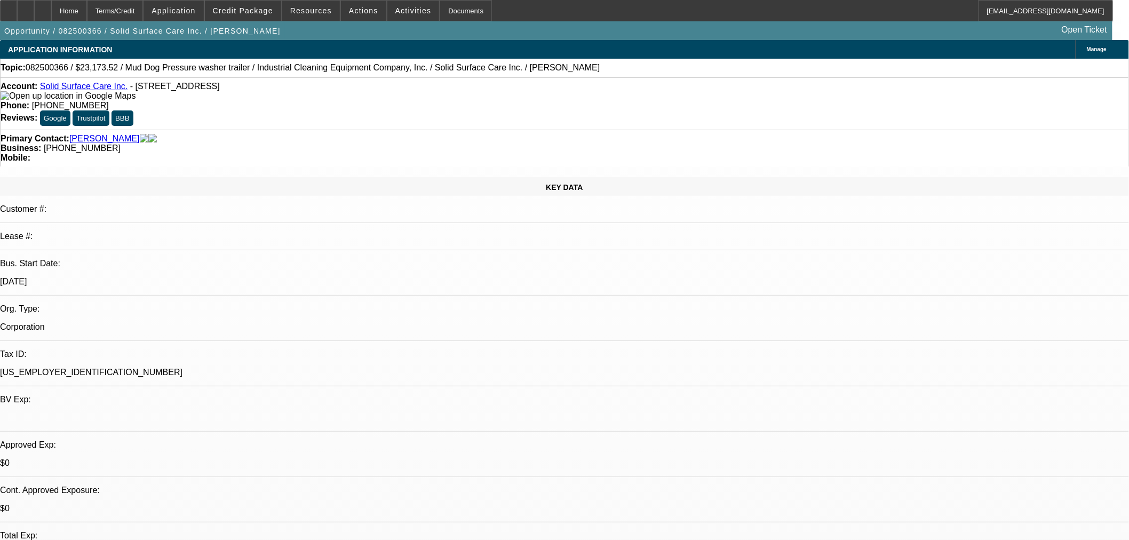
scroll to position [1418, 0]
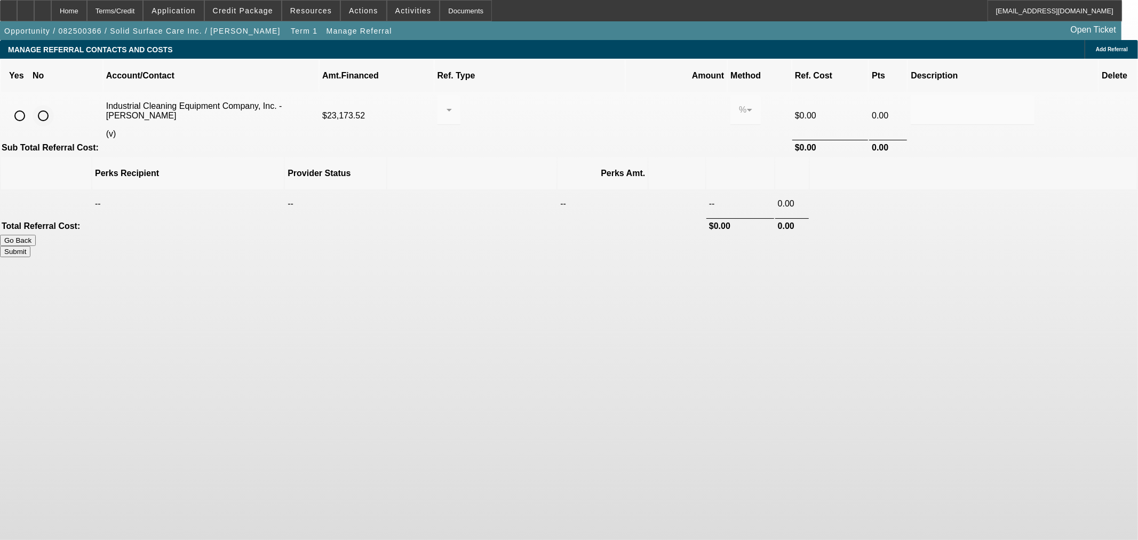
click at [54, 105] on input "radio" at bounding box center [43, 115] width 21 height 21
radio input "true"
click at [30, 246] on button "Submit" at bounding box center [15, 251] width 30 height 11
type input "0.000"
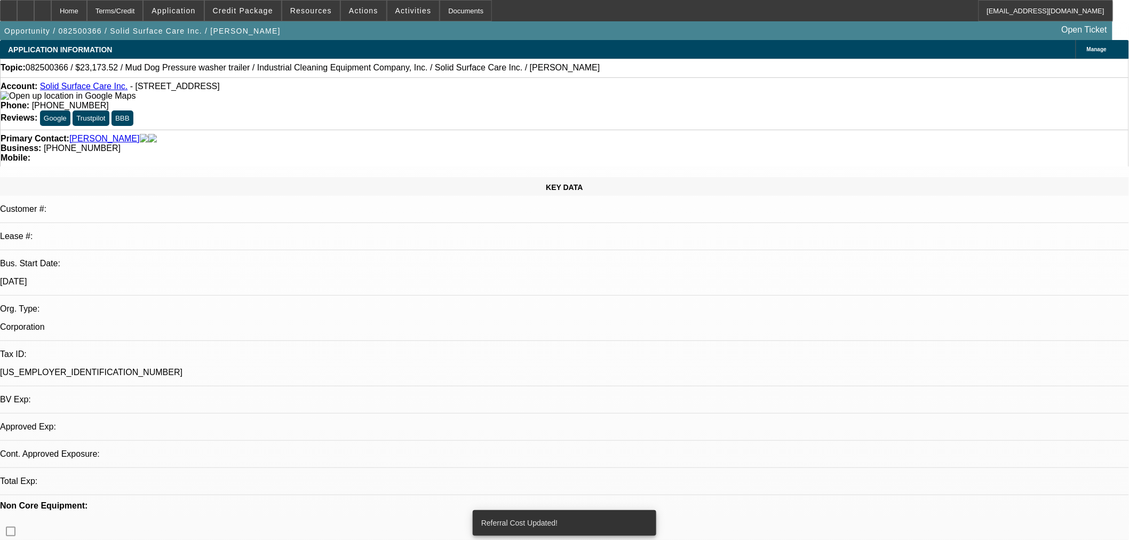
select select "0"
select select "2"
select select "0"
select select "6"
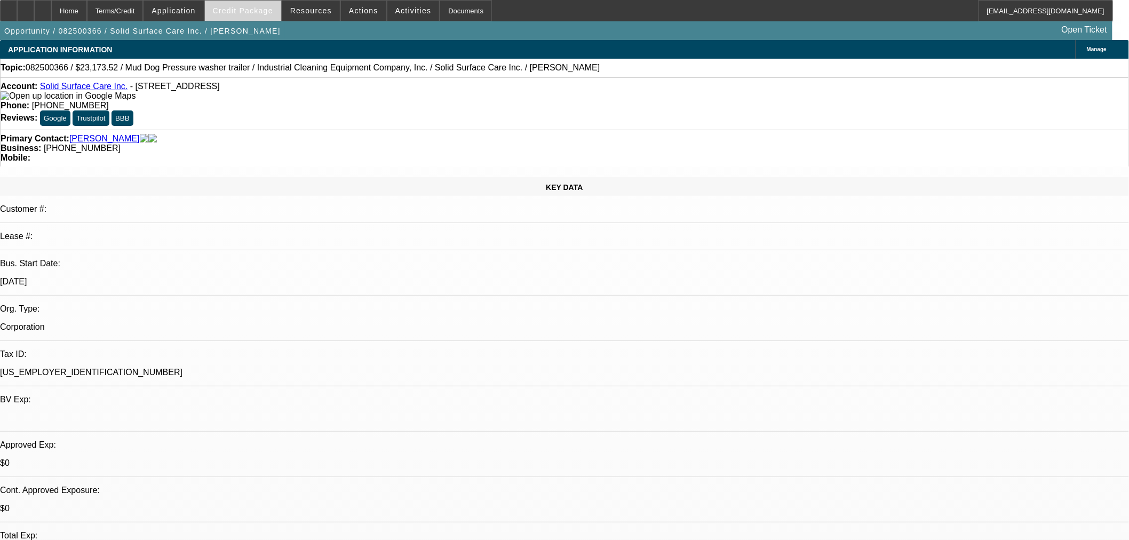
click at [247, 7] on span "Credit Package" at bounding box center [243, 10] width 60 height 9
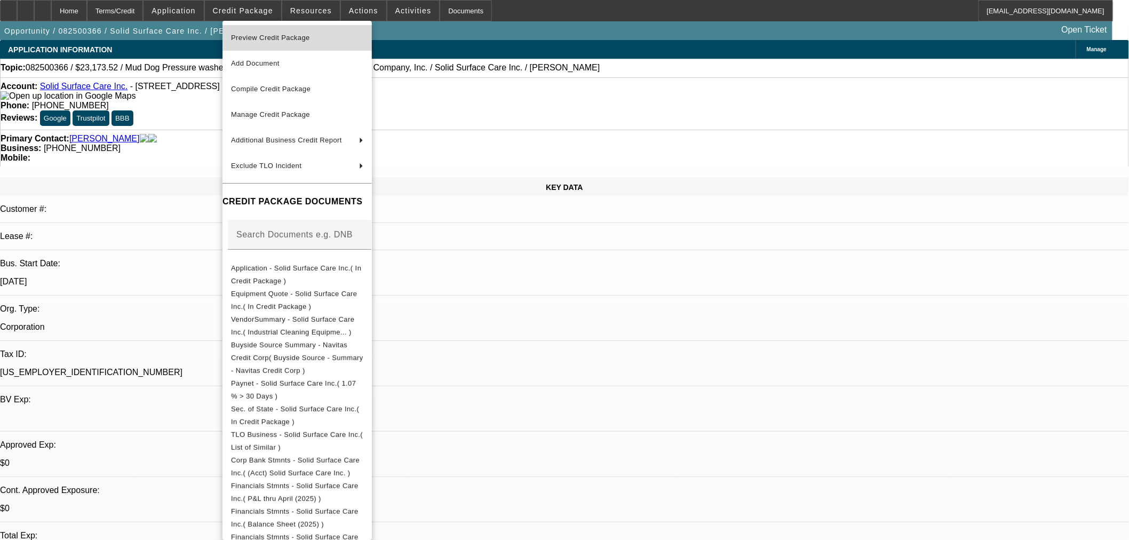
click at [275, 38] on span "Preview Credit Package" at bounding box center [270, 38] width 79 height 8
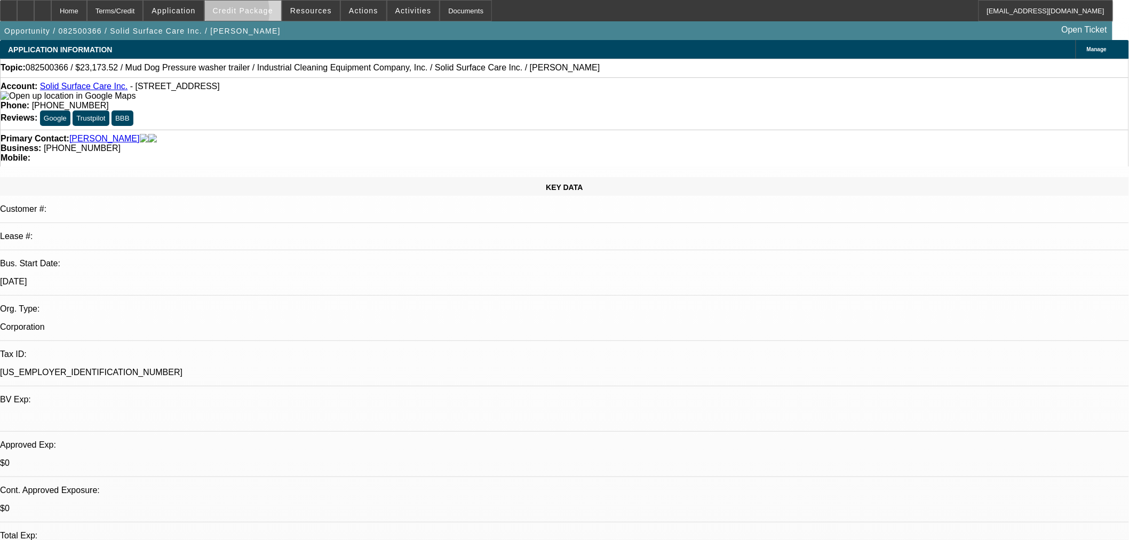
click at [232, 14] on span at bounding box center [243, 11] width 76 height 26
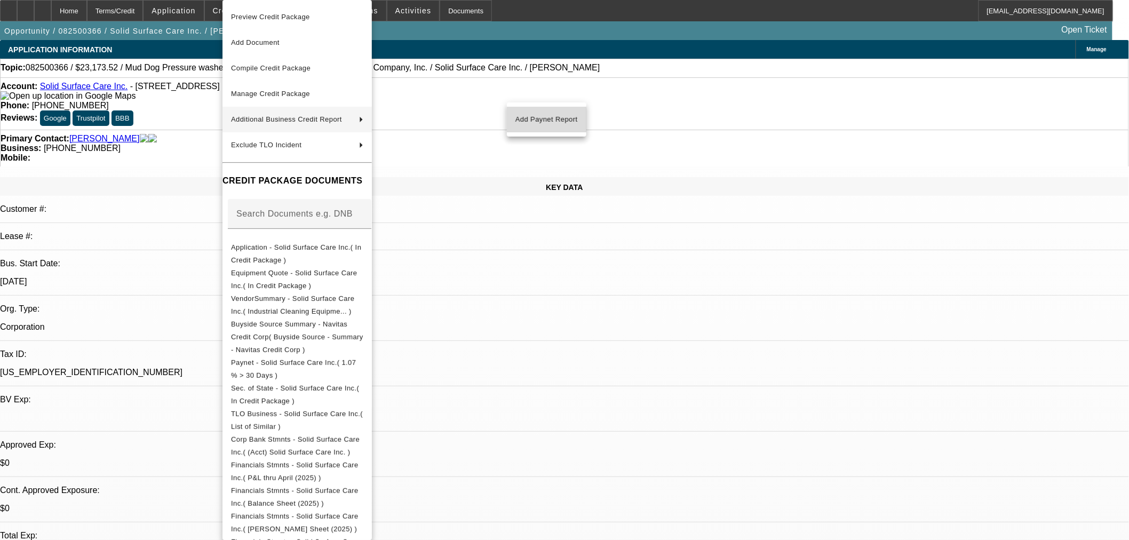
click at [552, 122] on span "Add Paynet Report" at bounding box center [546, 119] width 62 height 13
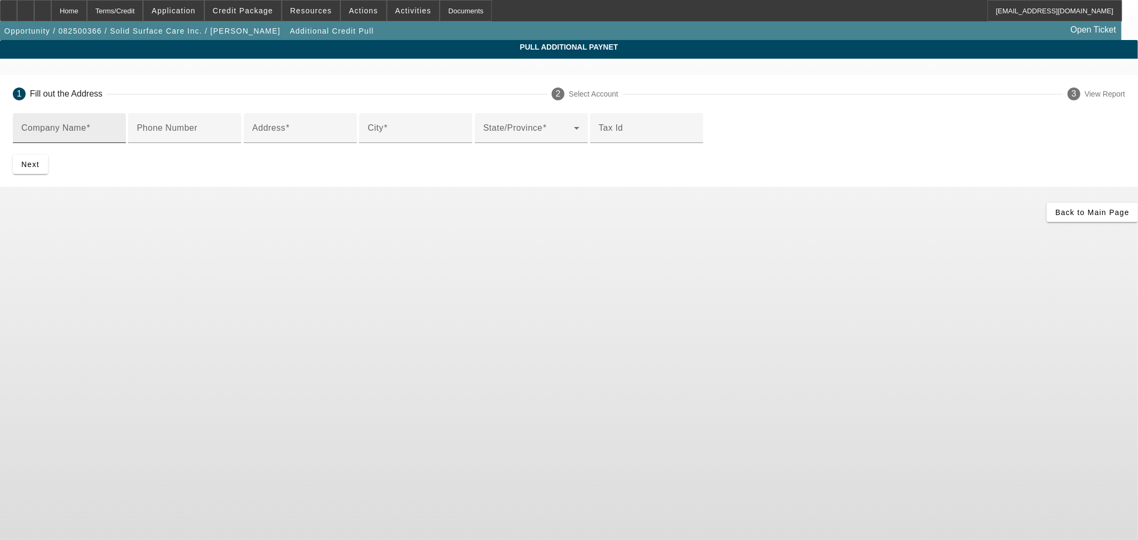
click at [86, 132] on mat-label "Company Name" at bounding box center [53, 127] width 65 height 9
click at [117, 132] on input "Company Name" at bounding box center [69, 132] width 96 height 13
paste input "Industrial Cleaning Equipment, Inc."
type input "Industrial Cleaning Equipment, Inc."
click at [285, 132] on mat-label "Address" at bounding box center [268, 127] width 33 height 9
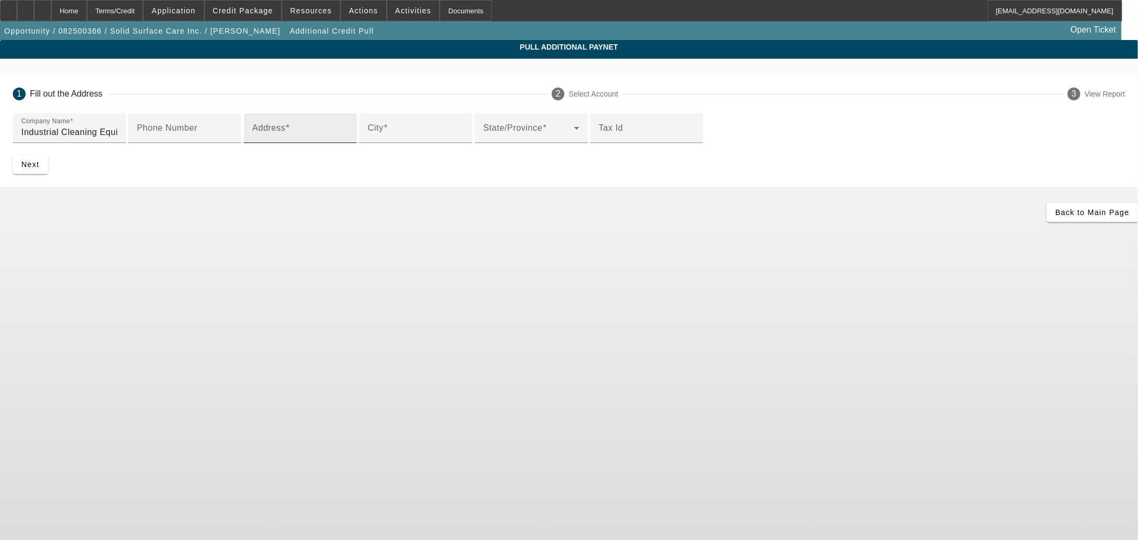
click at [326, 139] on input "Address" at bounding box center [300, 132] width 96 height 13
paste input "2820 Carolina Beach Rd"
type input "2820 Carolina Beach Rd"
click at [377, 139] on input "City" at bounding box center [416, 132] width 96 height 13
type input "Wilmington"
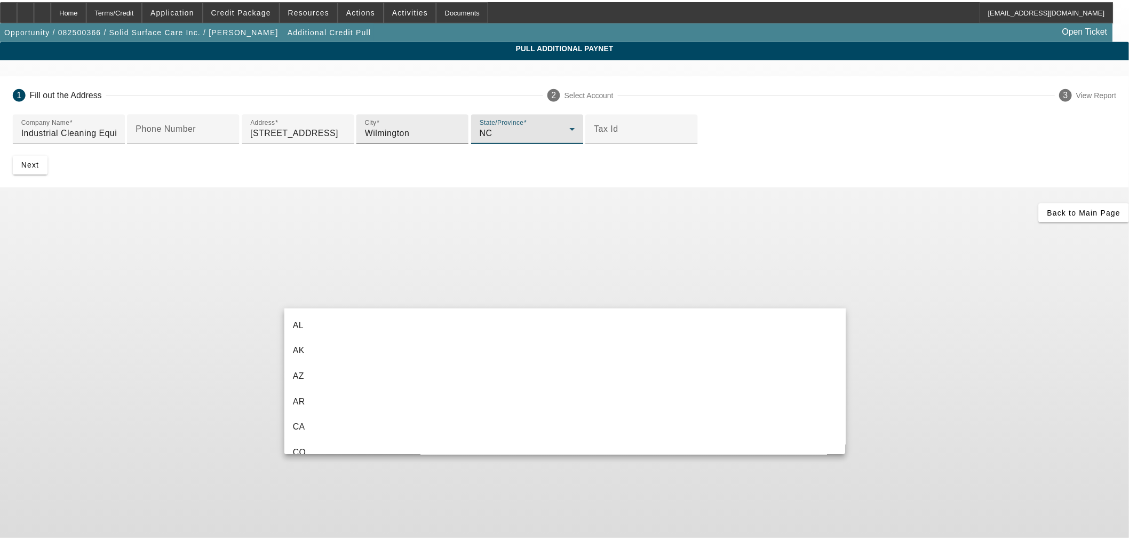
scroll to position [728, 0]
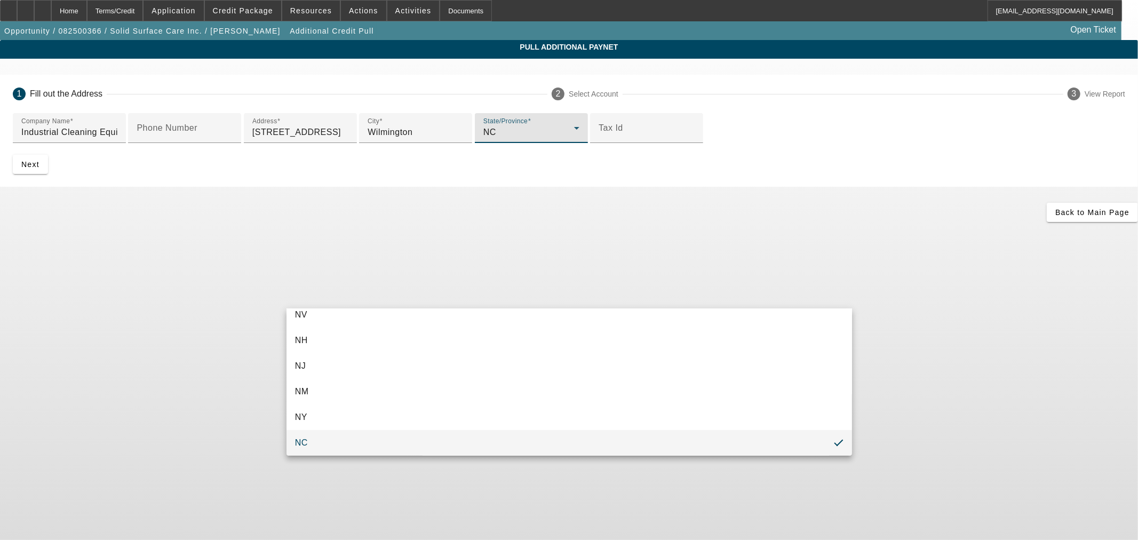
click at [221, 308] on div at bounding box center [569, 270] width 1138 height 540
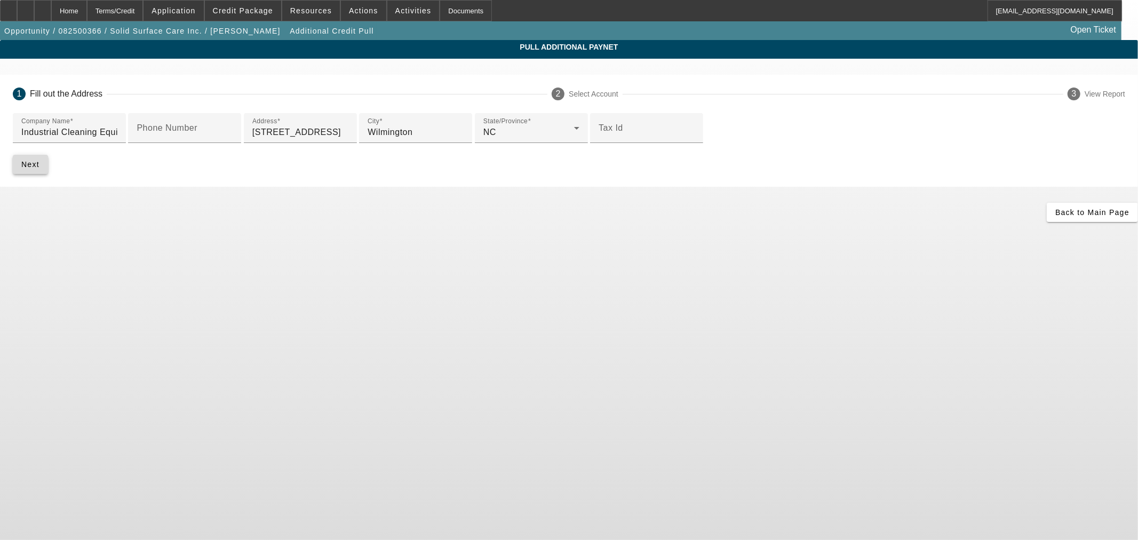
click at [48, 177] on span "submit" at bounding box center [30, 165] width 35 height 26
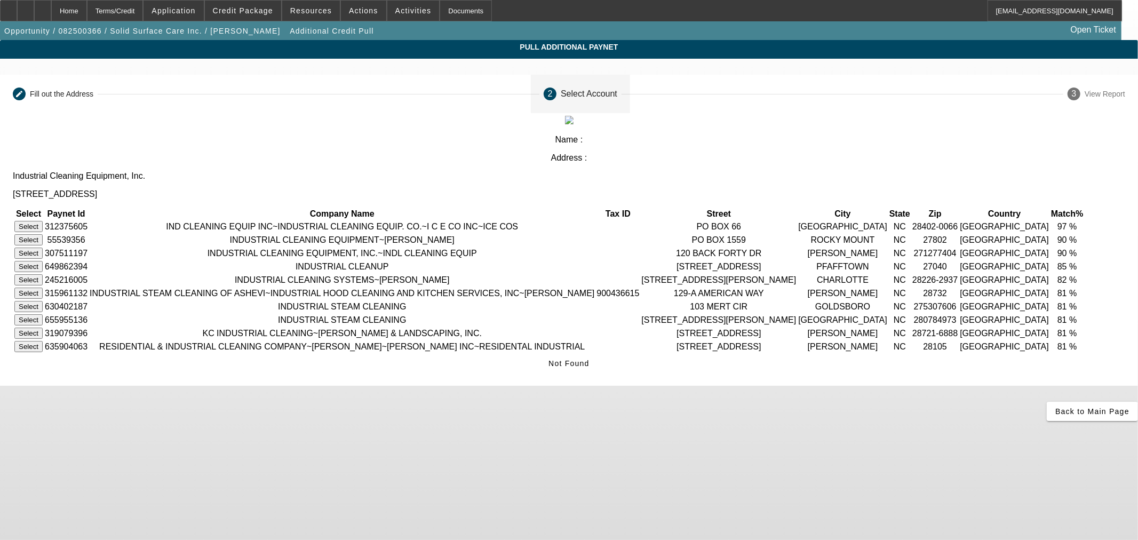
click at [43, 248] on button "Select" at bounding box center [28, 253] width 28 height 11
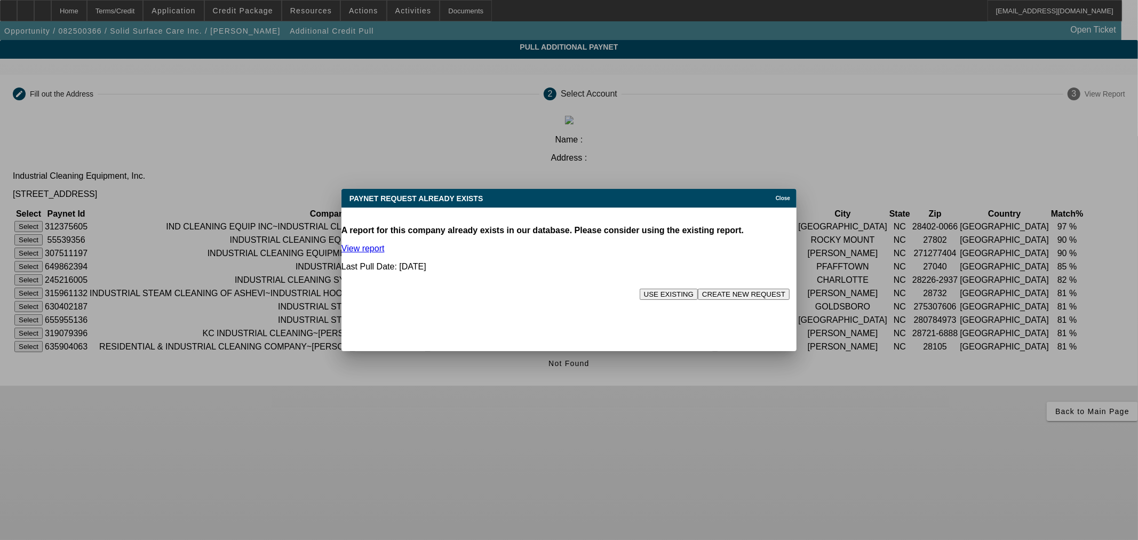
click at [640, 289] on button "USE EXISTING" at bounding box center [669, 294] width 58 height 11
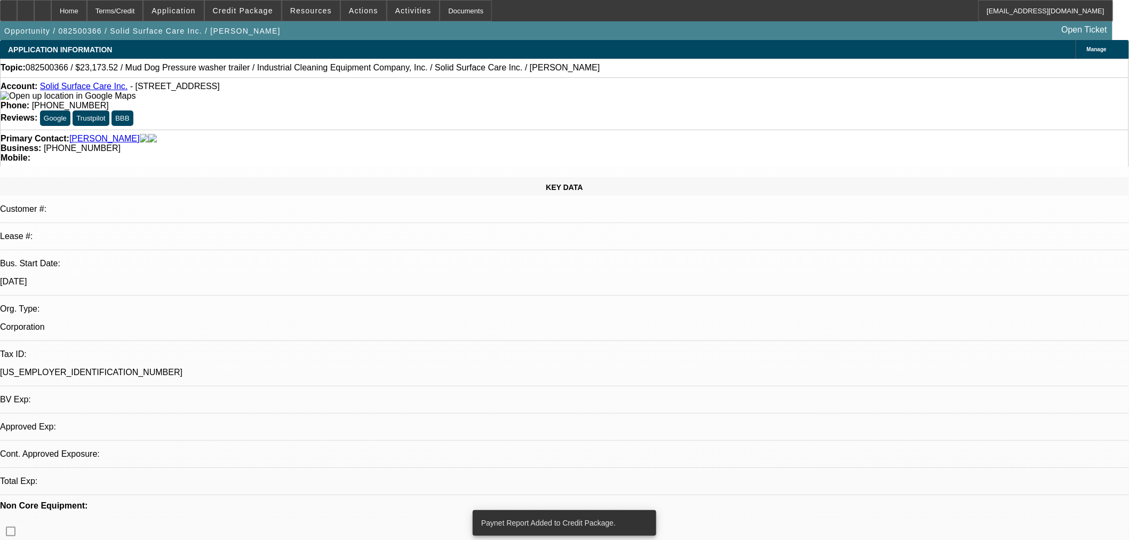
select select "0"
select select "2"
select select "0"
select select "6"
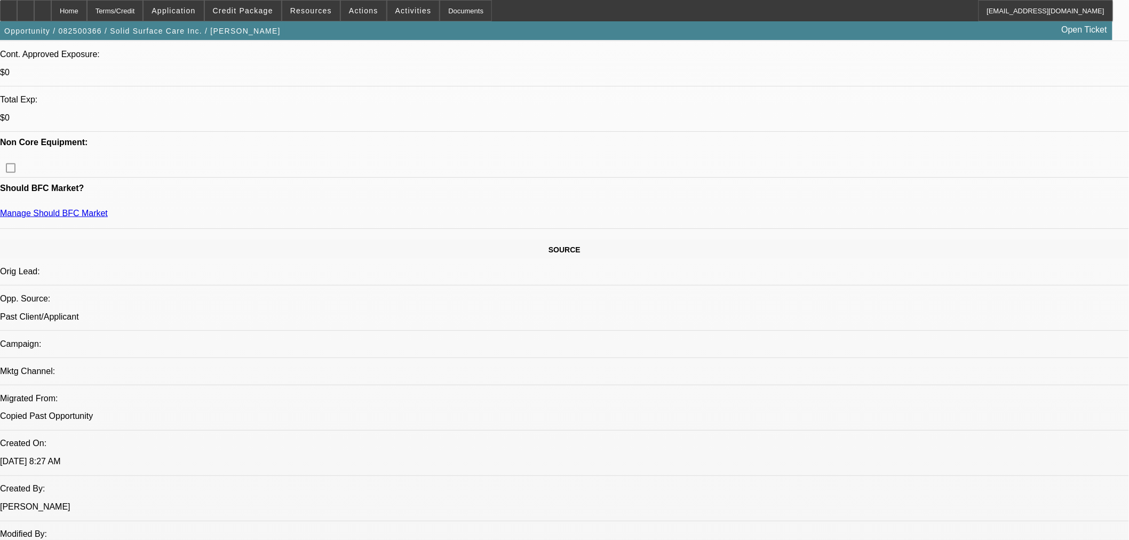
scroll to position [593, 0]
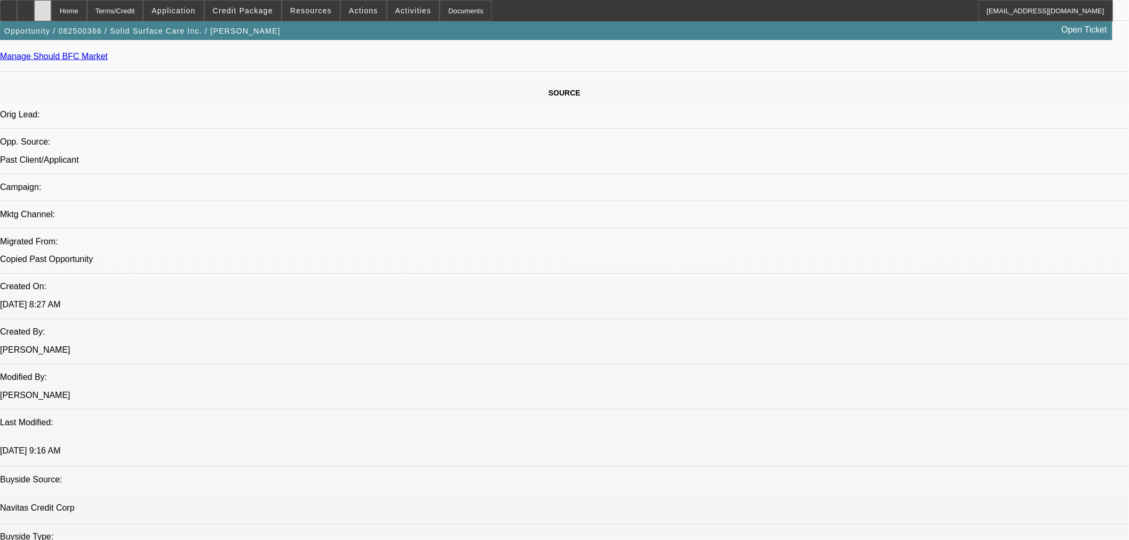
click at [51, 8] on div at bounding box center [42, 10] width 17 height 21
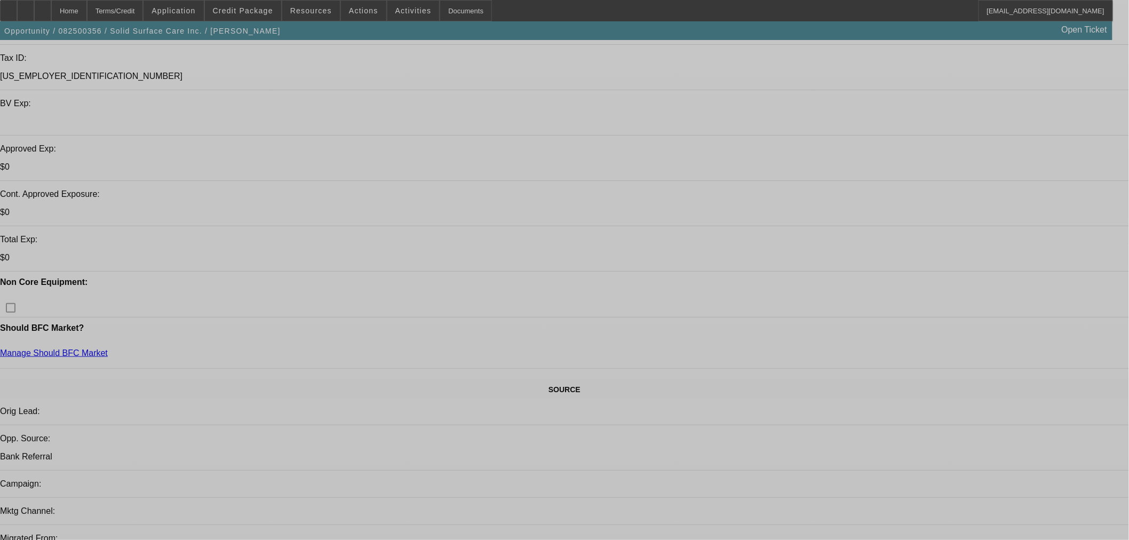
select select "0"
select select "2"
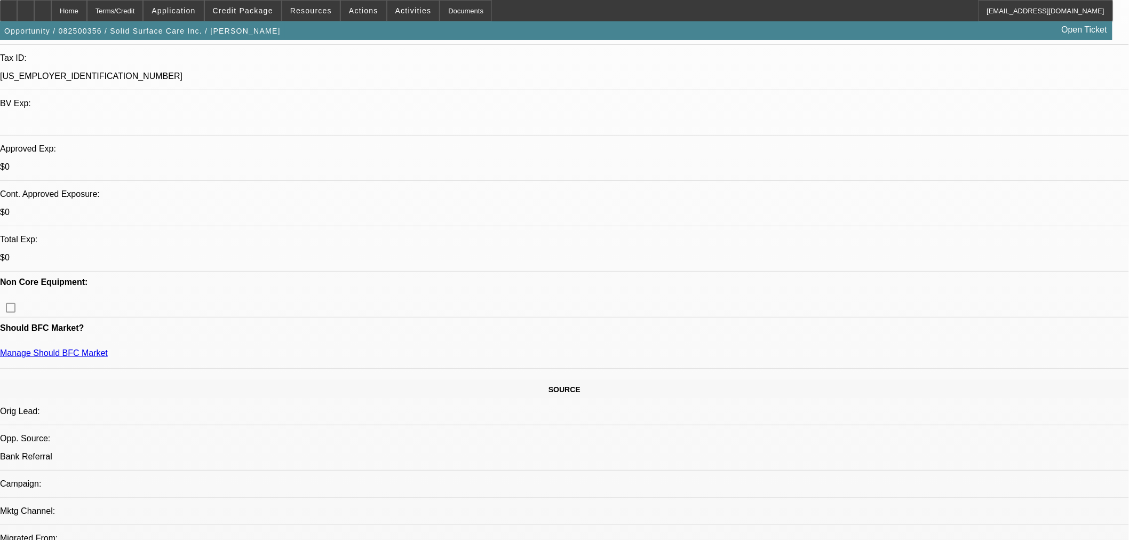
select select "0"
select select "6"
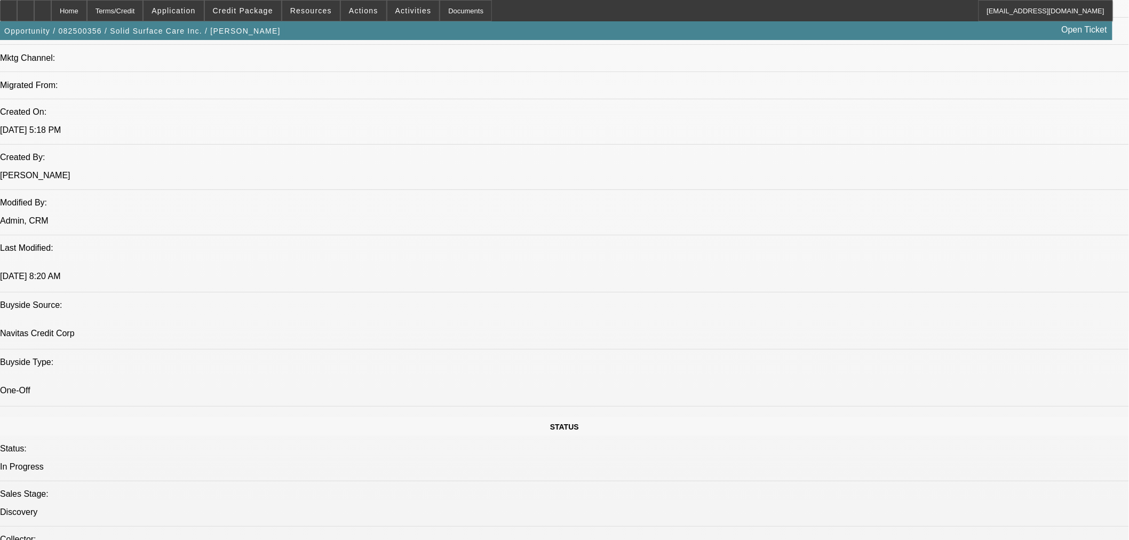
scroll to position [790, 0]
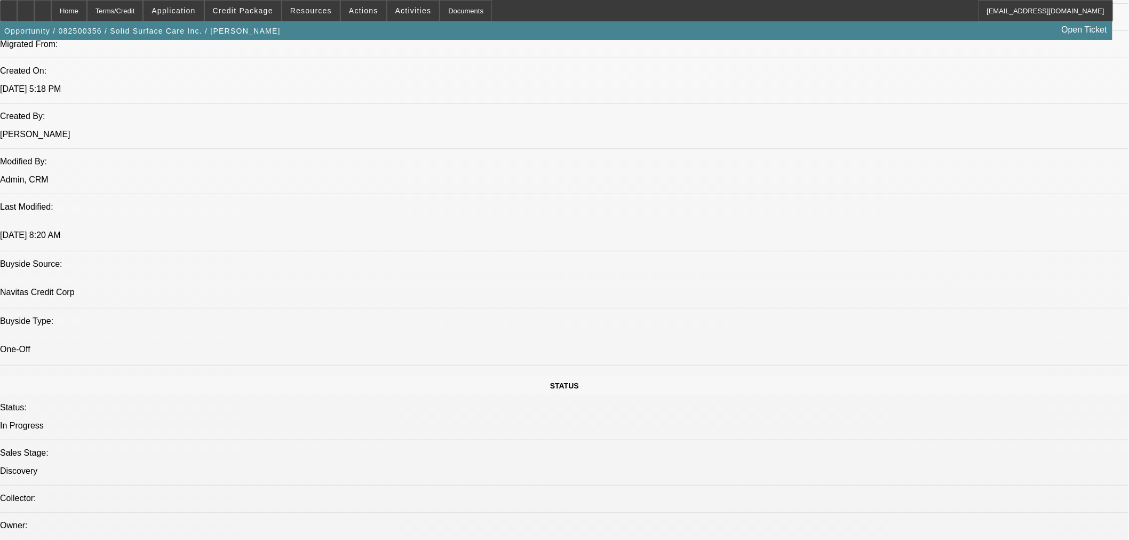
drag, startPoint x: 838, startPoint y: 313, endPoint x: 766, endPoint y: 249, distance: 96.0
copy div "Solid Surface Care (please see website link above) is the nation’s largest self…"
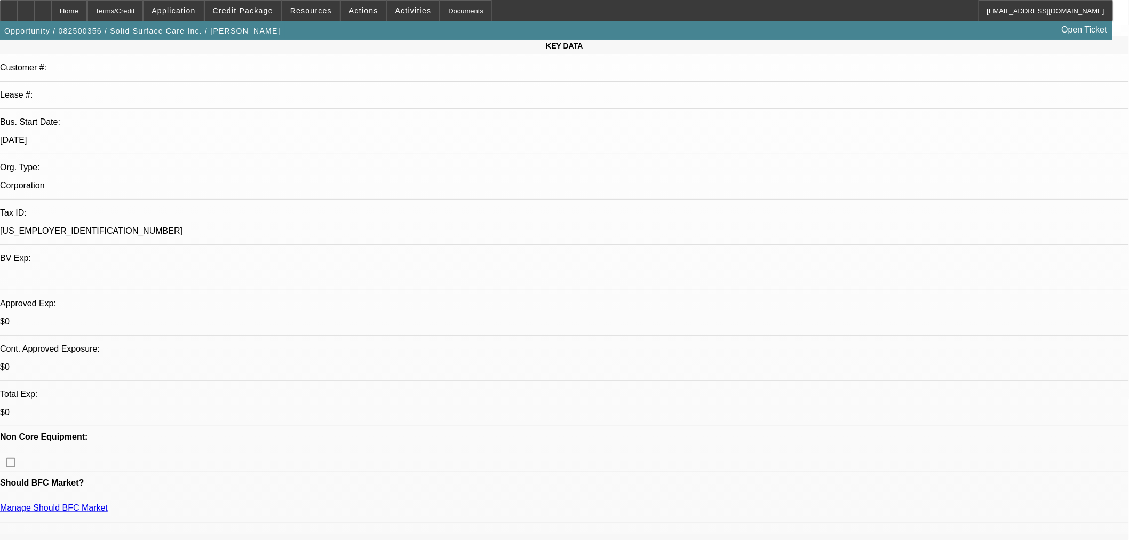
scroll to position [0, 0]
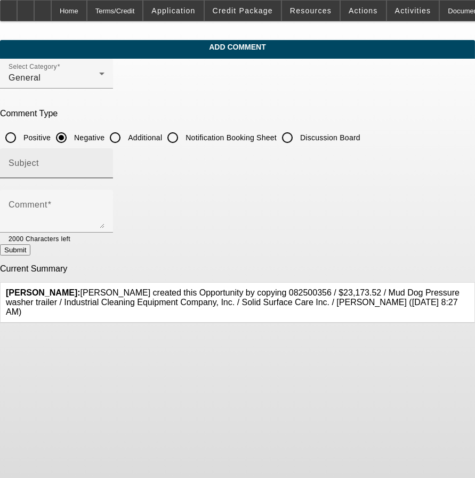
drag, startPoint x: 162, startPoint y: 134, endPoint x: 142, endPoint y: 168, distance: 38.5
click at [126, 134] on input "Additional" at bounding box center [115, 137] width 21 height 21
radio input "true"
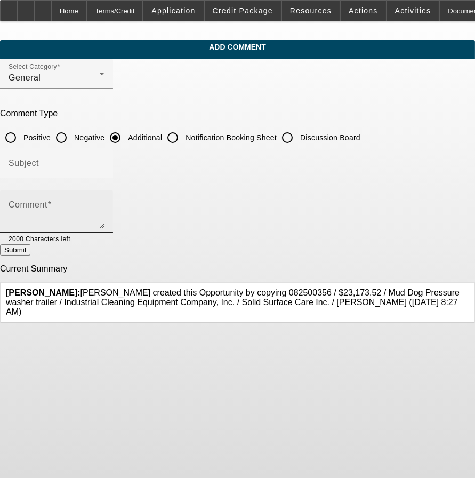
click at [105, 213] on textarea "Comment" at bounding box center [57, 216] width 96 height 26
paste textarea "Solid Surface Care (please see website link above) is the nation’s largest self…"
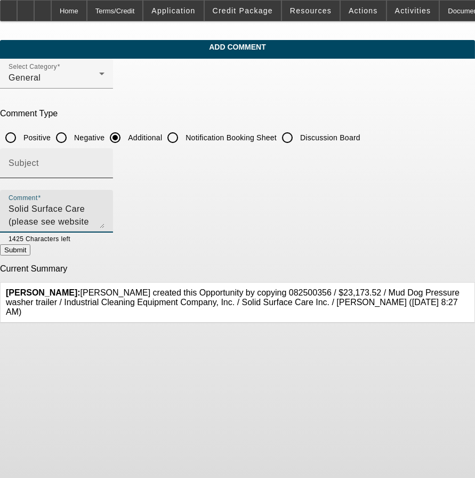
scroll to position [36, 0]
type textarea "Solid Surface Care (please see website link above) is the nation’s largest self…"
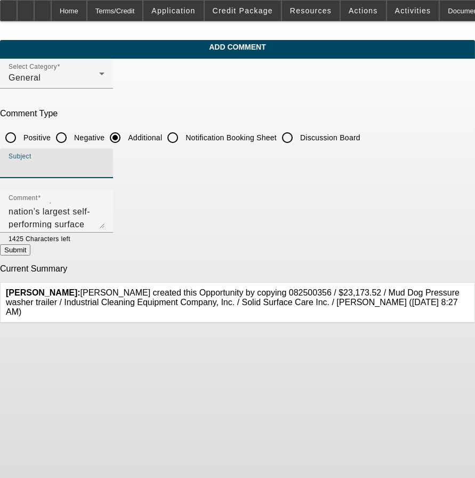
click at [105, 163] on input "Subject" at bounding box center [57, 167] width 96 height 13
type input "Rep Write up"
click at [30, 247] on button "Submit" at bounding box center [15, 249] width 30 height 11
radio input "true"
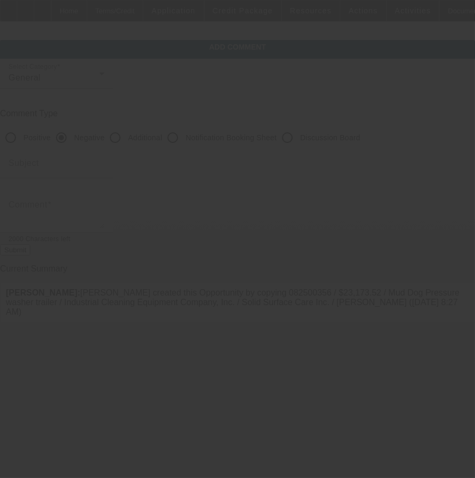
scroll to position [0, 0]
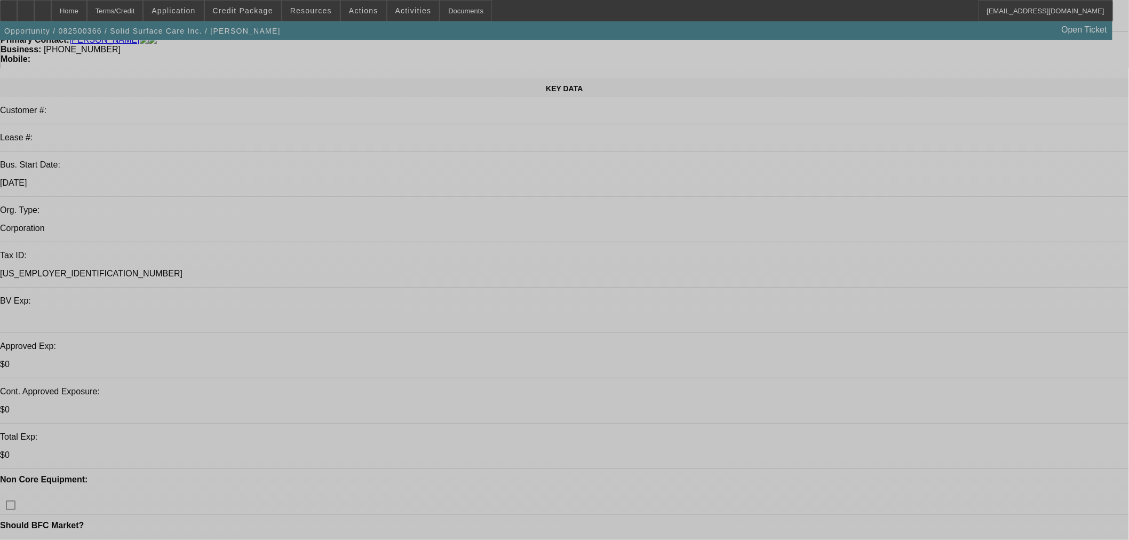
select select "0"
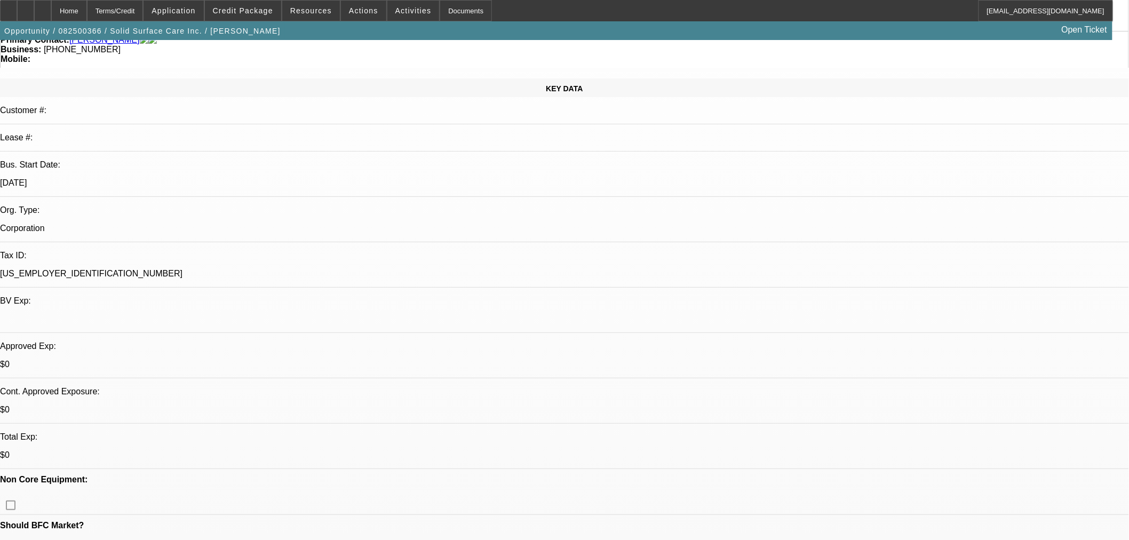
select select "2"
select select "0"
select select "6"
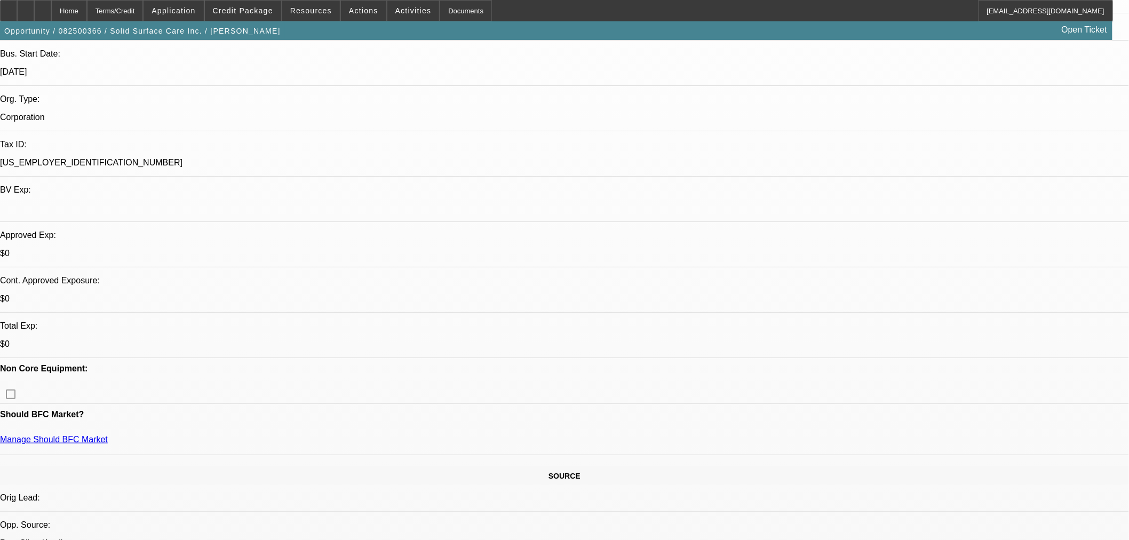
scroll to position [99, 0]
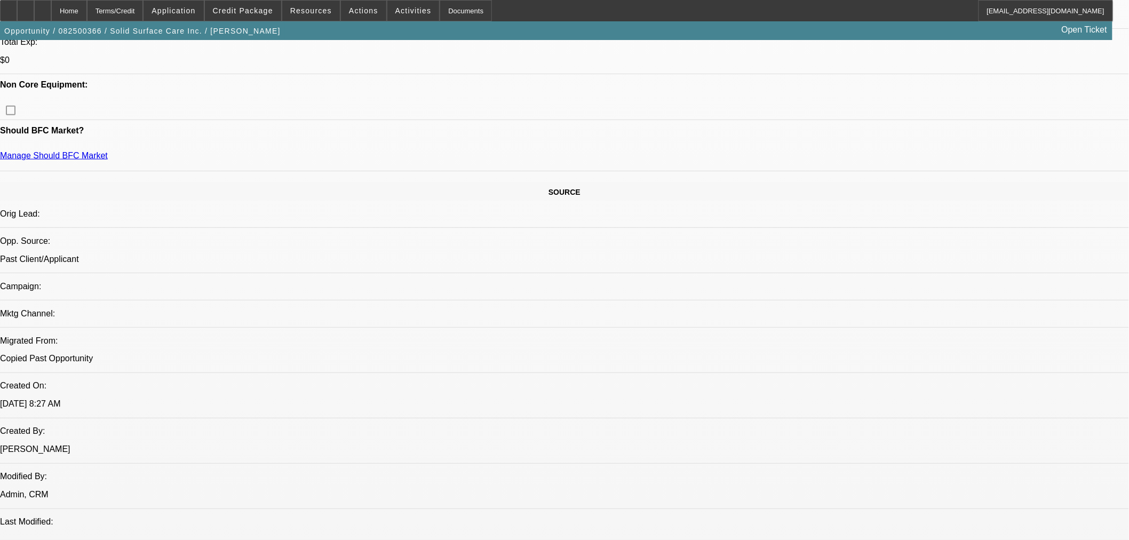
scroll to position [197, 0]
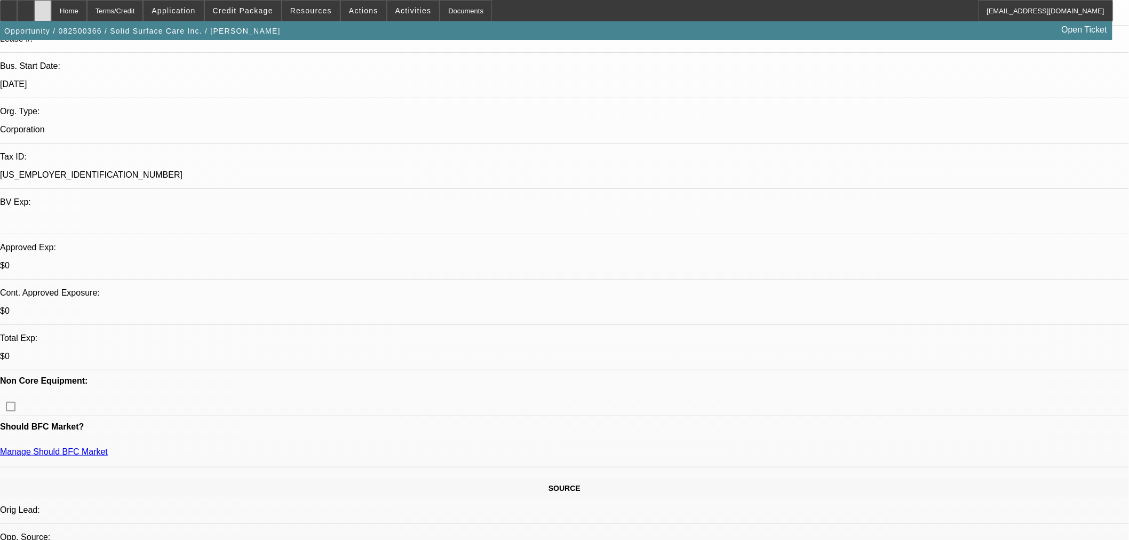
click at [43, 7] on icon at bounding box center [43, 7] width 0 height 0
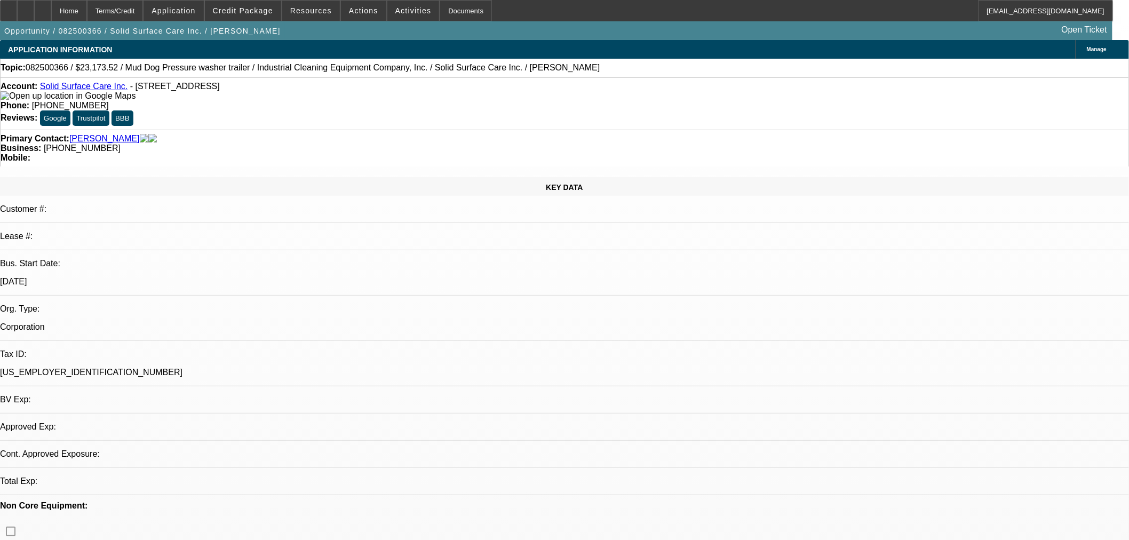
select select "0"
select select "2"
select select "0"
select select "6"
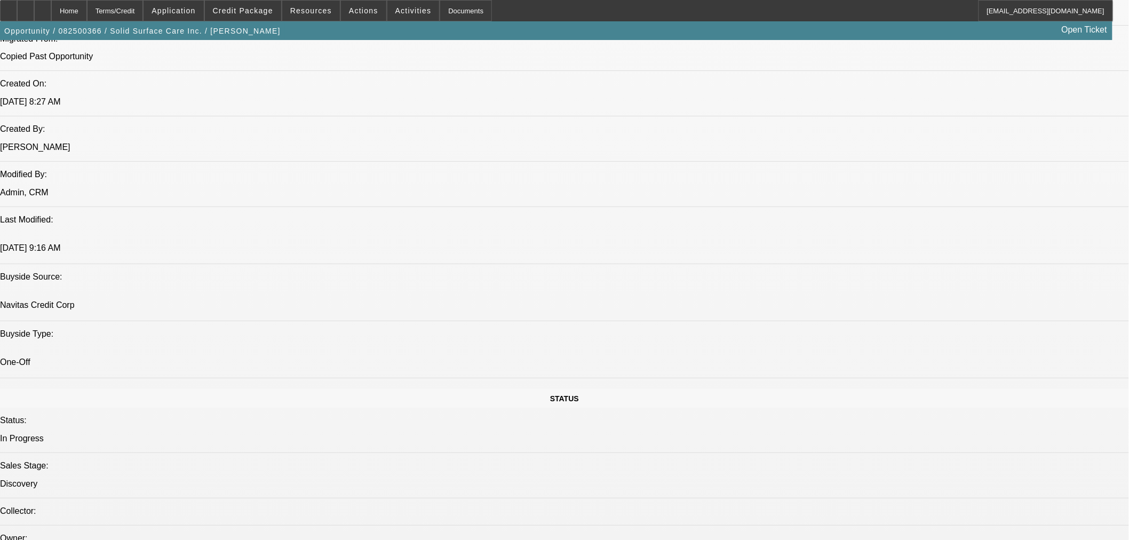
scroll to position [790, 0]
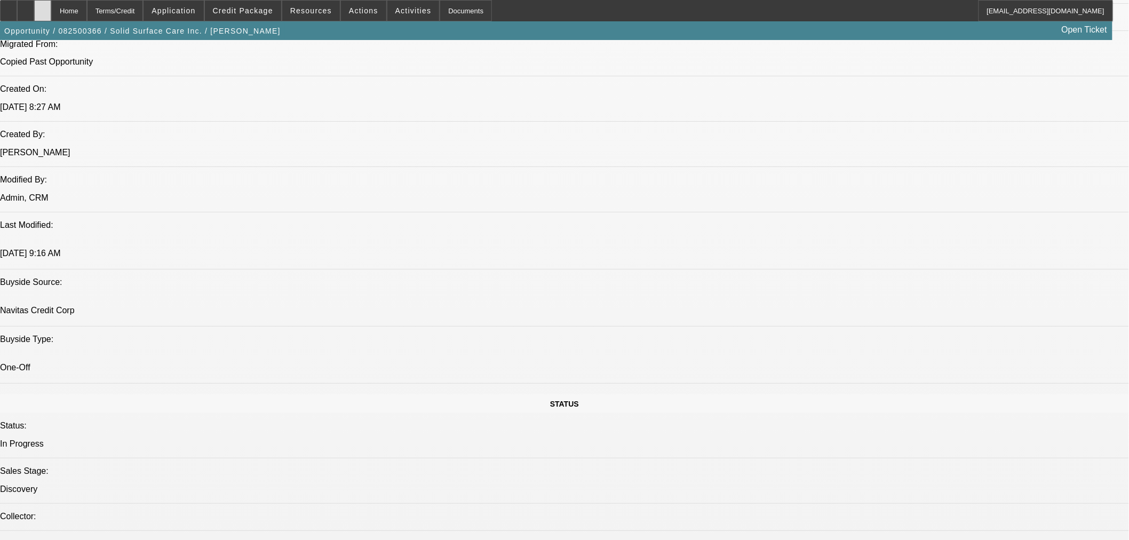
click at [51, 6] on div at bounding box center [42, 10] width 17 height 21
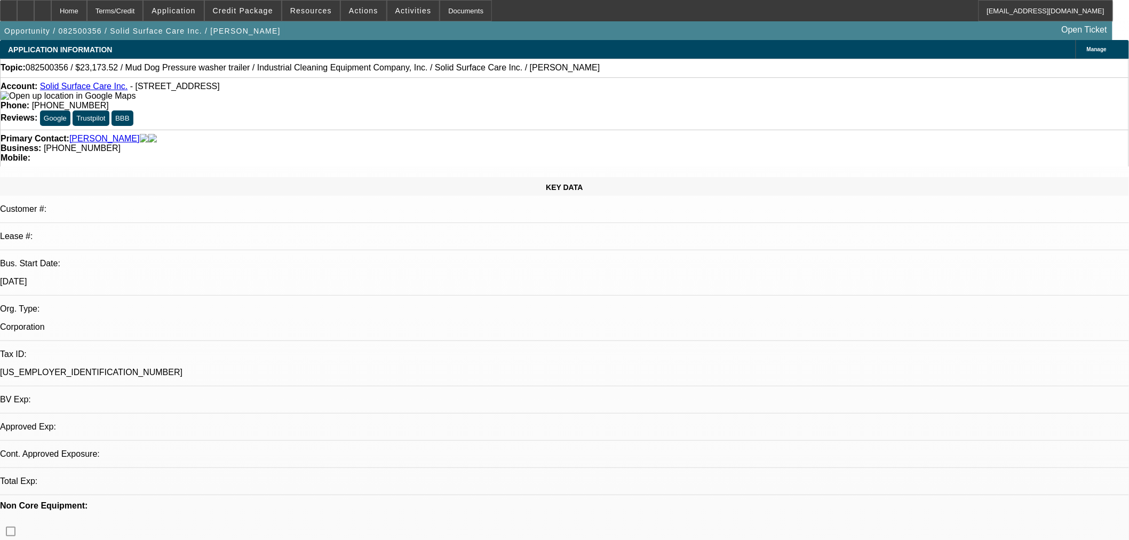
select select "0"
select select "2"
select select "0"
select select "6"
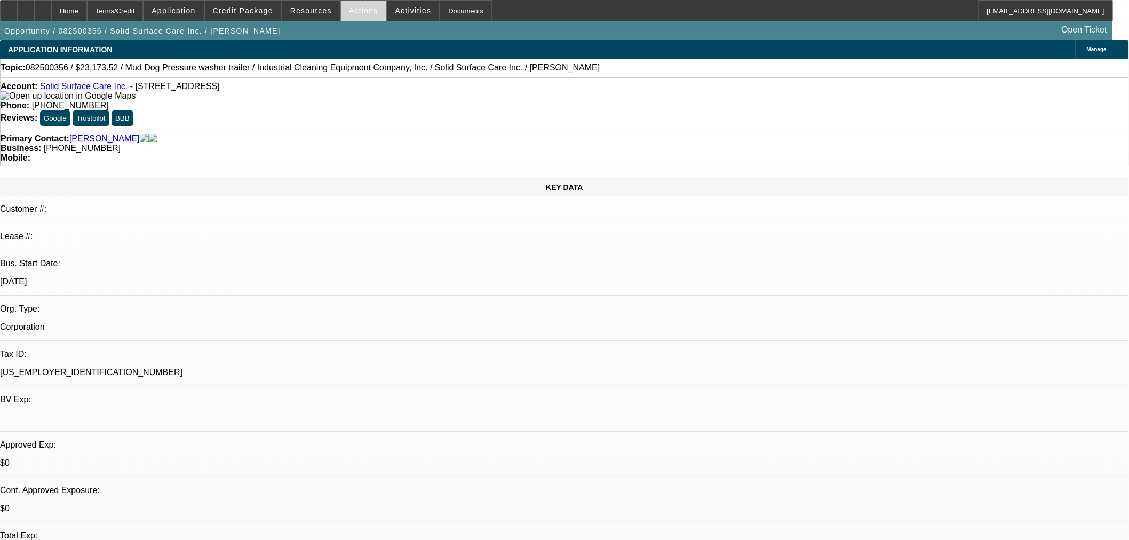
click at [360, 14] on span at bounding box center [363, 11] width 45 height 26
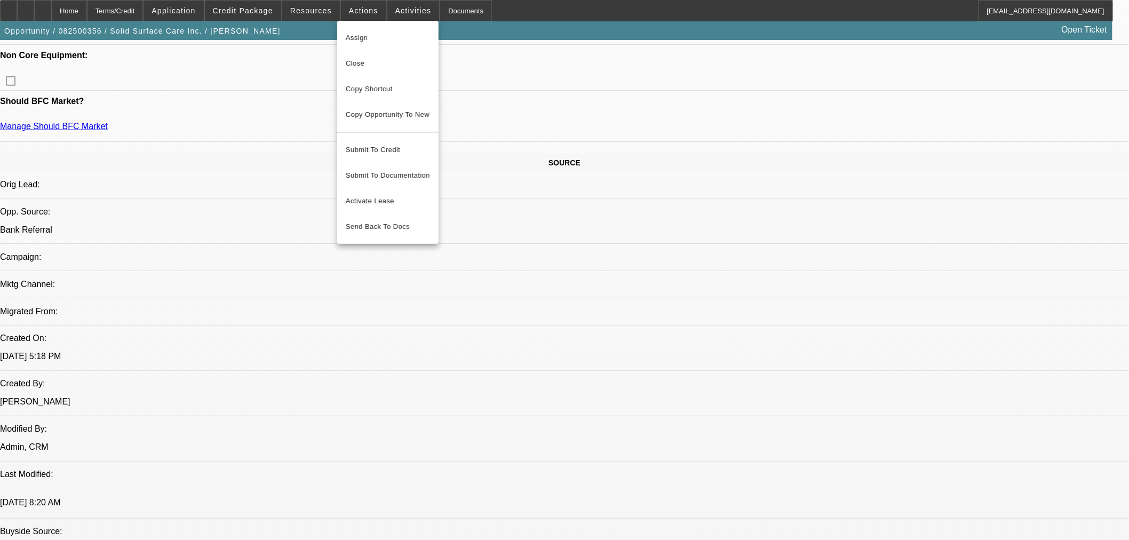
scroll to position [494, 0]
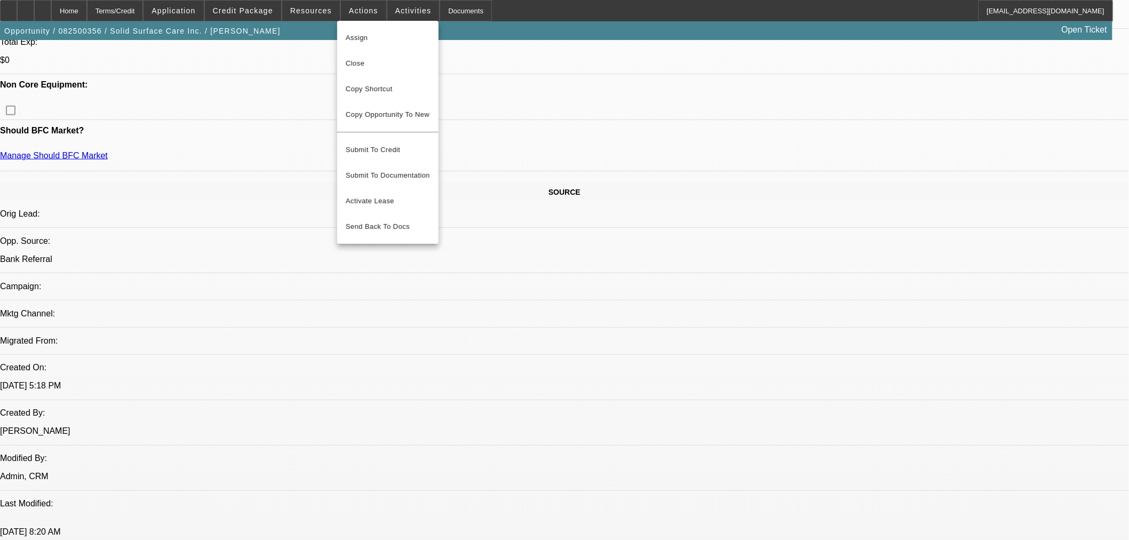
click at [605, 369] on div at bounding box center [564, 270] width 1129 height 540
click at [51, 14] on div at bounding box center [42, 10] width 17 height 21
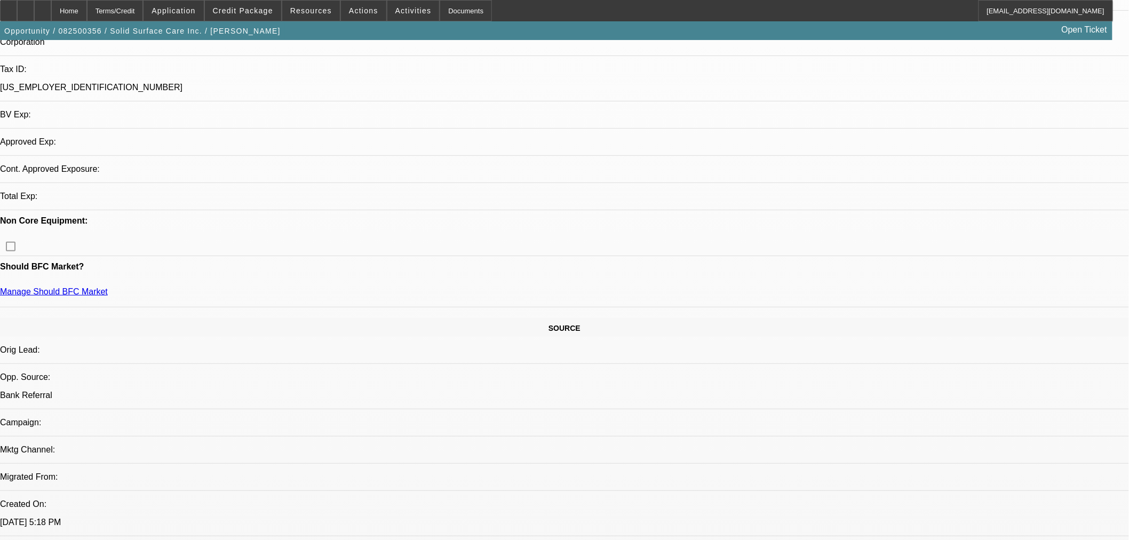
select select "0"
select select "2"
select select "0"
select select "6"
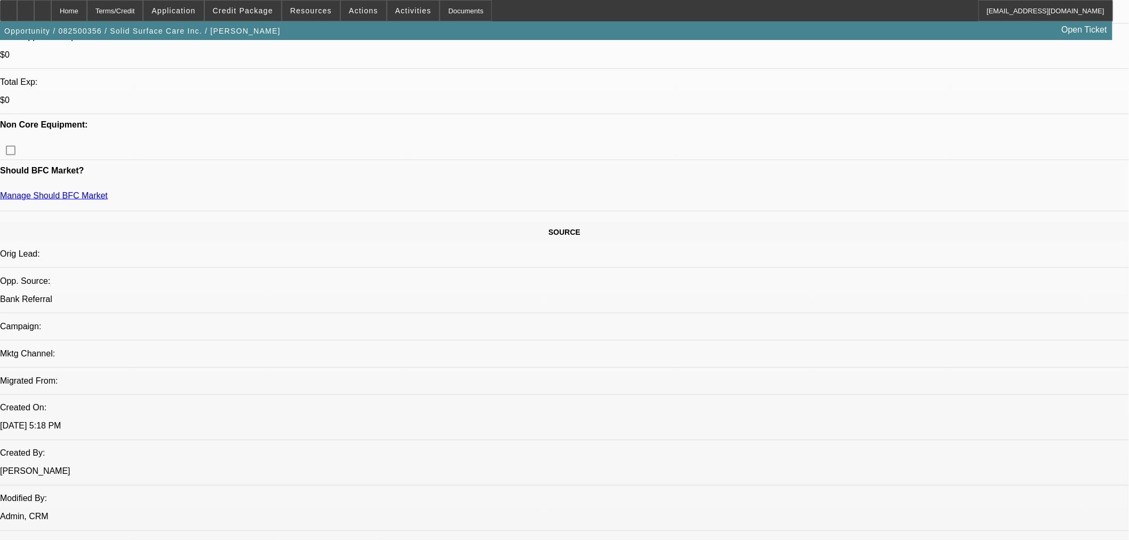
scroll to position [494, 0]
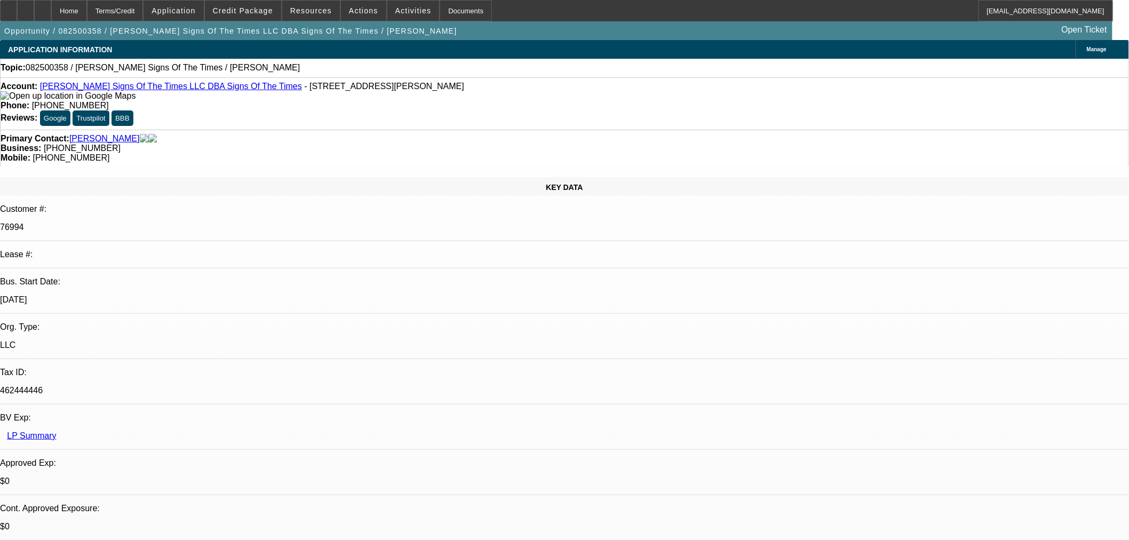
select select "0"
select select "2"
select select "0.1"
select select "4"
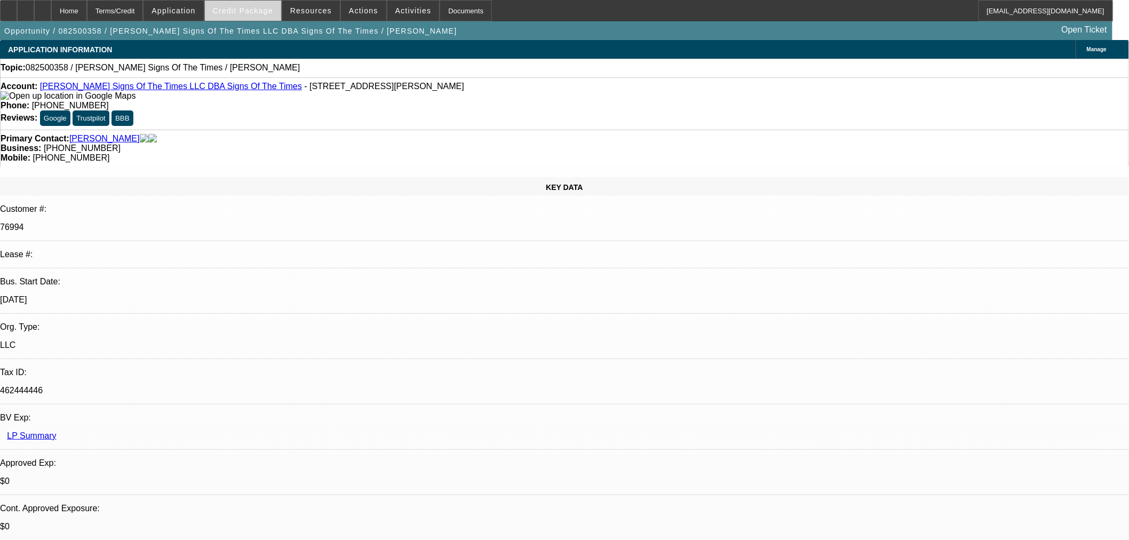
click at [242, 13] on span "Credit Package" at bounding box center [243, 10] width 60 height 9
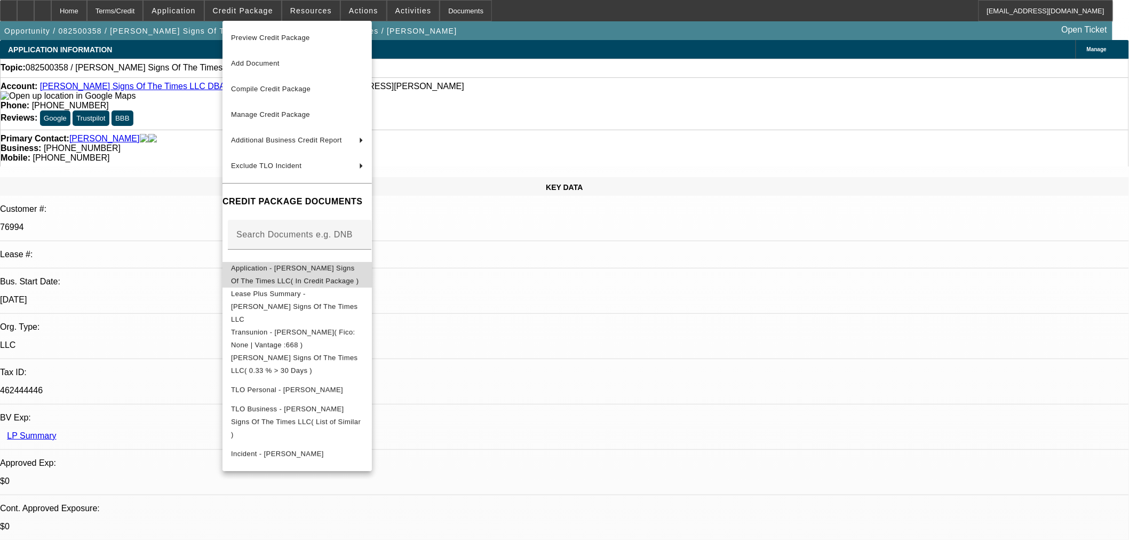
click at [299, 275] on span "Application - [PERSON_NAME] Signs Of The Times LLC( In Credit Package )" at bounding box center [297, 274] width 132 height 26
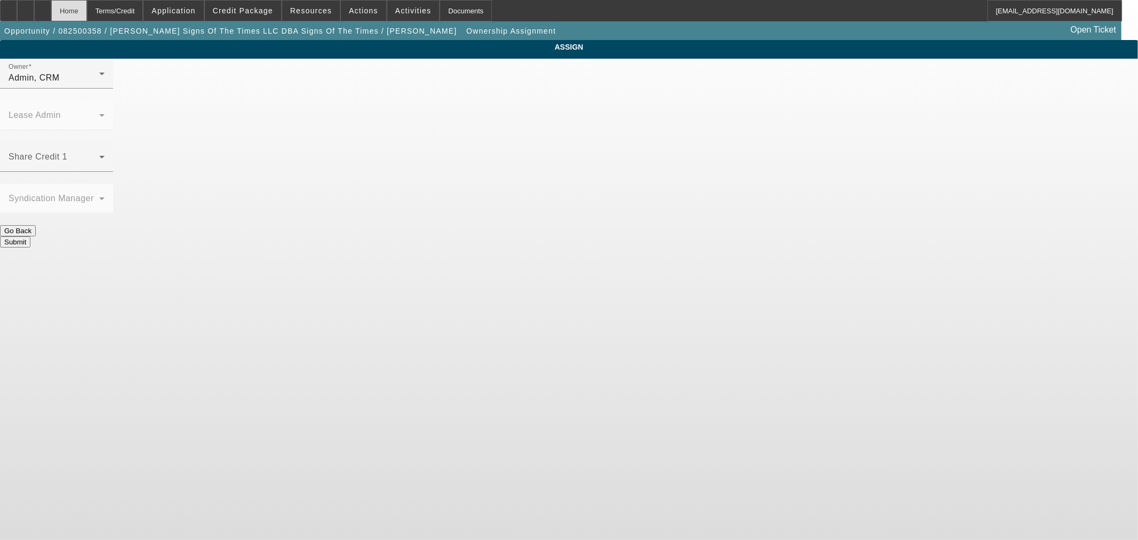
click at [87, 11] on div "Home" at bounding box center [69, 10] width 36 height 21
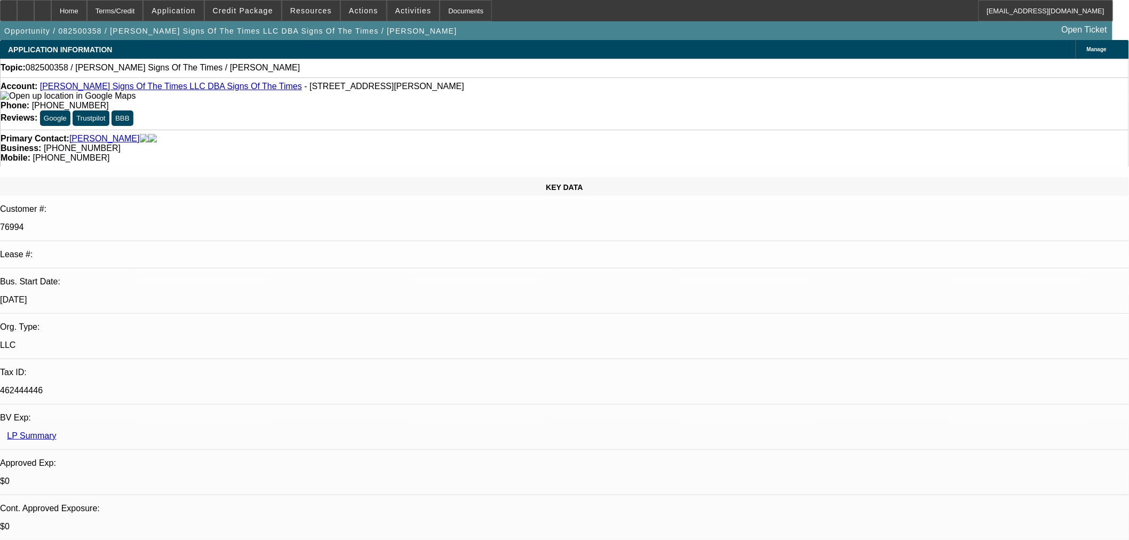
select select "0"
select select "2"
select select "0.1"
select select "4"
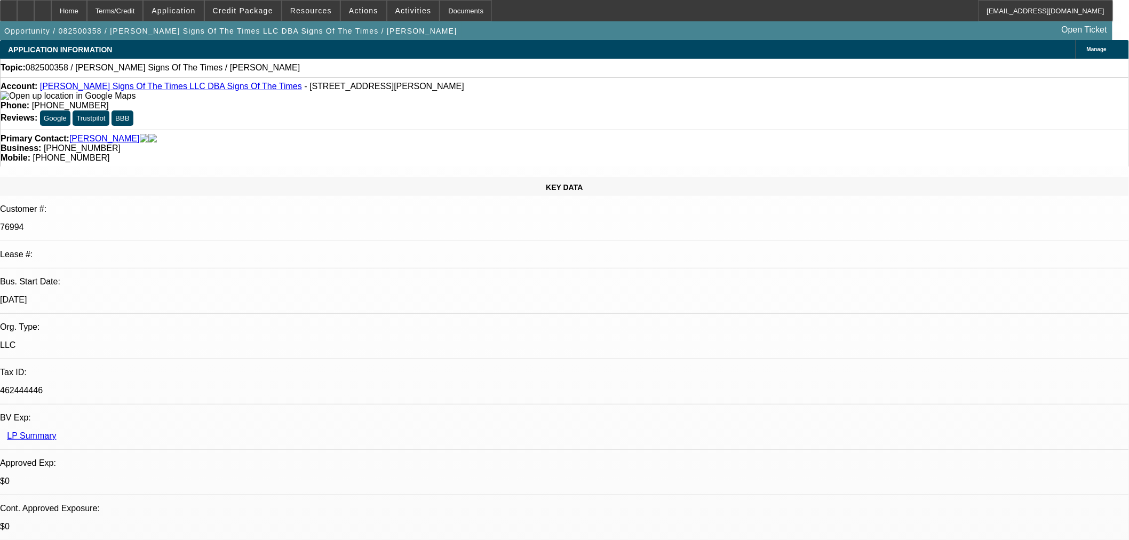
click at [157, 90] on link "Anderson's Signs Of The Times LLC DBA Signs Of The Times" at bounding box center [171, 86] width 262 height 9
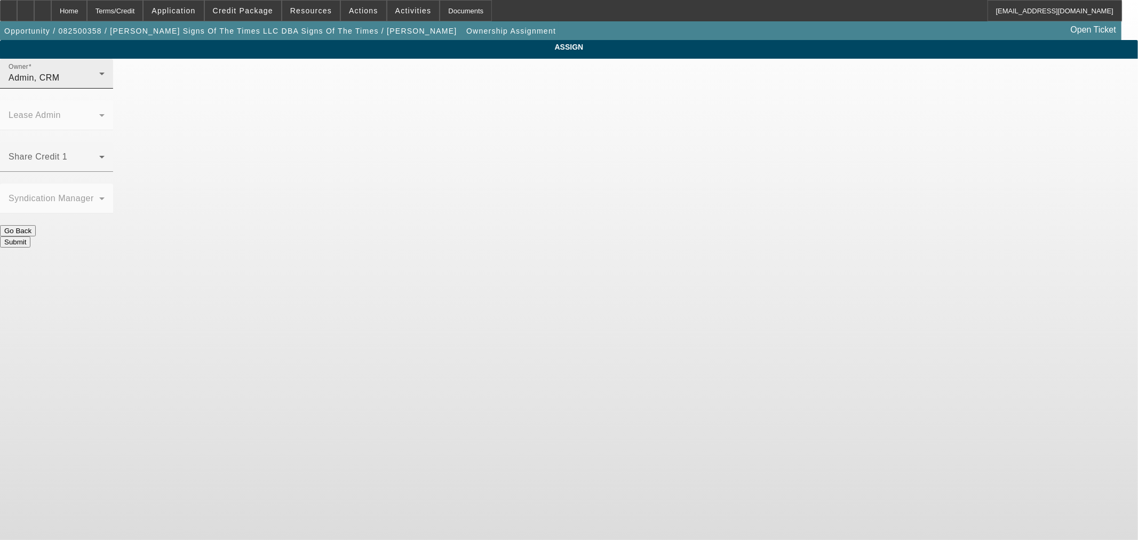
click at [99, 84] on div "Admin, CRM" at bounding box center [54, 77] width 91 height 13
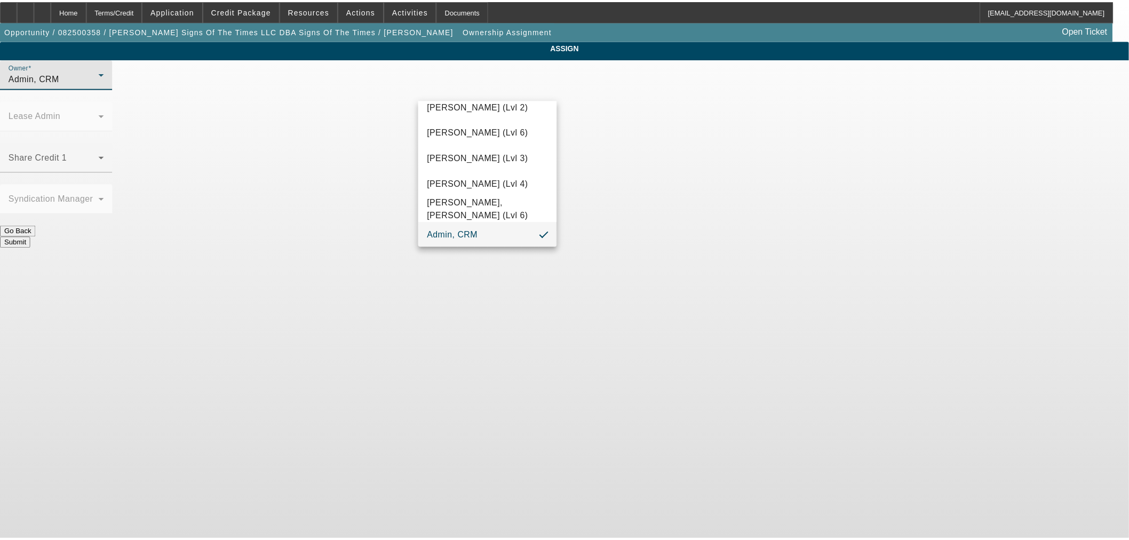
scroll to position [926, 0]
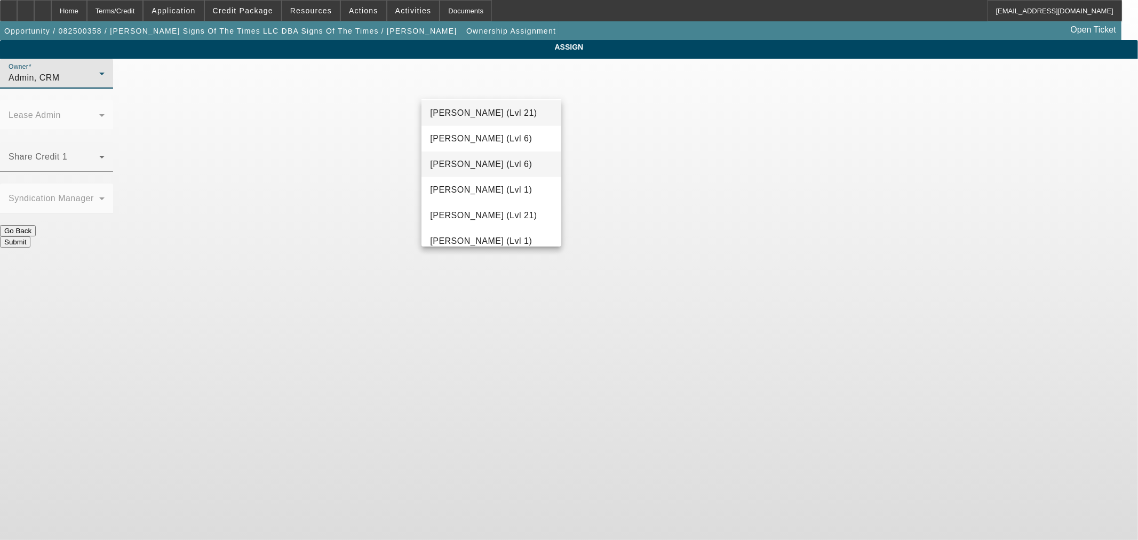
click at [494, 160] on span "Martell, Heath (Lvl 6)" at bounding box center [481, 164] width 102 height 13
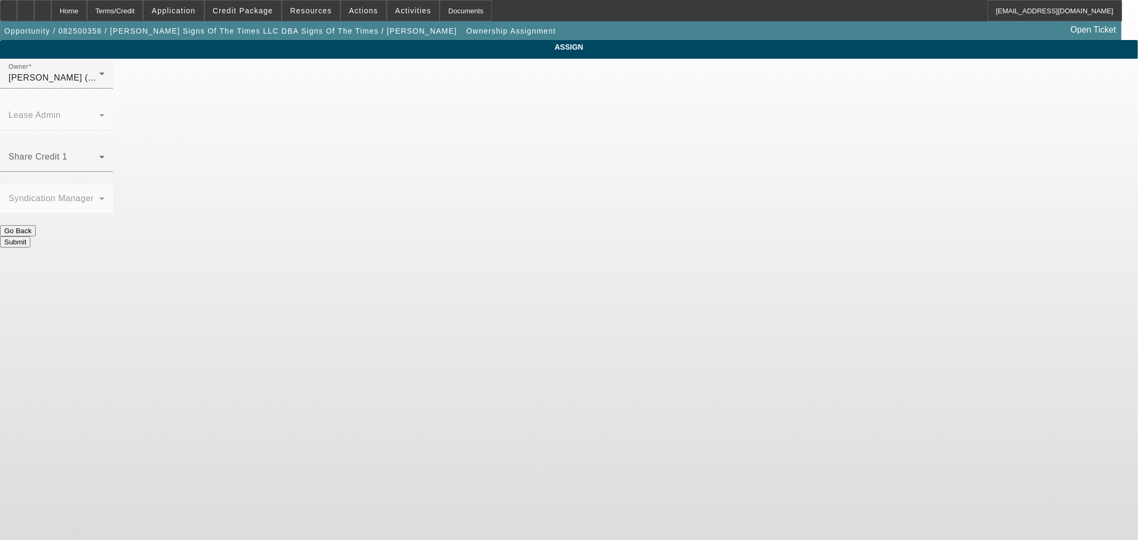
click at [30, 236] on button "Submit" at bounding box center [15, 241] width 30 height 11
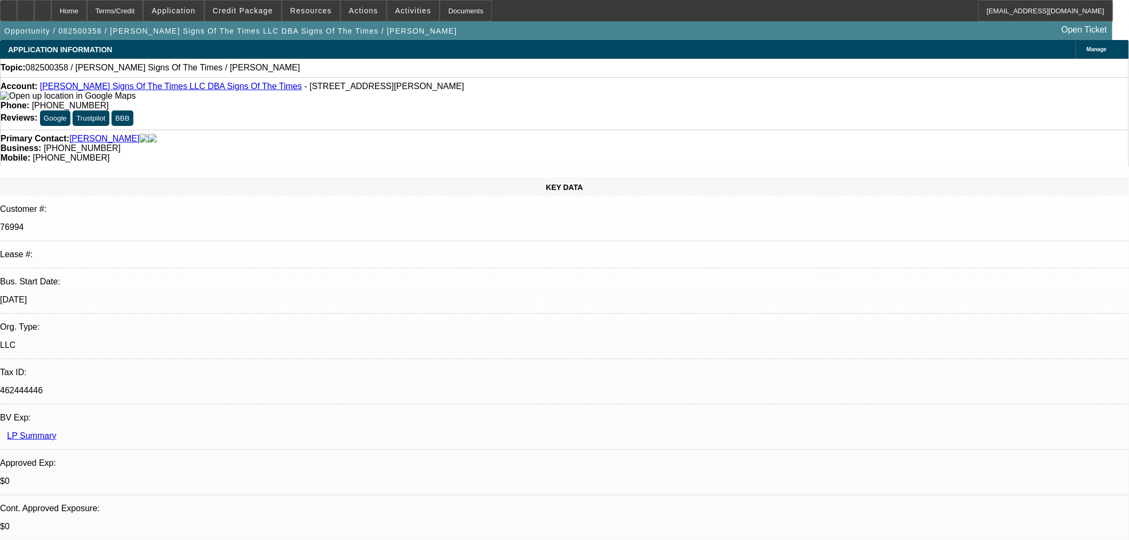
select select "0"
select select "2"
select select "0.1"
select select "4"
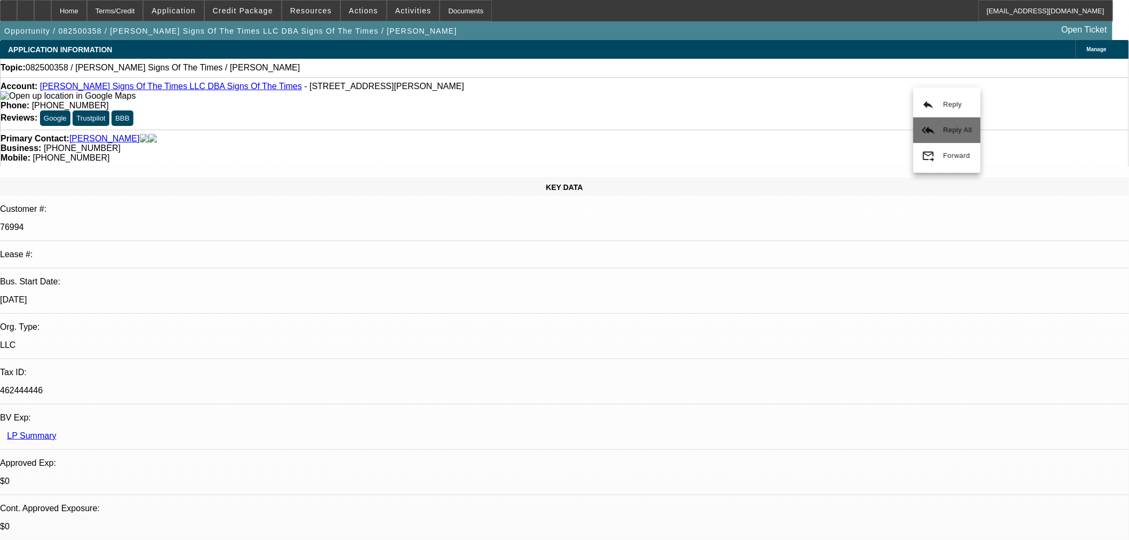
click at [950, 132] on span "Reply All" at bounding box center [957, 130] width 29 height 8
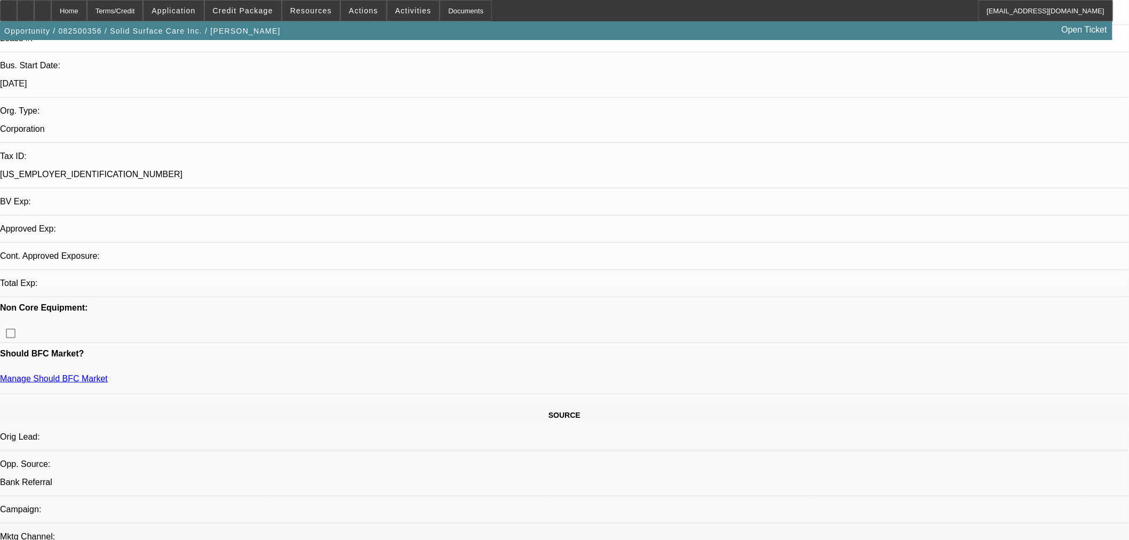
select select "0"
select select "2"
select select "0"
select select "6"
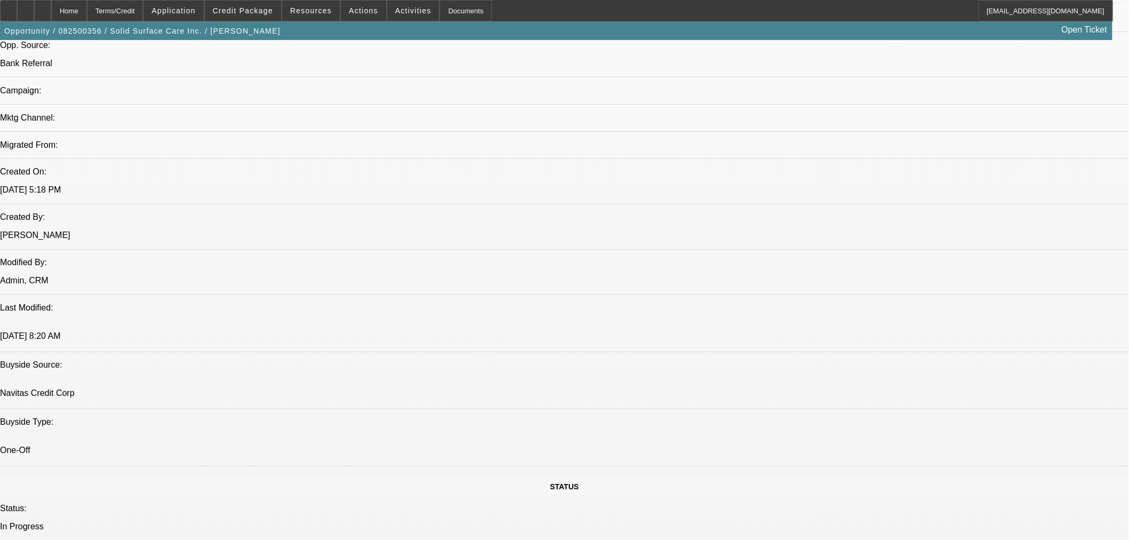
scroll to position [691, 0]
click at [43, 7] on icon at bounding box center [43, 7] width 0 height 0
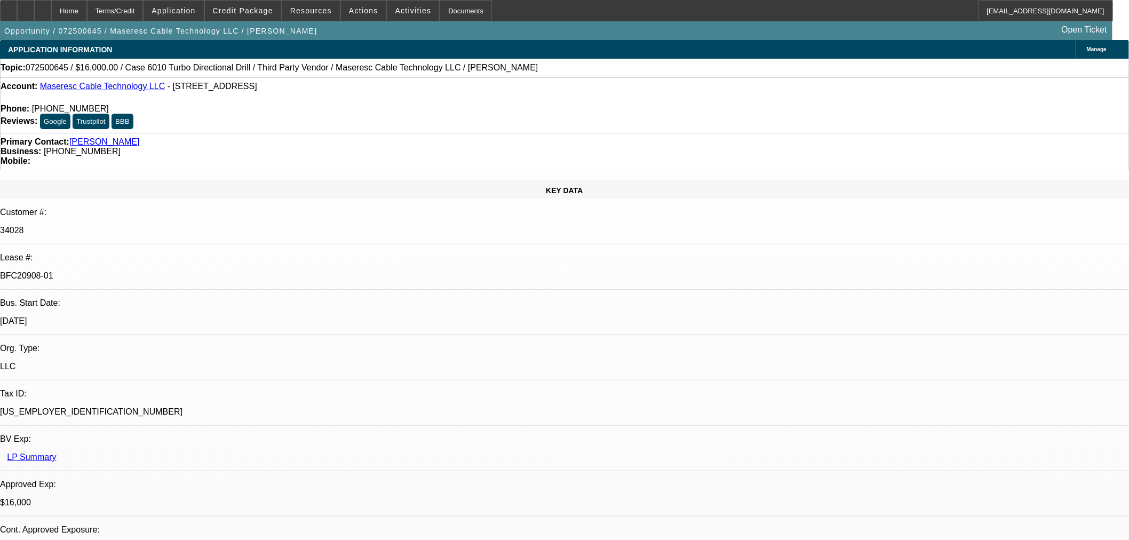
select select "0"
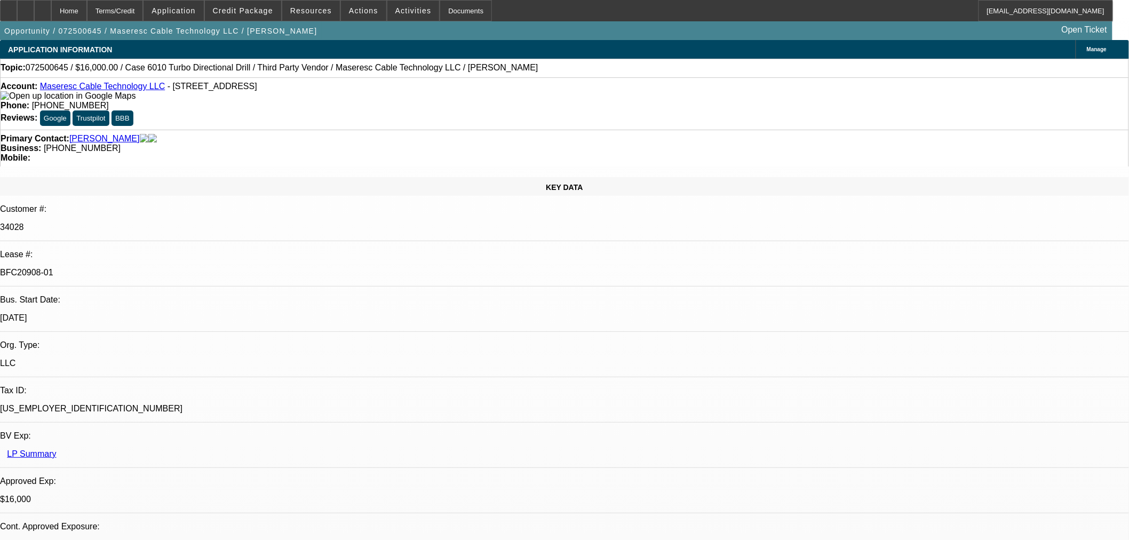
select select "2"
select select "0"
select select "6"
select select "0"
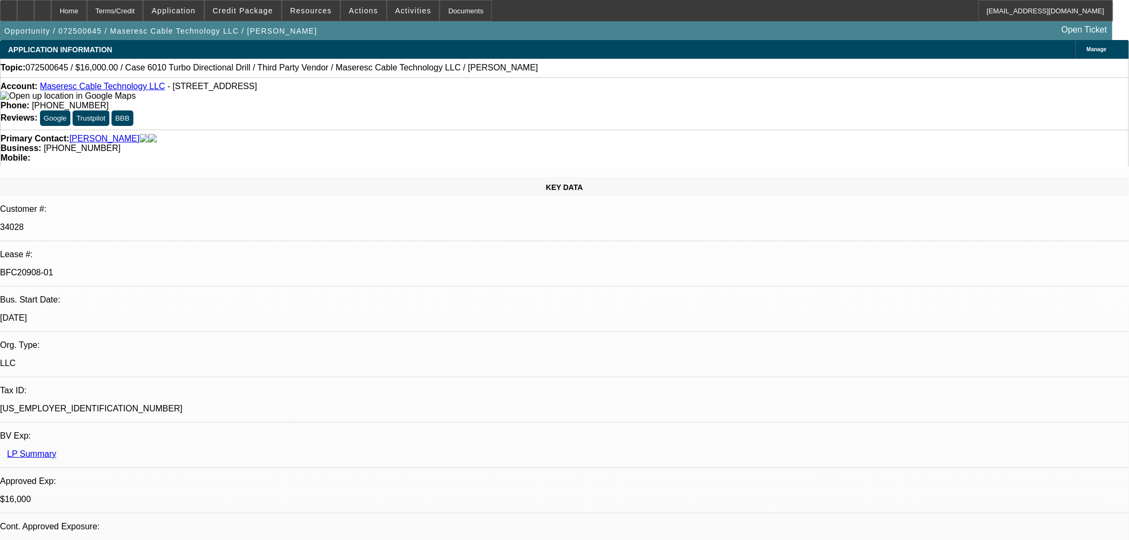
select select "2"
select select "0"
select select "6"
select select "0"
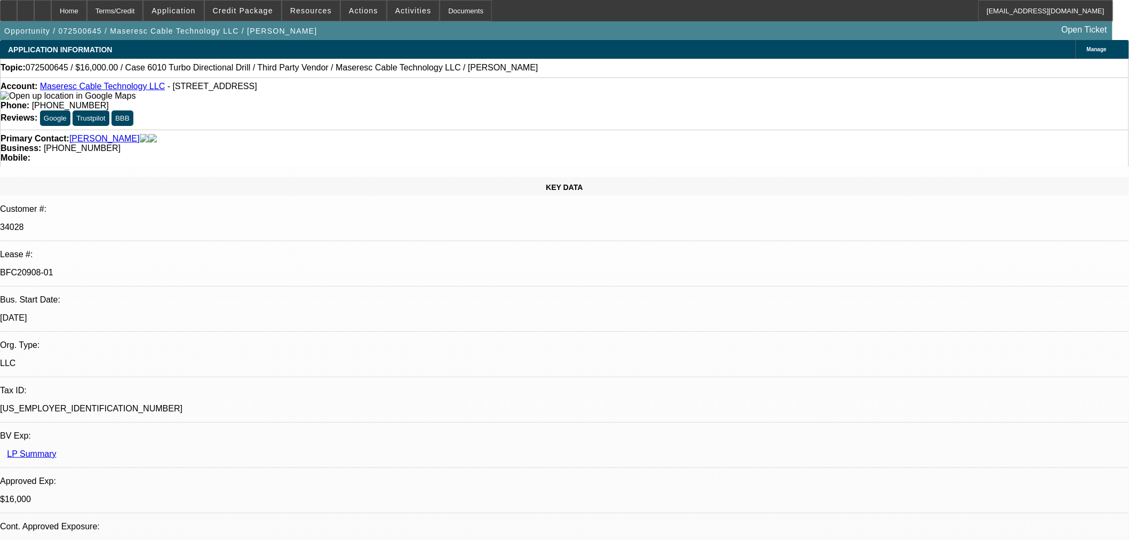
select select "2"
select select "0"
select select "6"
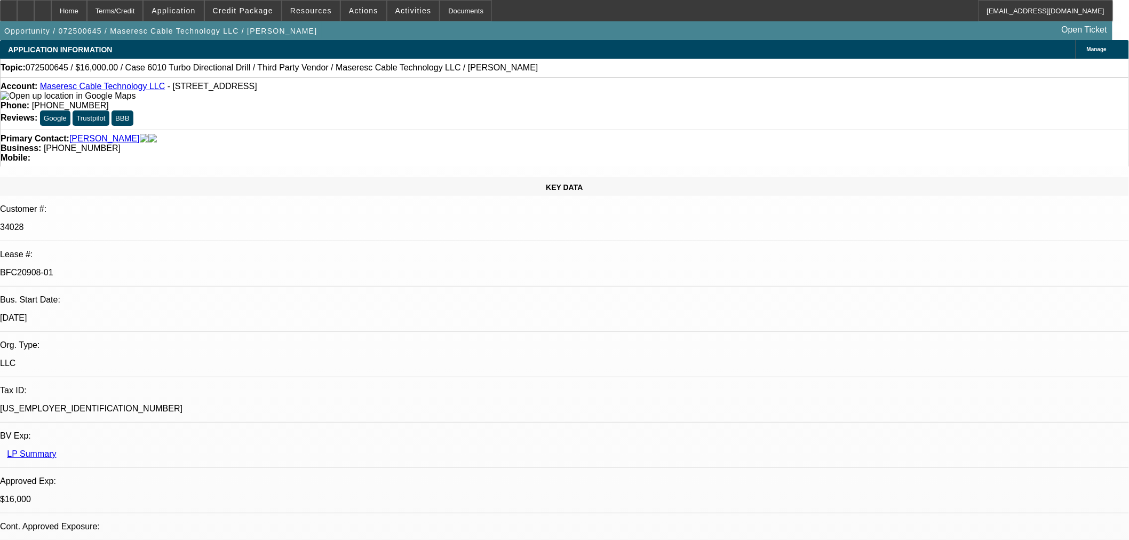
click at [43, 7] on icon at bounding box center [43, 7] width 0 height 0
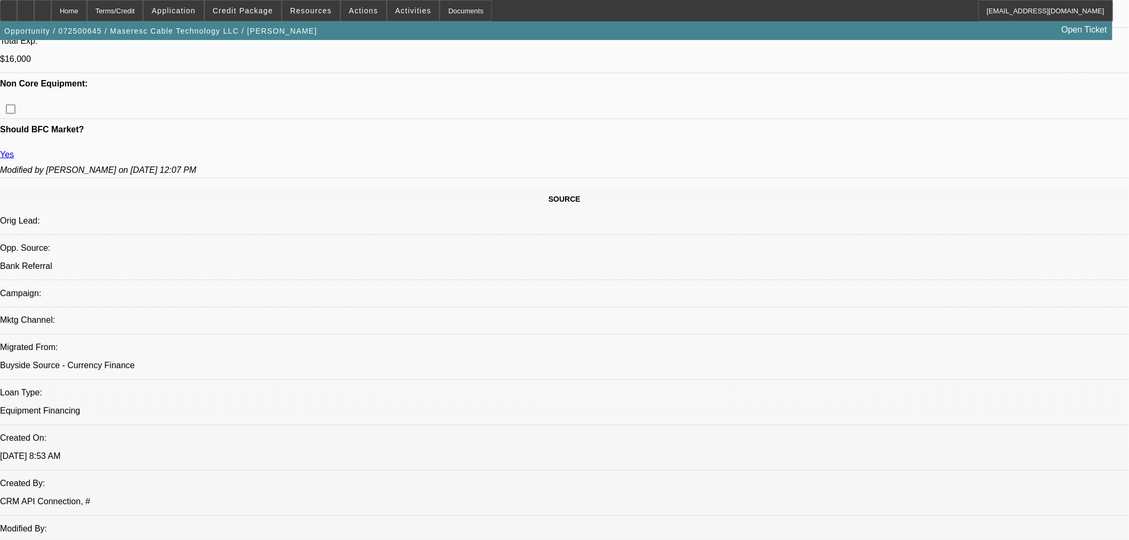
select select "0"
select select "2"
select select "0"
select select "6"
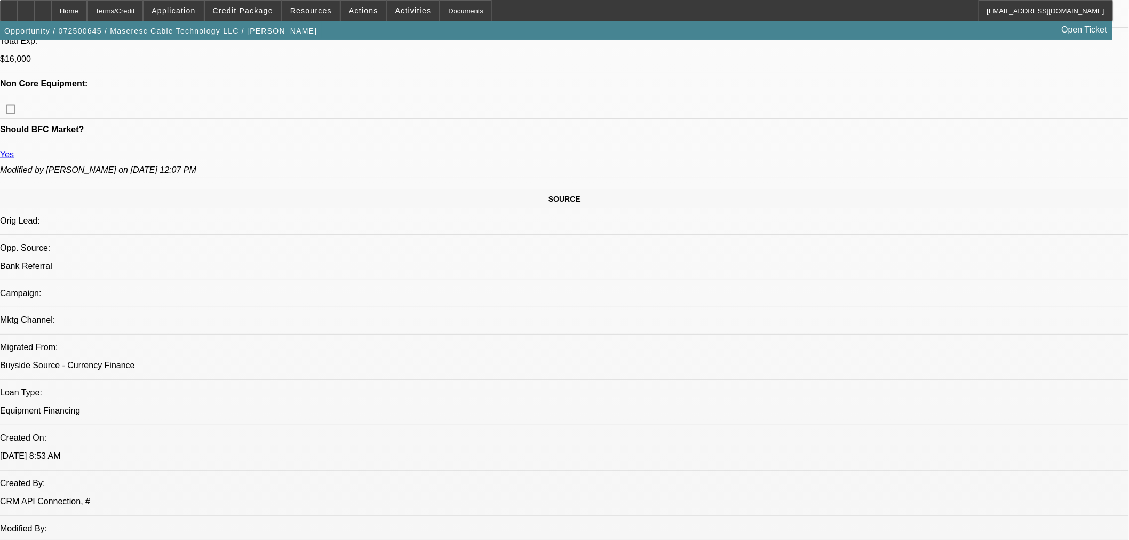
select select "0"
select select "2"
select select "0"
select select "6"
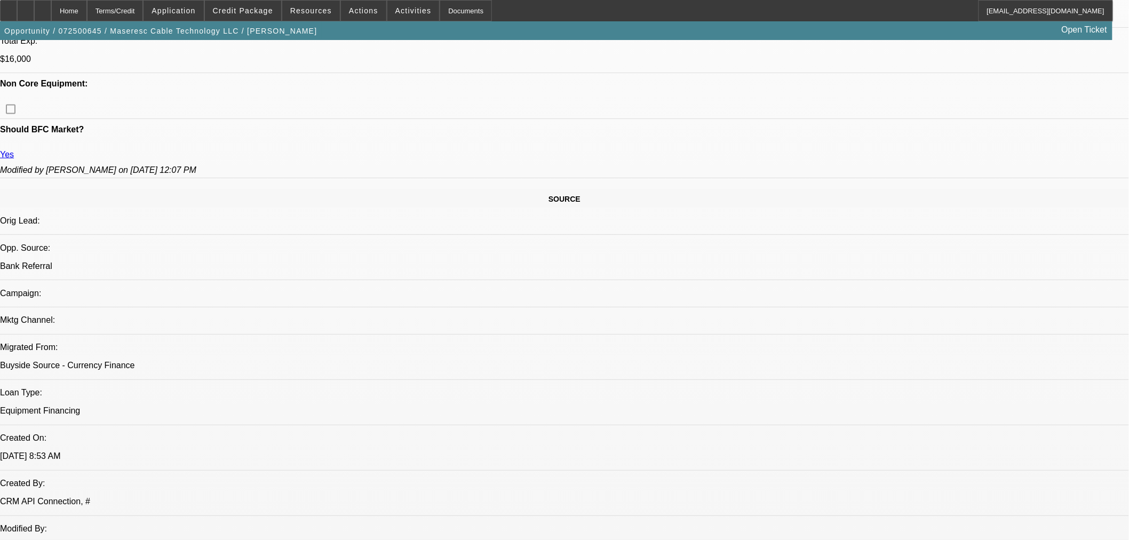
select select "0"
select select "2"
select select "0"
select select "6"
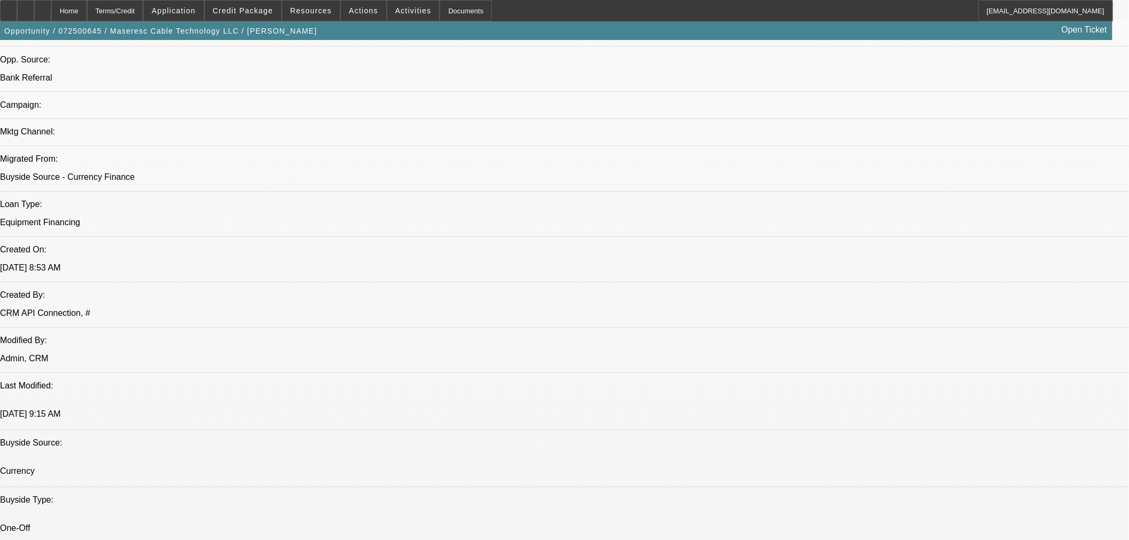
scroll to position [725, 0]
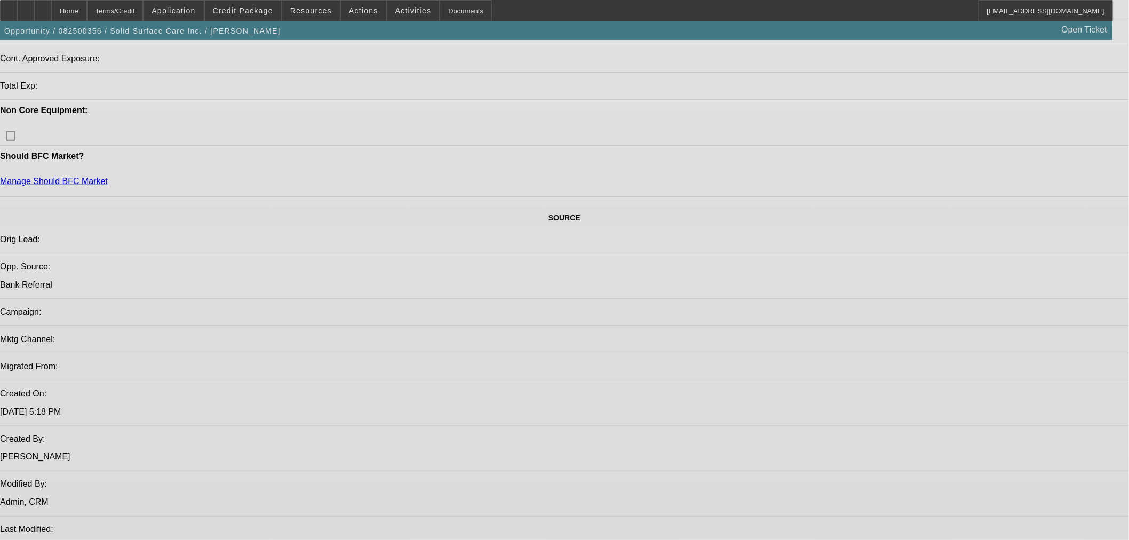
select select "0"
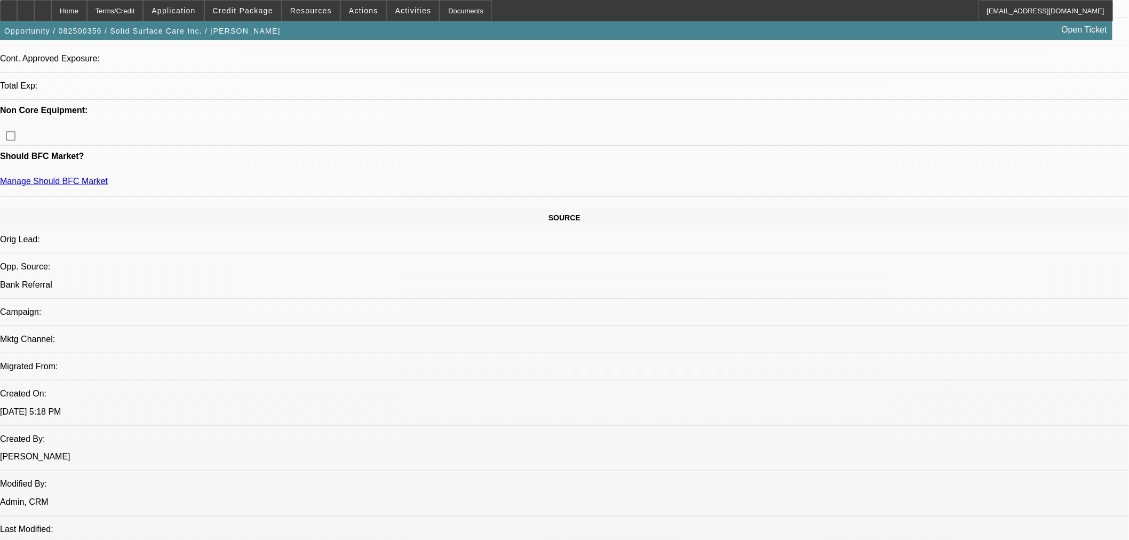
select select "2"
select select "0"
select select "6"
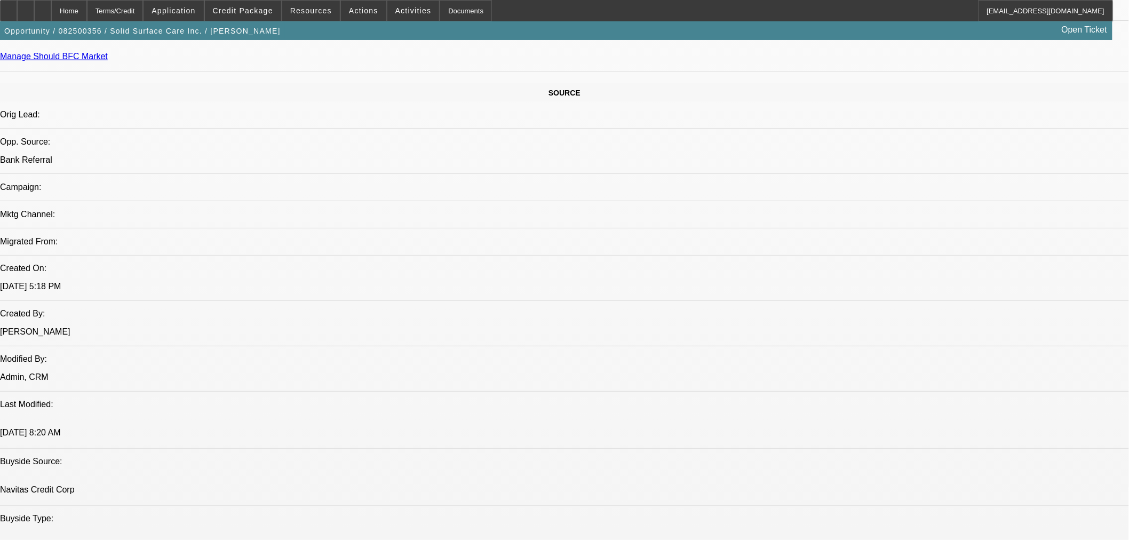
scroll to position [589, 0]
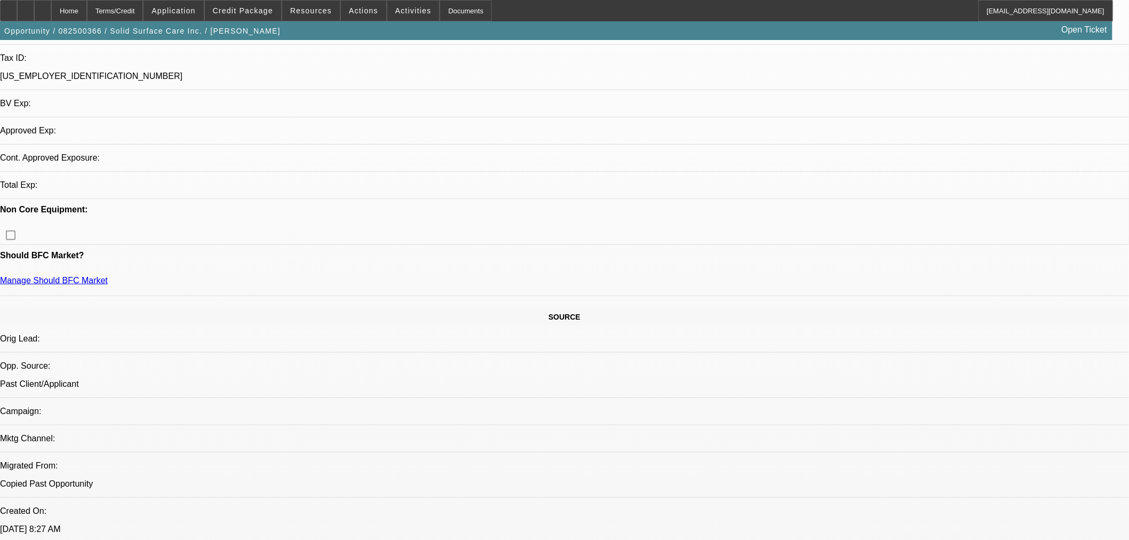
select select "0"
select select "2"
select select "0"
select select "6"
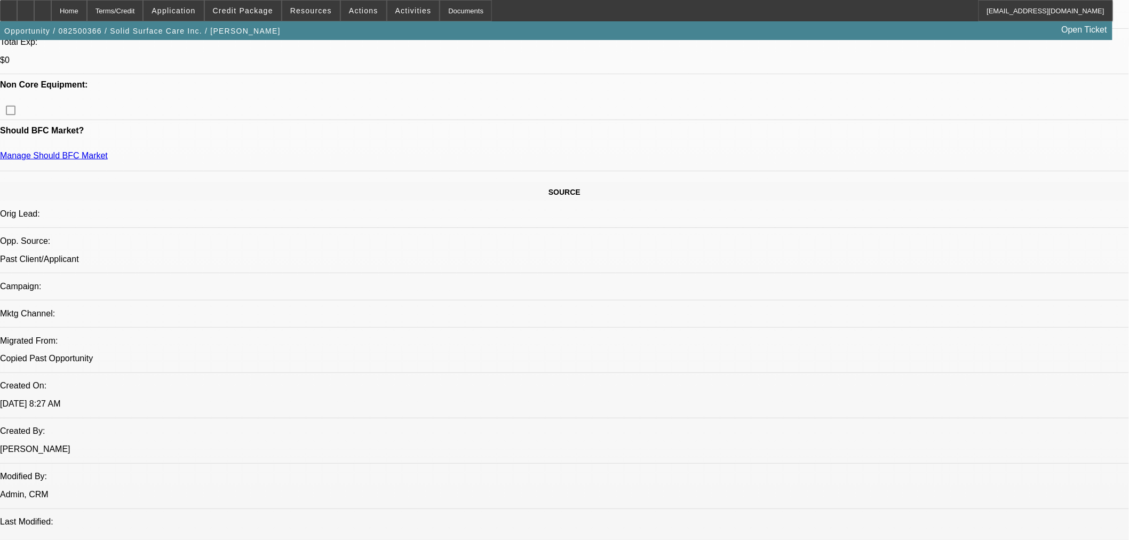
scroll to position [589, 0]
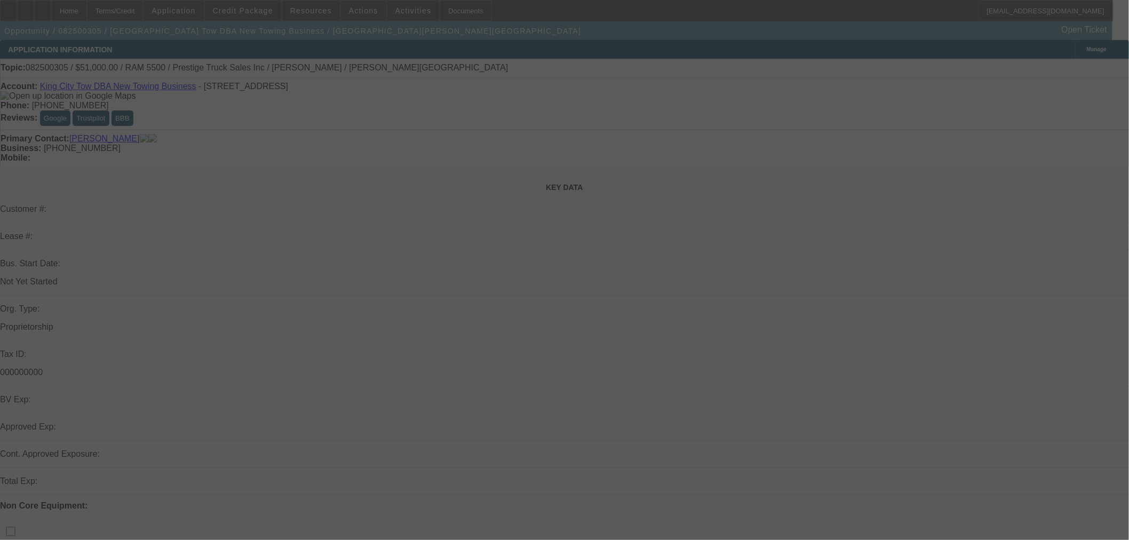
select select "0"
select select "2"
select select "0"
select select "4"
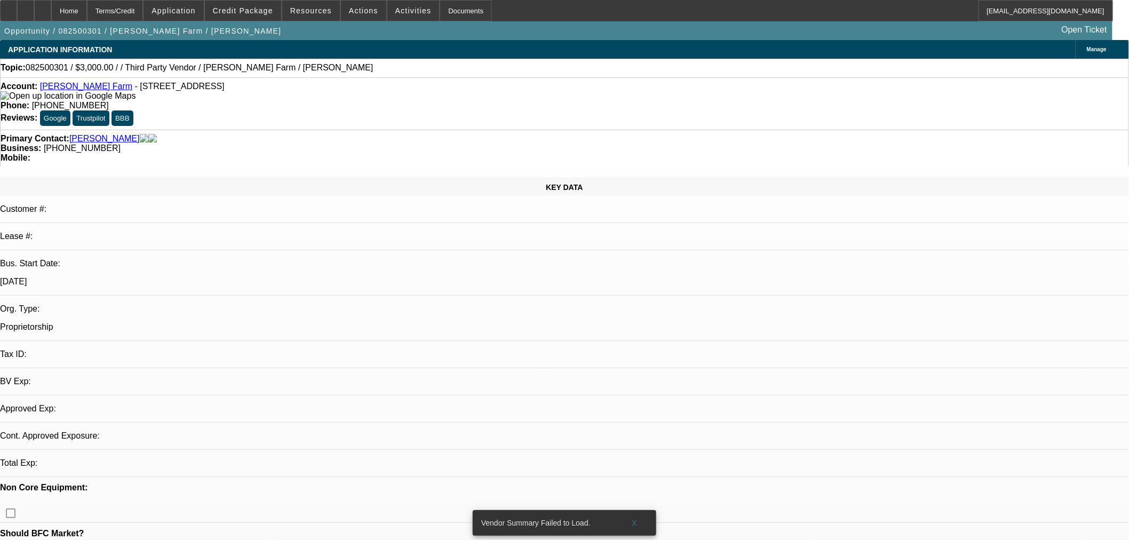
select select "0"
select select "2"
select select "0.1"
select select "4"
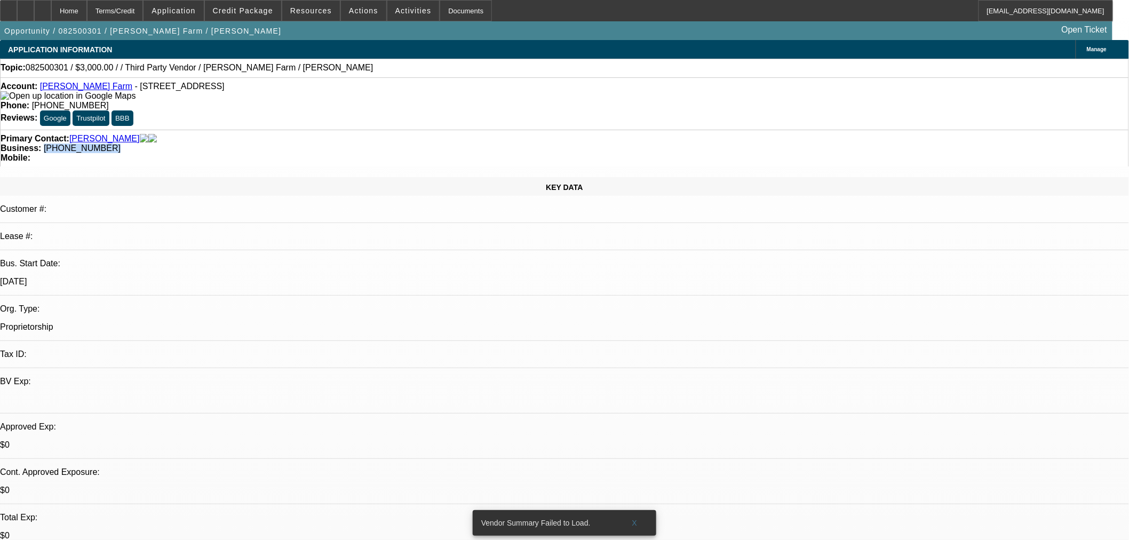
drag, startPoint x: 467, startPoint y: 116, endPoint x: 420, endPoint y: 124, distance: 47.0
click at [420, 130] on div "Primary Contact: Roberts, Christopher Business: (606) 947-3371 Mobile:" at bounding box center [564, 148] width 1129 height 37
copy span "(606) 947-3371"
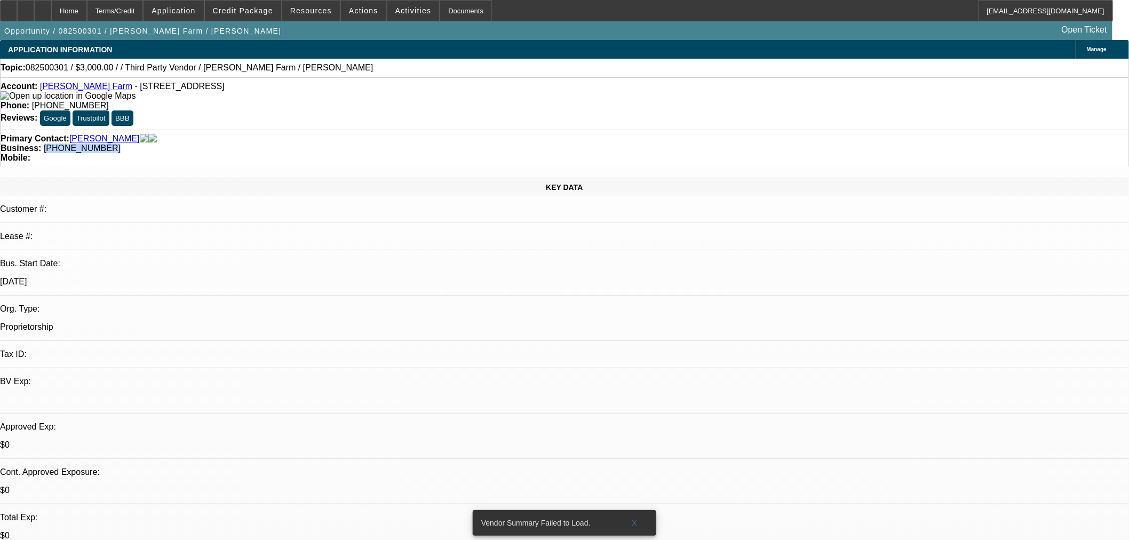
radio input "true"
type textarea "Called to do a decline. No answer. SE tomorrow."
radio input "true"
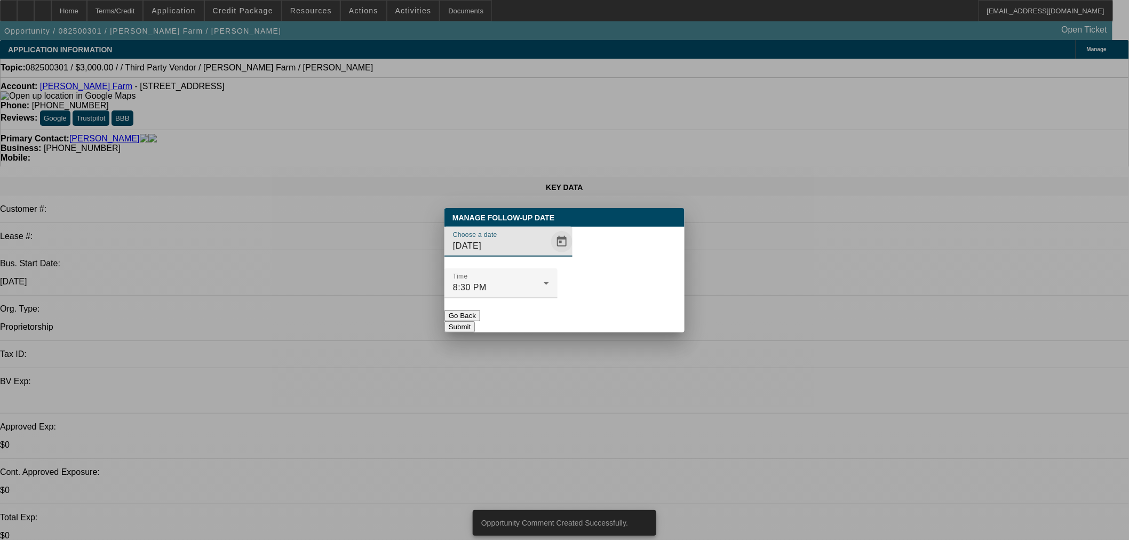
click at [553, 255] on span "Open calendar" at bounding box center [562, 242] width 26 height 26
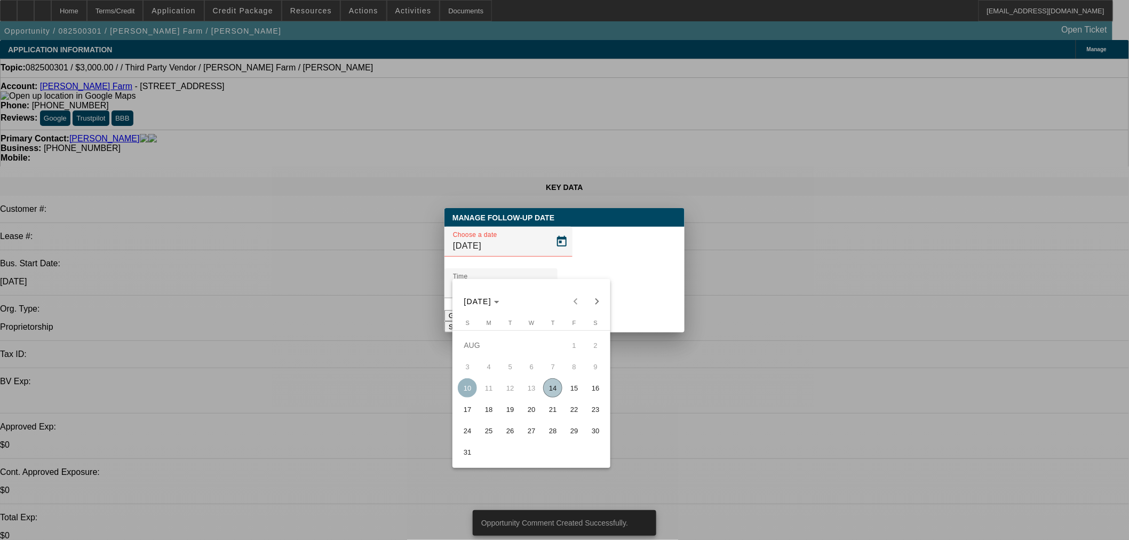
click at [568, 391] on span "15" at bounding box center [574, 387] width 19 height 19
type input "8/15/2025"
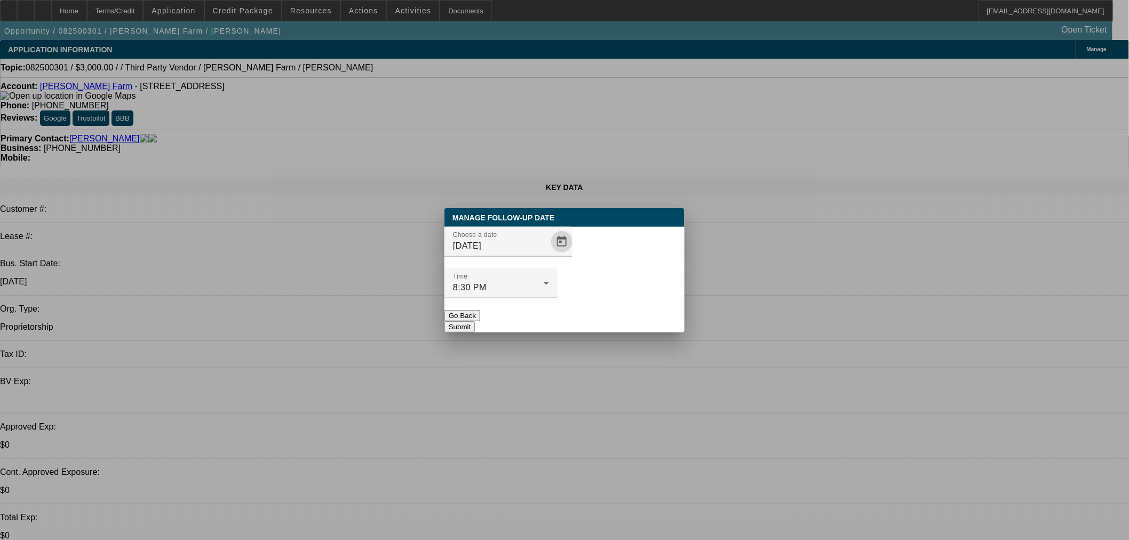
drag, startPoint x: 619, startPoint y: 292, endPoint x: 784, endPoint y: 291, distance: 165.4
click at [475, 321] on button "Submit" at bounding box center [459, 326] width 30 height 11
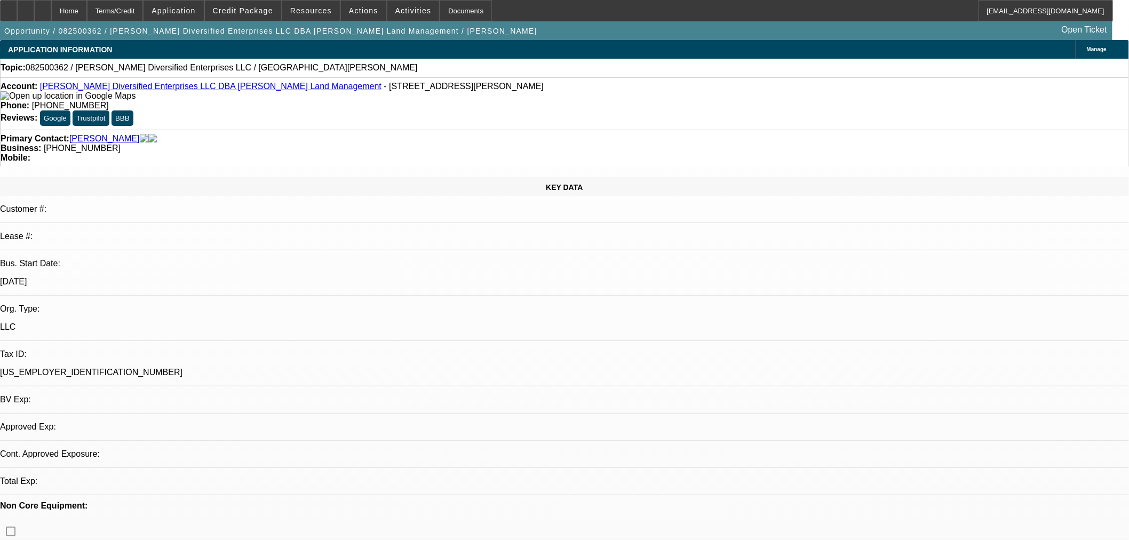
select select "0"
select select "2"
select select "0.1"
select select "4"
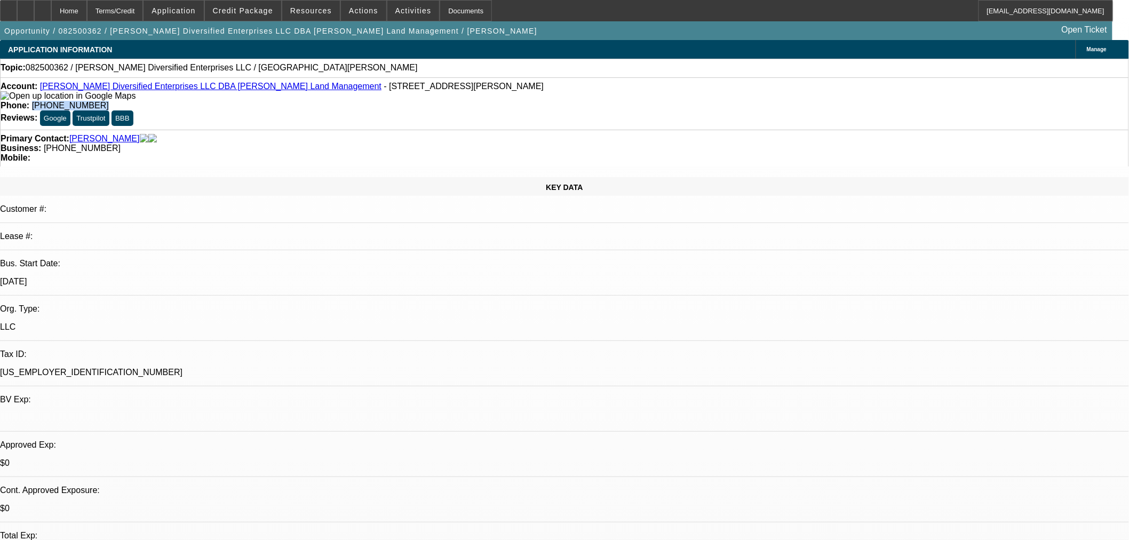
drag, startPoint x: 466, startPoint y: 92, endPoint x: 409, endPoint y: 93, distance: 56.6
click at [409, 101] on div "Phone: [PHONE_NUMBER]" at bounding box center [565, 106] width 1128 height 10
copy span "[PHONE_NUMBER]"
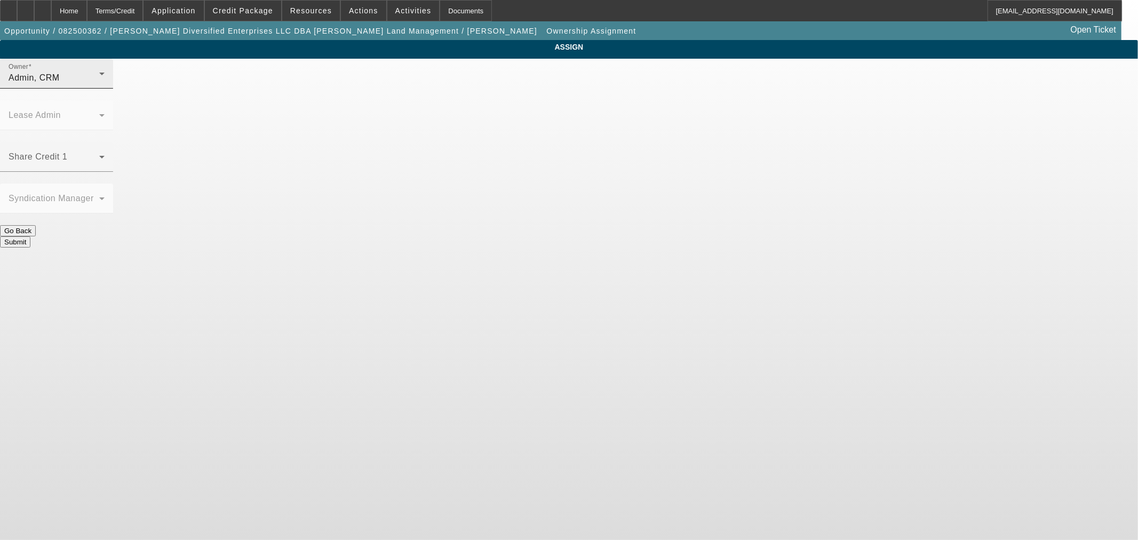
click at [99, 84] on div "Admin, CRM" at bounding box center [54, 77] width 91 height 13
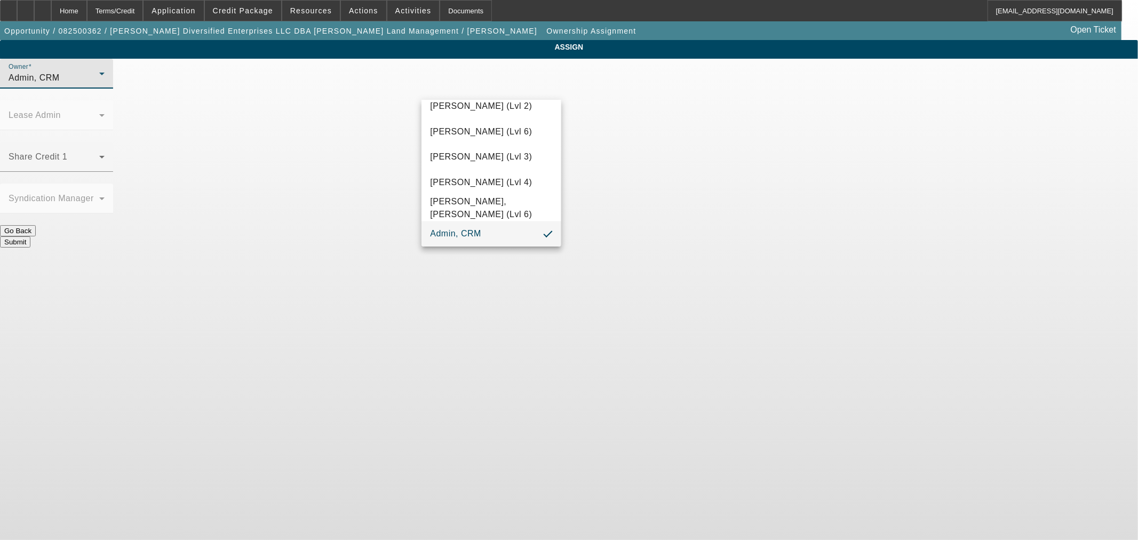
scroll to position [568, 0]
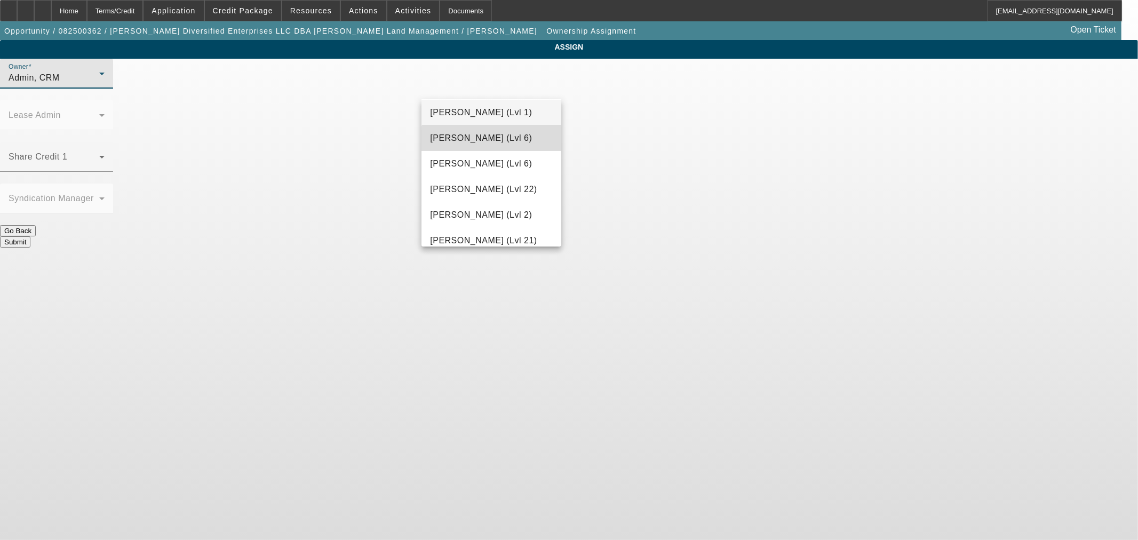
click at [504, 143] on span "[PERSON_NAME] (Lvl 6)" at bounding box center [481, 138] width 102 height 13
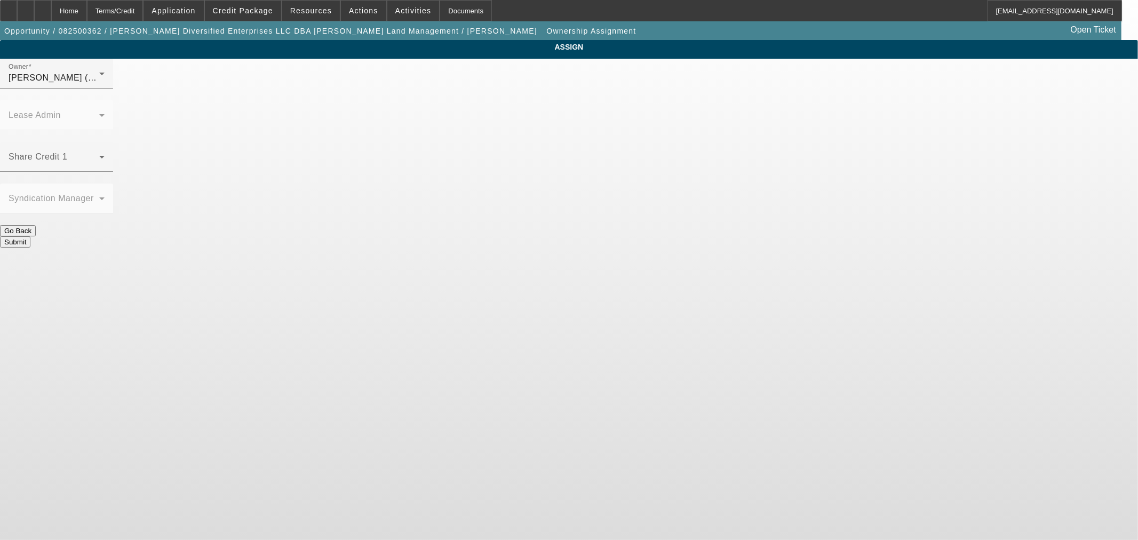
click at [30, 236] on button "Submit" at bounding box center [15, 241] width 30 height 11
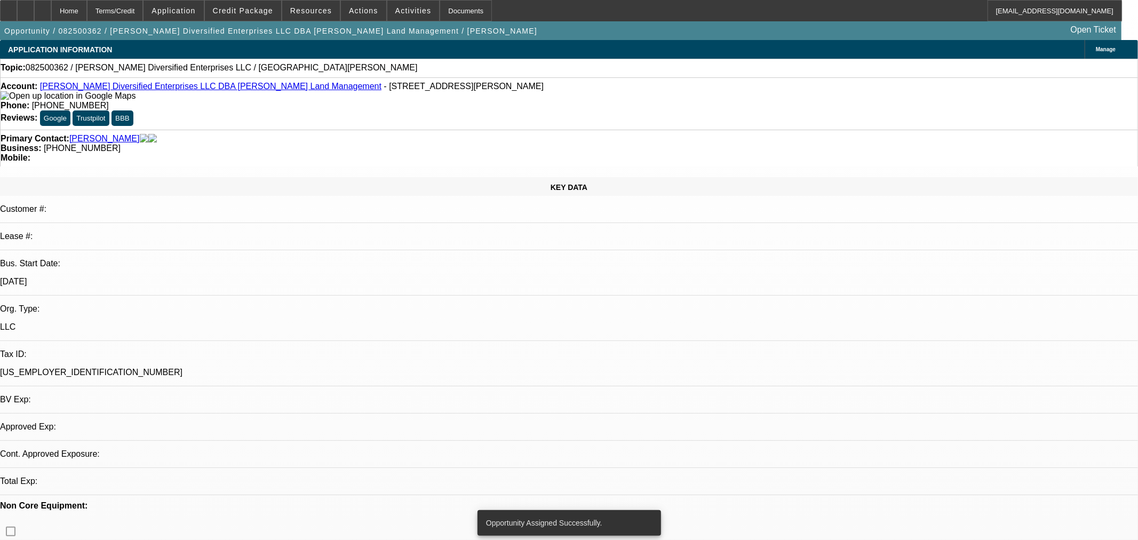
select select "0"
select select "2"
select select "0.1"
select select "4"
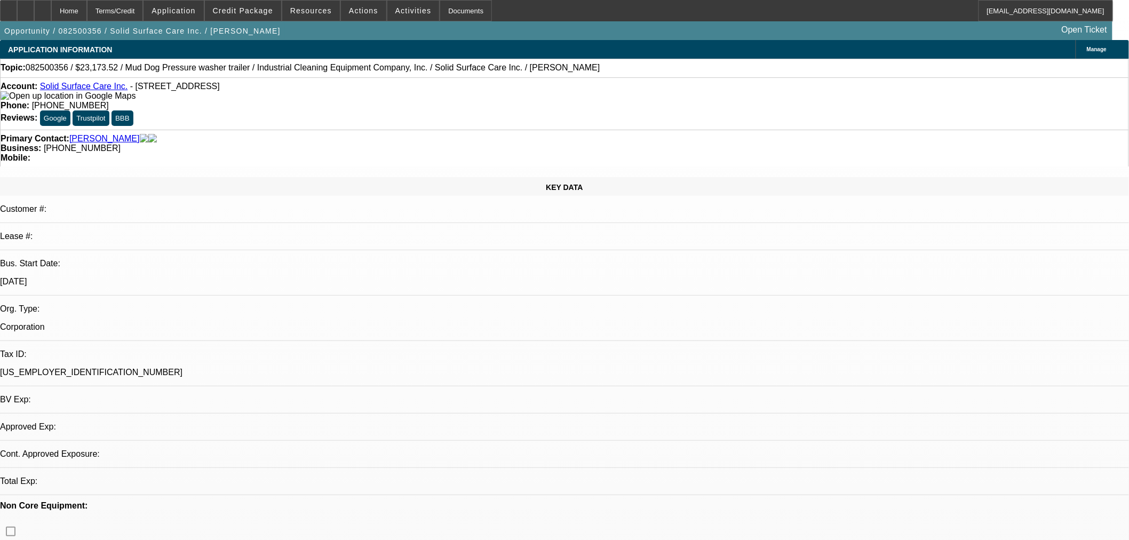
select select "0"
select select "2"
select select "0"
select select "6"
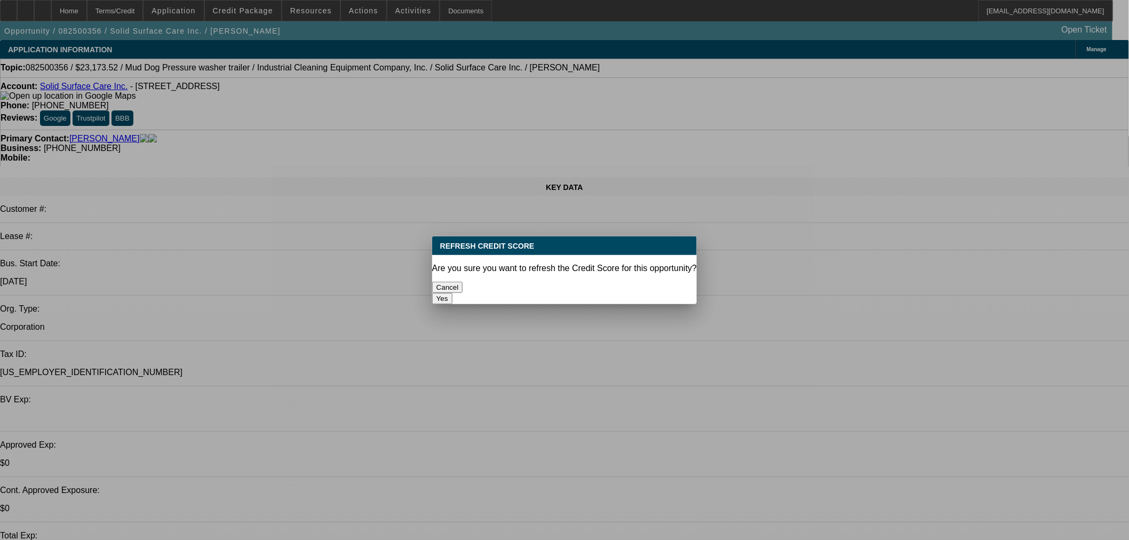
click at [452, 293] on button "Yes" at bounding box center [442, 298] width 20 height 11
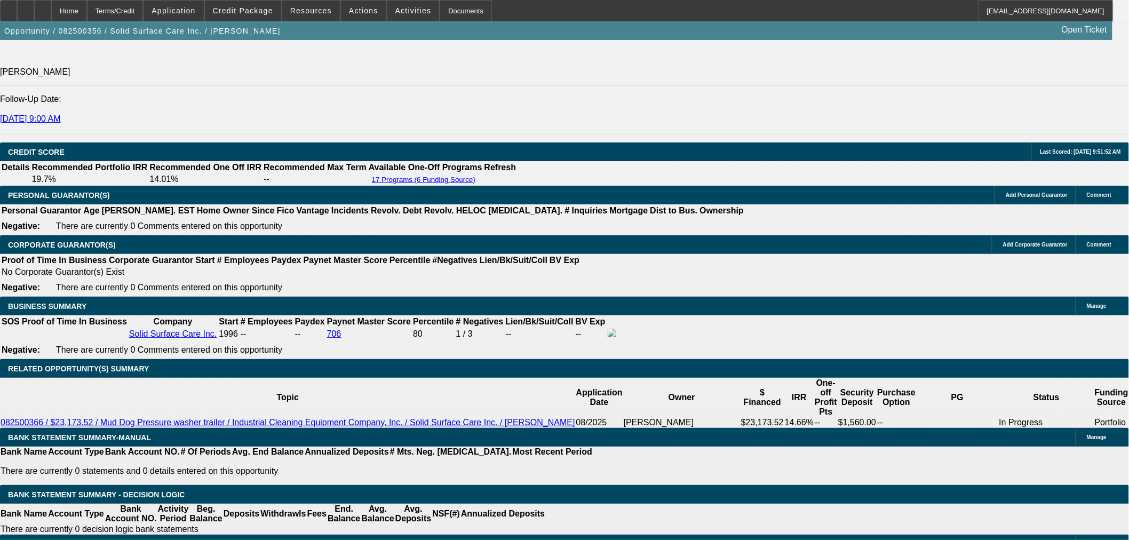
scroll to position [1482, 0]
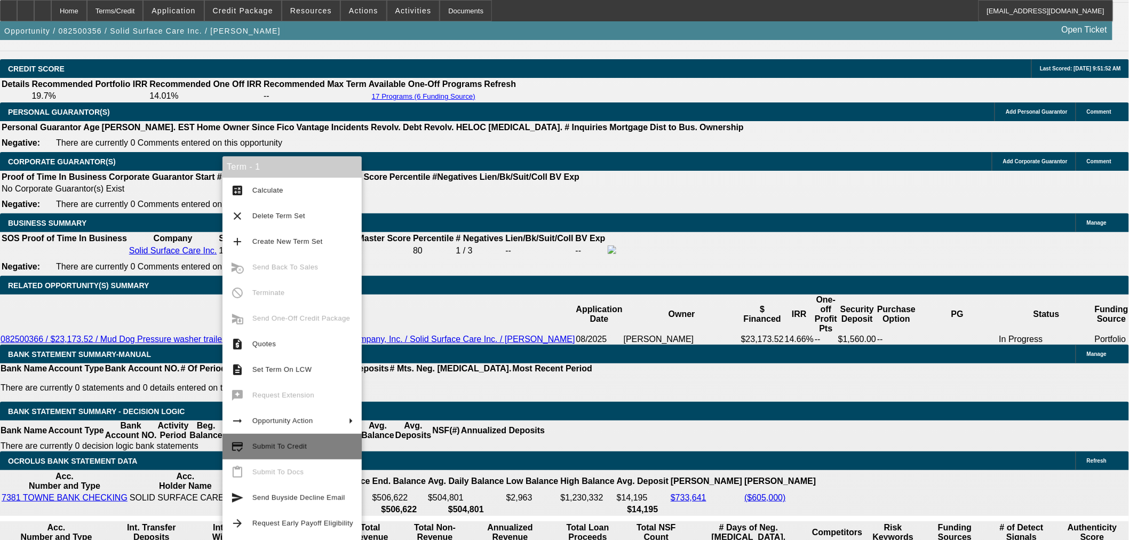
click at [318, 446] on span "Submit To Credit" at bounding box center [302, 446] width 101 height 13
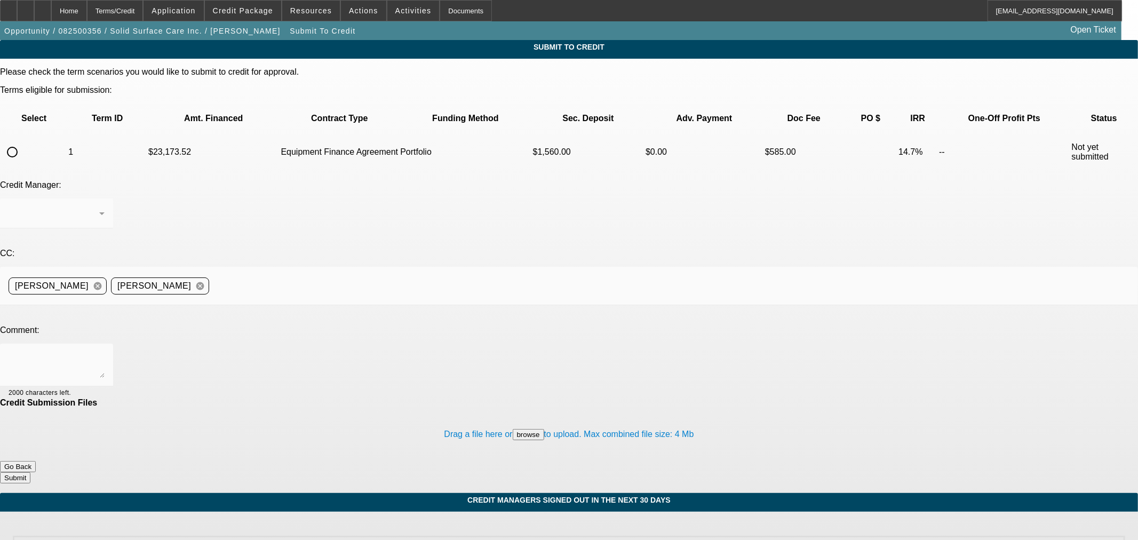
click at [23, 141] on input "radio" at bounding box center [12, 151] width 21 height 21
radio input "true"
click at [99, 207] on div "Arida, George" at bounding box center [54, 213] width 91 height 13
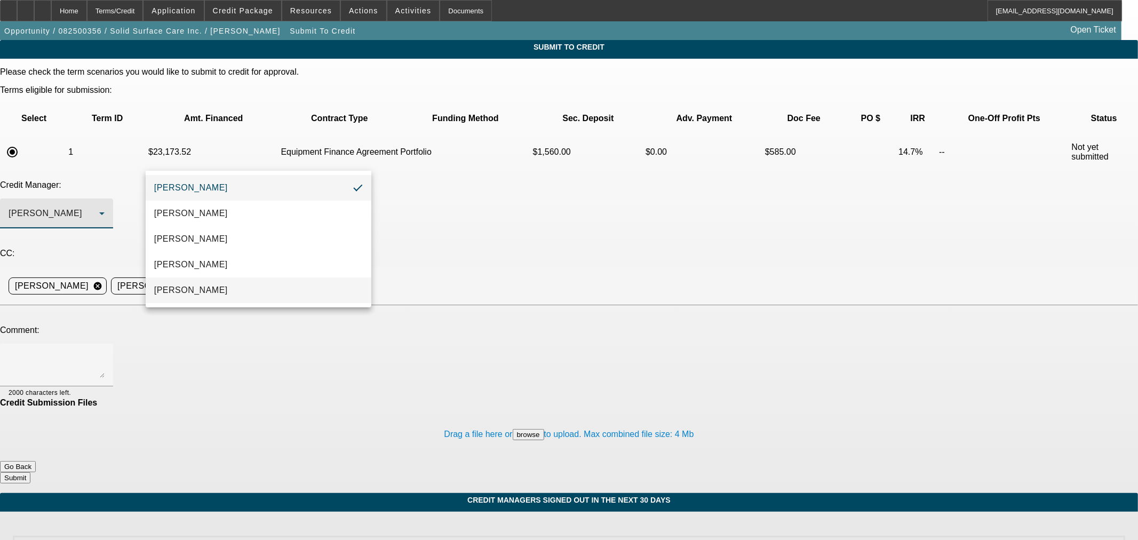
click at [237, 290] on mat-option "Oliva, Samuel" at bounding box center [259, 290] width 226 height 26
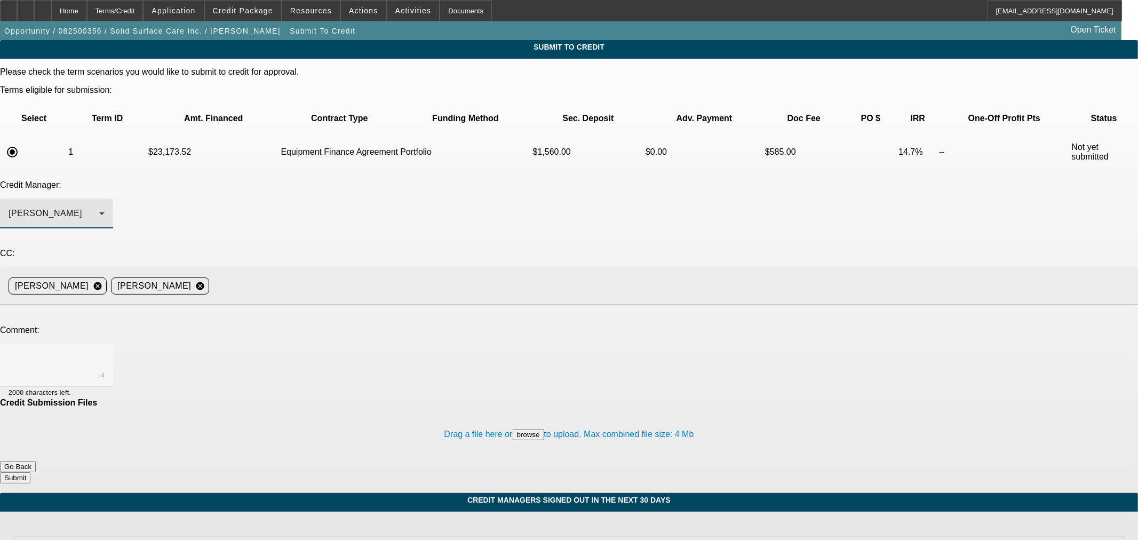
click at [347, 275] on input at bounding box center [669, 285] width 912 height 21
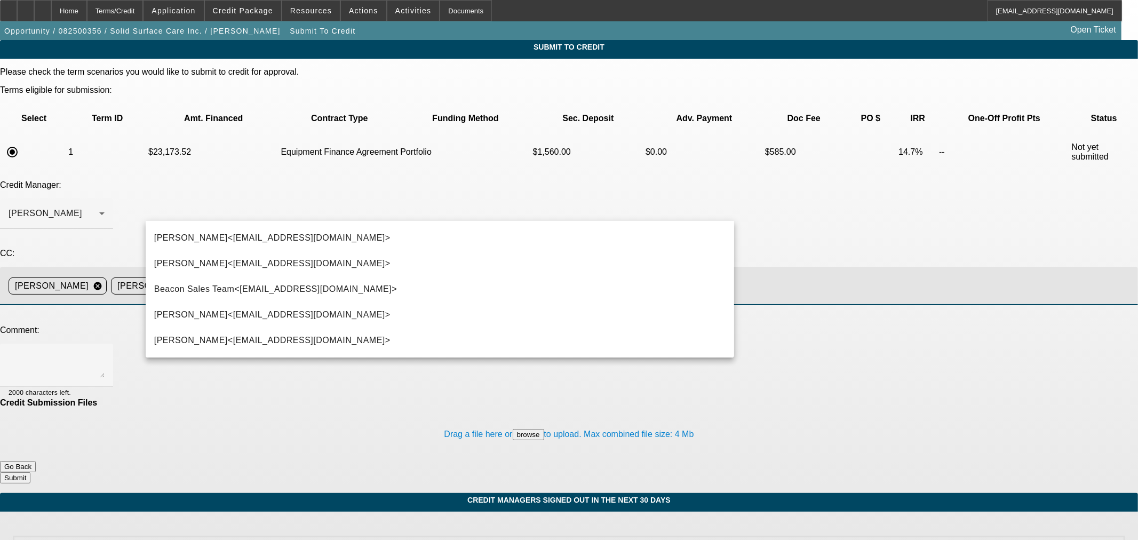
type input "step"
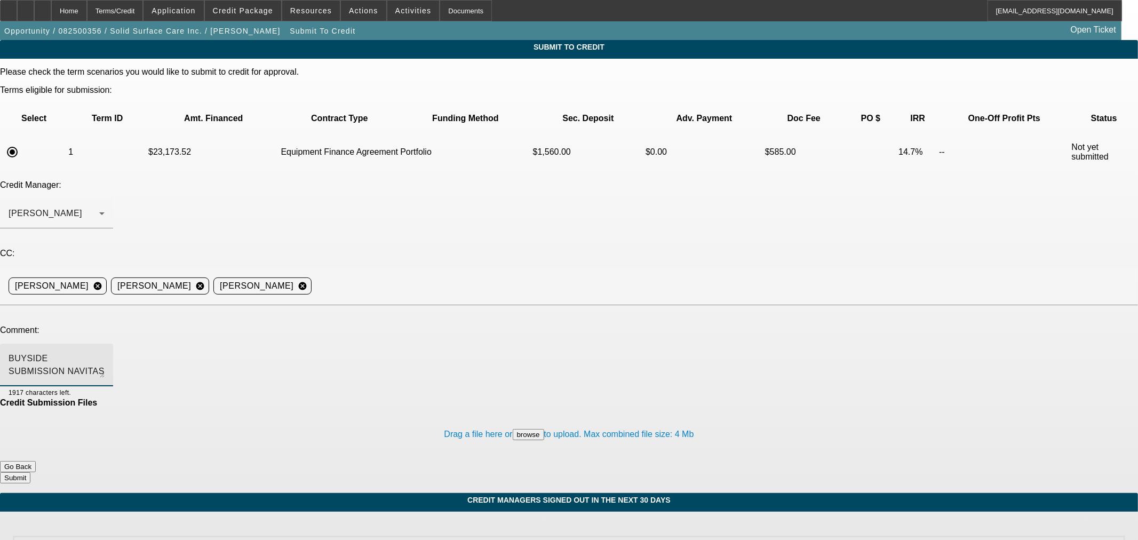
click at [105, 352] on textarea "BUYSIDE SUBMISSION NAVITAS - Sam, please consider this pressure washer trailer …" at bounding box center [57, 365] width 96 height 26
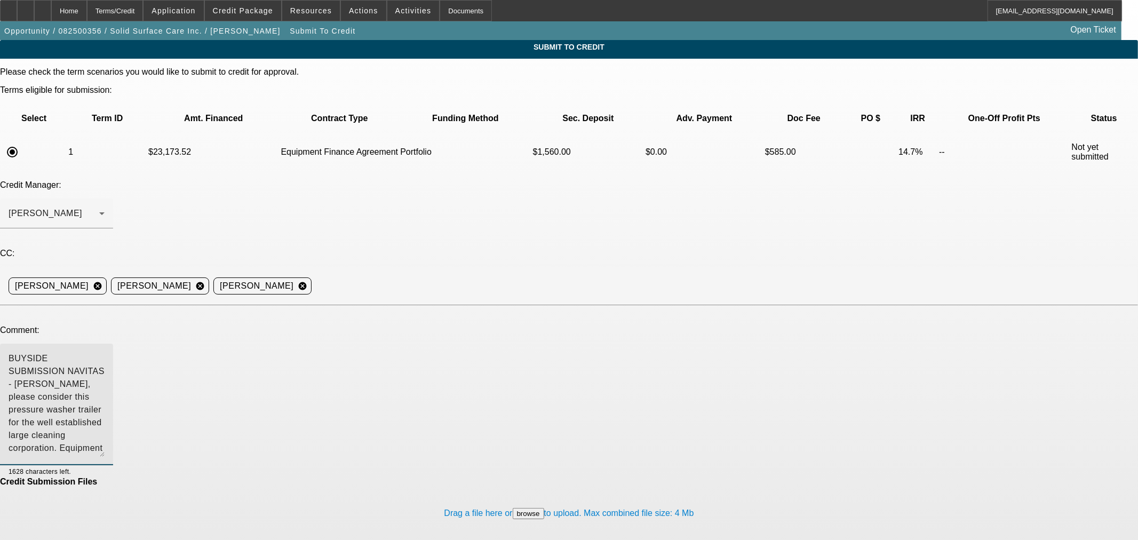
drag, startPoint x: 720, startPoint y: 263, endPoint x: 621, endPoint y: 321, distance: 115.3
click at [105, 352] on textarea "BUYSIDE SUBMISSION NAVITAS - Sam, please consider this pressure washer trailer …" at bounding box center [57, 404] width 96 height 105
drag, startPoint x: 369, startPoint y: 306, endPoint x: 89, endPoint y: 228, distance: 290.7
click at [89, 228] on div "Please check the term scenarios you would like to submit to credit for approval…" at bounding box center [569, 315] width 1138 height 496
type textarea "BUYSIDE SUBMISSION NAVITAS - Sam, please consider this pressure washer trailer …"
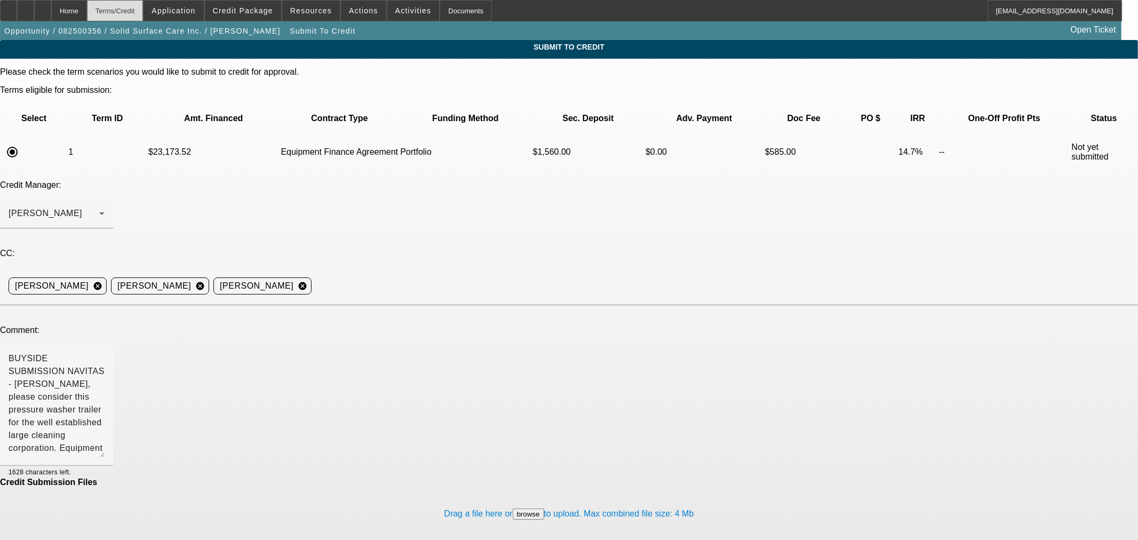
click at [125, 12] on div "Terms/Credit" at bounding box center [115, 10] width 57 height 21
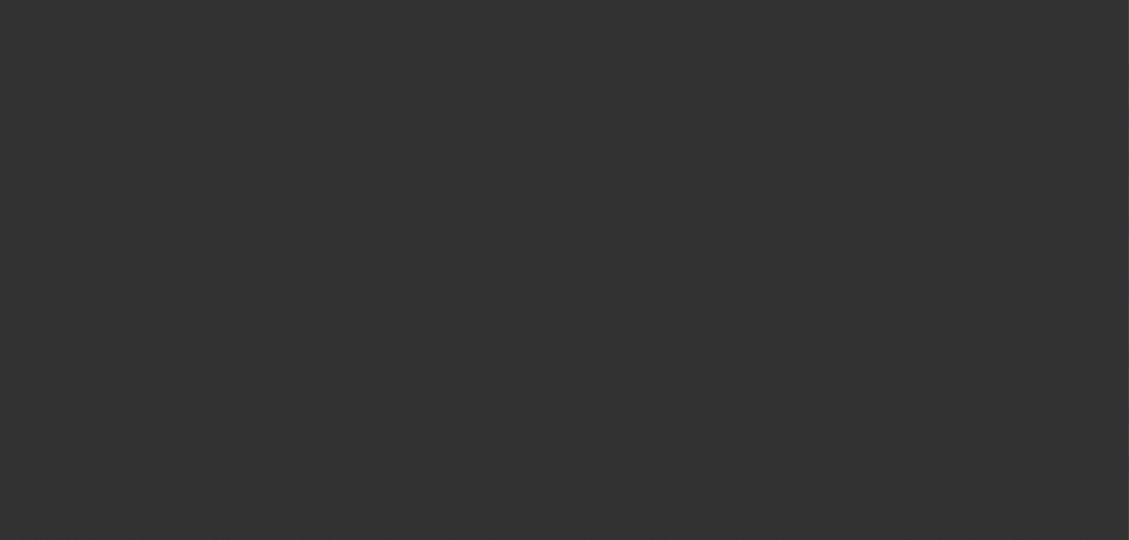
scroll to position [1437, 0]
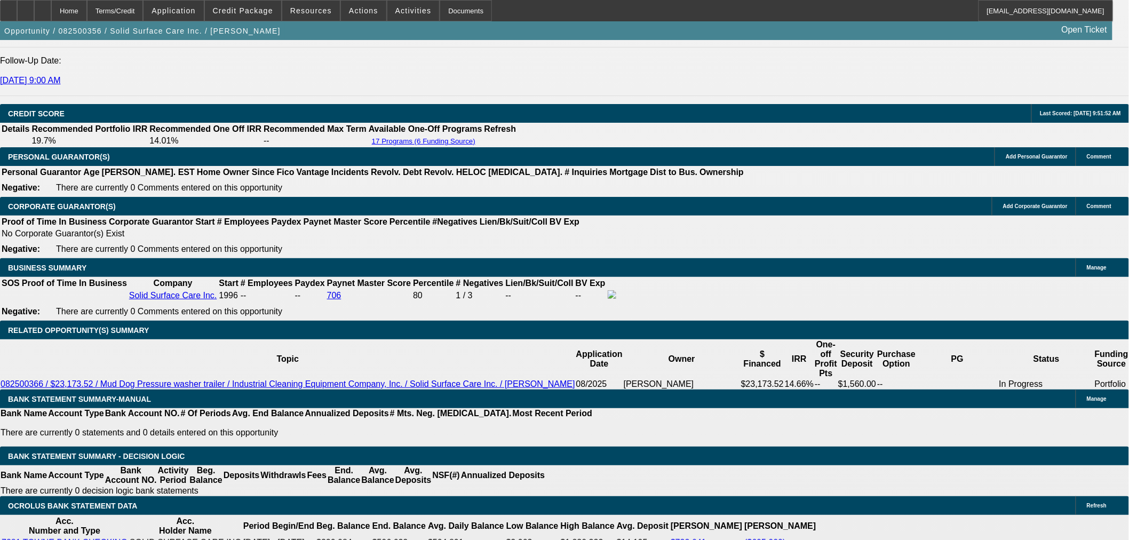
select select "0"
select select "2"
select select "0"
select select "6"
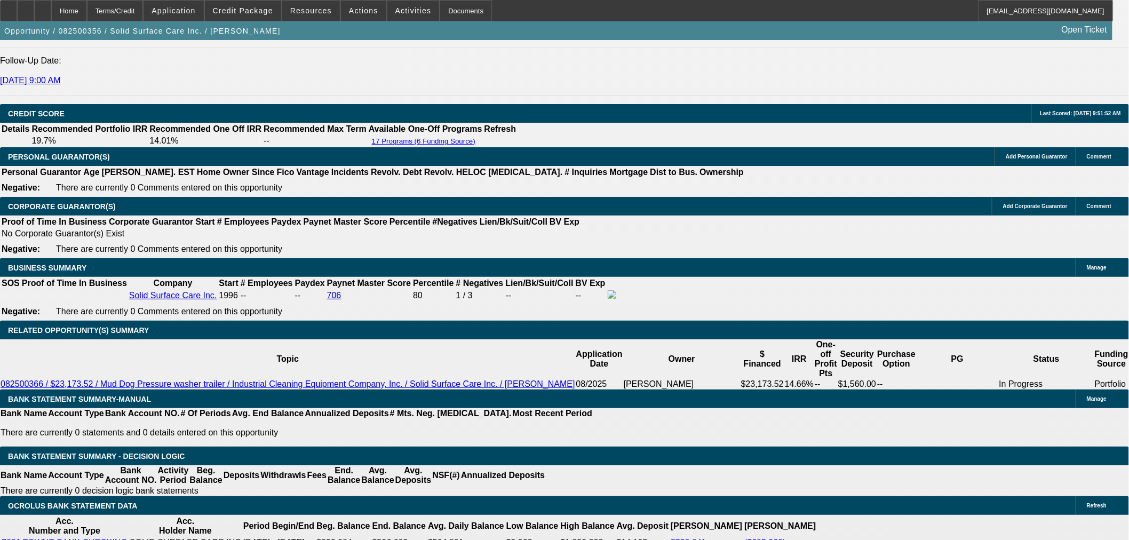
drag, startPoint x: 247, startPoint y: 104, endPoint x: 361, endPoint y: 120, distance: 114.7
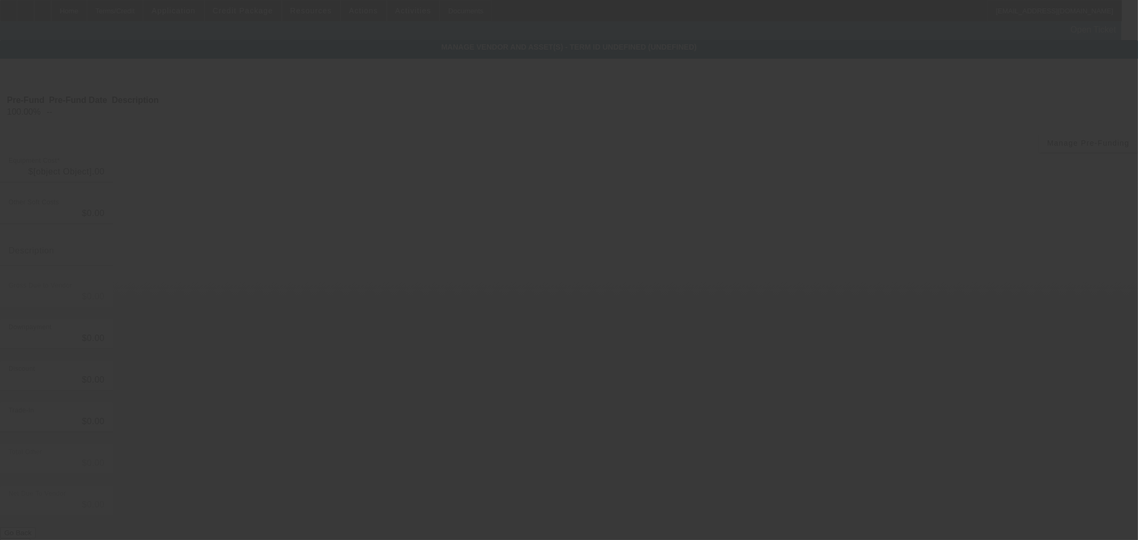
type input "$21,945.00"
type input "$1,228.52"
type input "Tax"
type input "$23,173.52"
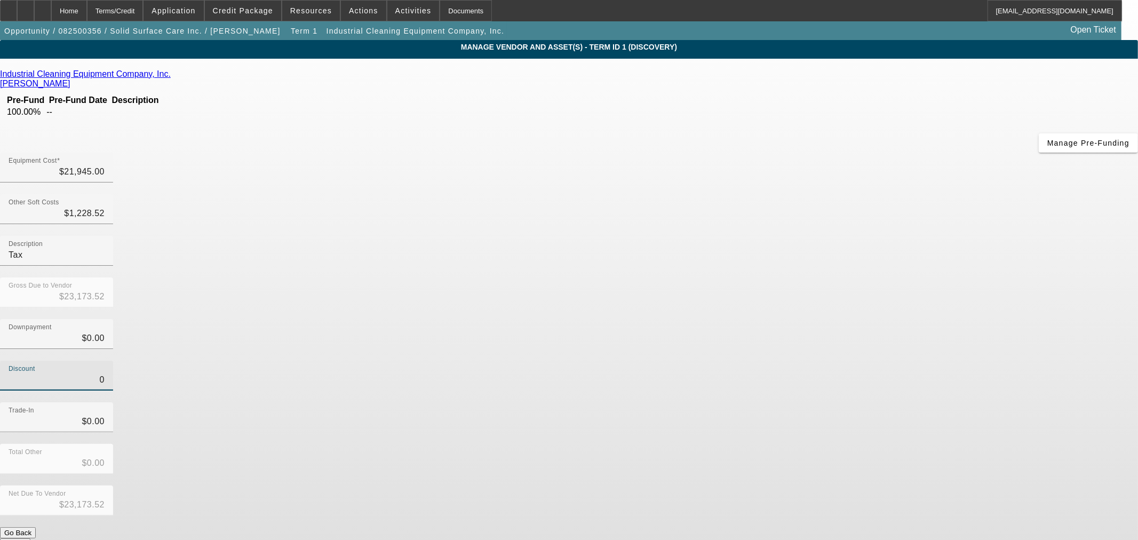
drag, startPoint x: 671, startPoint y: 252, endPoint x: 963, endPoint y: 227, distance: 293.0
click at [954, 230] on app-vendor-asset-manage "MANAGE VENDOR AND ASSET(S) - Term ID 1 (Discovery) Remove Vendor Industrial Cle…" at bounding box center [569, 326] width 1138 height 573
type input "2"
type input "$2.00"
type input "$23,171.52"
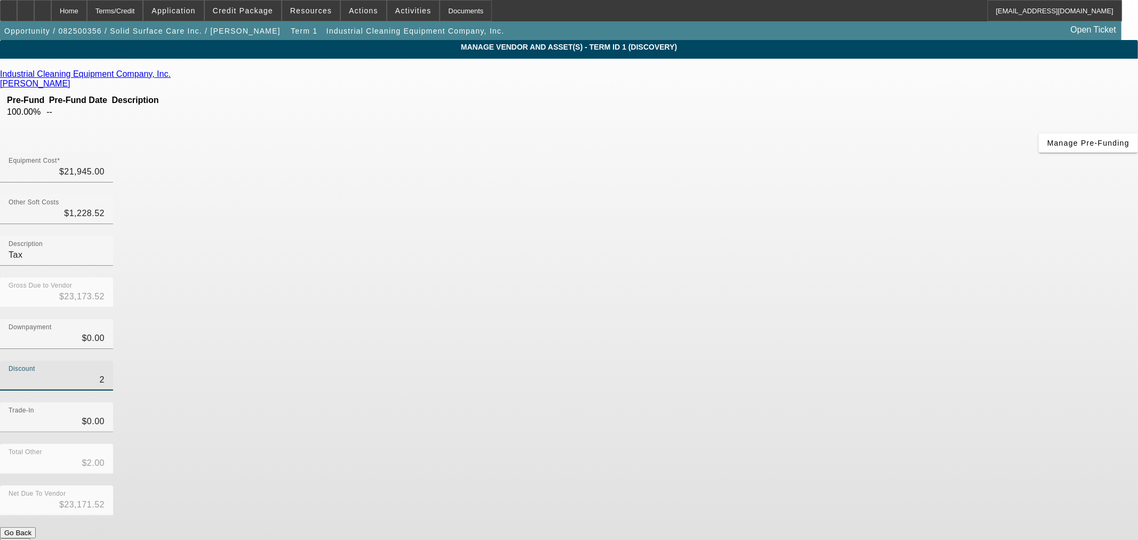
type input "20"
type input "$20.00"
type input "$23,153.52"
type input "200"
type input "$200.00"
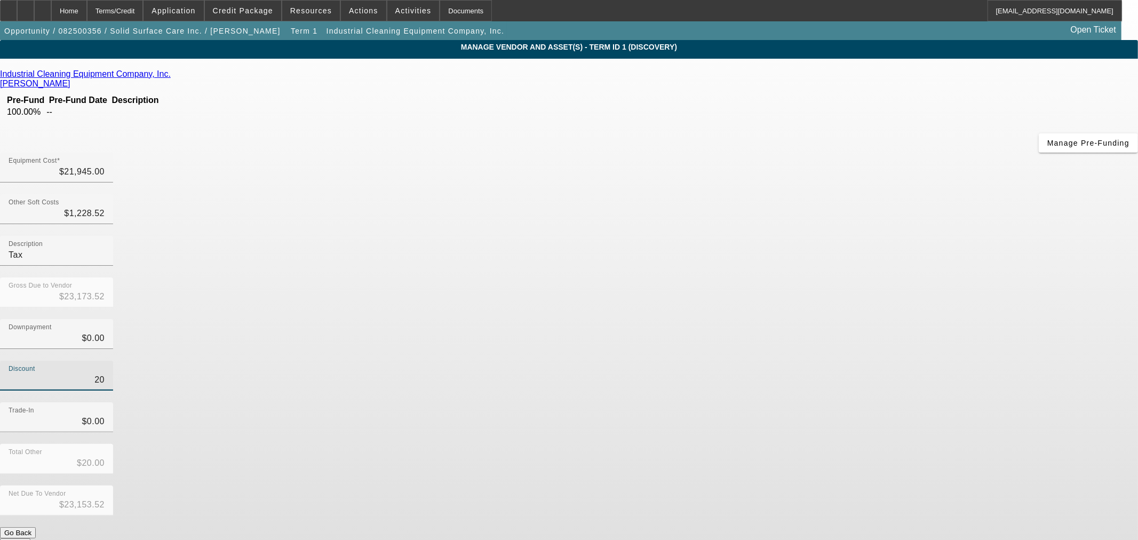
type input "$22,973.52"
type input "2000"
type input "$2,000.00"
type input "$21,173.52"
type input "2000"
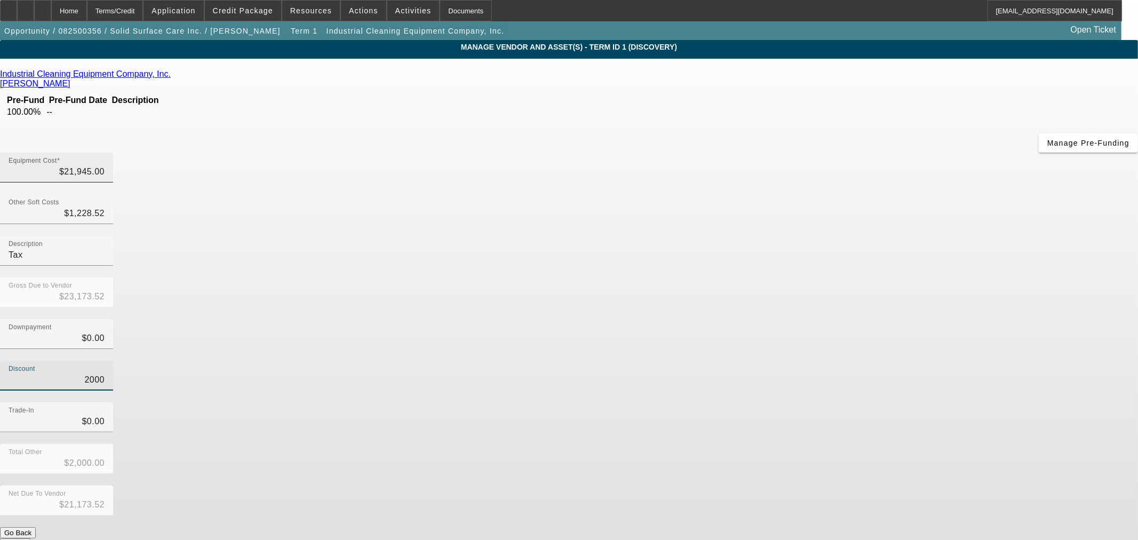
type input "21945"
type input "$2,000.00"
click at [105, 165] on input "21945" at bounding box center [57, 171] width 96 height 13
drag, startPoint x: 696, startPoint y: 88, endPoint x: 702, endPoint y: 75, distance: 13.4
click at [105, 165] on input "21945" at bounding box center [57, 171] width 96 height 13
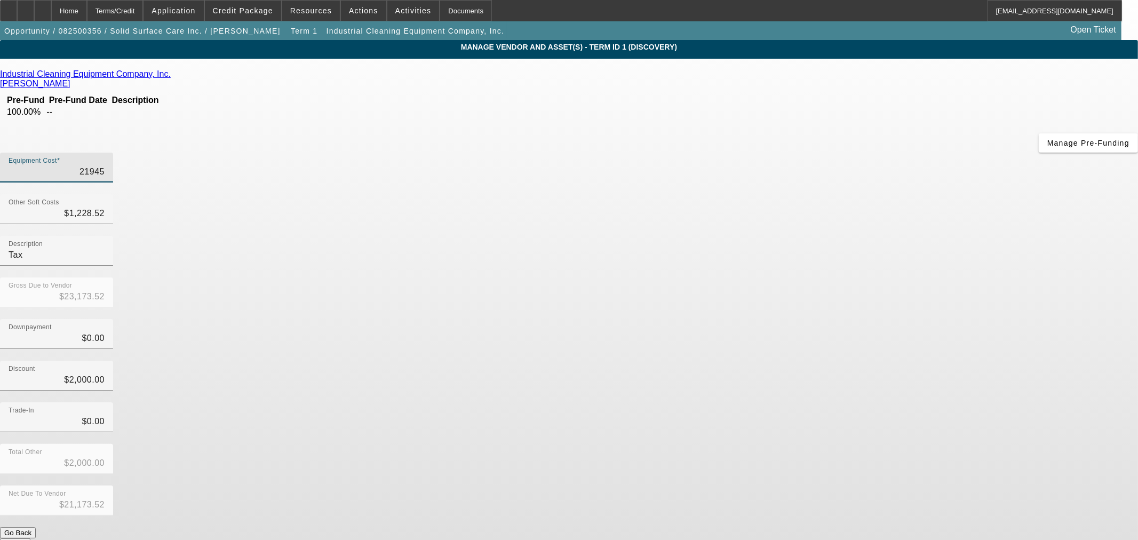
type input "2945"
type input "$4,173.52"
type input "$2,173.52"
type input "23945"
type input "$25,173.52"
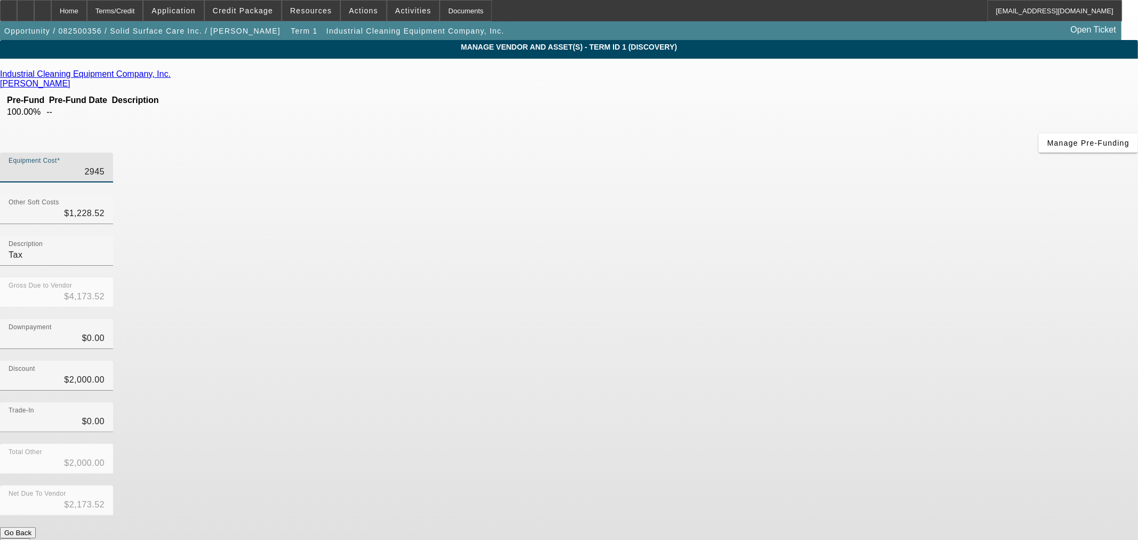
type input "$23,173.52"
type input "$23,945.00"
click at [795, 444] on div "Total Other $2,000.00" at bounding box center [569, 465] width 1138 height 42
click at [30, 538] on button "Submit" at bounding box center [15, 543] width 30 height 11
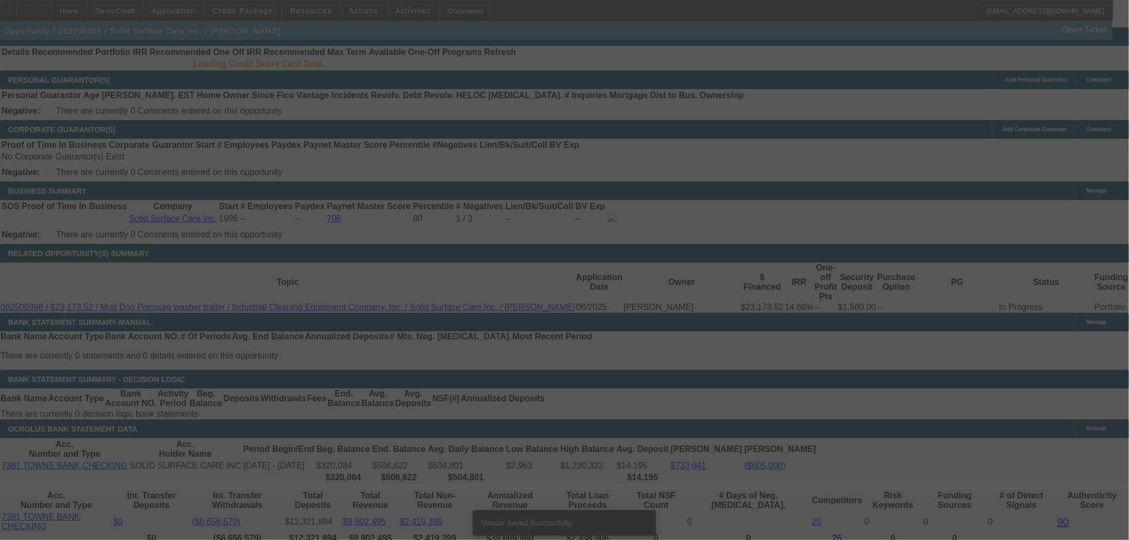
scroll to position [1437, 0]
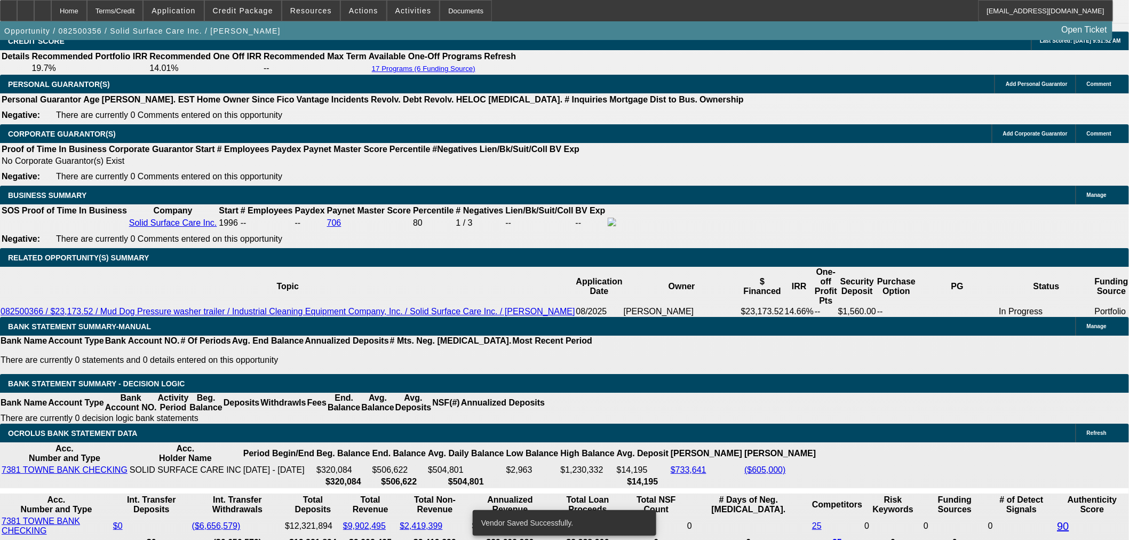
select select "0"
select select "2"
select select "0"
select select "6"
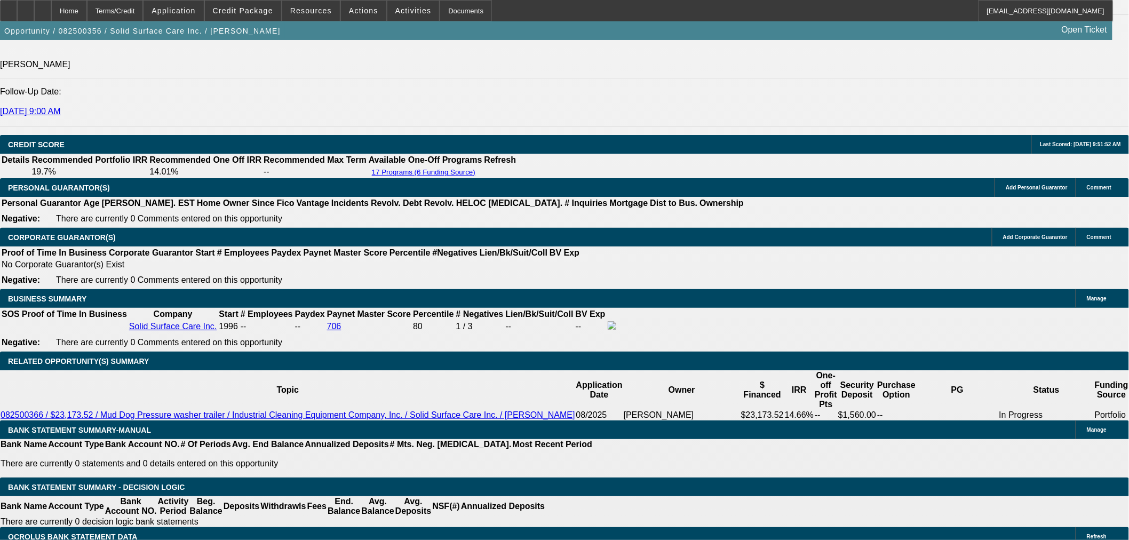
scroll to position [1338, 0]
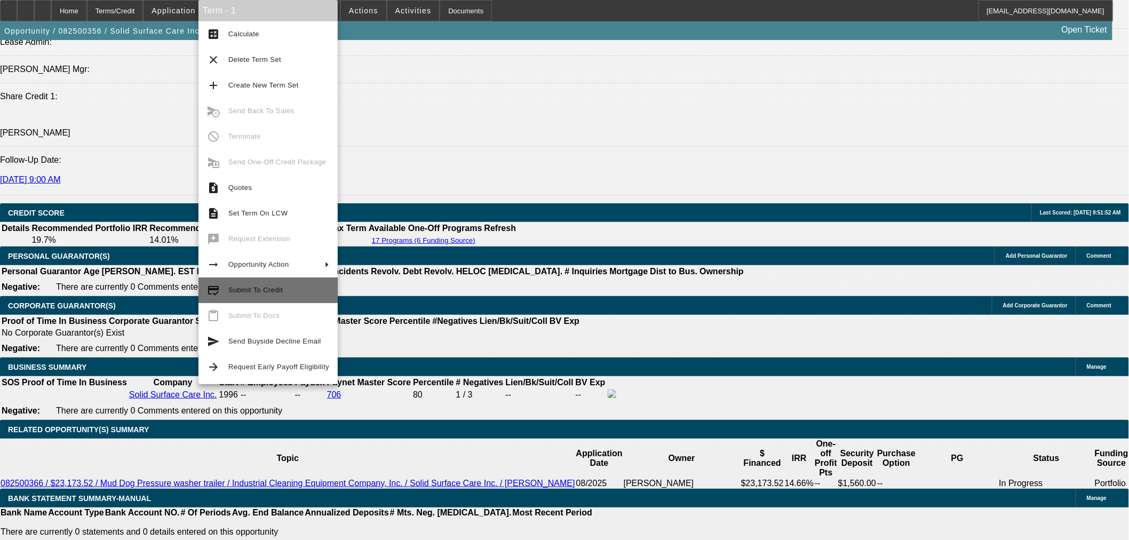
click at [273, 291] on span "Submit To Credit" at bounding box center [255, 290] width 54 height 8
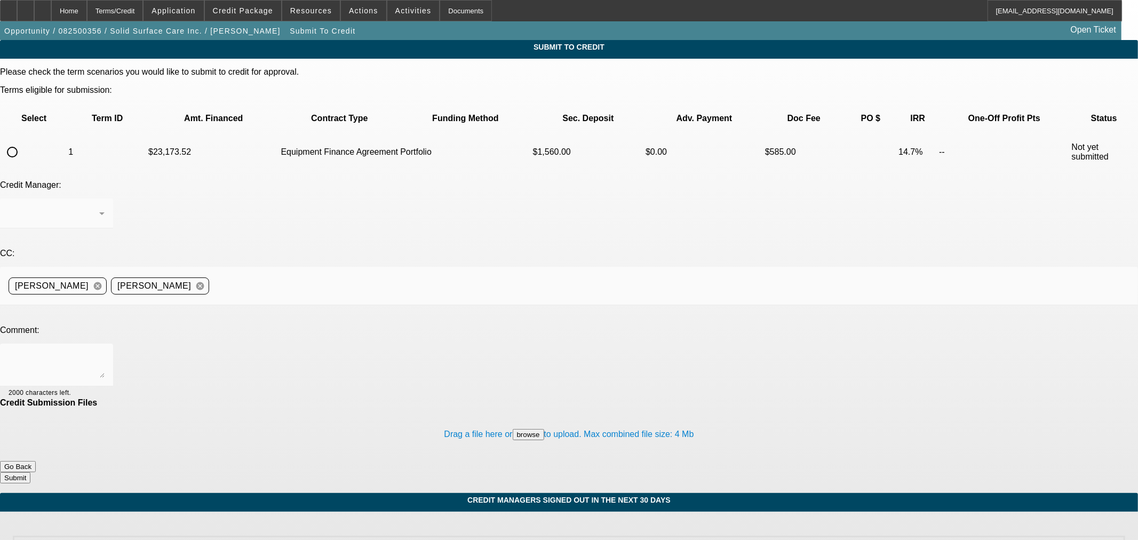
click at [23, 141] on input "radio" at bounding box center [12, 151] width 21 height 21
radio input "true"
click at [105, 198] on div "Arida, George" at bounding box center [57, 213] width 96 height 30
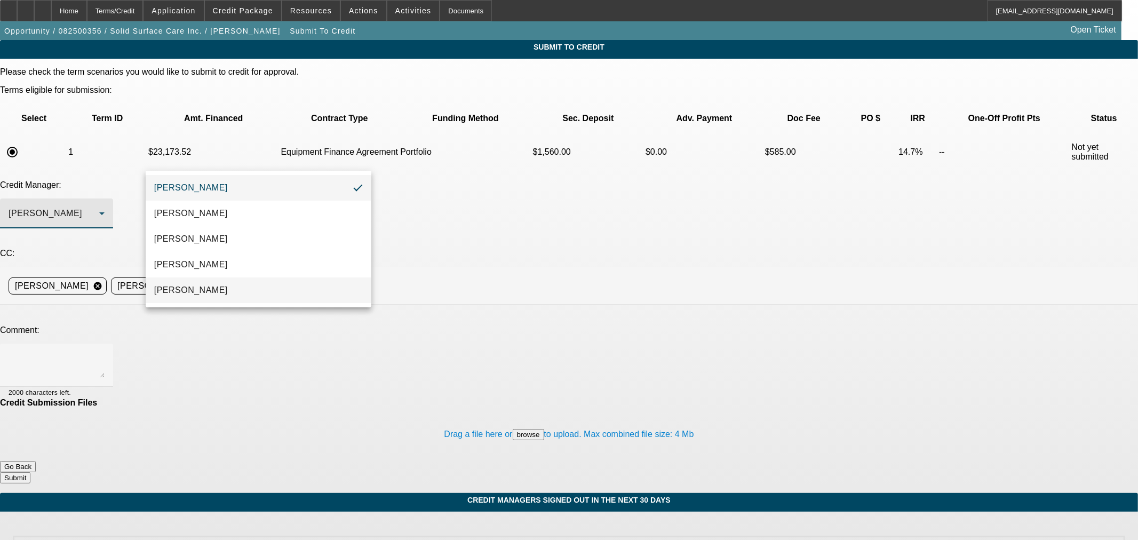
click at [240, 290] on mat-option "Oliva, Samuel" at bounding box center [259, 290] width 226 height 26
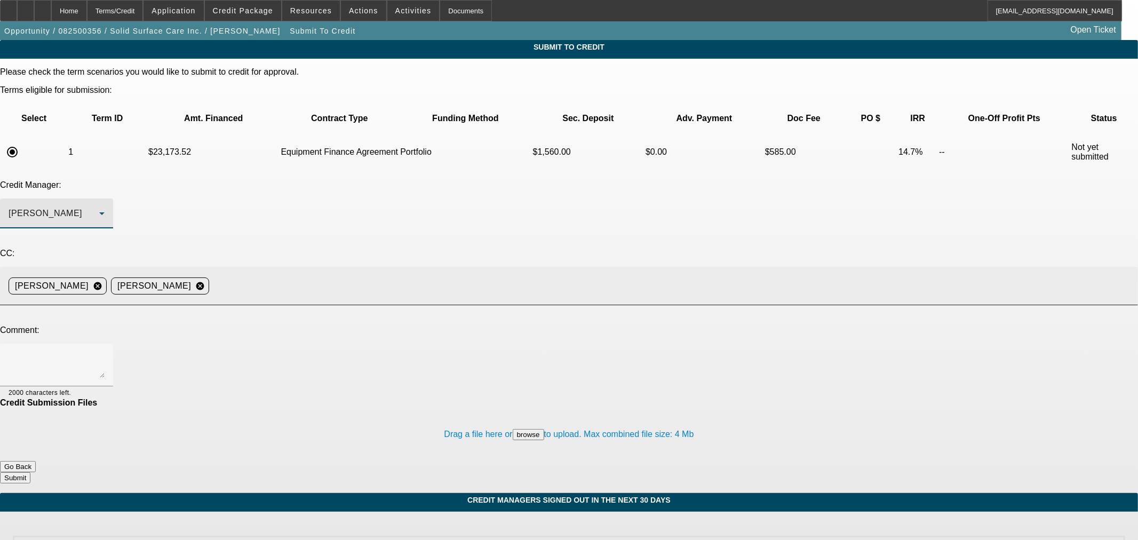
click at [345, 275] on input at bounding box center [669, 285] width 912 height 21
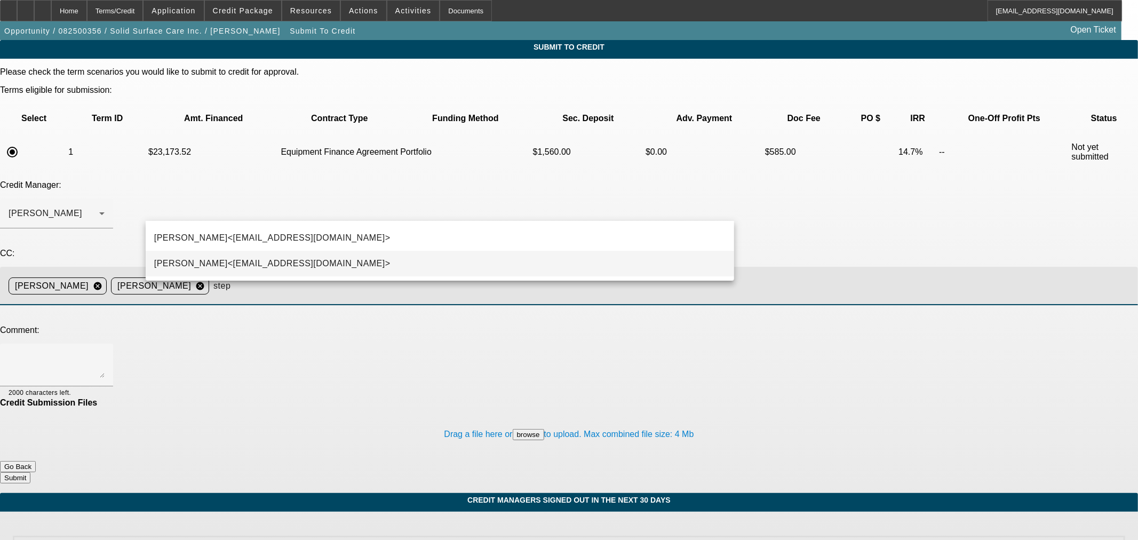
type input "step"
click at [343, 259] on span "Stephanie Richards<srichards@beaconfunding.com>" at bounding box center [272, 263] width 236 height 13
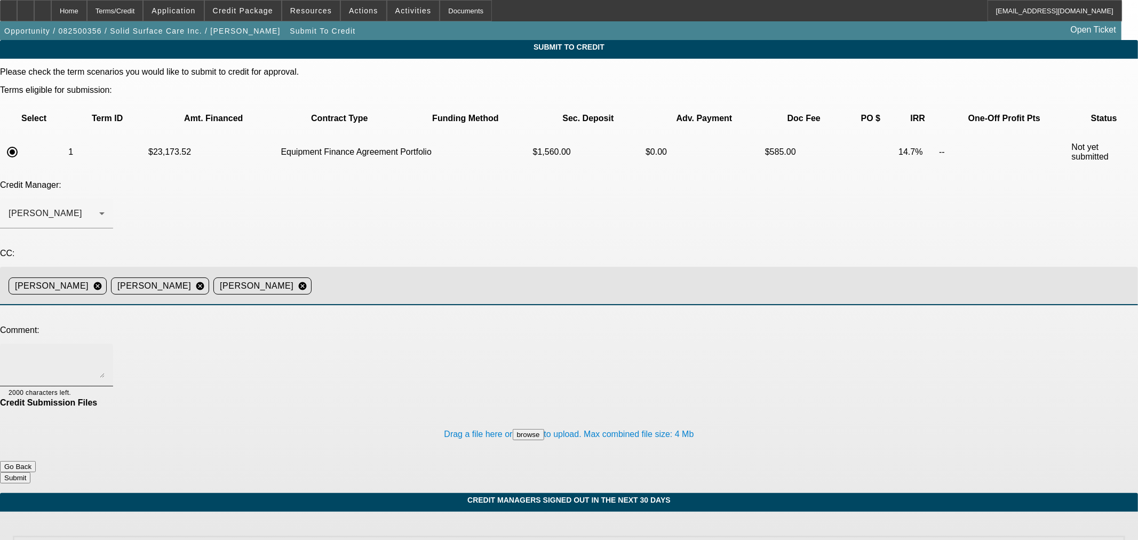
click at [105, 352] on textarea at bounding box center [57, 365] width 96 height 26
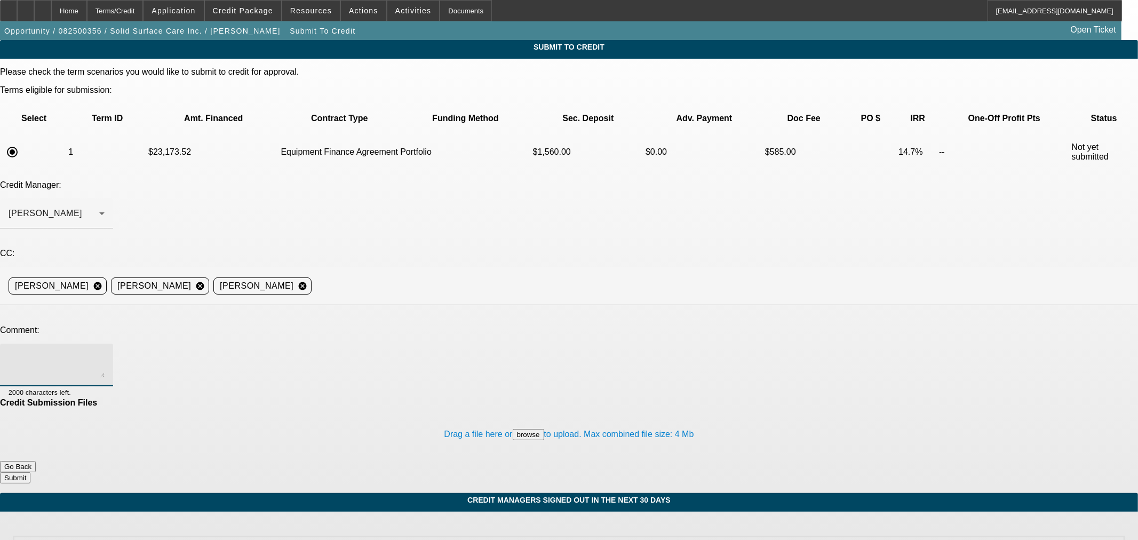
paste textarea "BUYSIDE SUBMISSION NAVITAS - Sam, please consider this pressure washer trailer …"
drag, startPoint x: 716, startPoint y: 263, endPoint x: 717, endPoint y: 333, distance: 69.9
click at [717, 333] on div "Please check the term scenarios you would like to submit to credit for approval…" at bounding box center [569, 275] width 1138 height 416
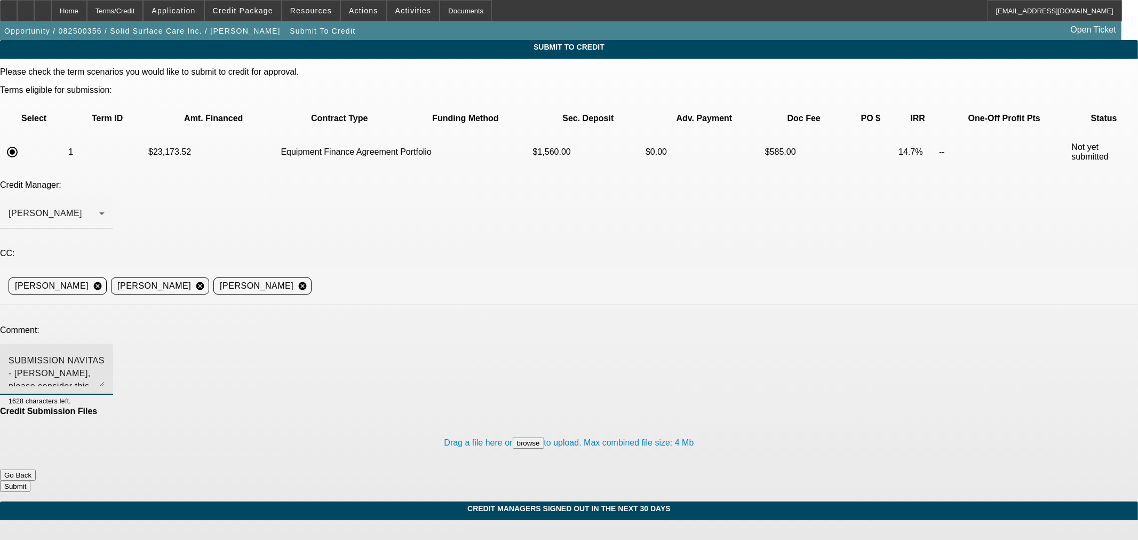
scroll to position [0, 0]
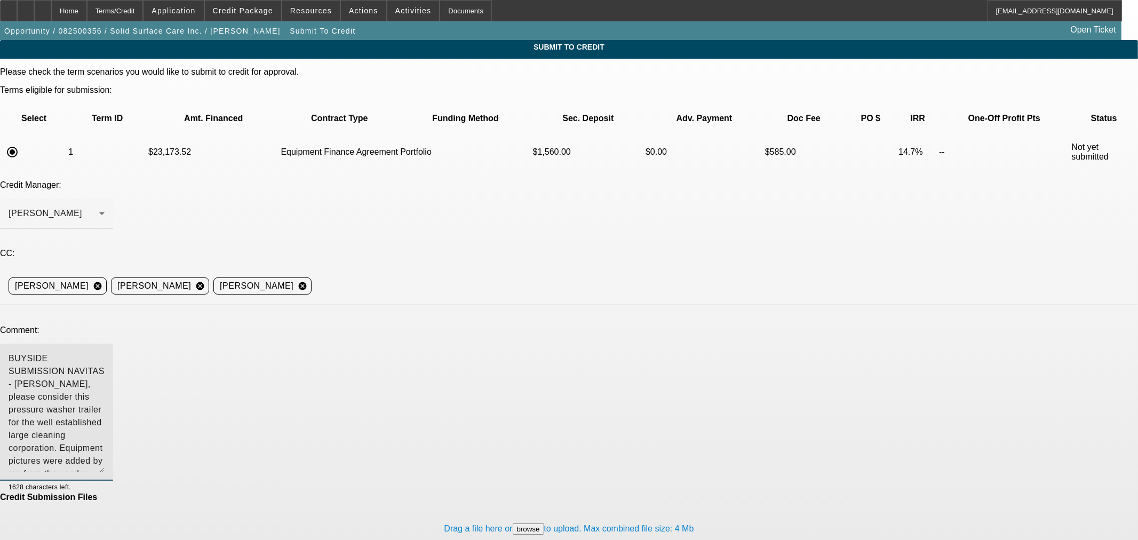
drag, startPoint x: 722, startPoint y: 265, endPoint x: 727, endPoint y: 360, distance: 95.1
click at [113, 360] on div "BUYSIDE SUBMISSION NAVITAS - Sam, please consider this pressure washer trailer …" at bounding box center [56, 412] width 113 height 137
type textarea "BUYSIDE SUBMISSION NAVITAS - Sam, please consider this pressure washer trailer …"
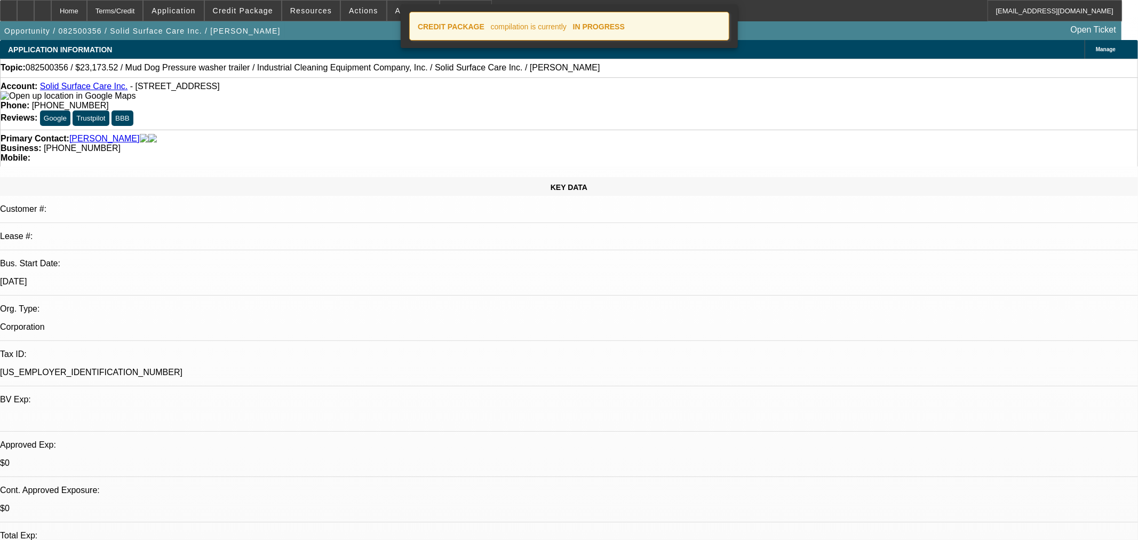
select select "0"
select select "2"
select select "0"
select select "6"
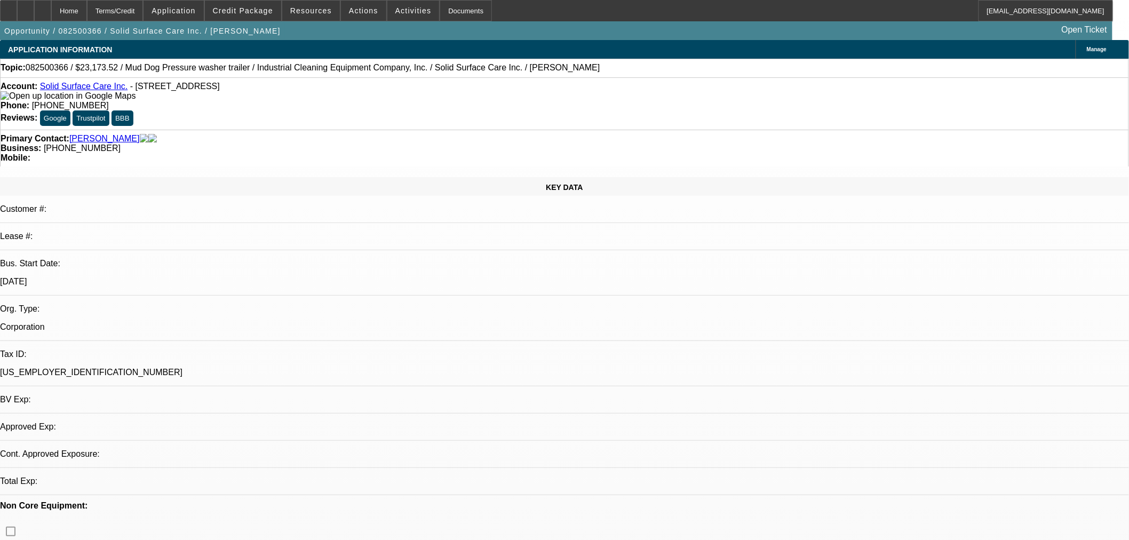
select select "0"
select select "2"
select select "0"
select select "6"
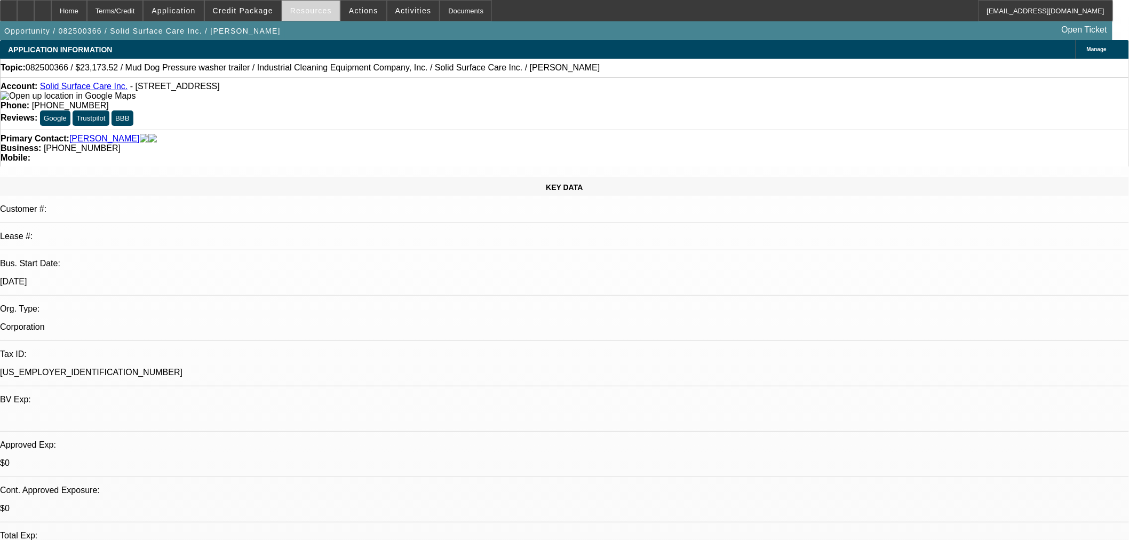
click at [321, 19] on span at bounding box center [311, 11] width 58 height 26
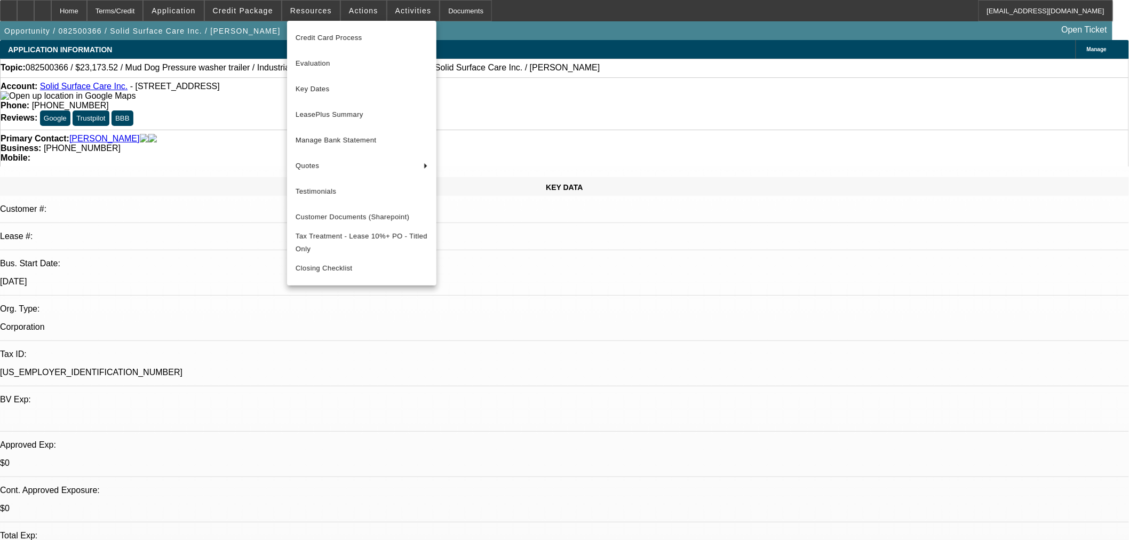
click at [352, 18] on div at bounding box center [564, 270] width 1129 height 540
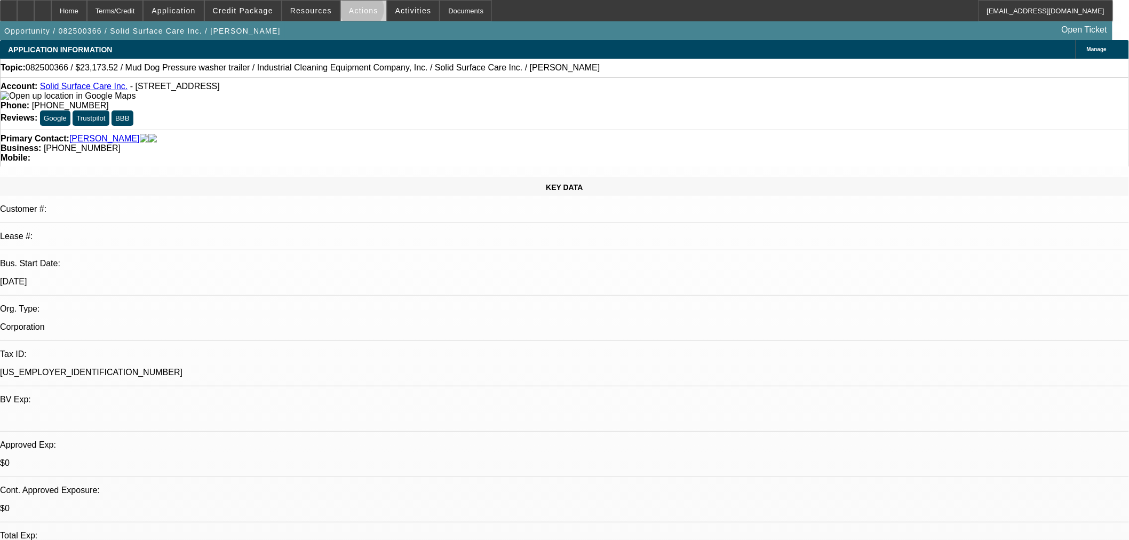
click at [358, 11] on span "Actions" at bounding box center [363, 10] width 29 height 9
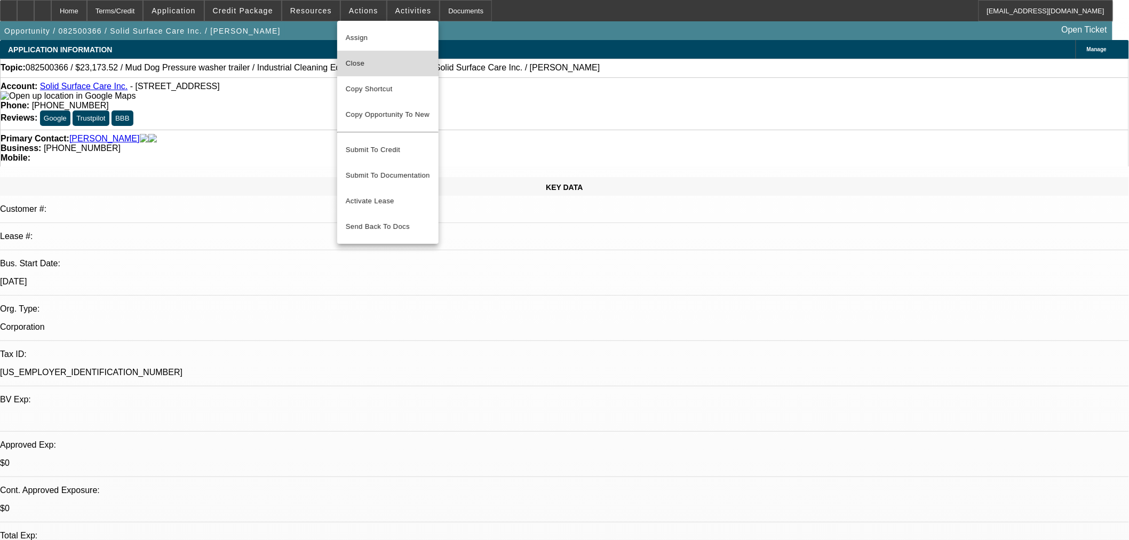
click at [388, 65] on span "Close" at bounding box center [388, 63] width 84 height 13
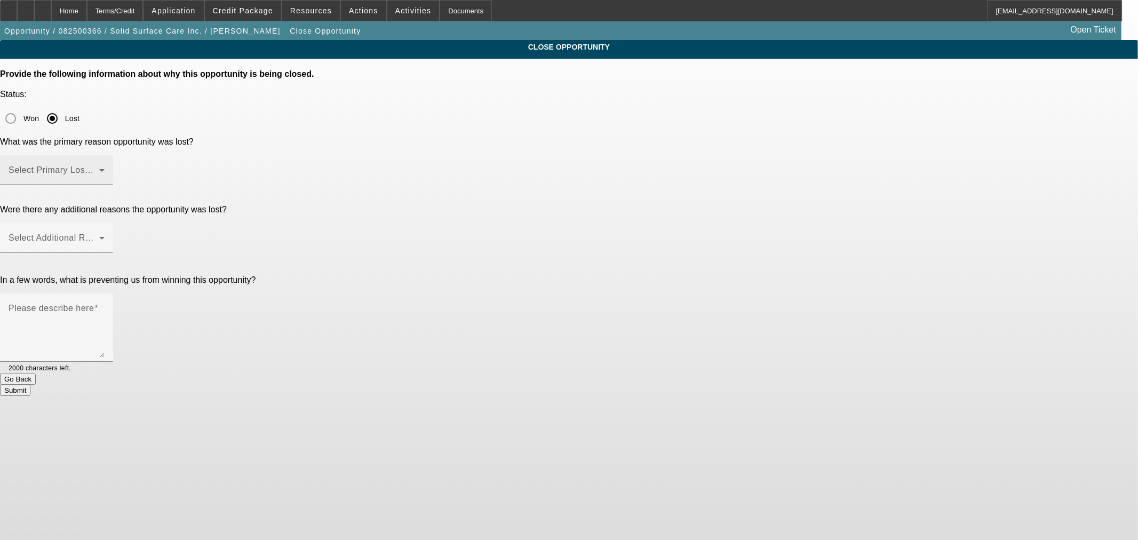
click at [121, 165] on mat-label "Select Primary Lost Reason" at bounding box center [65, 169] width 113 height 9
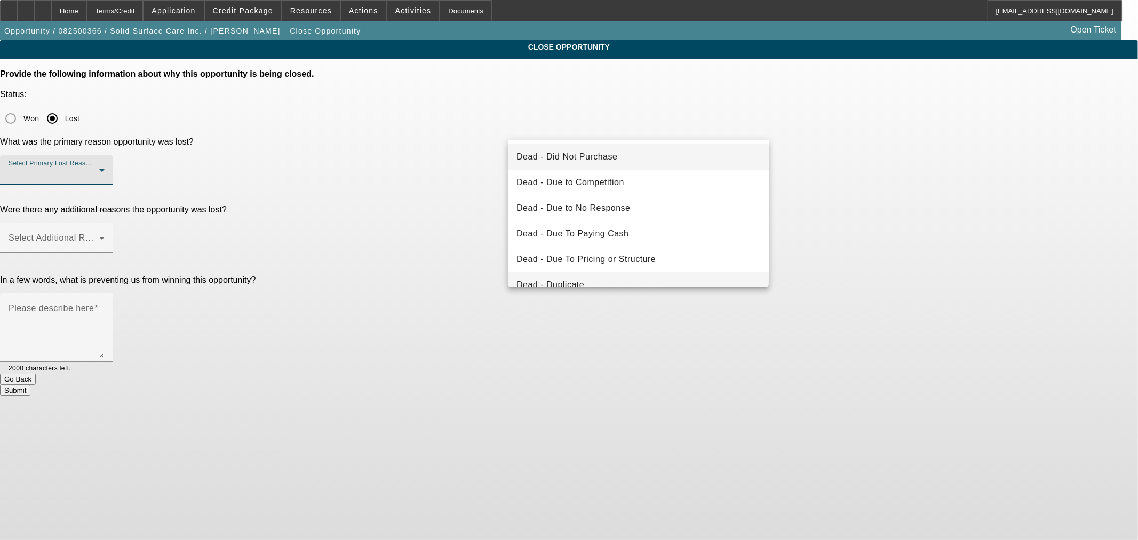
click at [599, 279] on mat-option "Dead - Duplicate" at bounding box center [638, 285] width 261 height 26
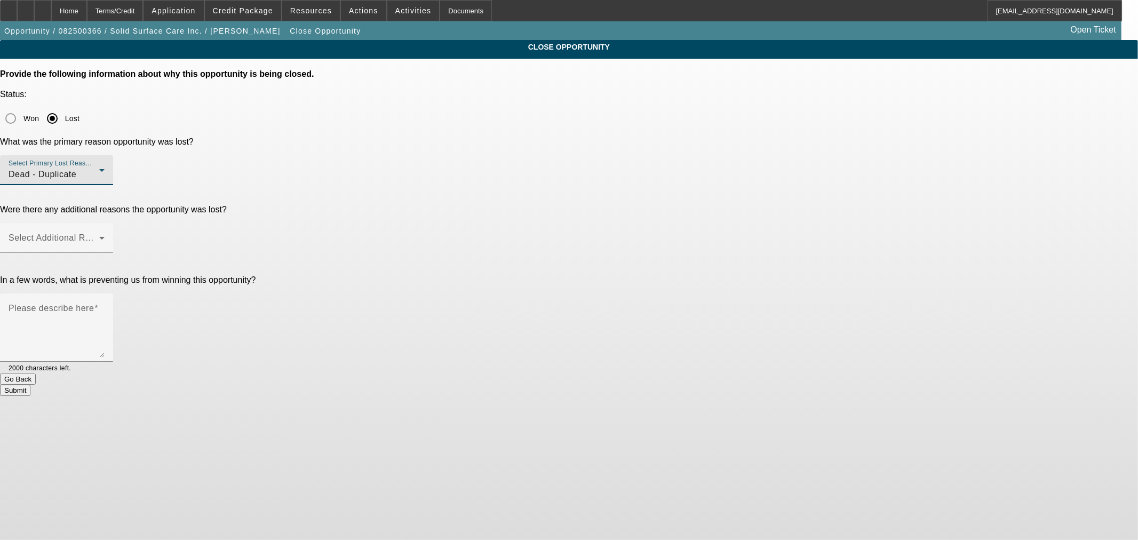
click at [413, 275] on div "In a few words, what is preventing us from winning this opportunity? Please des…" at bounding box center [569, 324] width 1138 height 98
click at [105, 223] on div "Select Additional Reasons" at bounding box center [57, 238] width 96 height 30
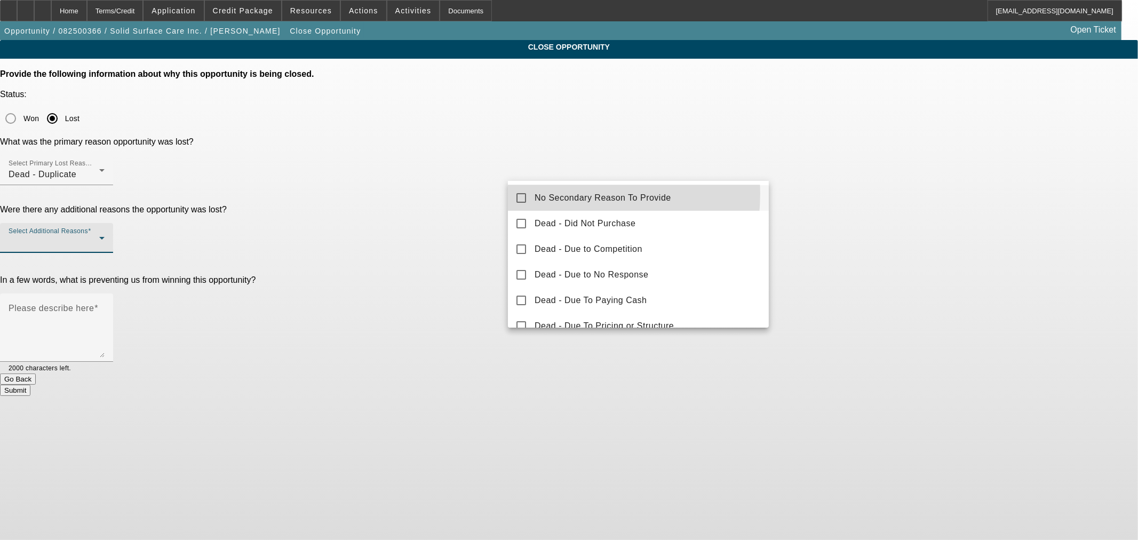
drag, startPoint x: 538, startPoint y: 193, endPoint x: 448, endPoint y: 194, distance: 89.6
click at [537, 194] on span "No Secondary Reason To Provide" at bounding box center [603, 198] width 137 height 13
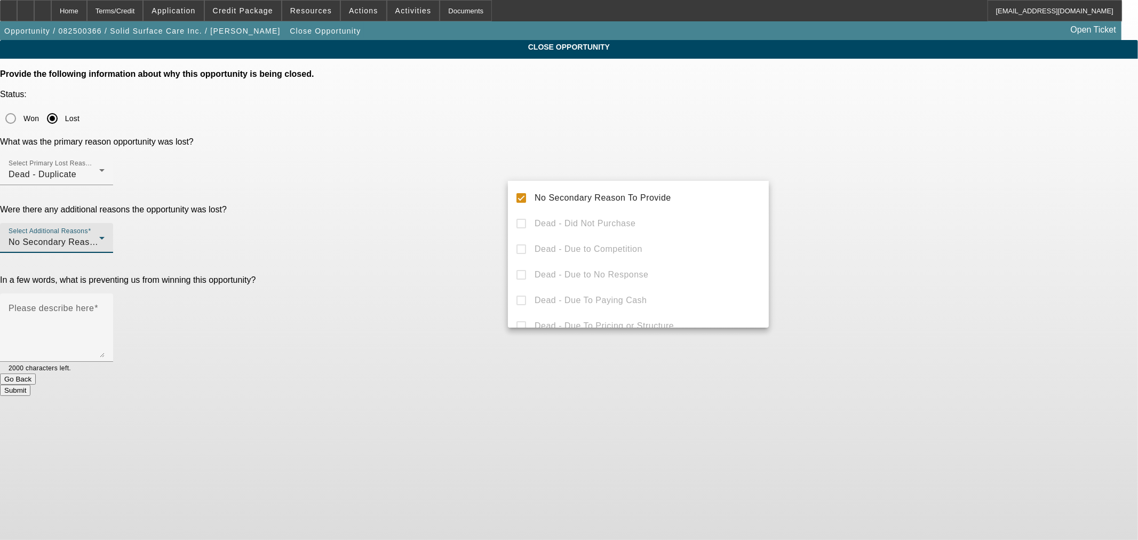
click at [443, 195] on div at bounding box center [569, 270] width 1138 height 540
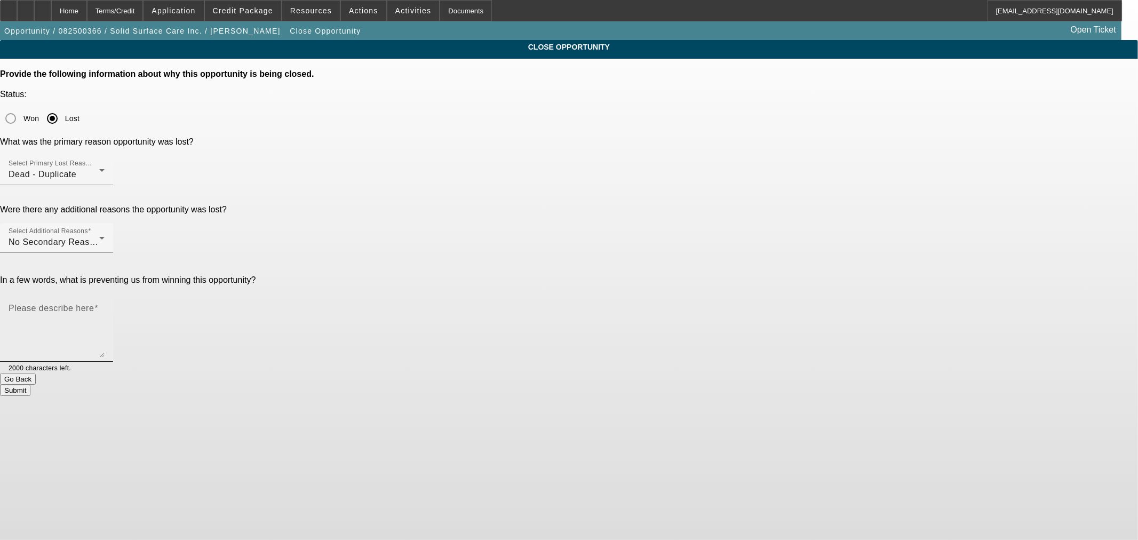
click at [105, 306] on textarea "Please describe here" at bounding box center [57, 331] width 96 height 51
type textarea "Accident"
click at [30, 385] on button "Submit" at bounding box center [15, 390] width 30 height 11
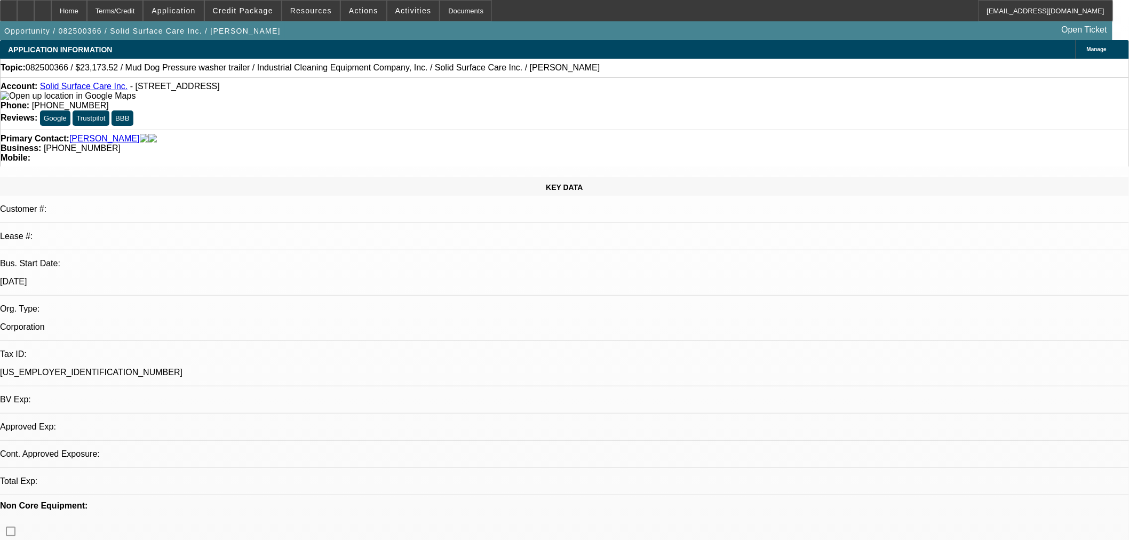
select select "0"
select select "2"
select select "0"
select select "6"
